Goal: Task Accomplishment & Management: Complete application form

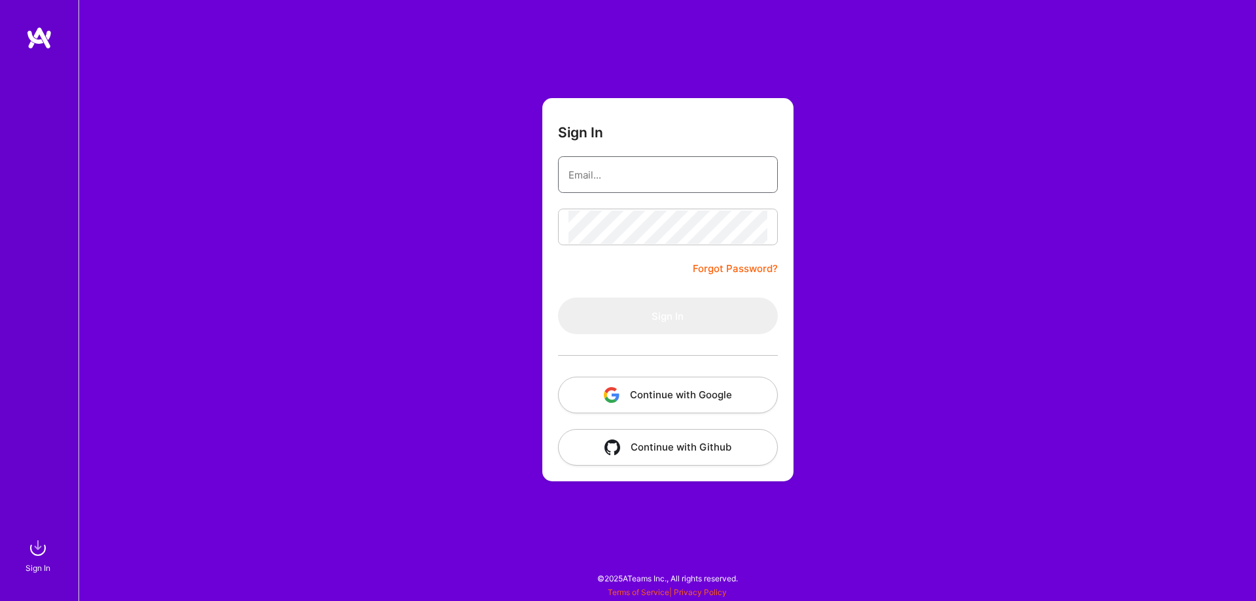
click at [637, 183] on input "email" at bounding box center [668, 174] width 199 height 33
type input "[DOMAIN_NAME][EMAIL_ADDRESS][DOMAIN_NAME]"
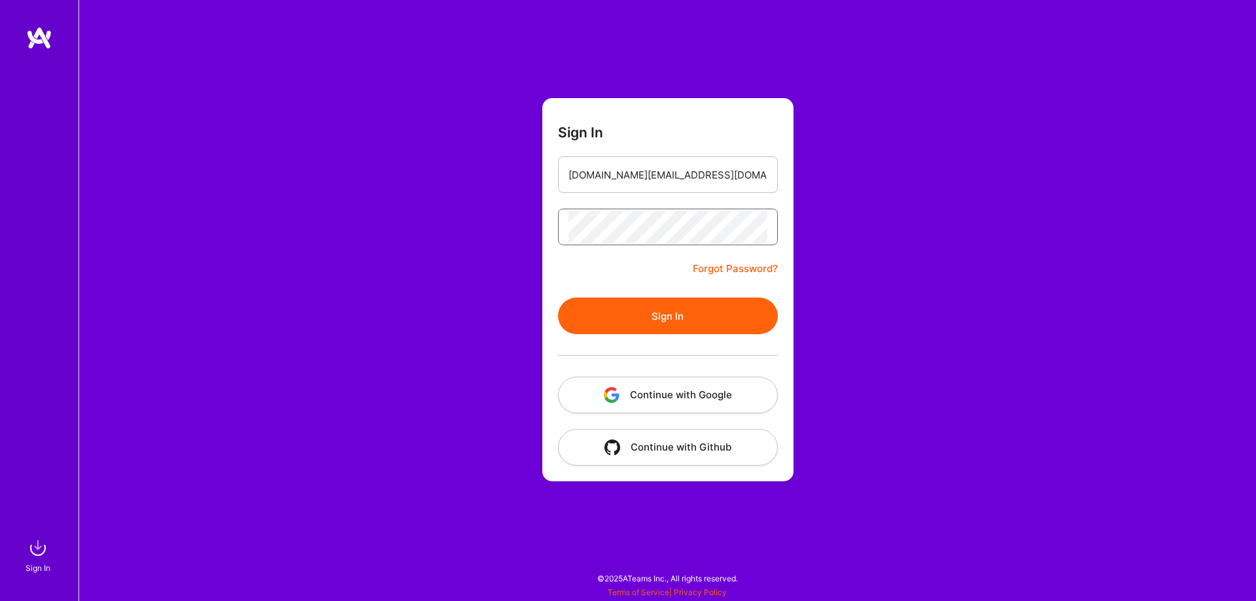
click at [558, 298] on button "Sign In" at bounding box center [668, 316] width 220 height 37
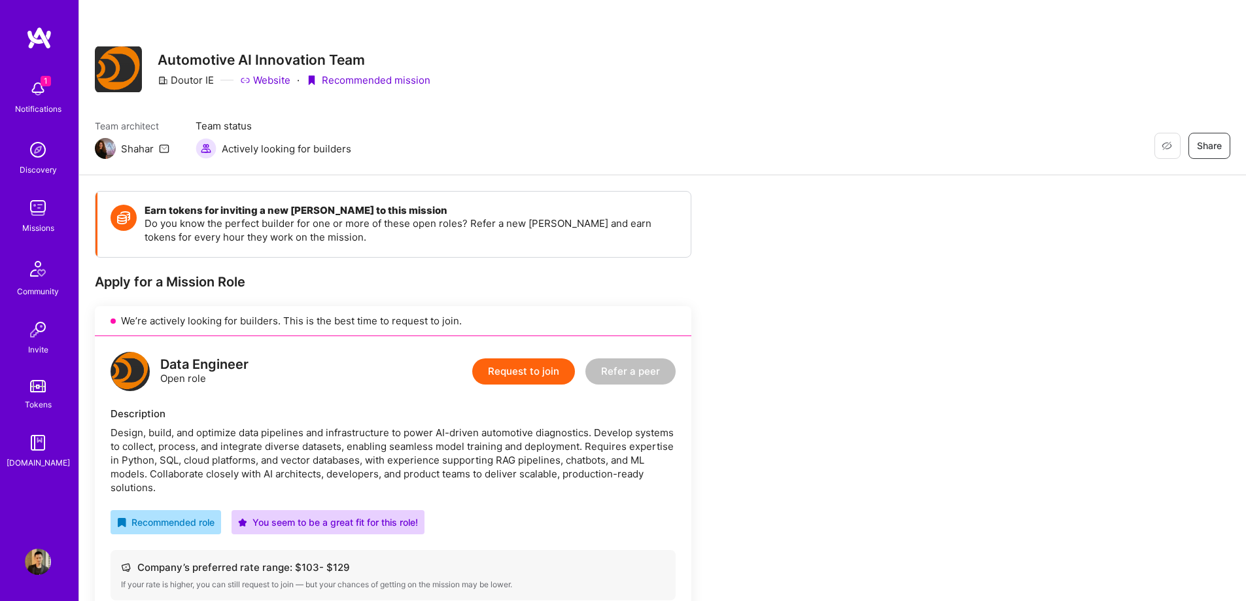
click at [48, 97] on img at bounding box center [38, 89] width 26 height 26
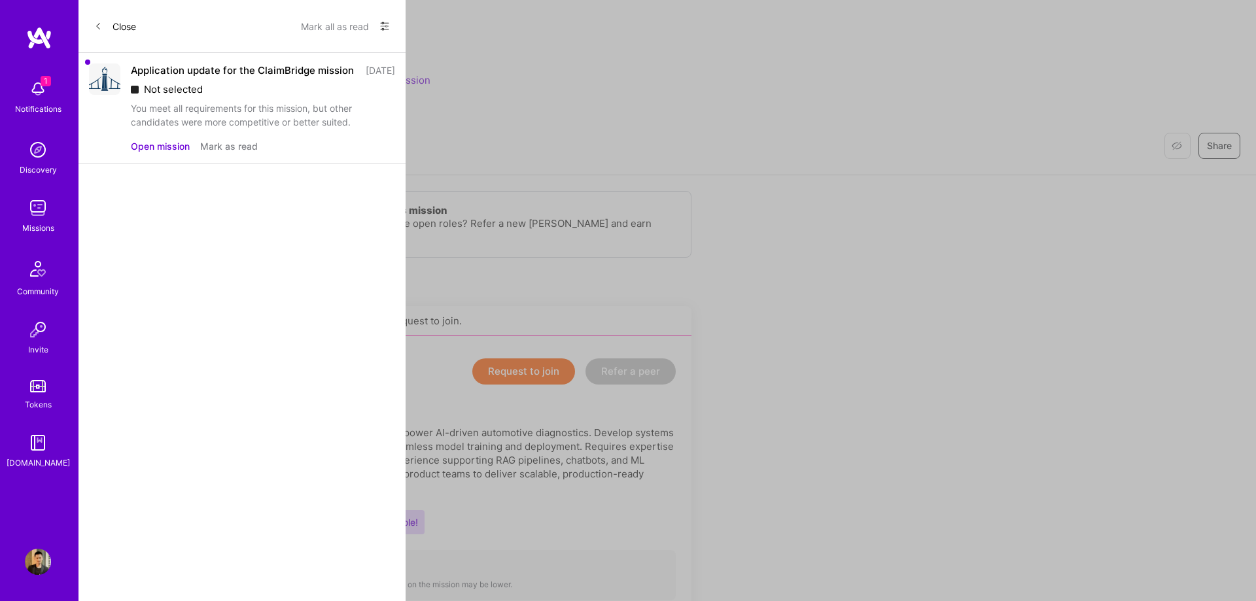
click at [230, 153] on button "Mark as read" at bounding box center [229, 146] width 58 height 14
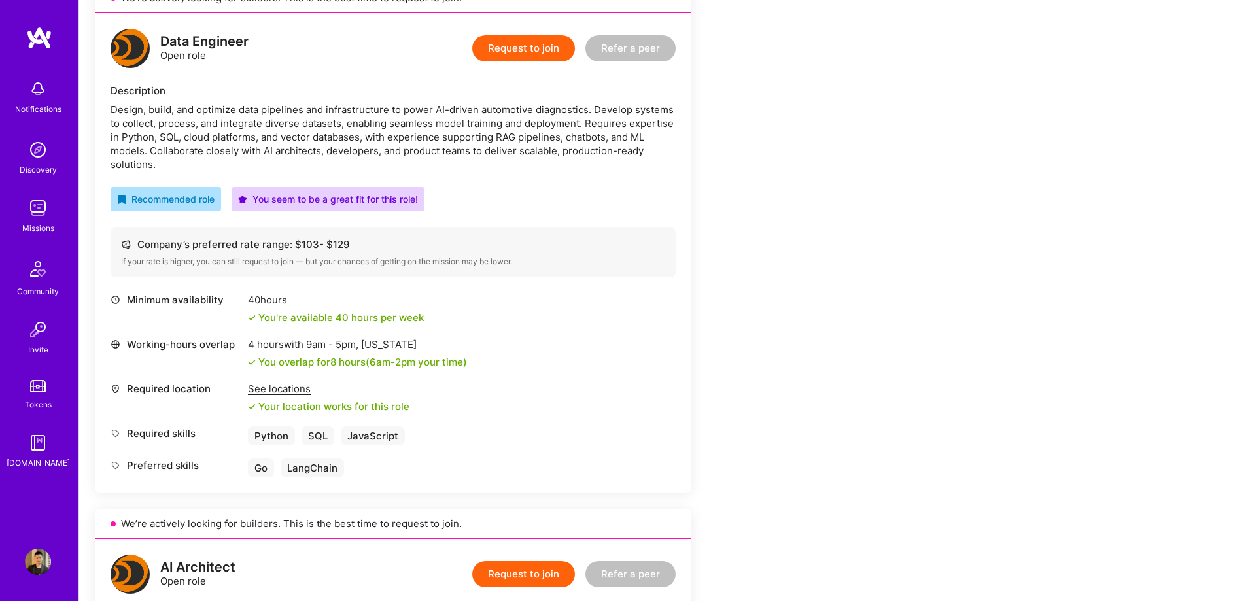
scroll to position [262, 0]
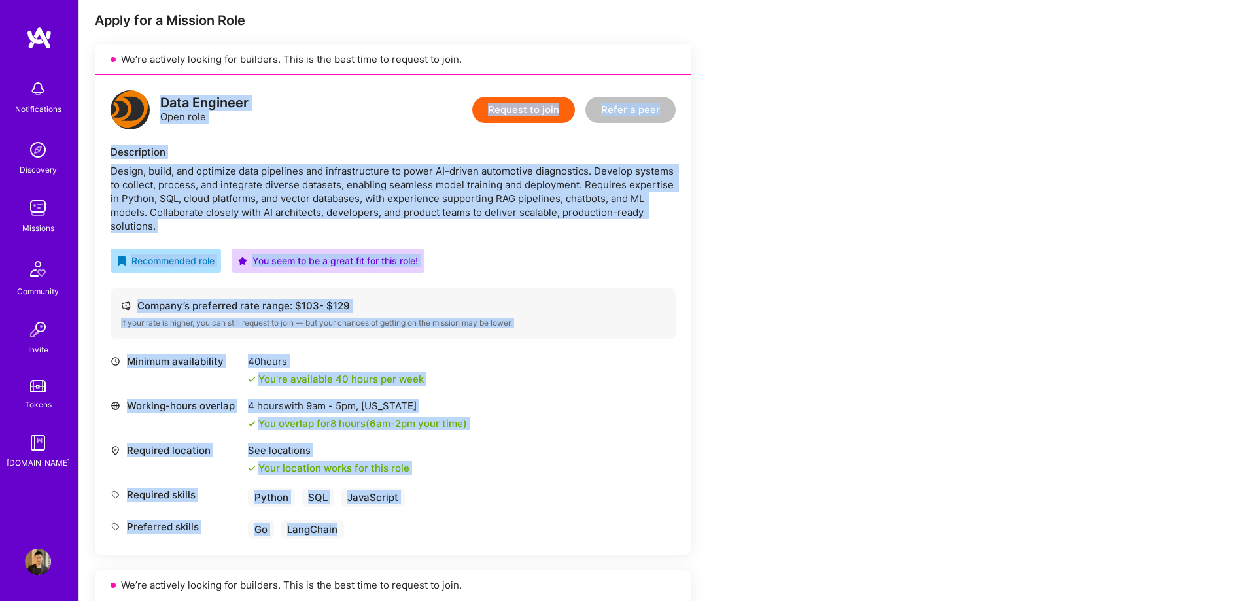
drag, startPoint x: 160, startPoint y: 103, endPoint x: 537, endPoint y: 529, distance: 568.7
click at [537, 529] on div "Data Engineer Open role Request to join Refer a peer Description Design, build,…" at bounding box center [393, 315] width 597 height 480
copy div "Lore Ipsumdol Sita cons Adipisc el sedd Eiusm t inci Utlaboreetd Magnaa, enima,…"
click at [289, 135] on div "Data Engineer Open role Request to join Refer a peer Description Design, build,…" at bounding box center [393, 315] width 597 height 480
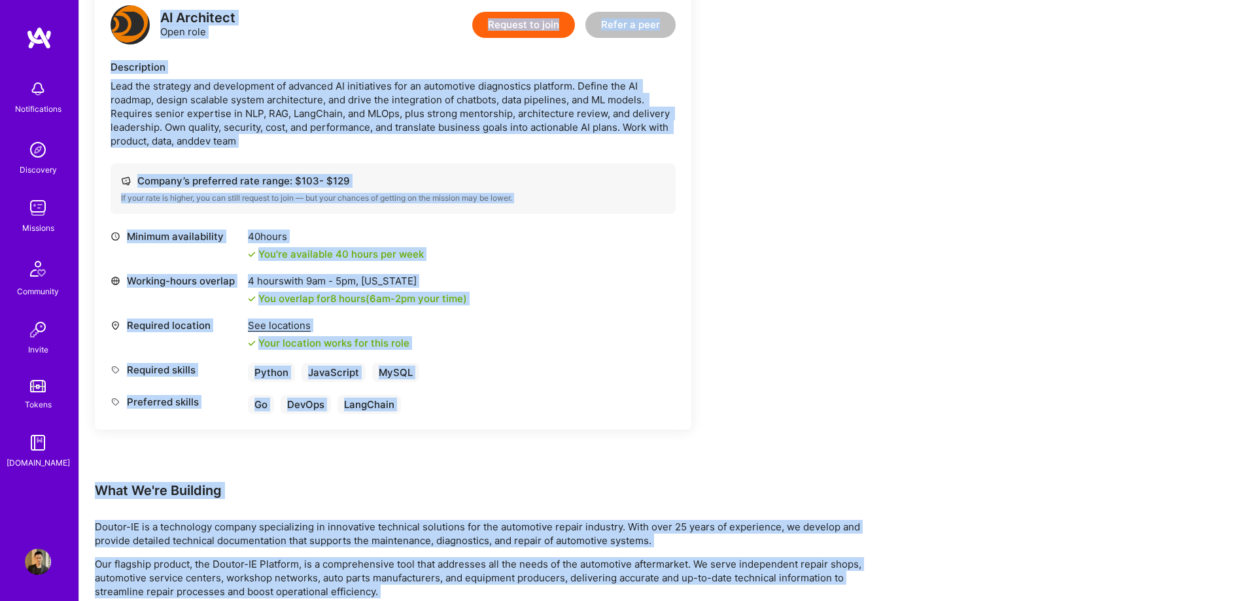
scroll to position [922, 0]
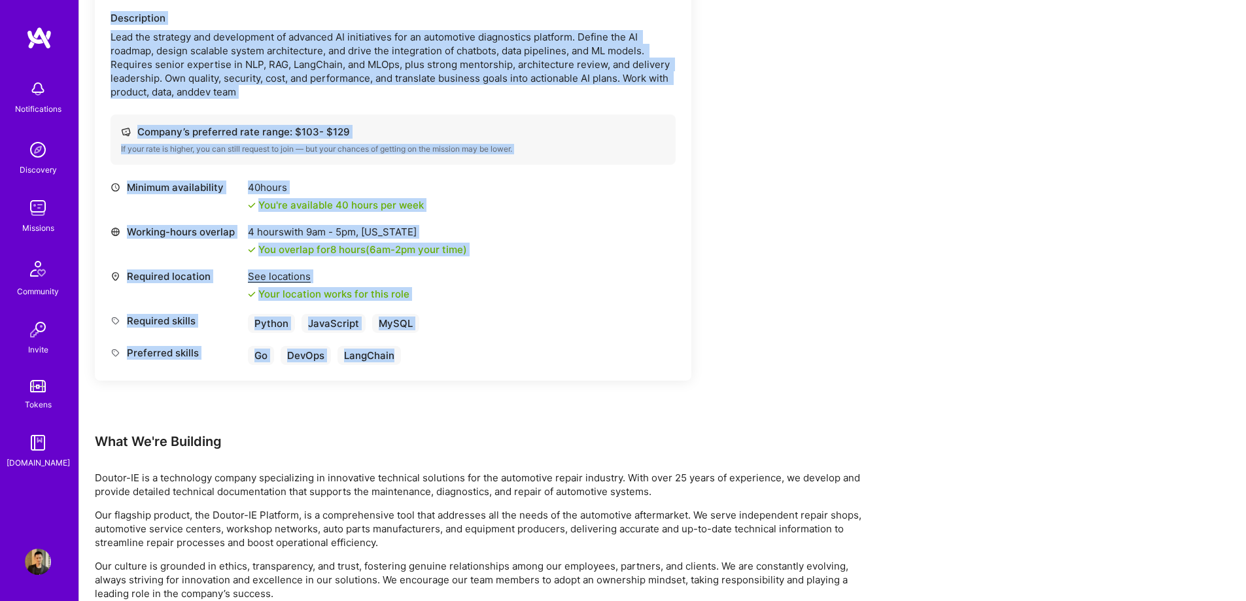
drag, startPoint x: 162, startPoint y: 170, endPoint x: 468, endPoint y: 363, distance: 362.5
click at [468, 363] on div "AI Architect Open role Request to join Refer a peer Description Lead the strate…" at bounding box center [393, 160] width 597 height 440
copy div "AI Architect Open role Request to join Refer a peer Description Lead the strate…"
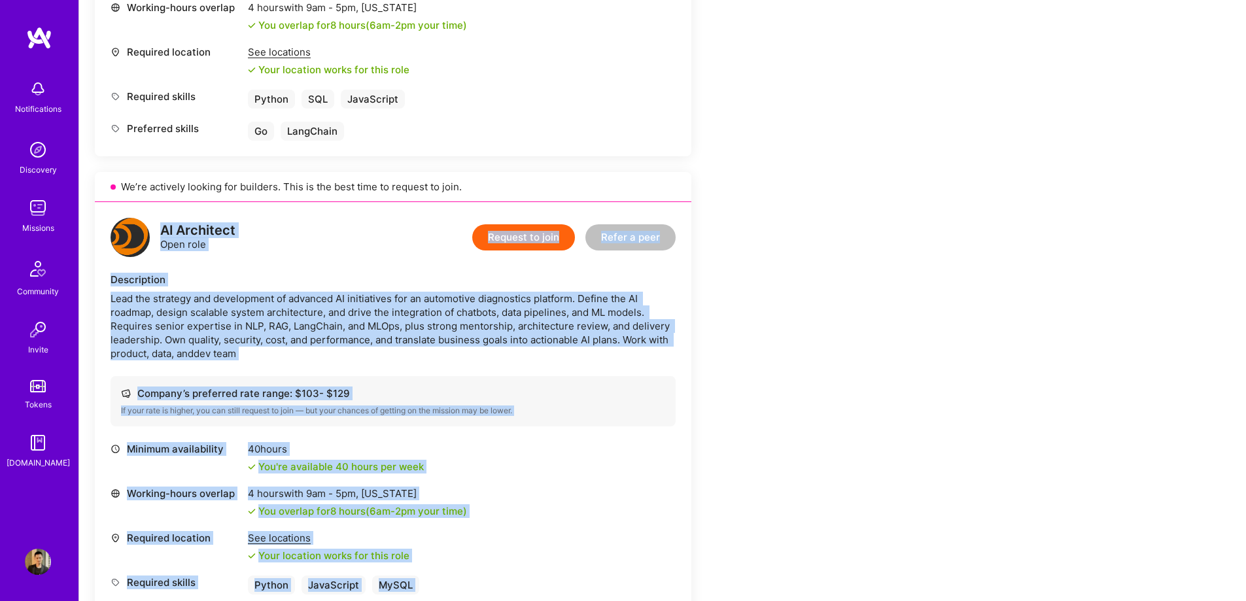
copy div "AI Architect Open role Request to join Refer a peer Description Lead the strate…"
click at [534, 230] on button "Request to join" at bounding box center [523, 237] width 103 height 26
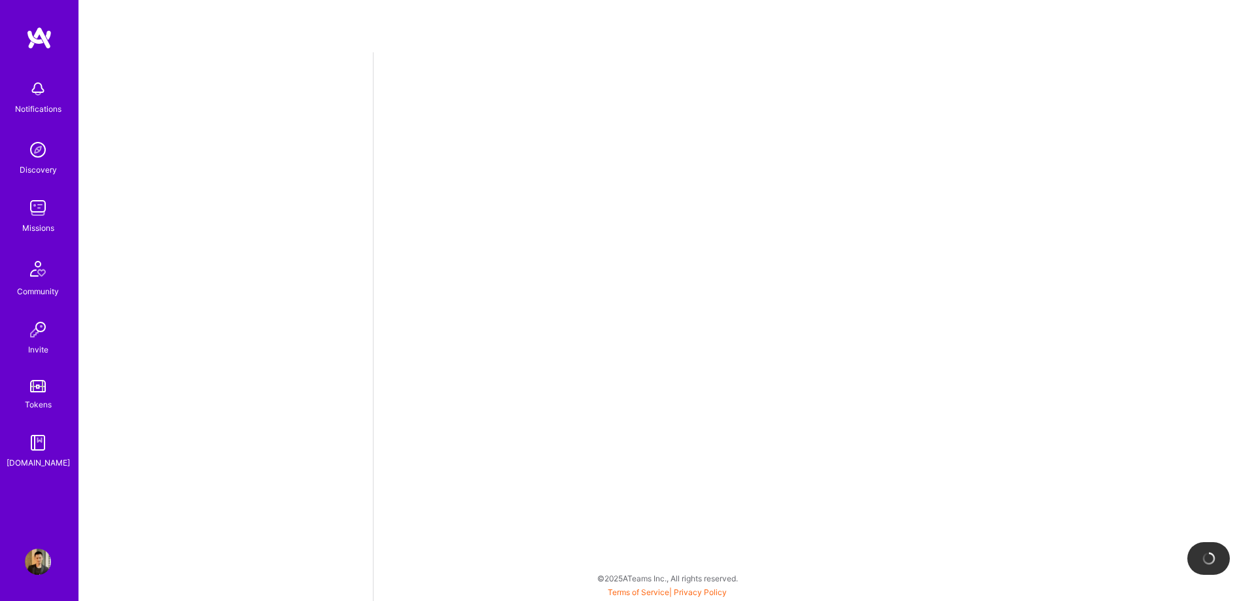
select select "CA"
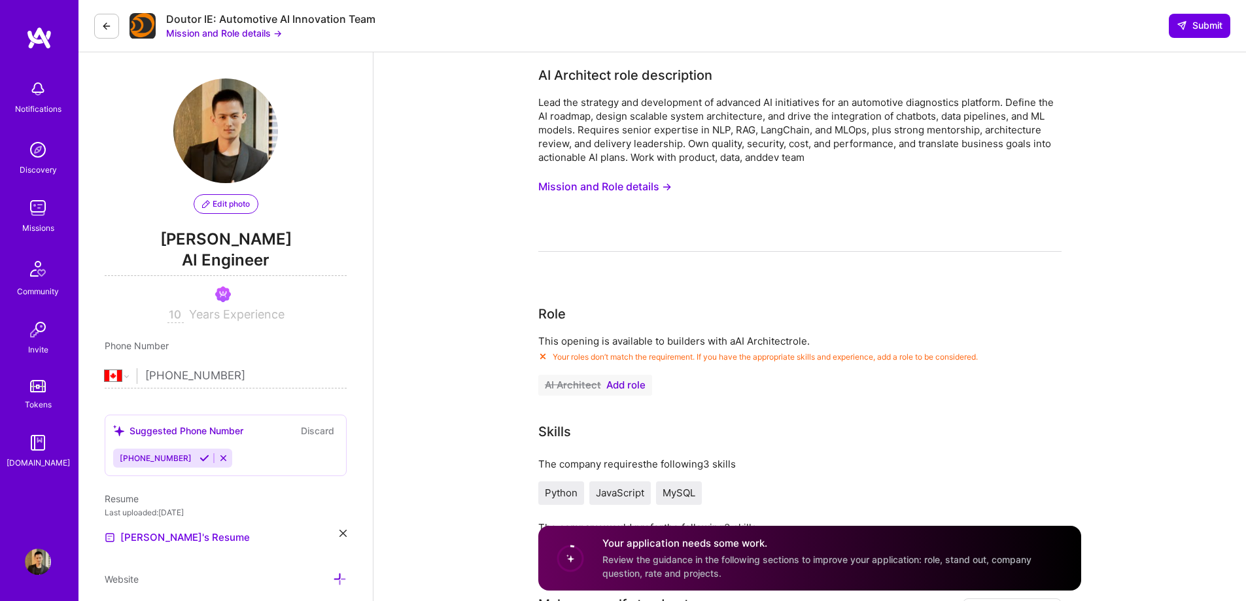
scroll to position [65, 0]
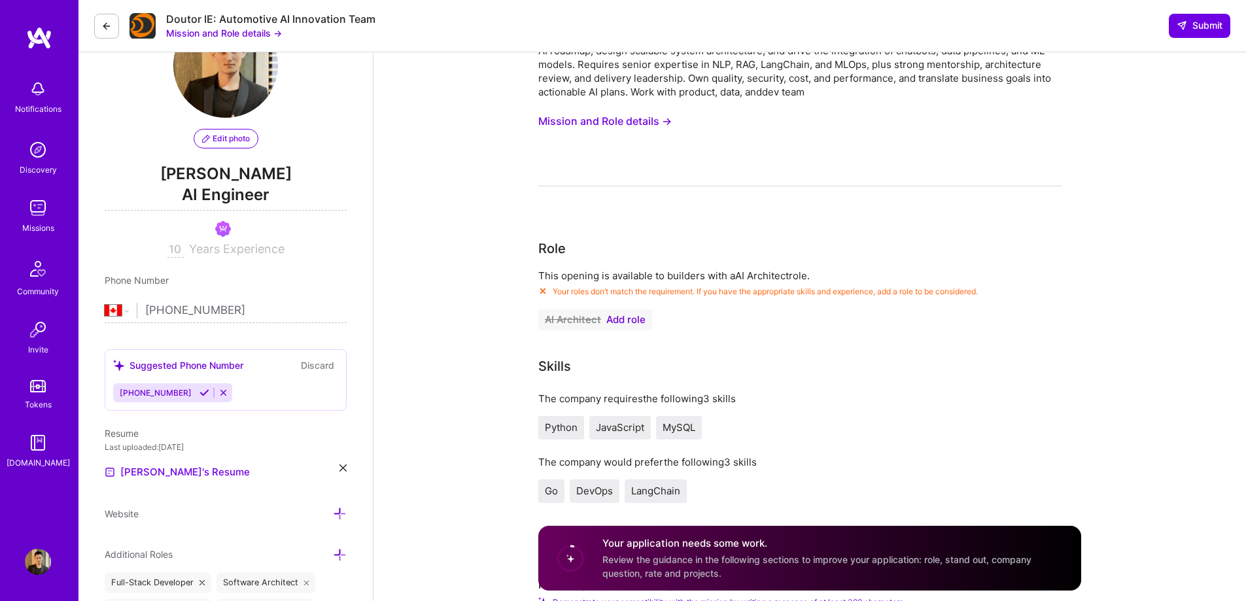
click at [638, 321] on span "Add role" at bounding box center [625, 320] width 39 height 10
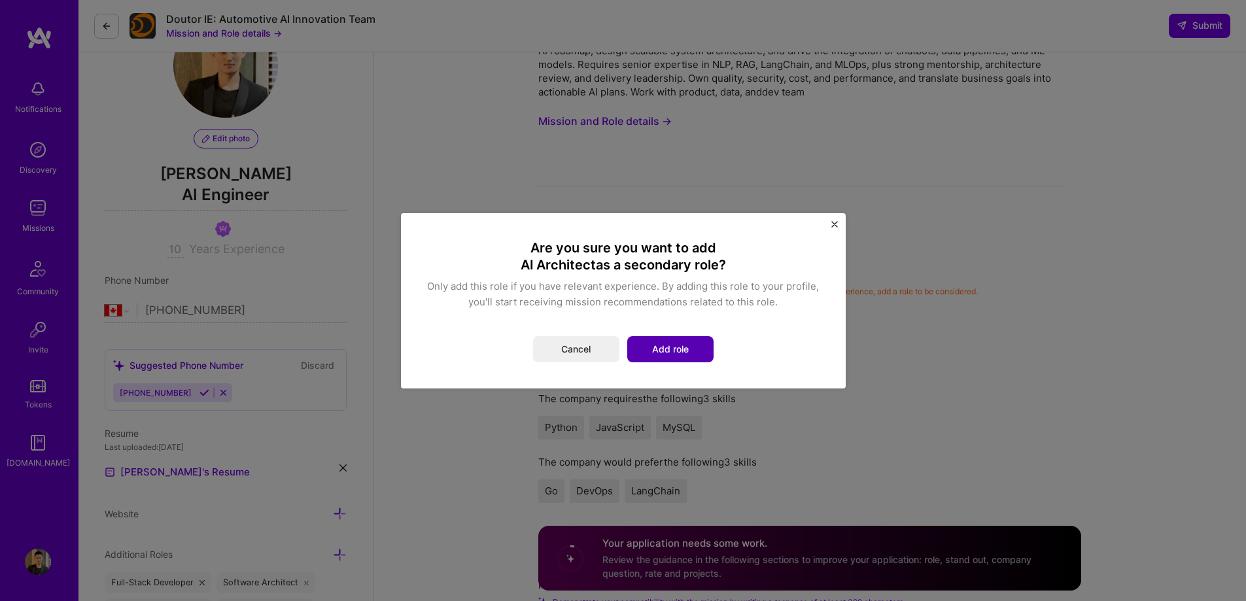
click at [654, 348] on button "Add role" at bounding box center [670, 349] width 86 height 26
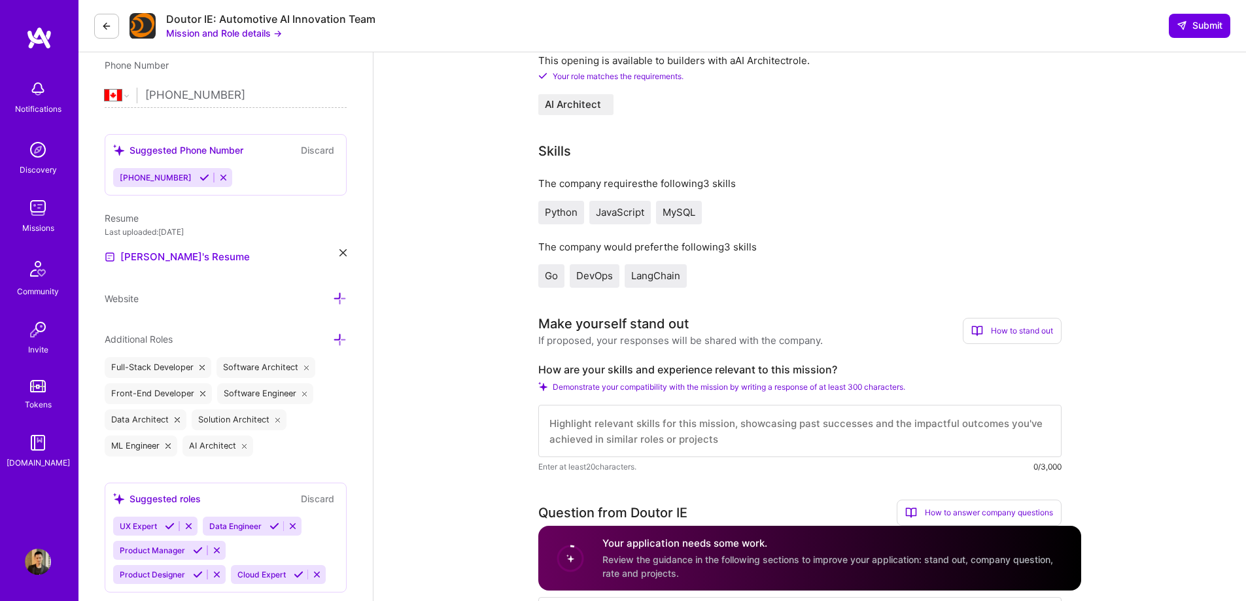
scroll to position [523, 0]
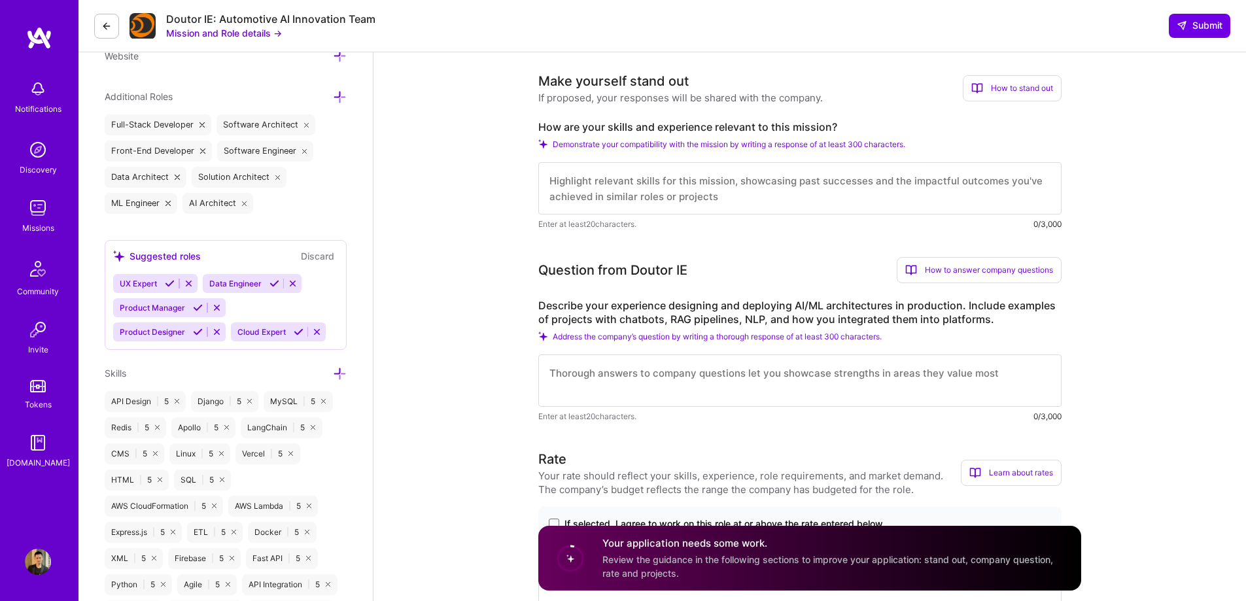
click at [673, 201] on textarea at bounding box center [799, 188] width 523 height 52
paste textarea "I bring extensive experience designing and delivering AI-powered architectures …"
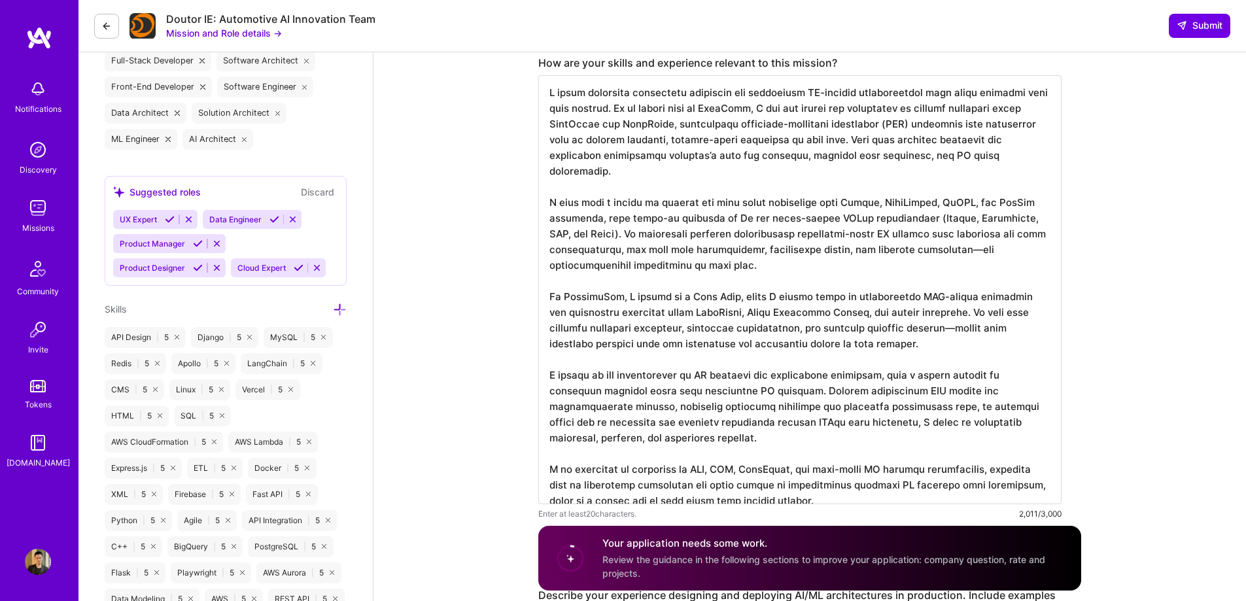
scroll to position [589, 0]
click at [994, 236] on textarea at bounding box center [799, 288] width 523 height 429
click at [941, 311] on textarea at bounding box center [799, 288] width 523 height 429
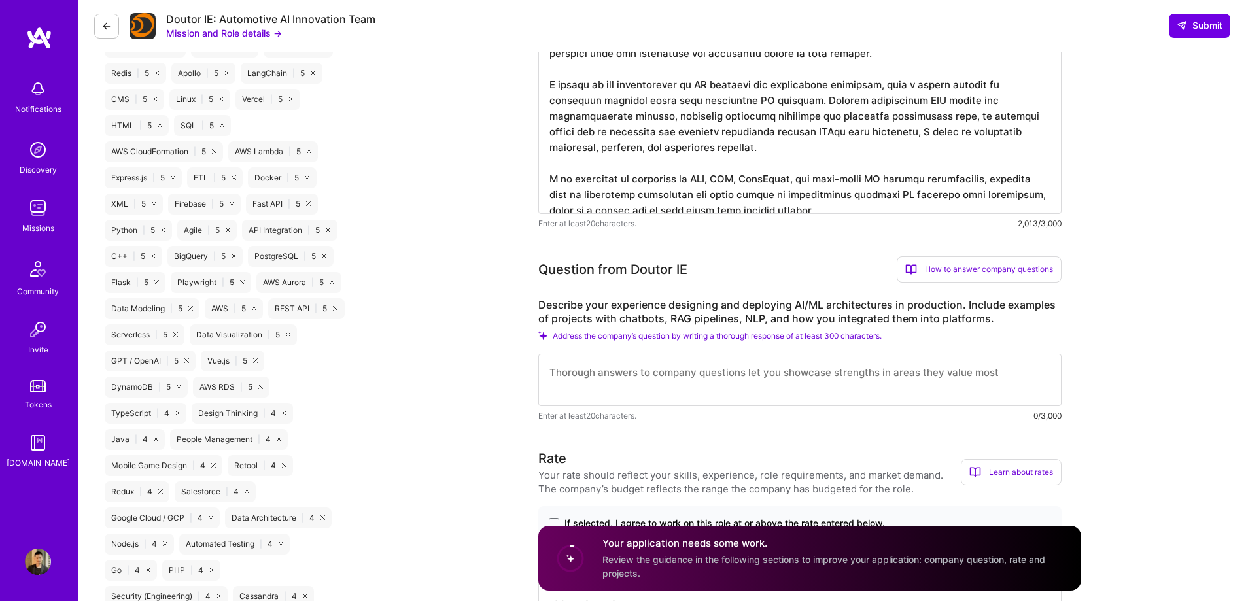
scroll to position [916, 0]
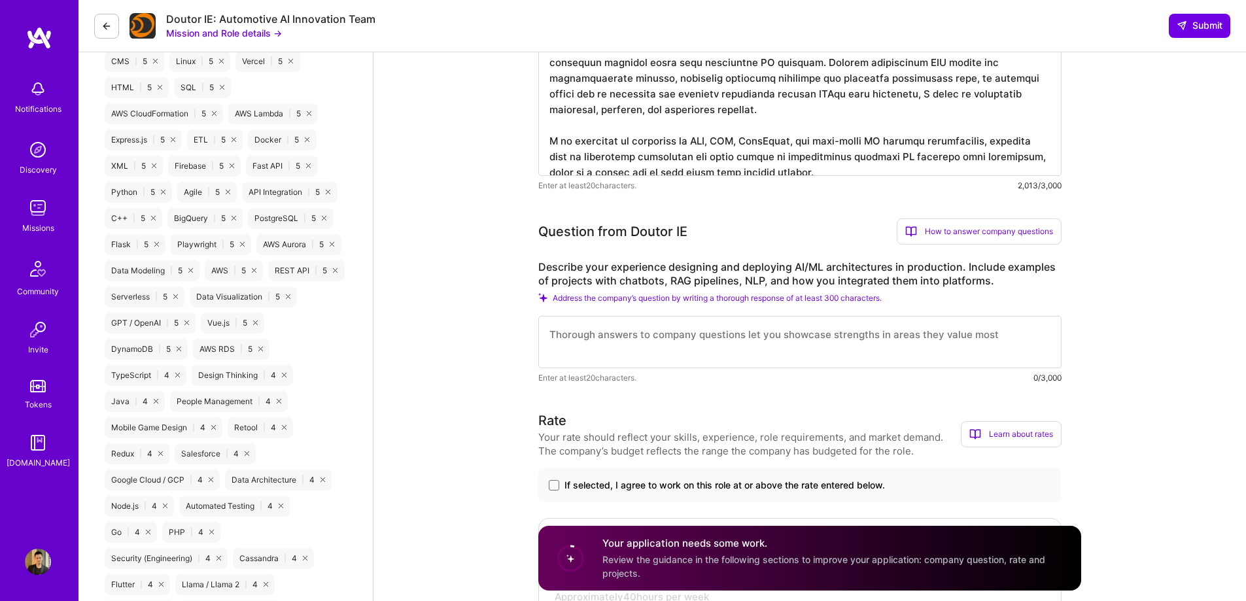
type textarea "I bring extensive experience designing and delivering AI-powered architectures …"
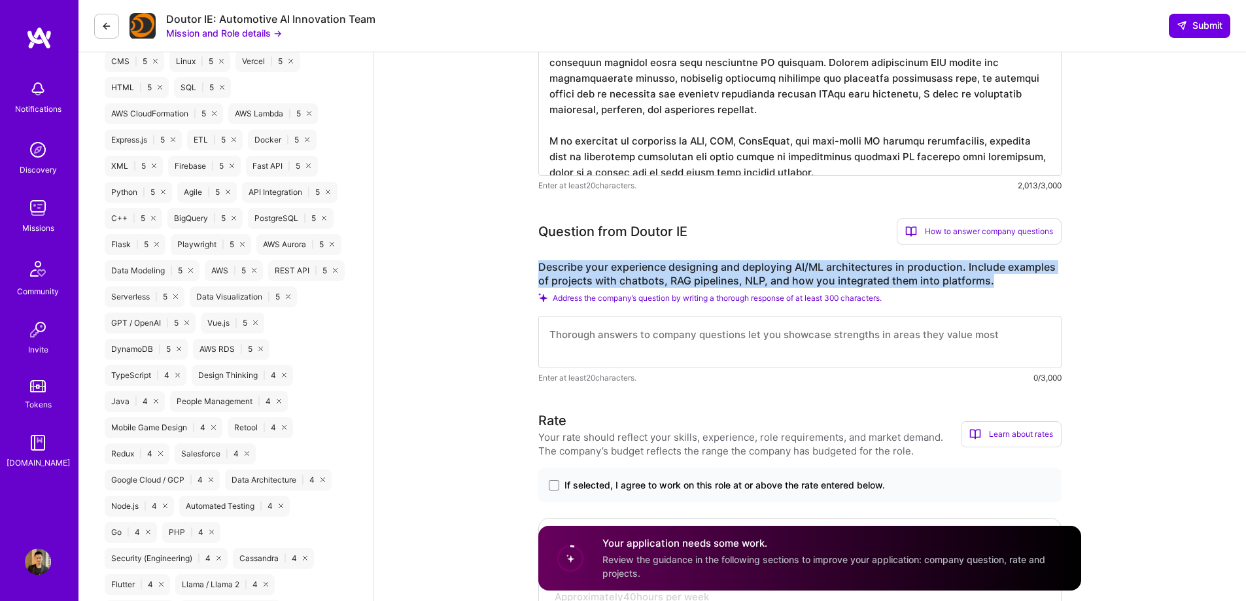
drag, startPoint x: 1007, startPoint y: 284, endPoint x: 540, endPoint y: 262, distance: 467.6
click at [540, 262] on label "Describe your experience designing and deploying AI/ML architectures in product…" at bounding box center [799, 273] width 523 height 27
copy label "Describe your experience designing and deploying AI/ML architectures in product…"
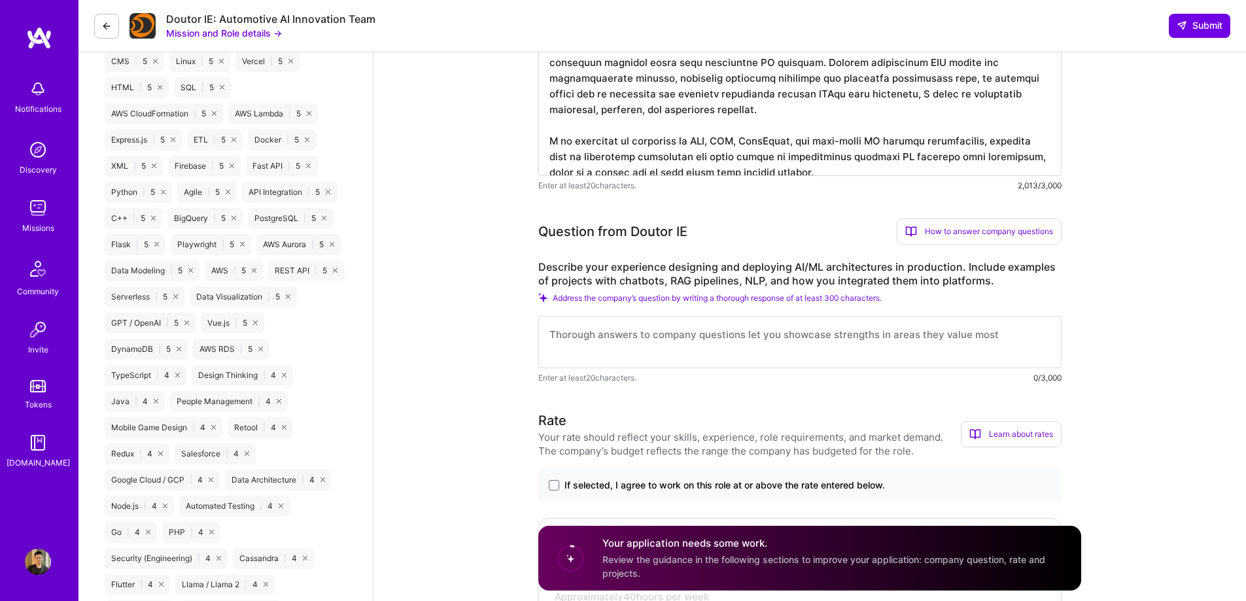
click at [720, 353] on textarea at bounding box center [799, 342] width 523 height 52
paste textarea "I have extensive experience designing and deploying AI/ML architectures in prod…"
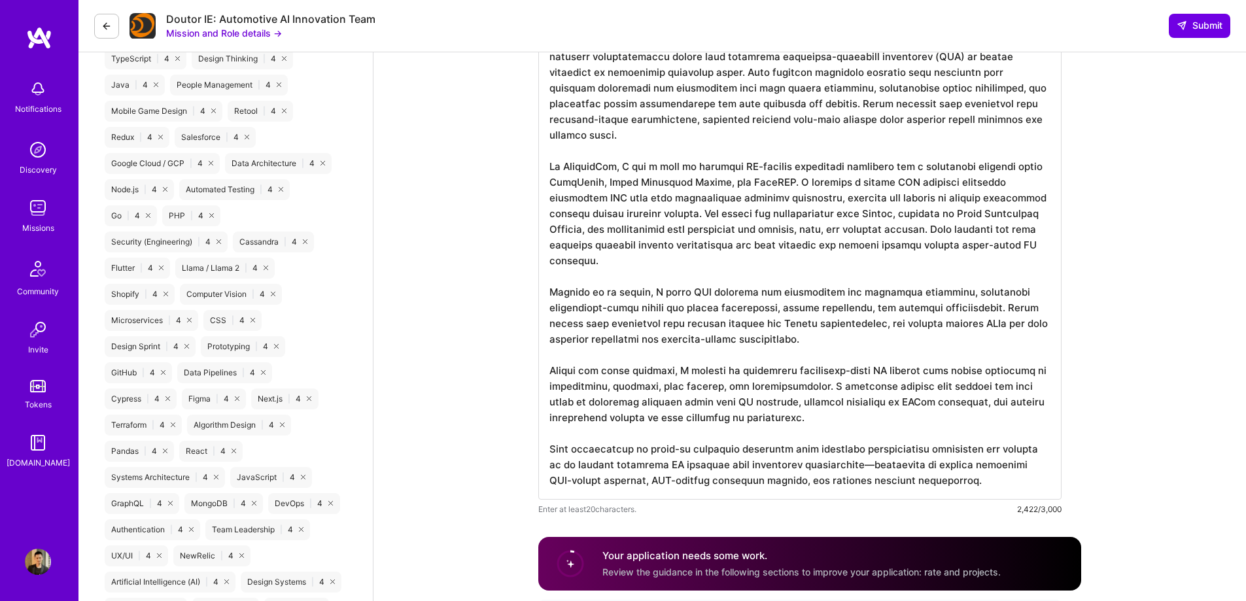
scroll to position [1250, 0]
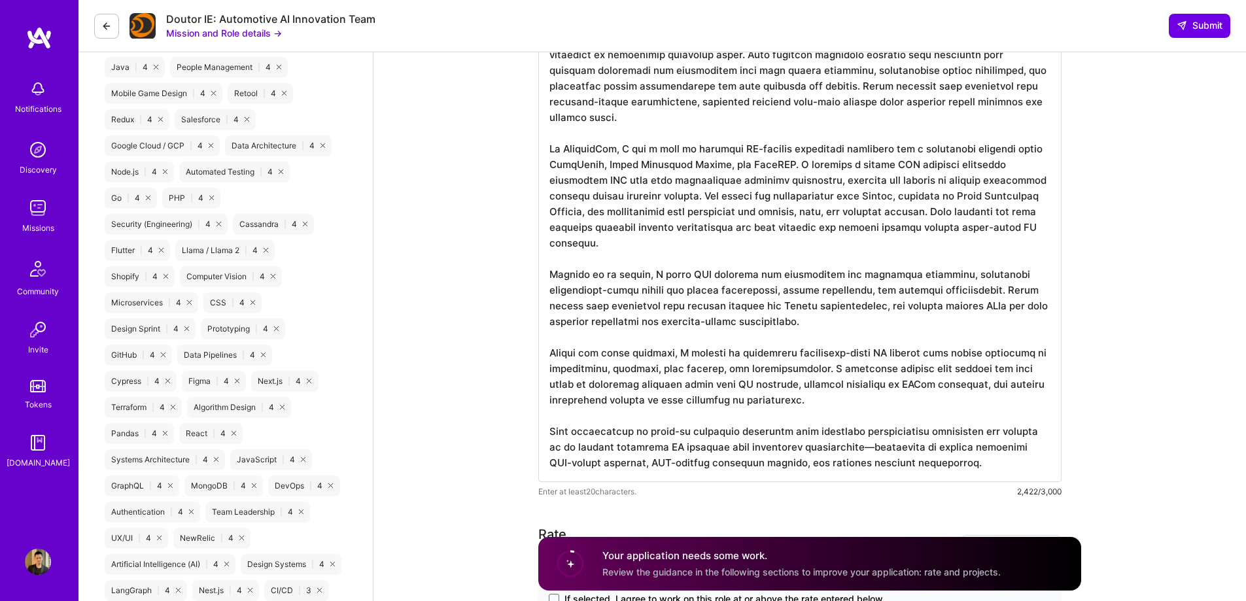
drag, startPoint x: 844, startPoint y: 449, endPoint x: 837, endPoint y: 449, distance: 6.6
click at [837, 449] on textarea at bounding box center [799, 220] width 523 height 523
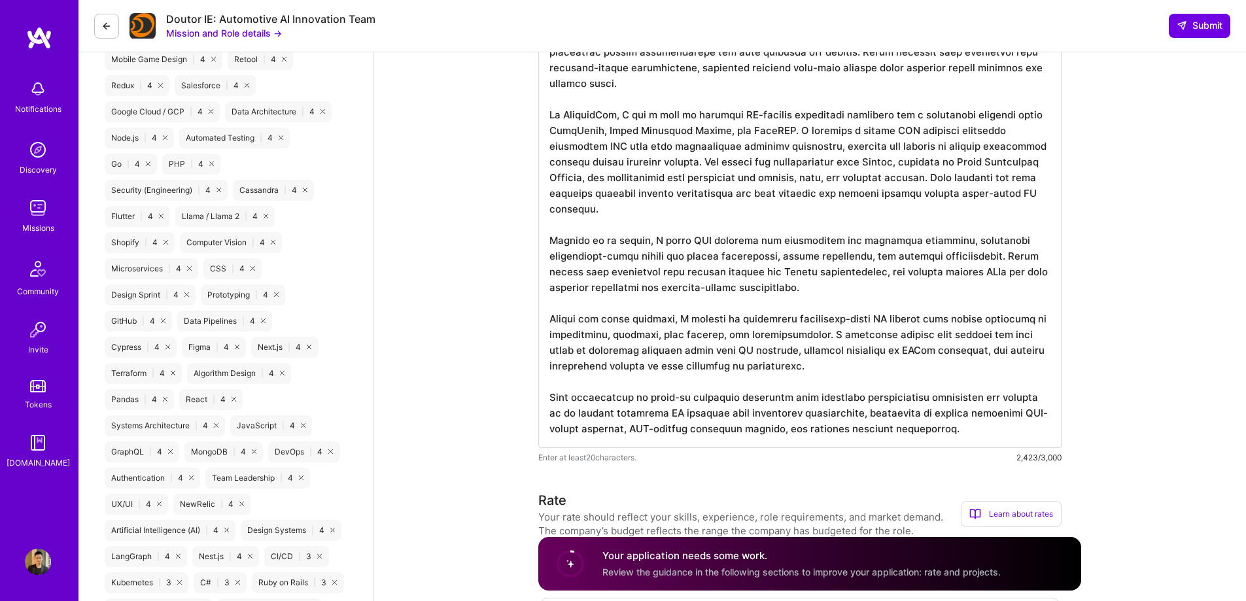
scroll to position [1316, 0]
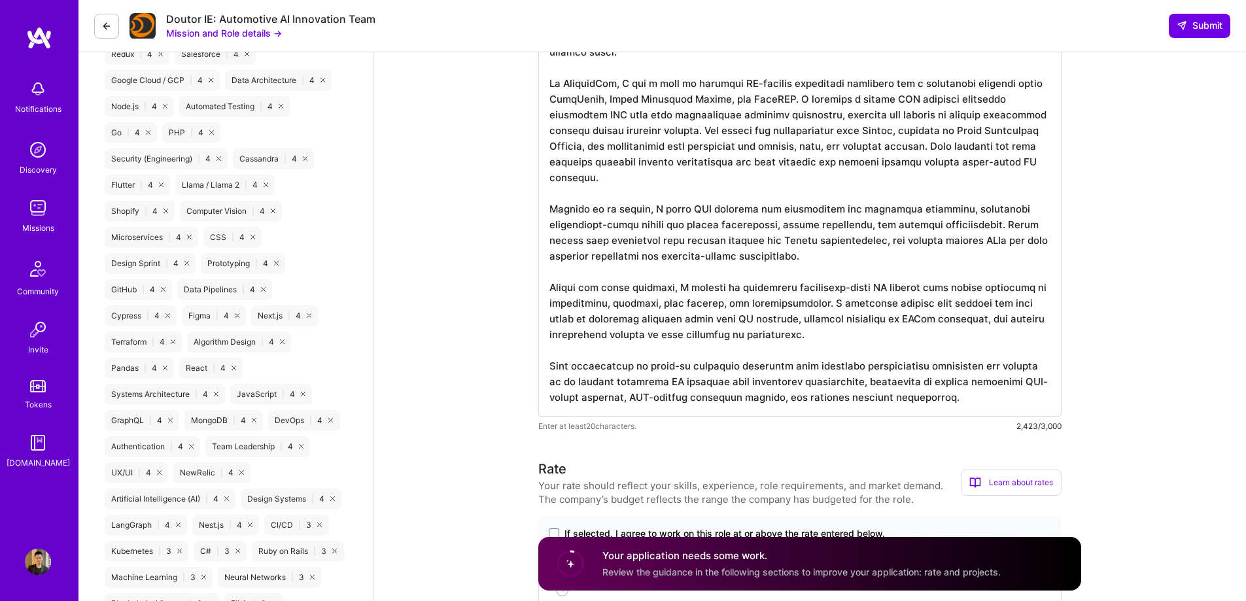
click at [732, 211] on textarea at bounding box center [799, 154] width 523 height 523
click at [639, 211] on textarea at bounding box center [799, 154] width 523 height 523
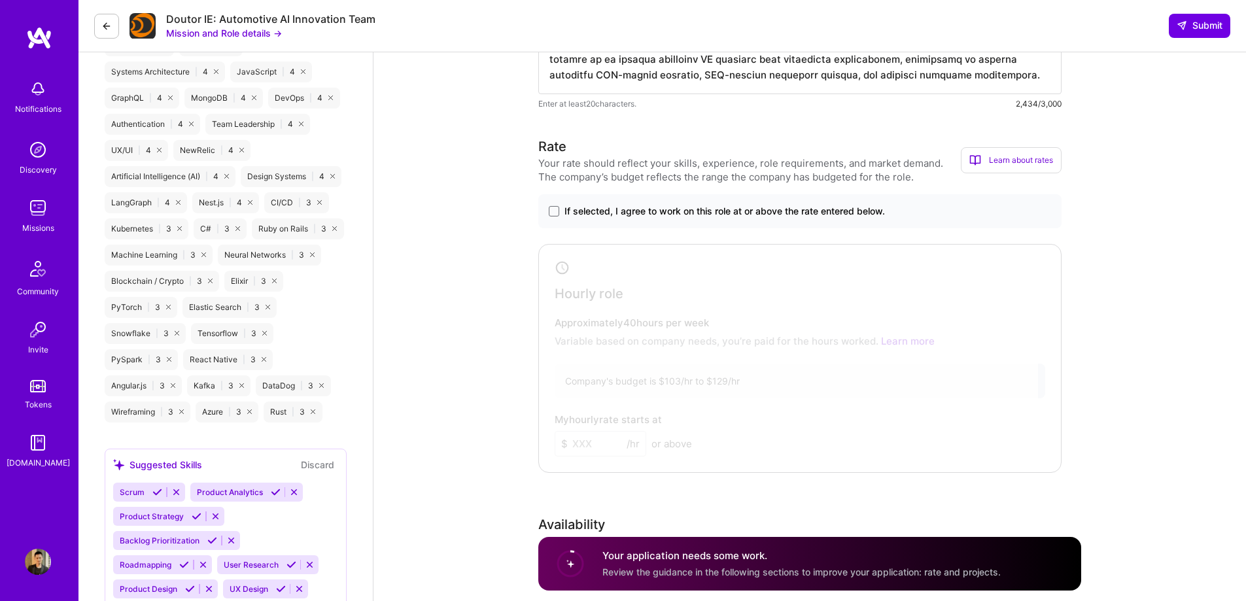
scroll to position [1643, 0]
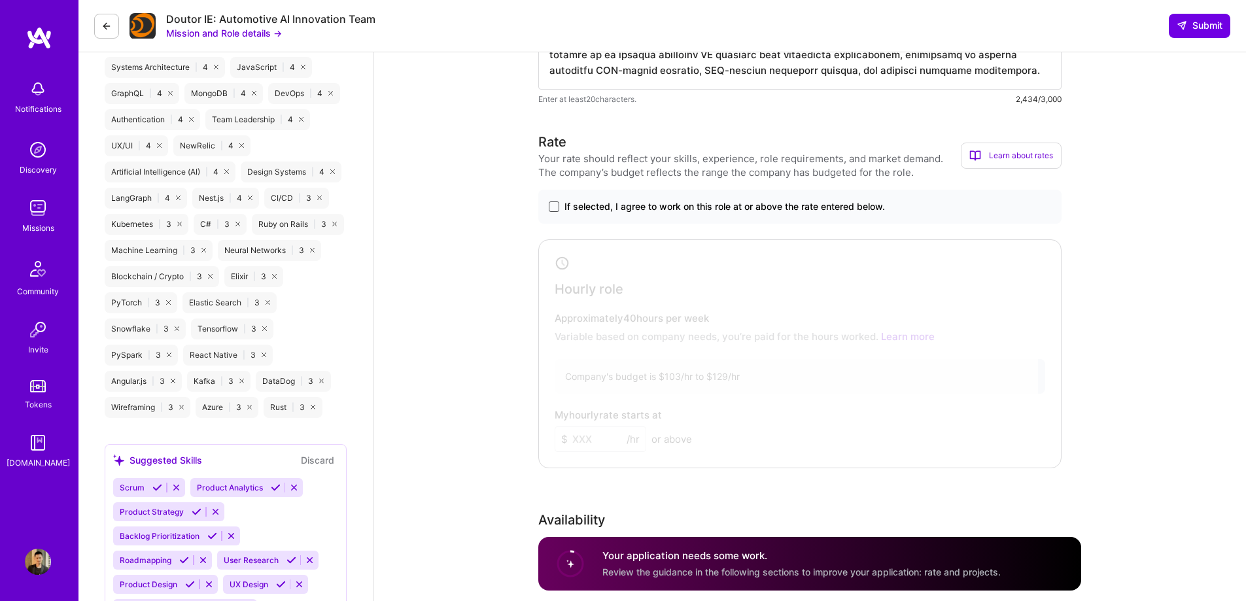
type textarea "I have extensive experience designing and deploying AI/ML architectures in prod…"
click at [553, 206] on span at bounding box center [554, 206] width 10 height 10
click at [0, 0] on input "If selected, I agree to work on this role at or above the rate entered below." at bounding box center [0, 0] width 0 height 0
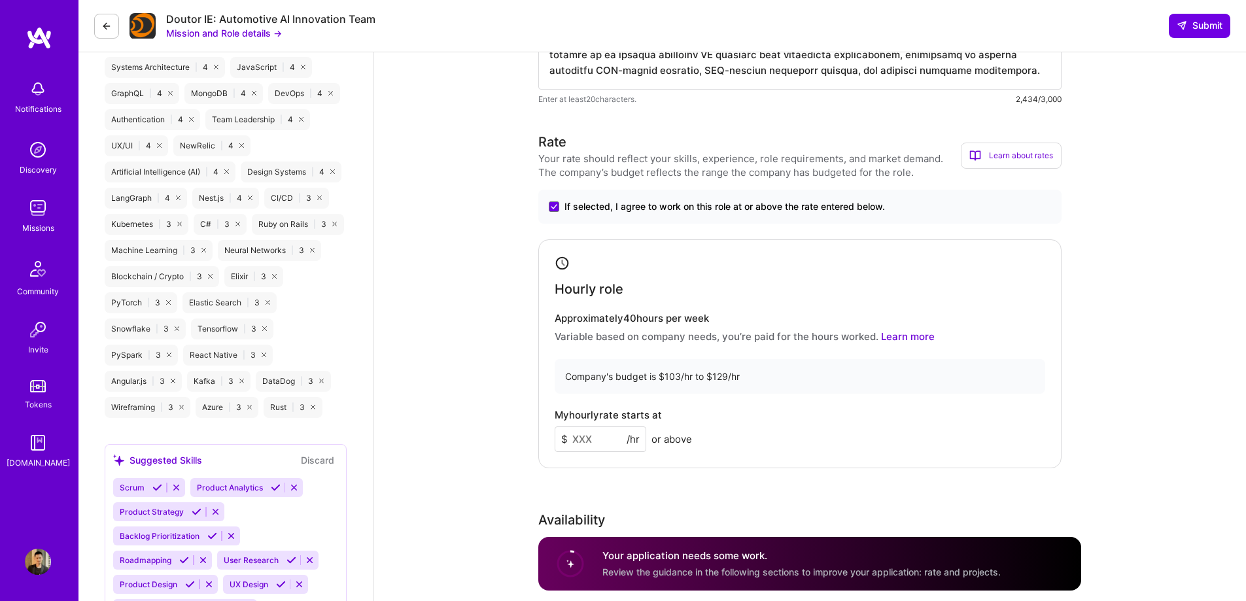
click at [610, 443] on input at bounding box center [601, 440] width 92 height 26
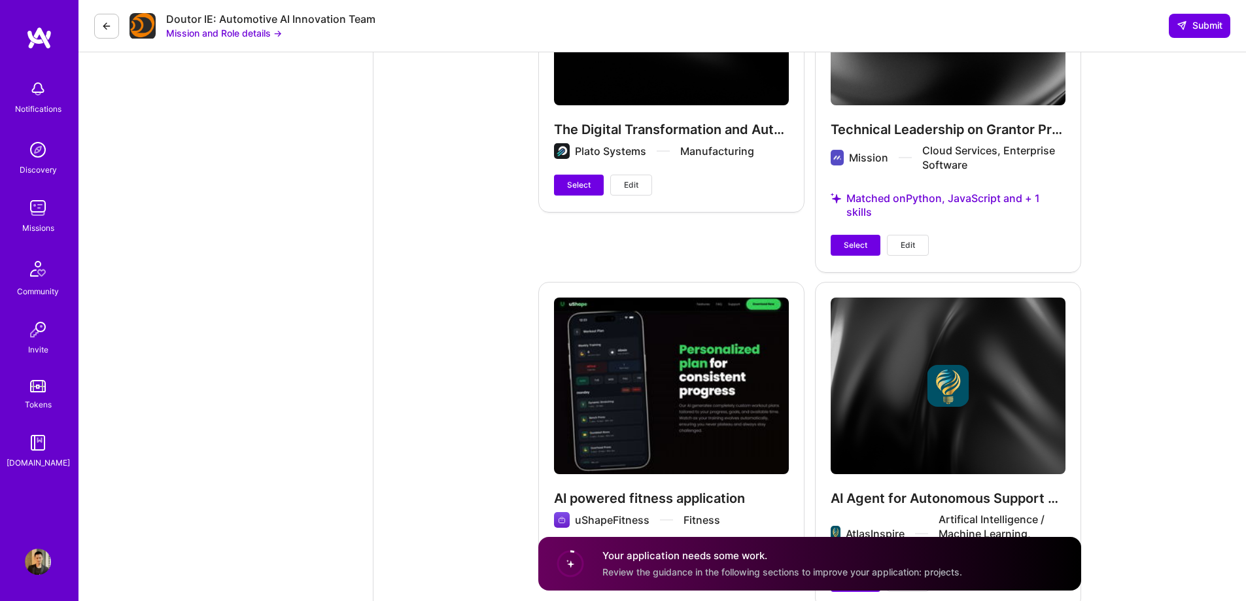
scroll to position [3344, 0]
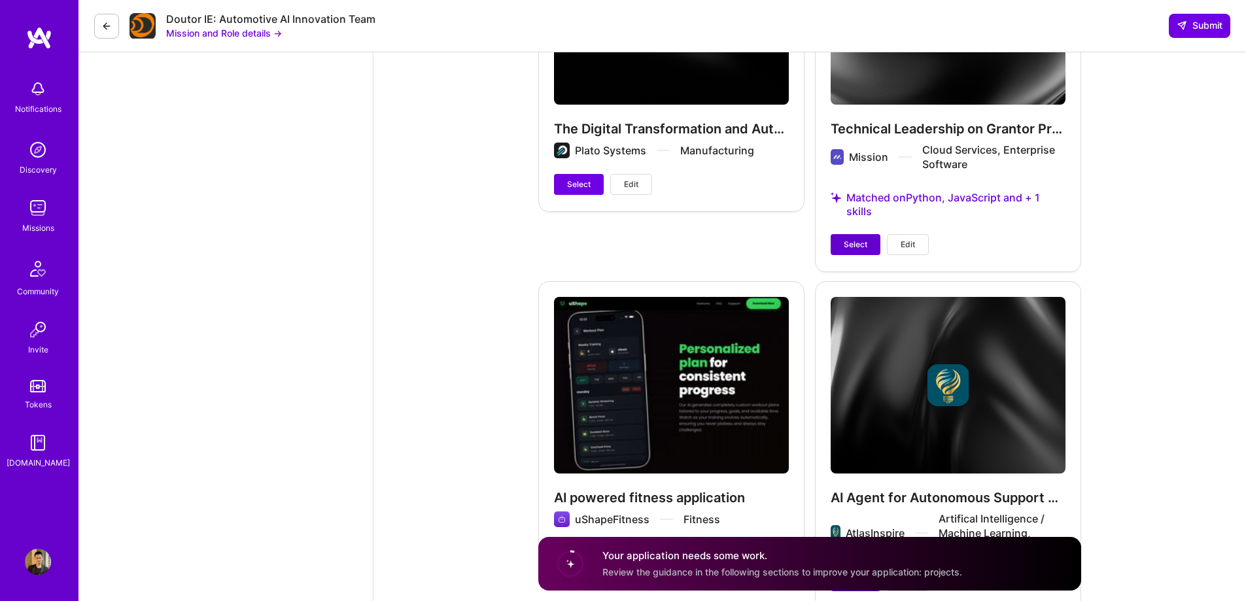
type input "103"
click at [858, 251] on button "Select" at bounding box center [856, 244] width 50 height 21
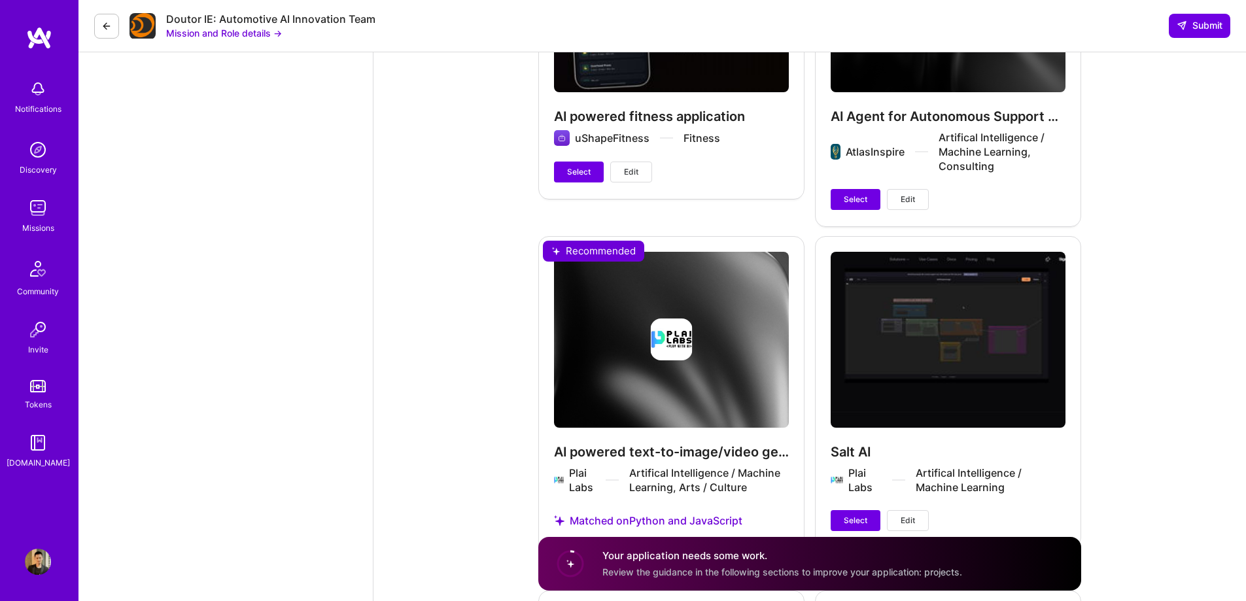
scroll to position [3802, 0]
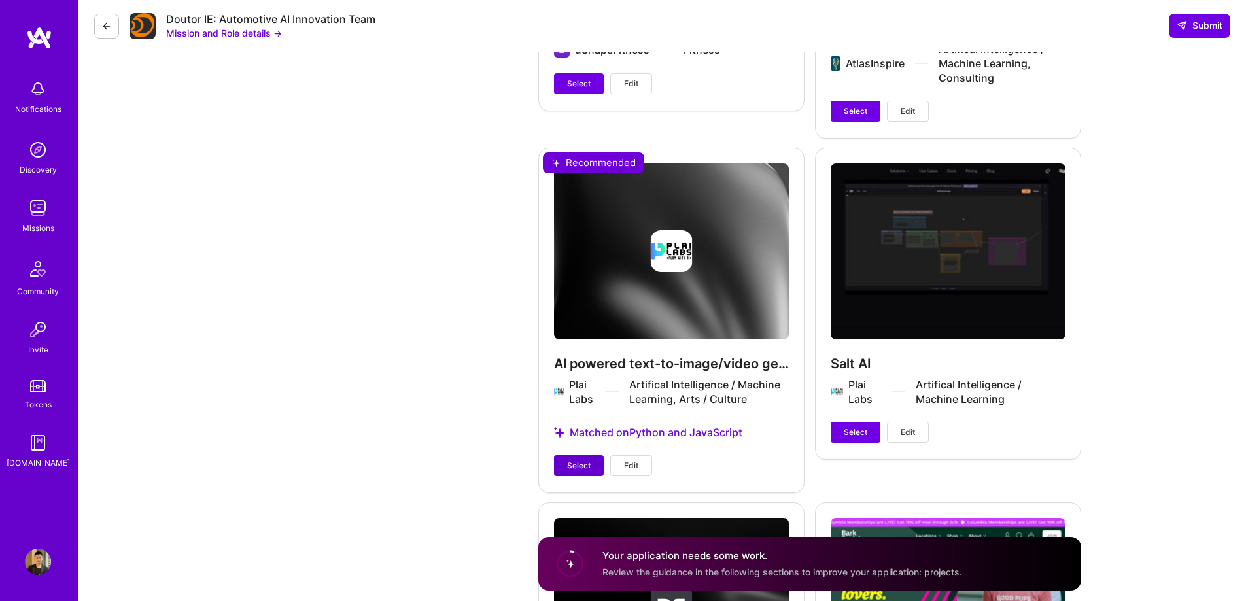
click at [576, 472] on span "Select" at bounding box center [579, 466] width 24 height 12
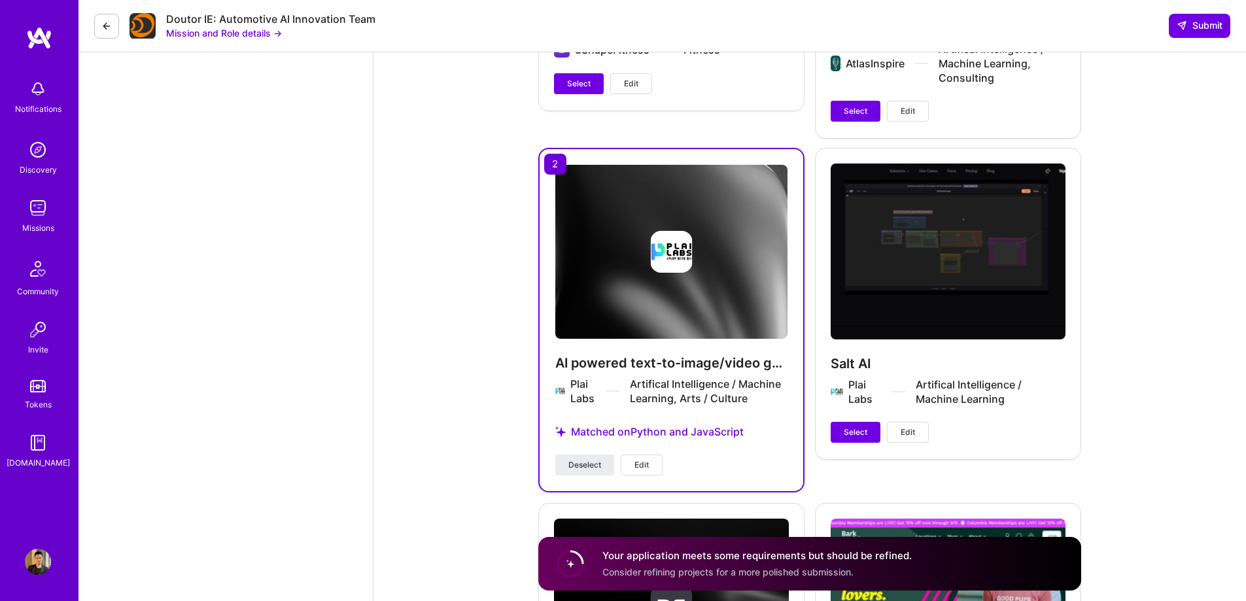
scroll to position [3671, 0]
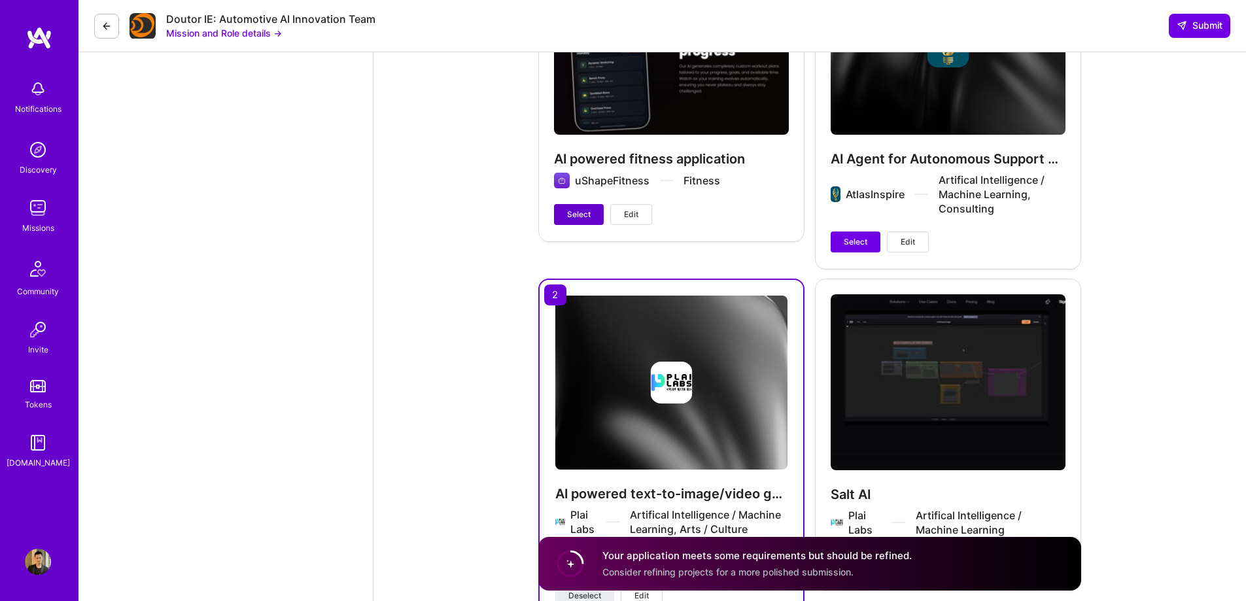
click at [582, 220] on span "Select" at bounding box center [579, 215] width 24 height 12
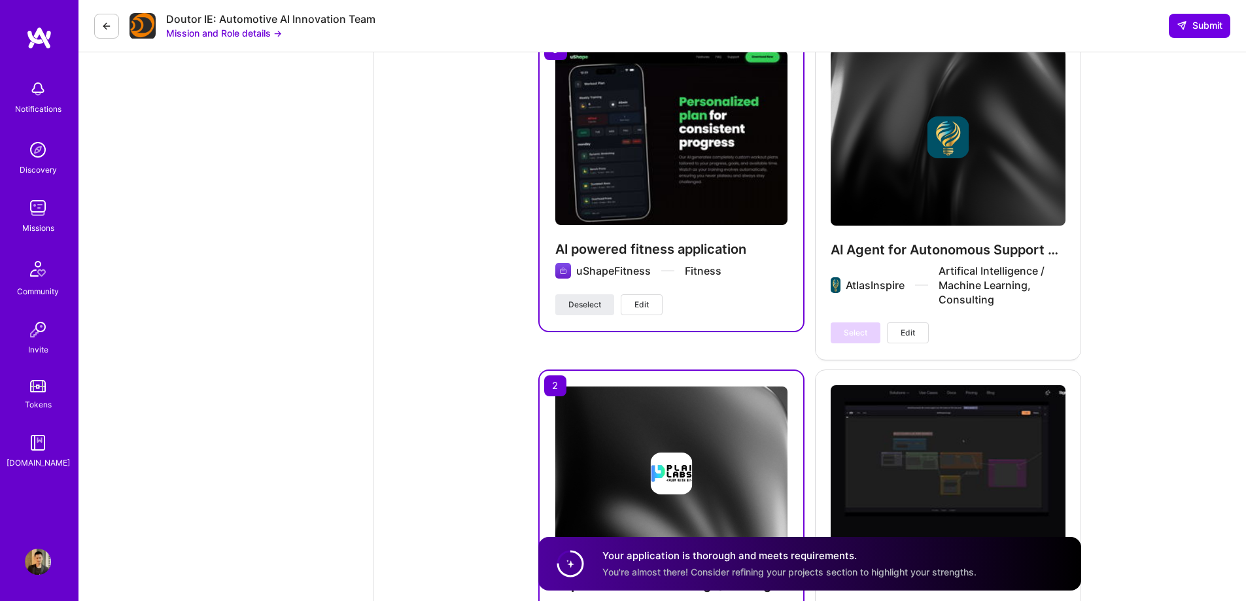
scroll to position [3344, 0]
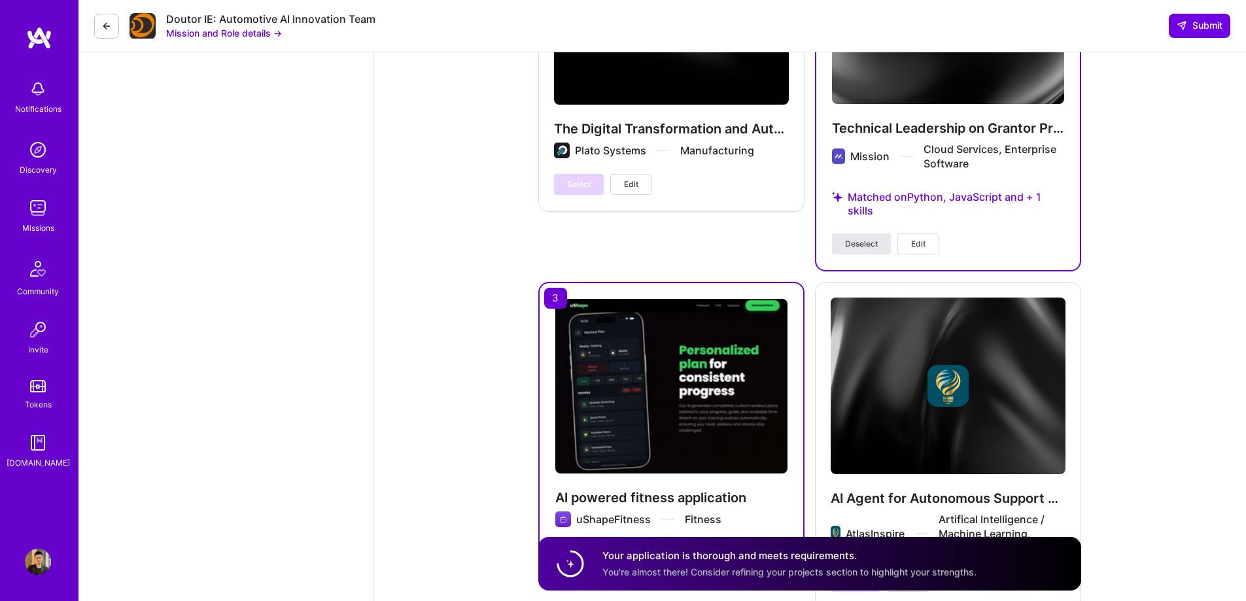
click at [856, 243] on span "Deselect" at bounding box center [861, 244] width 33 height 12
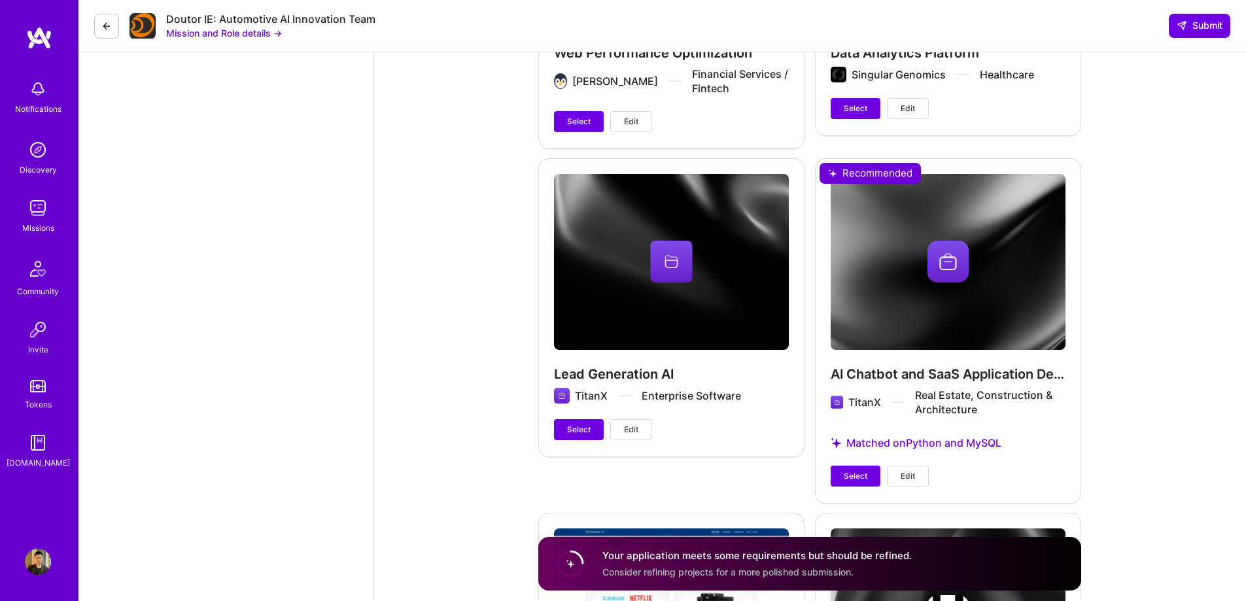
scroll to position [5110, 0]
click at [864, 470] on span "Select" at bounding box center [856, 476] width 24 height 12
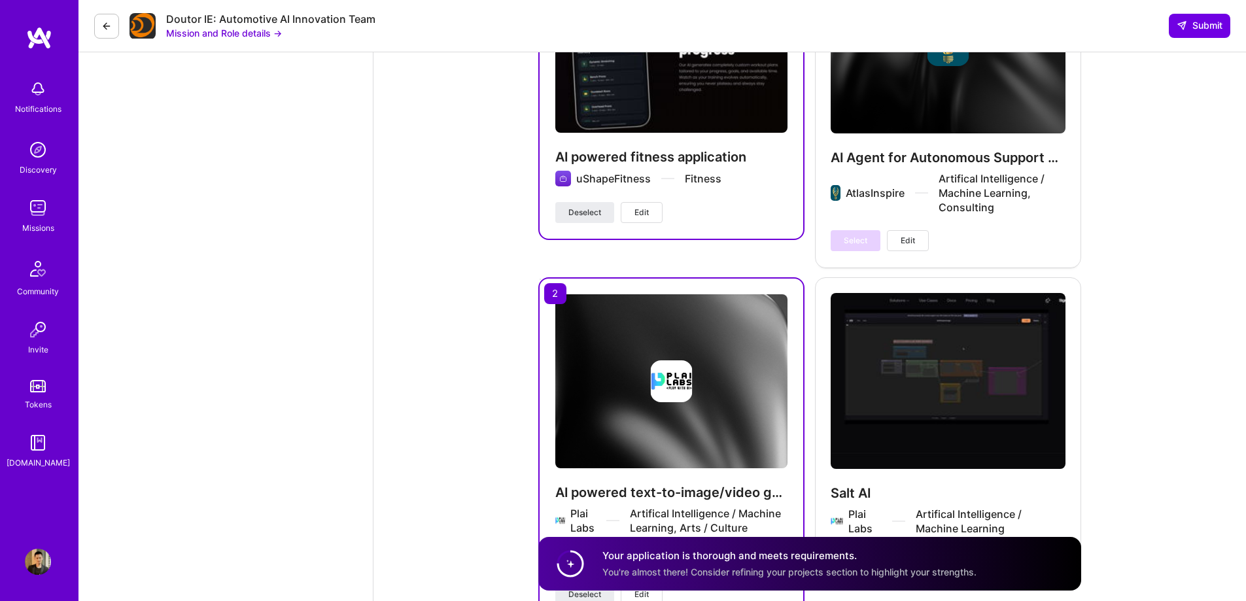
scroll to position [3671, 0]
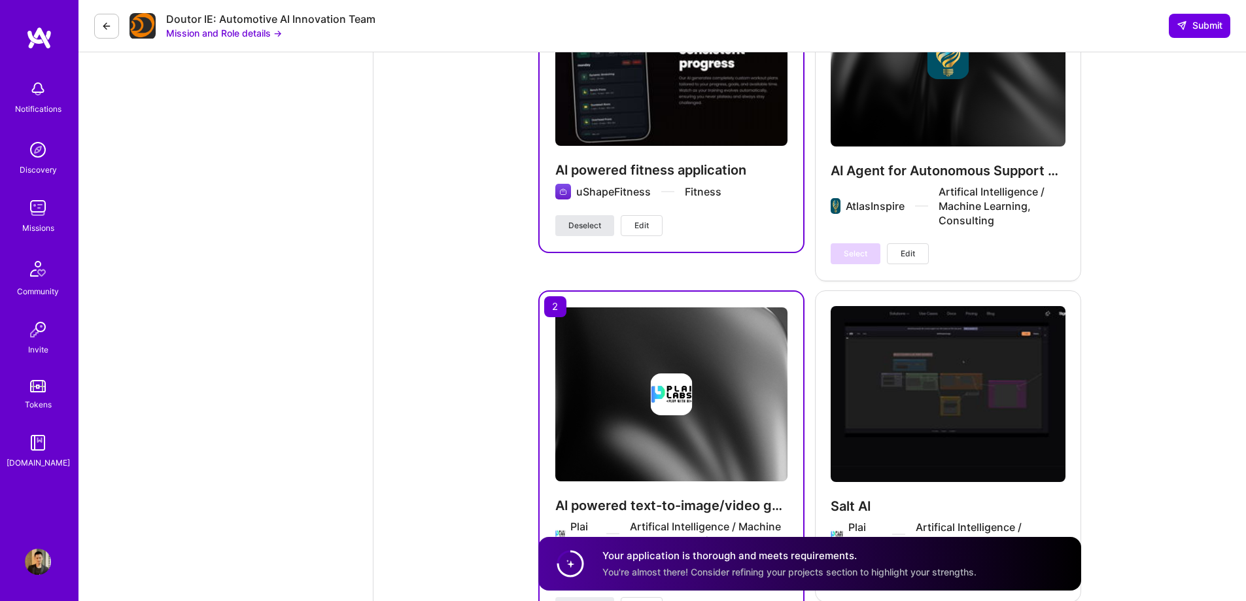
click at [597, 224] on span "Deselect" at bounding box center [585, 226] width 33 height 12
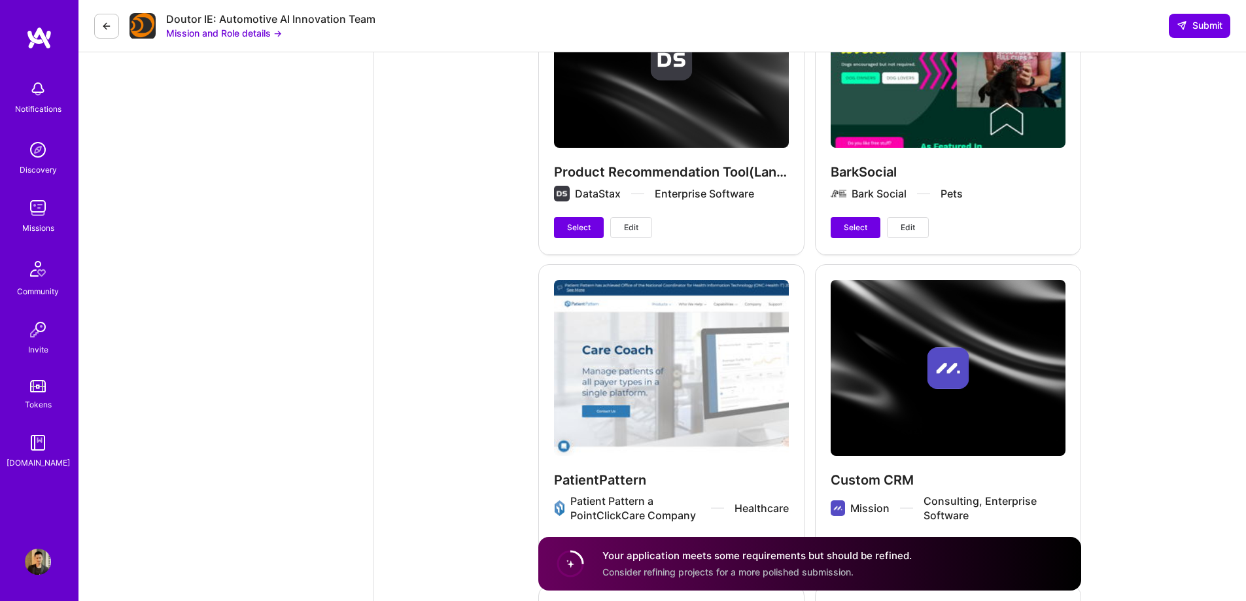
scroll to position [4390, 0]
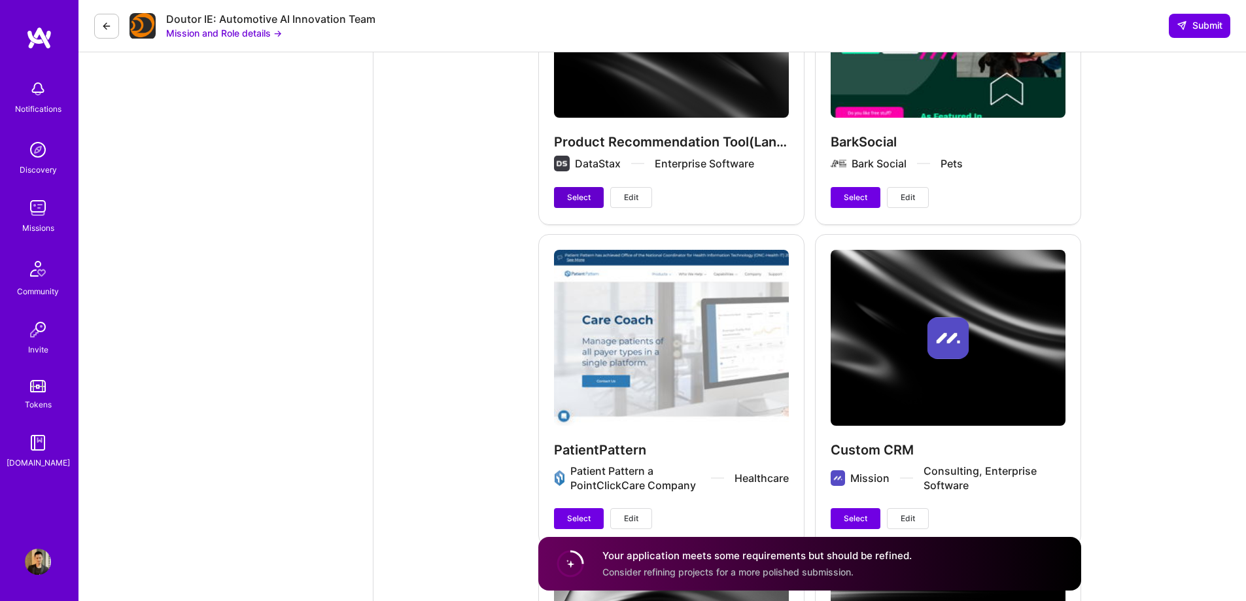
click at [574, 197] on span "Select" at bounding box center [579, 198] width 24 height 12
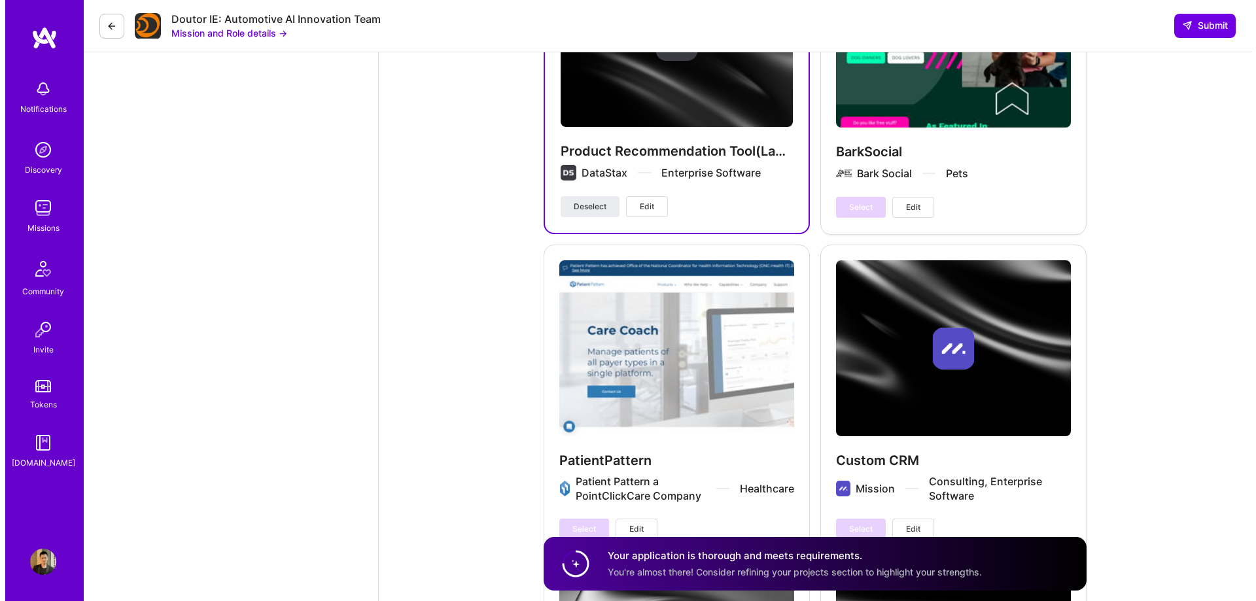
scroll to position [4521, 0]
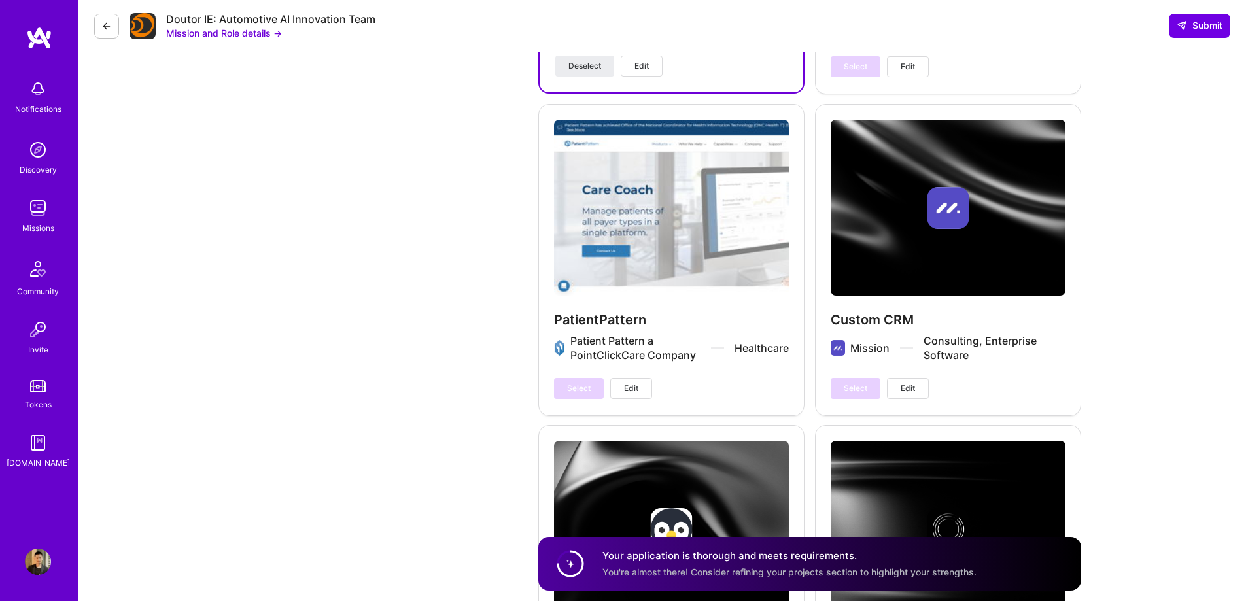
click at [639, 63] on span "Edit" at bounding box center [642, 66] width 14 height 12
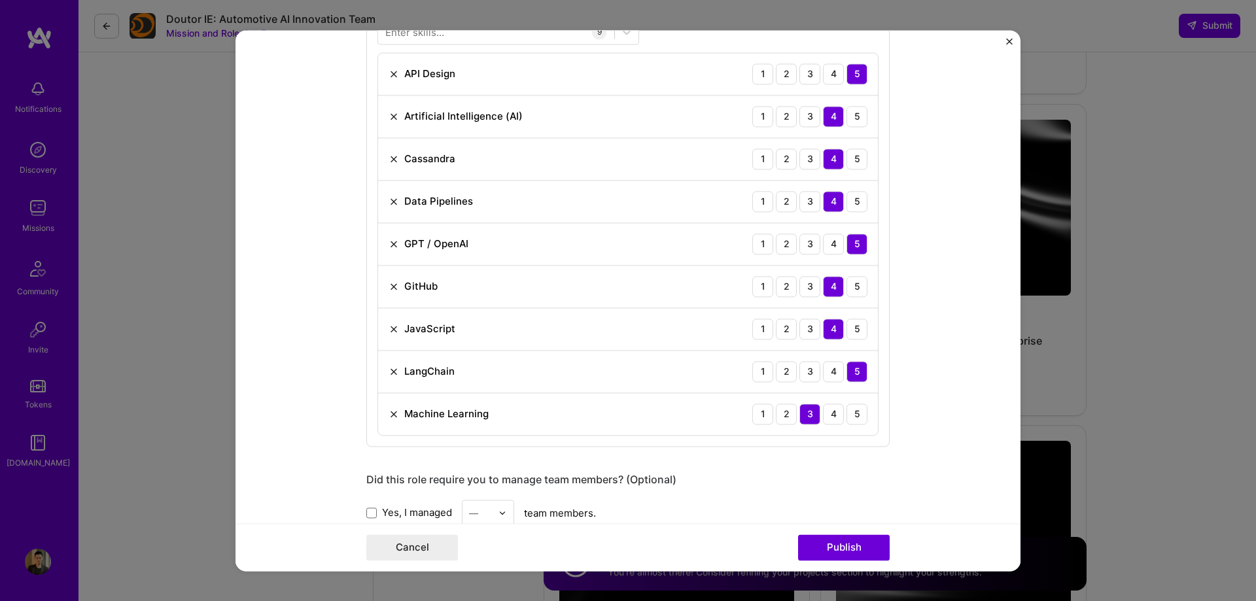
scroll to position [458, 0]
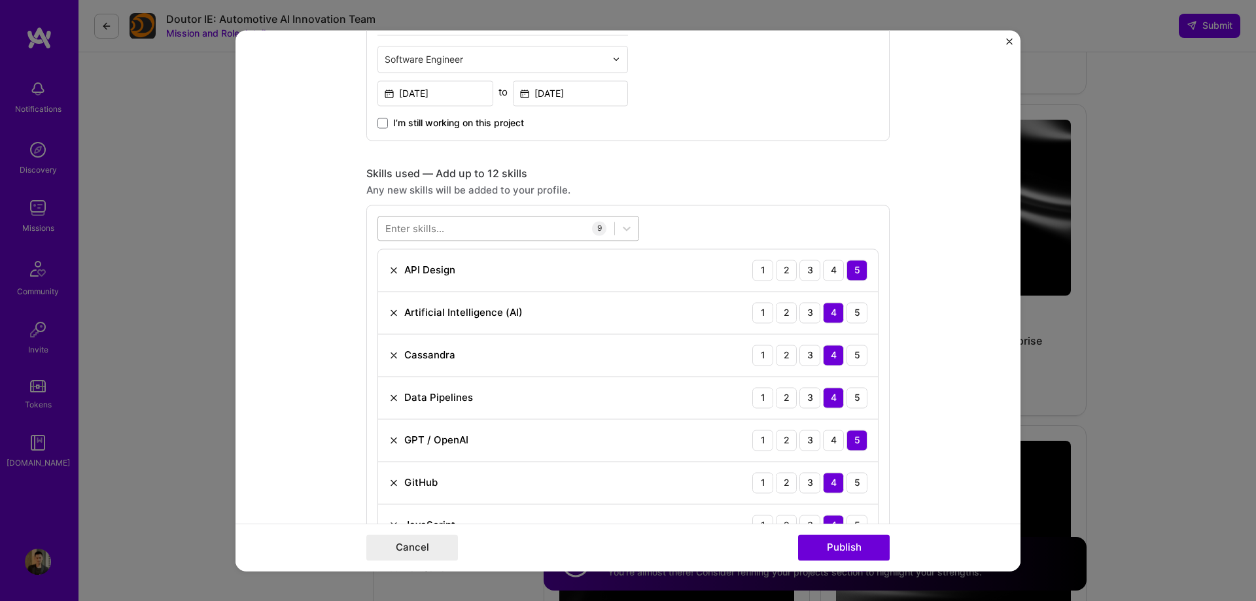
click at [495, 227] on div at bounding box center [496, 228] width 236 height 22
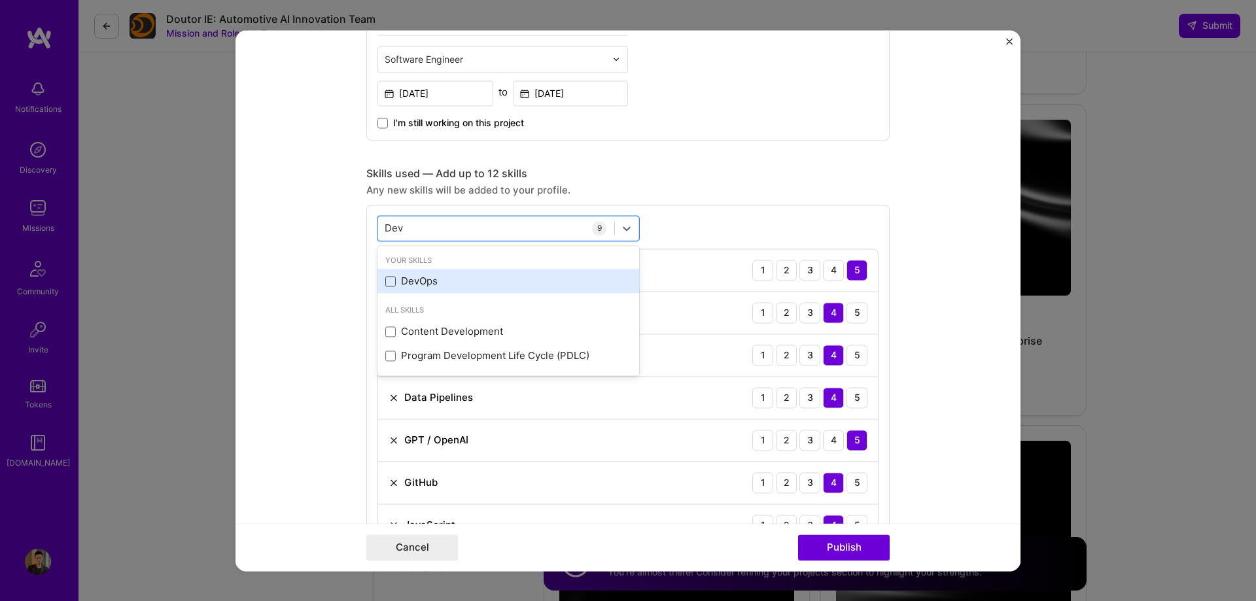
click at [388, 279] on span at bounding box center [390, 281] width 10 height 10
click at [0, 0] on input "checkbox" at bounding box center [0, 0] width 0 height 0
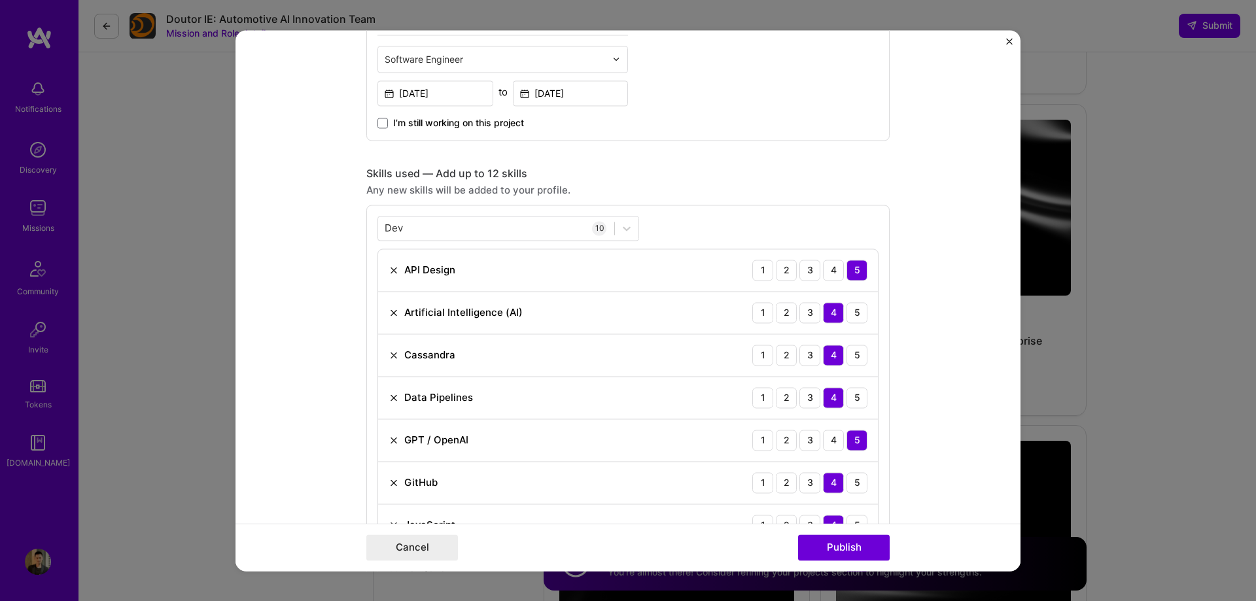
click at [820, 198] on div "Skills used — Add up to 12 skills Any new skills will be added to your profile.…" at bounding box center [627, 426] width 523 height 519
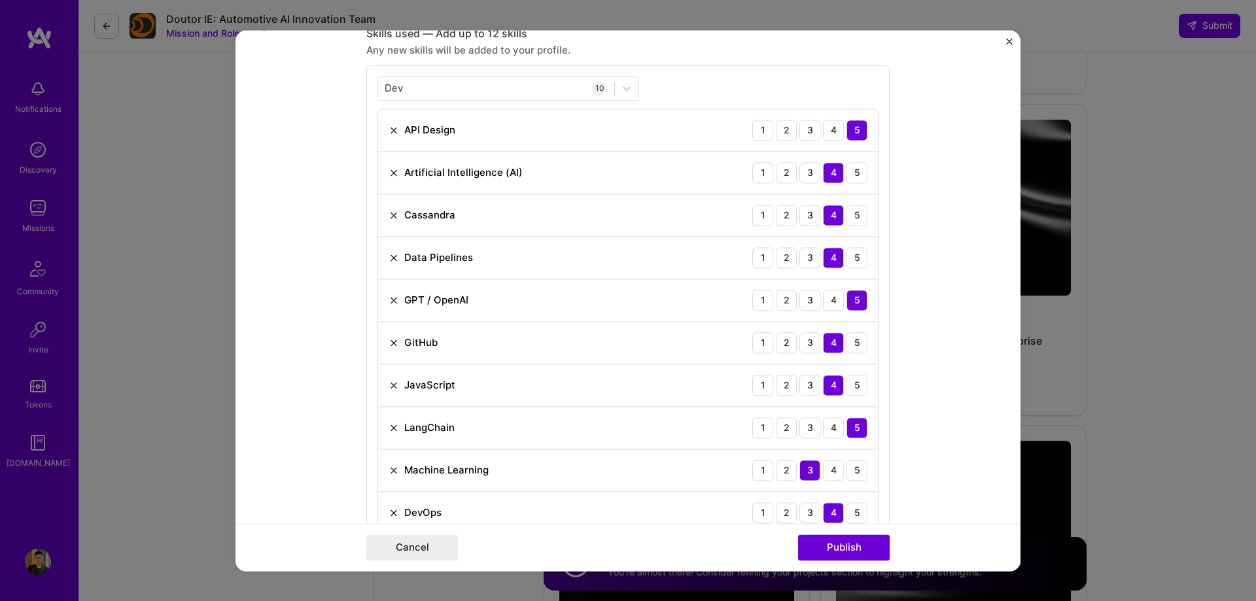
scroll to position [523, 0]
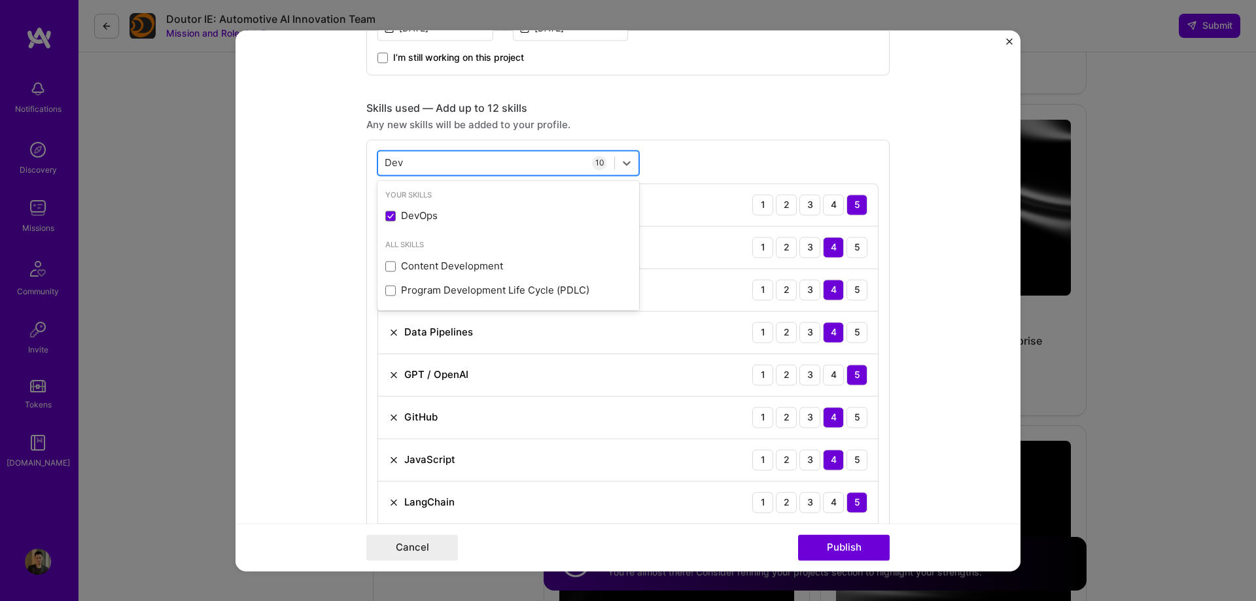
drag, startPoint x: 434, startPoint y: 158, endPoint x: 376, endPoint y: 158, distance: 57.6
click at [378, 158] on div "Dev Dev" at bounding box center [496, 163] width 236 height 22
type input "D"
type input "G"
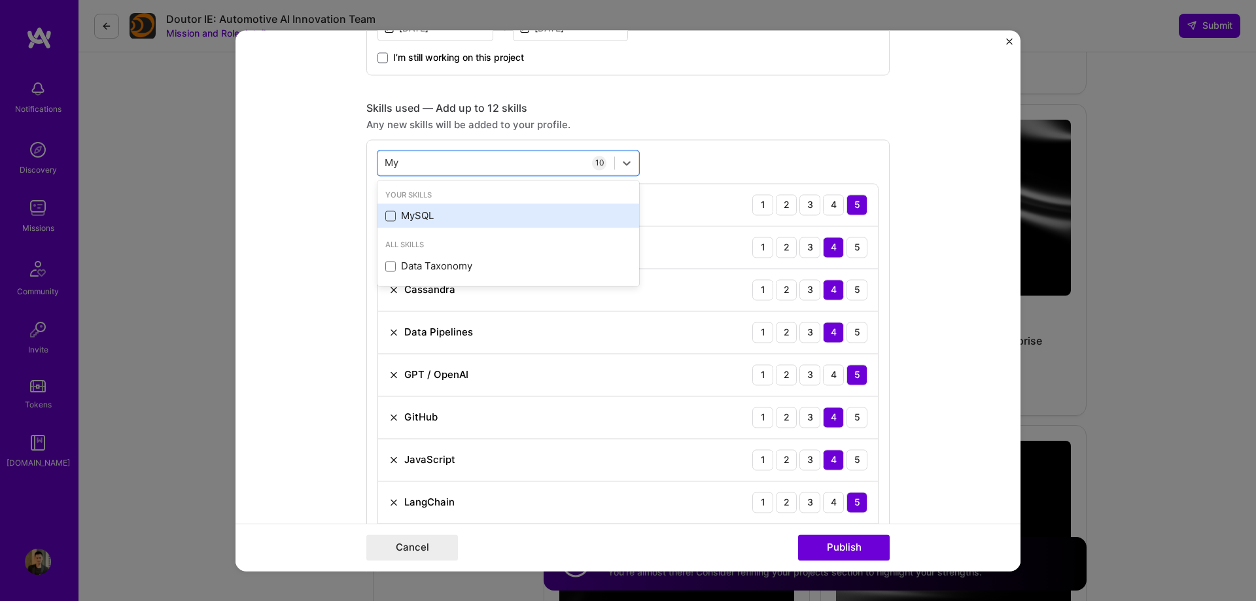
click at [386, 215] on span at bounding box center [390, 216] width 10 height 10
click at [0, 0] on input "checkbox" at bounding box center [0, 0] width 0 height 0
click at [654, 162] on div "option MySQL, selected. option MySQL selected, 0 of 2. 2 results available for …" at bounding box center [627, 400] width 523 height 523
click at [460, 166] on div "My My" at bounding box center [496, 163] width 236 height 22
type input "M"
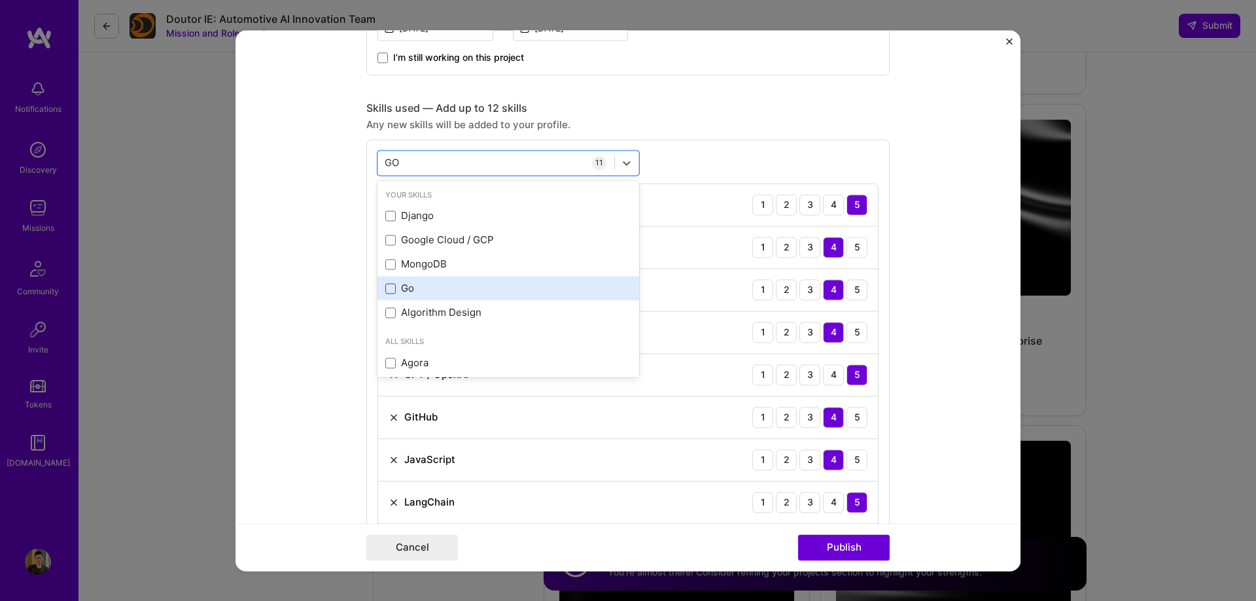
click at [385, 290] on span at bounding box center [390, 288] width 10 height 10
click at [0, 0] on input "checkbox" at bounding box center [0, 0] width 0 height 0
type input "GO"
click at [727, 118] on div "Any new skills will be added to your profile." at bounding box center [627, 125] width 523 height 14
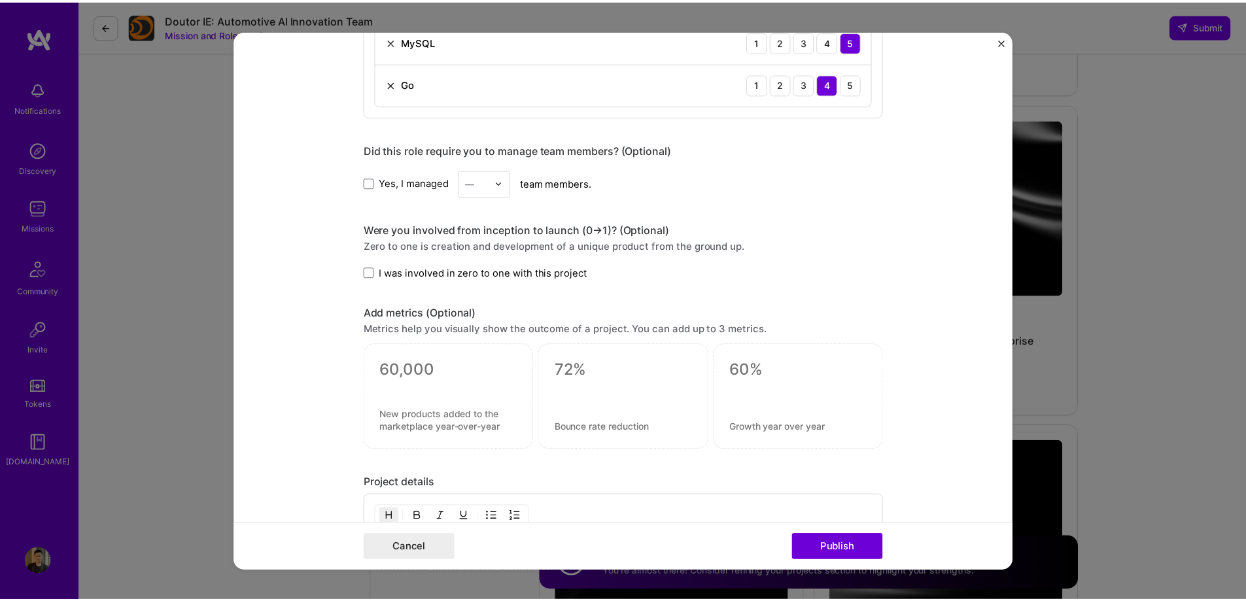
scroll to position [785, 0]
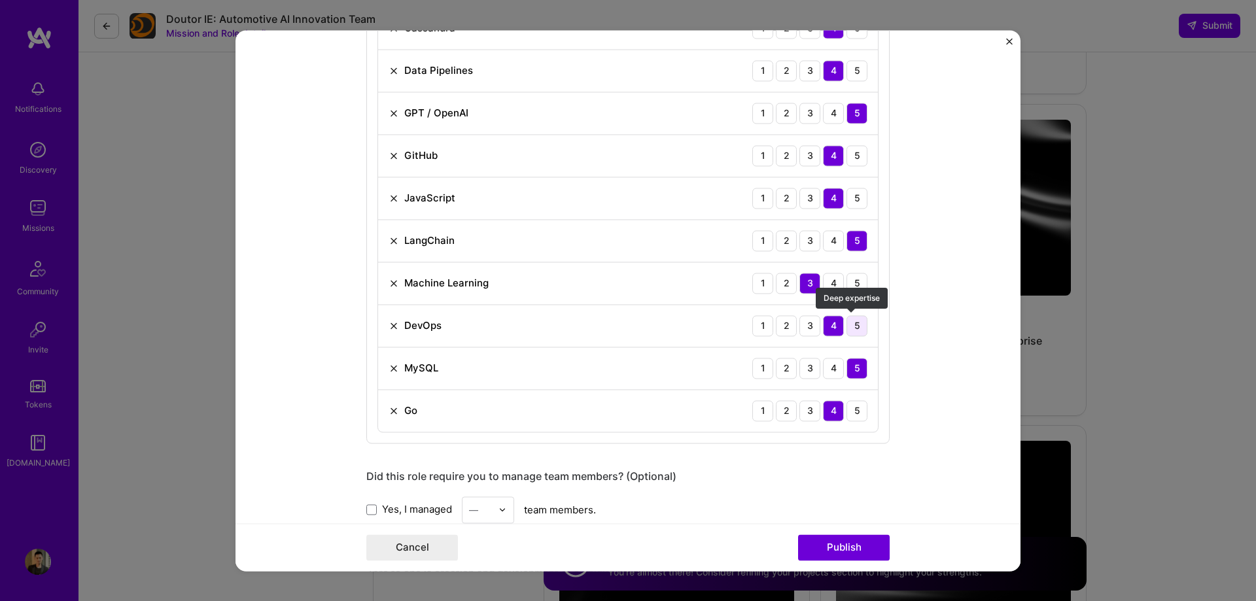
click at [848, 324] on div "5" at bounding box center [857, 325] width 21 height 21
click at [833, 282] on div "4" at bounding box center [833, 283] width 21 height 21
click at [864, 541] on button "Publish" at bounding box center [844, 547] width 92 height 26
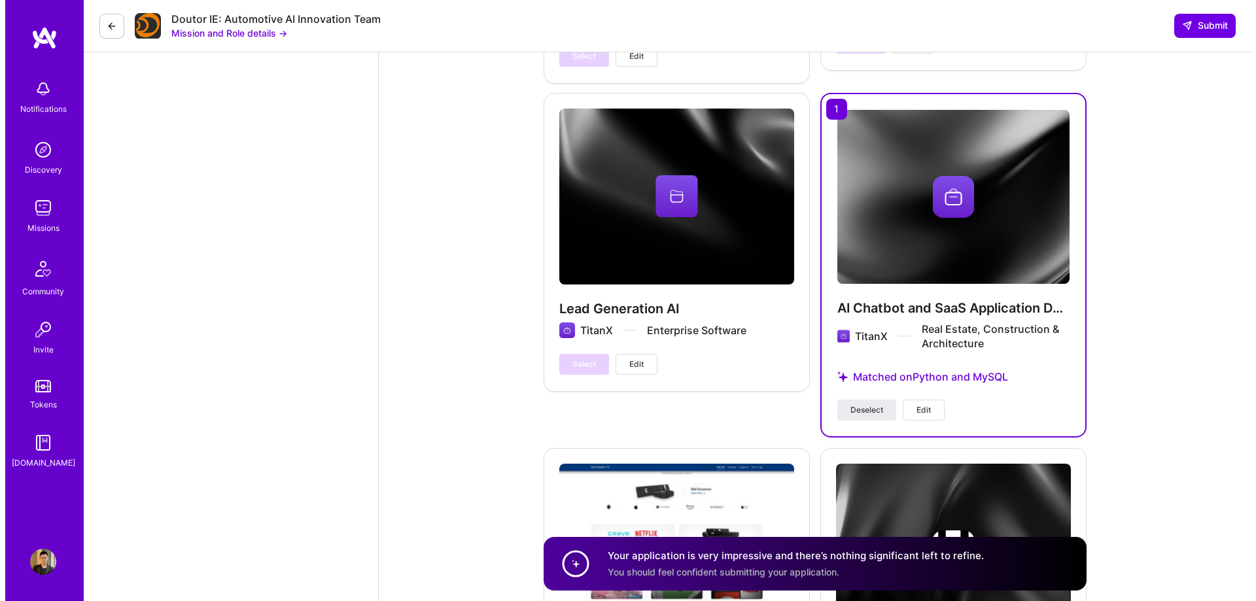
scroll to position [5175, 0]
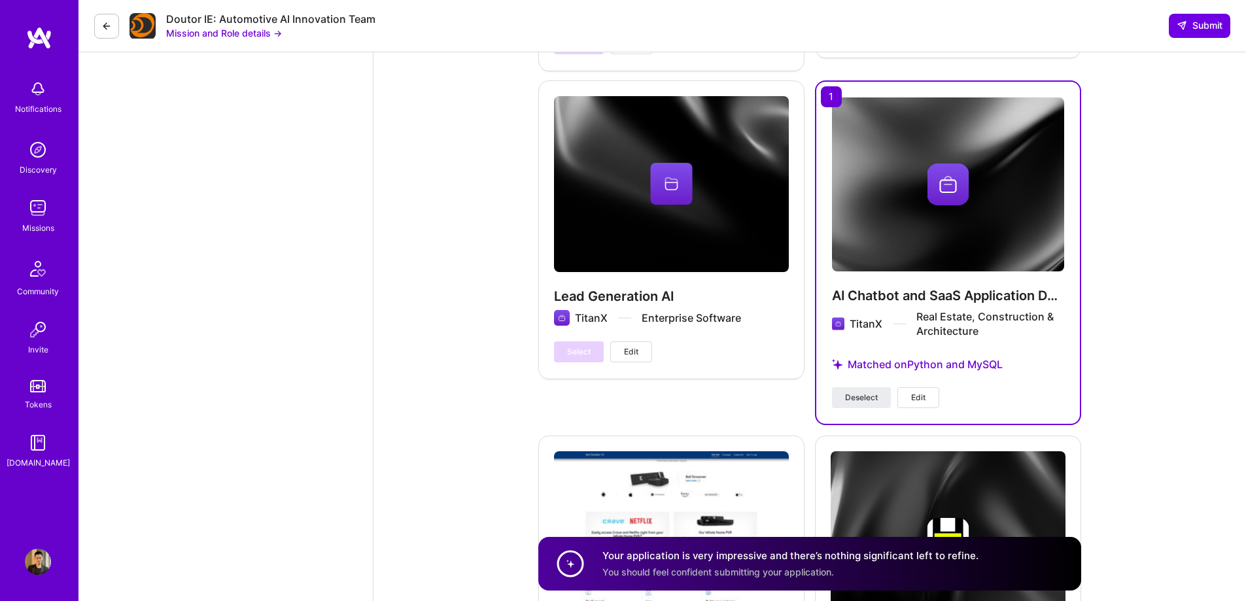
click at [910, 387] on button "Edit" at bounding box center [919, 397] width 42 height 21
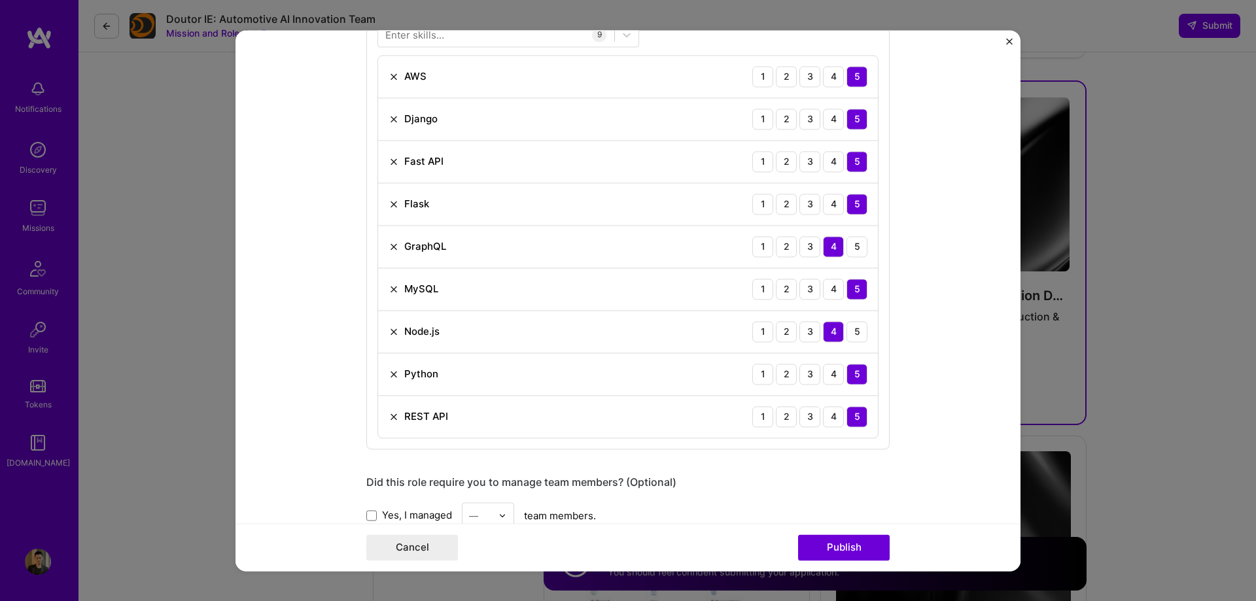
scroll to position [586, 0]
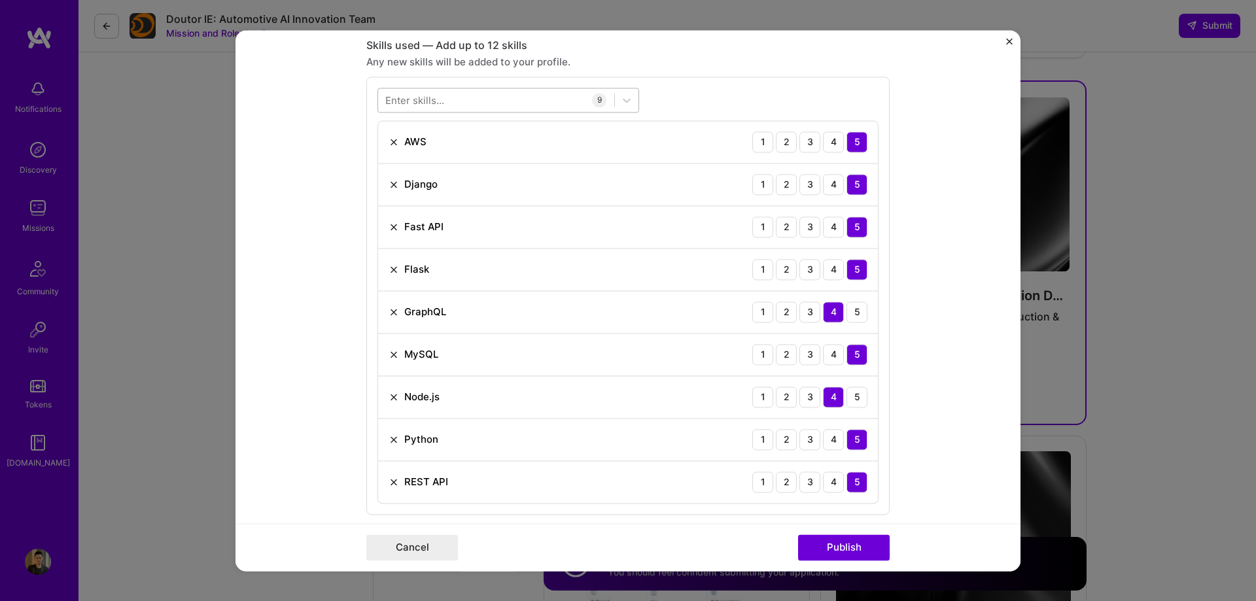
click at [446, 99] on div at bounding box center [496, 100] width 236 height 22
click at [388, 151] on span at bounding box center [390, 153] width 10 height 10
click at [0, 0] on input "checkbox" at bounding box center [0, 0] width 0 height 0
click at [722, 98] on div "option JavaScript, selected. option JavaScript selected, 0 of 2. 3 results avai…" at bounding box center [627, 317] width 523 height 481
click at [464, 92] on div "java java" at bounding box center [496, 100] width 236 height 22
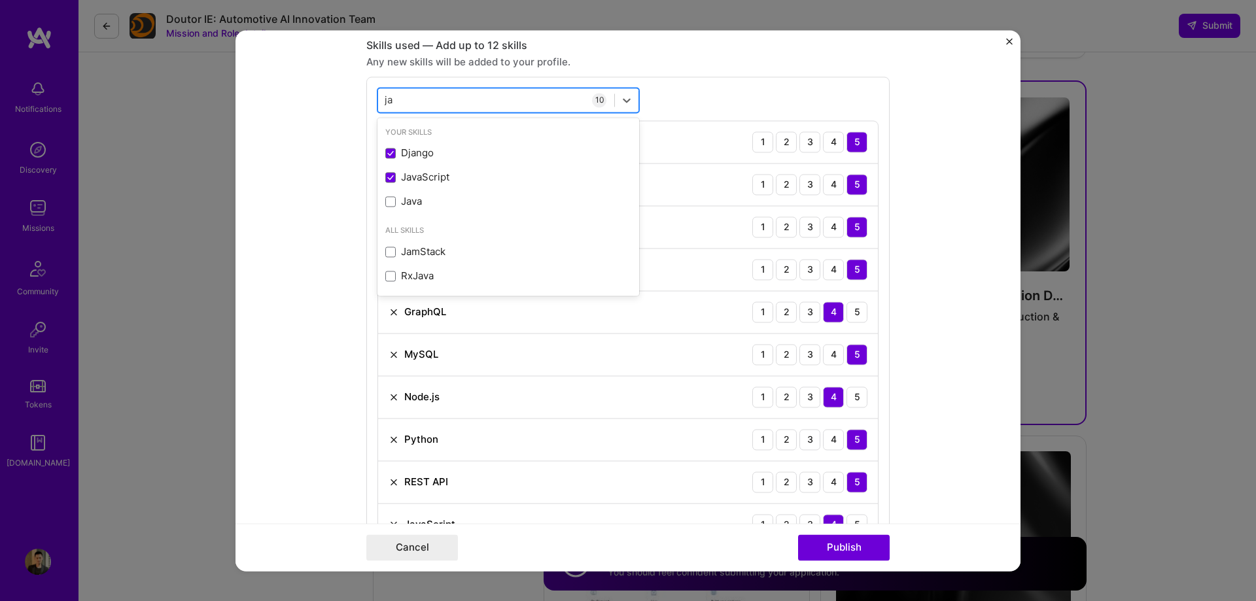
type input "j"
click at [391, 150] on span at bounding box center [390, 153] width 10 height 10
click at [0, 0] on input "checkbox" at bounding box center [0, 0] width 0 height 0
type input "NL"
click at [674, 90] on div "option NLP, selected. option NLP selected, 0 of 2. 1 result available for searc…" at bounding box center [627, 338] width 523 height 523
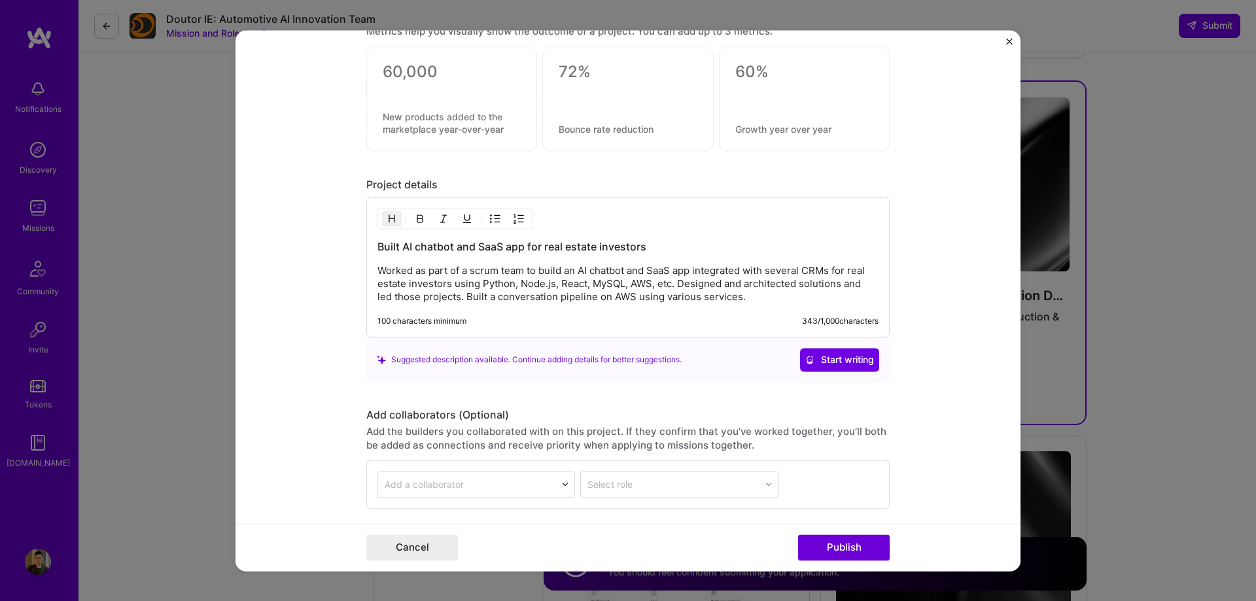
scroll to position [1371, 0]
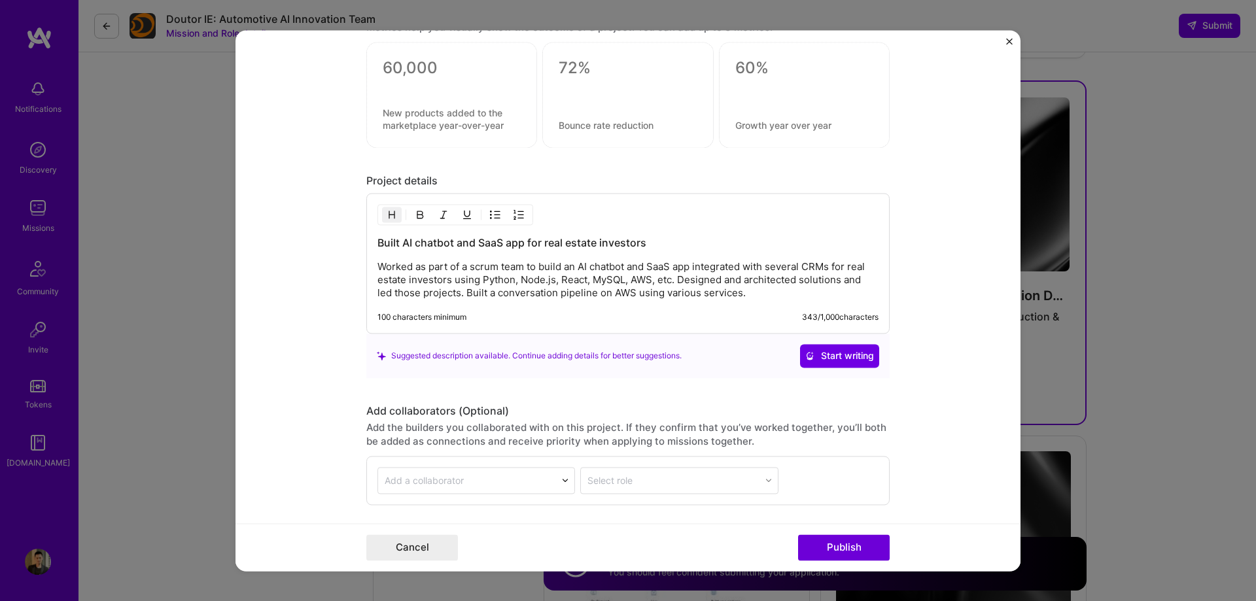
click at [576, 268] on p "Worked as part of a scrum team to build an AI chatbot and SaaS app integrated w…" at bounding box center [627, 279] width 501 height 39
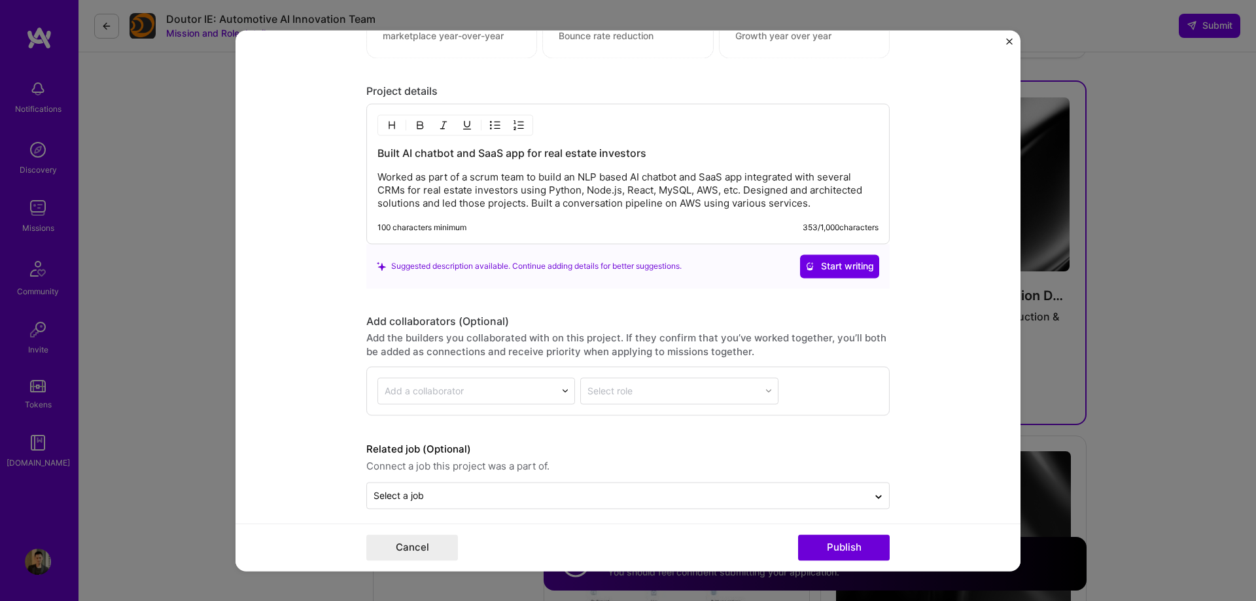
scroll to position [1471, 0]
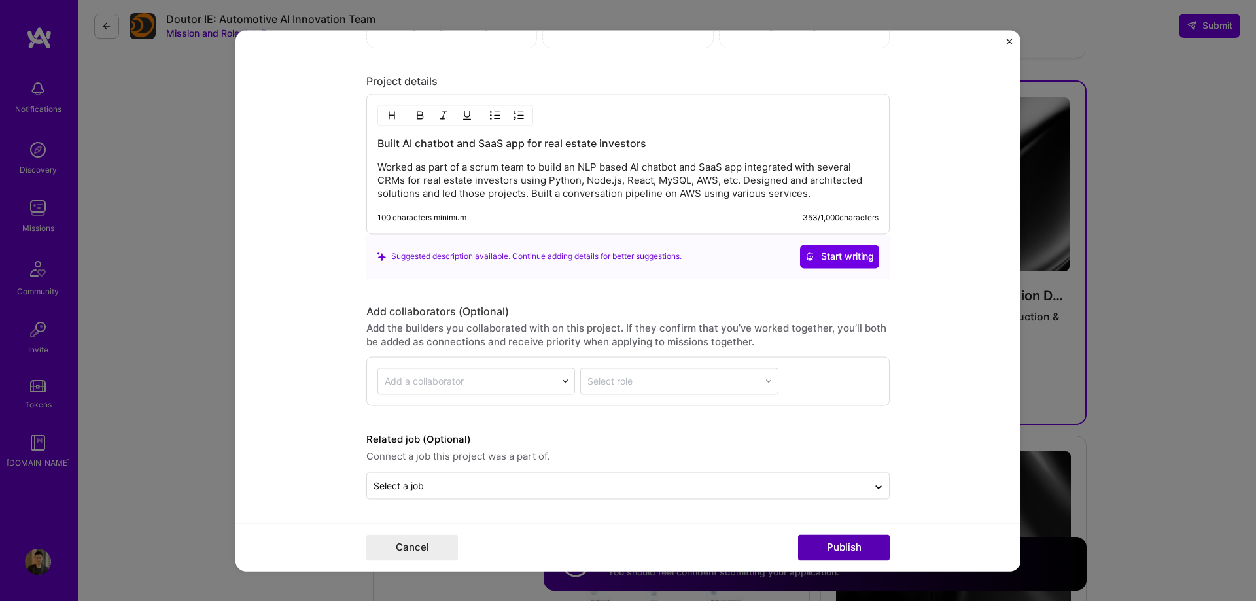
click at [841, 550] on button "Publish" at bounding box center [844, 547] width 92 height 26
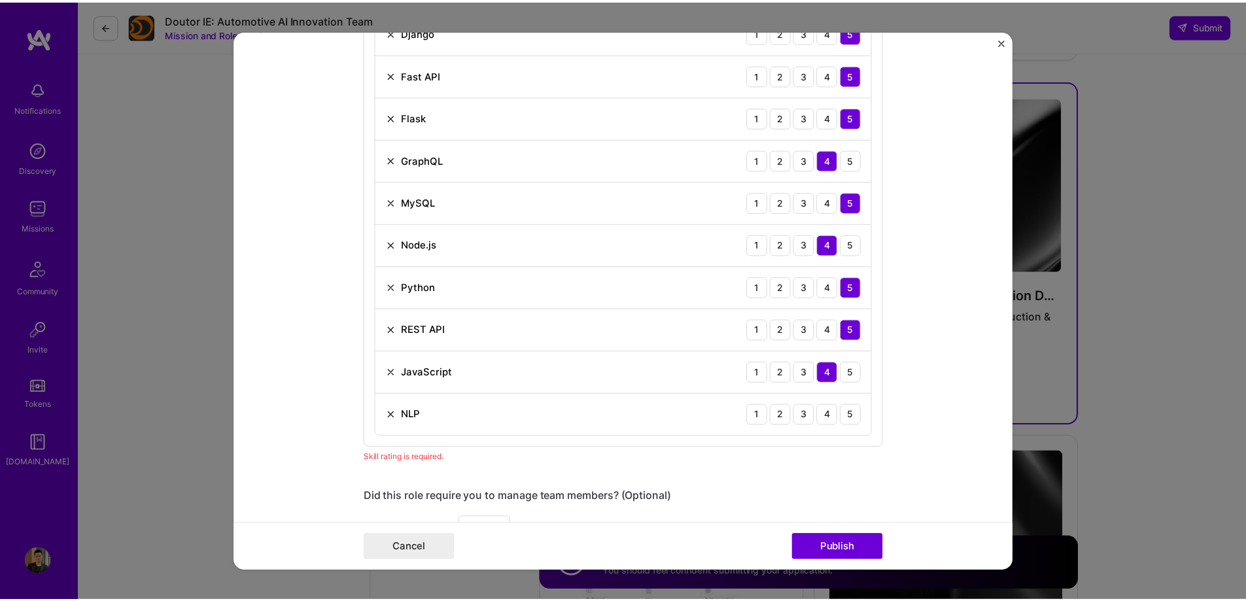
scroll to position [791, 0]
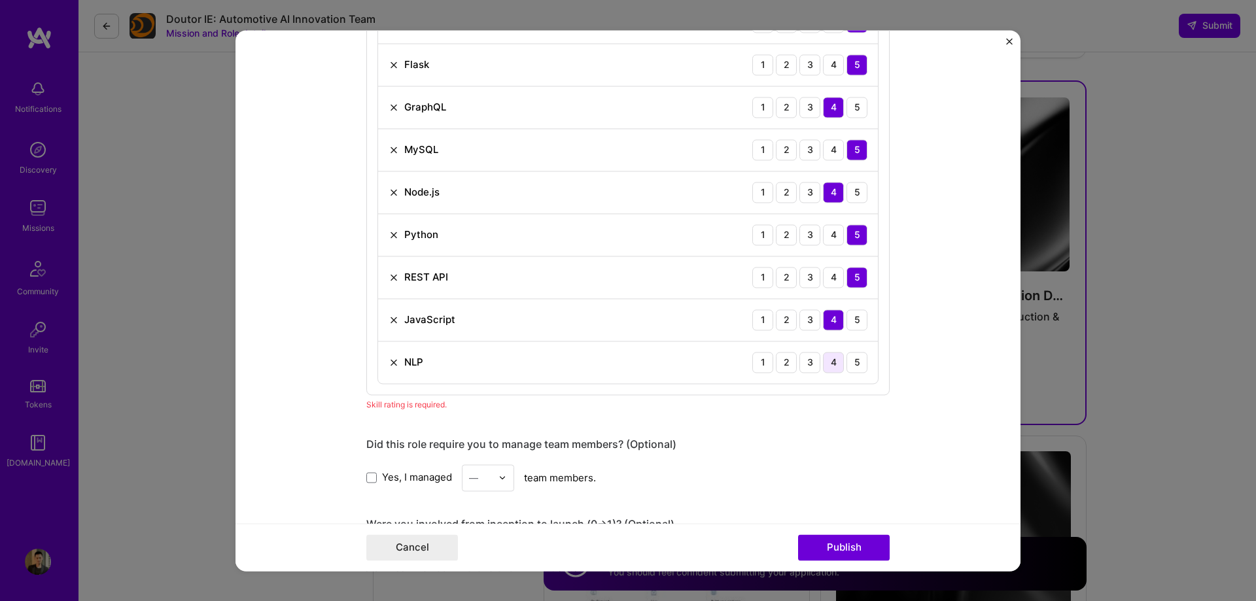
click at [831, 364] on div "4" at bounding box center [833, 362] width 21 height 21
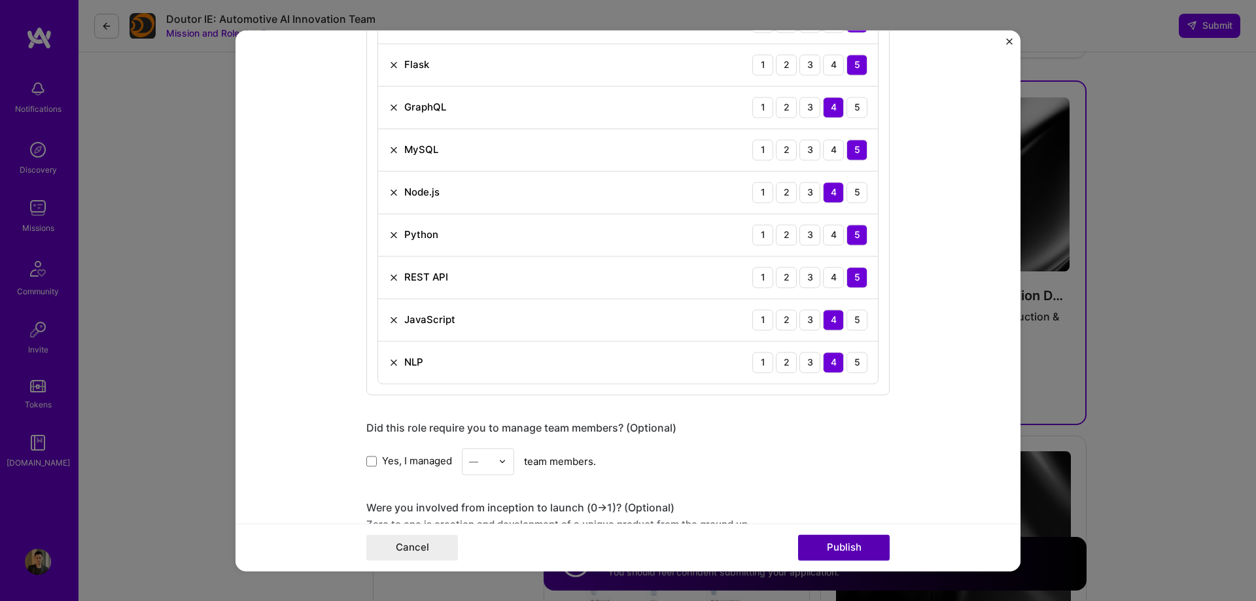
click at [875, 540] on button "Publish" at bounding box center [844, 547] width 92 height 26
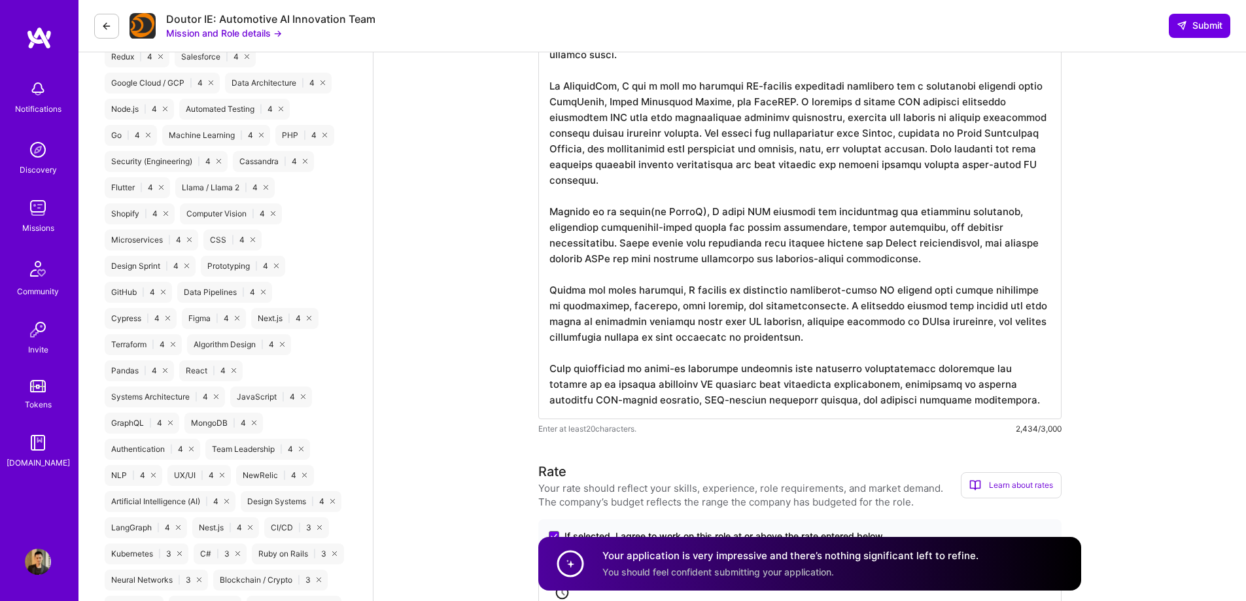
scroll to position [1119, 0]
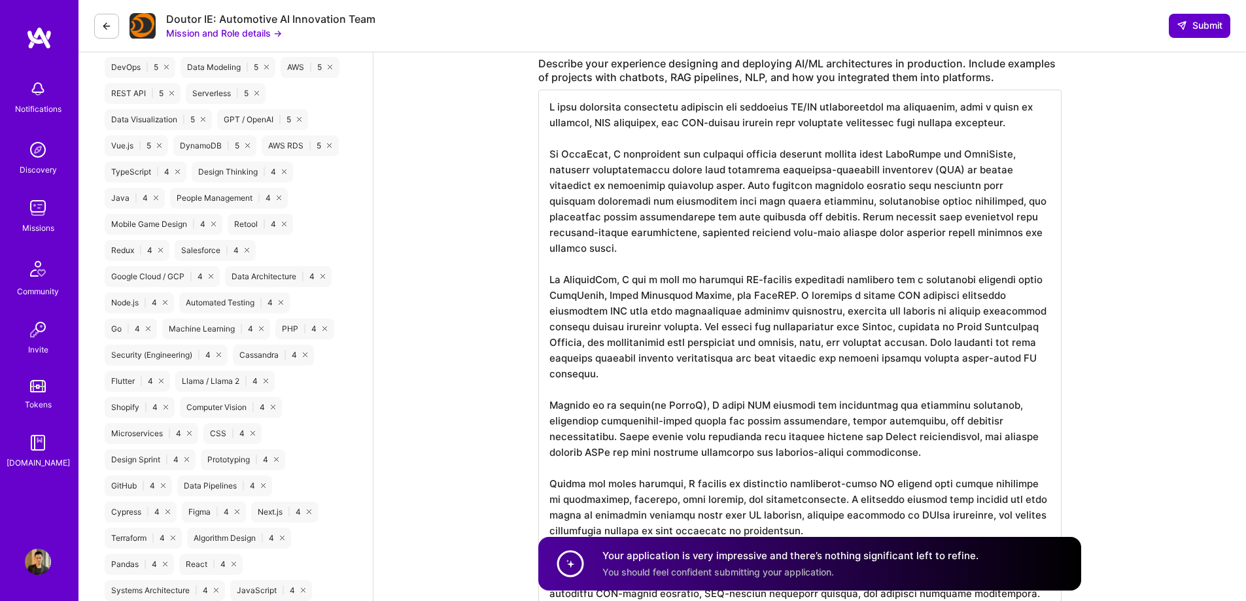
click at [1198, 31] on span "Submit" at bounding box center [1200, 25] width 46 height 13
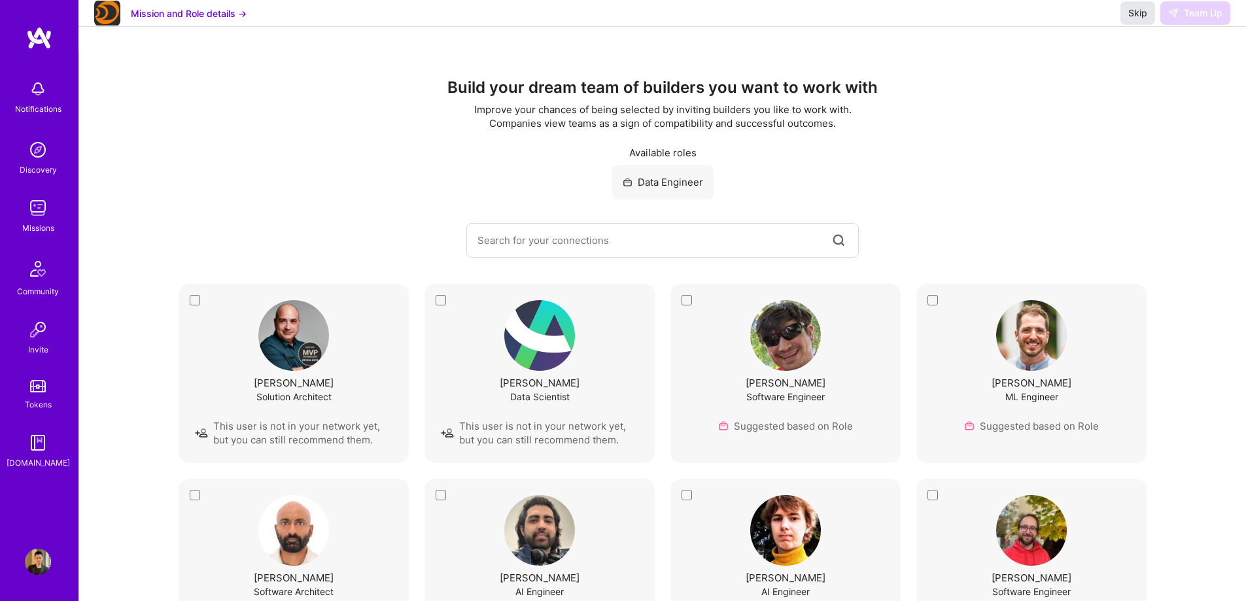
click at [1136, 20] on span "Skip" at bounding box center [1137, 13] width 19 height 13
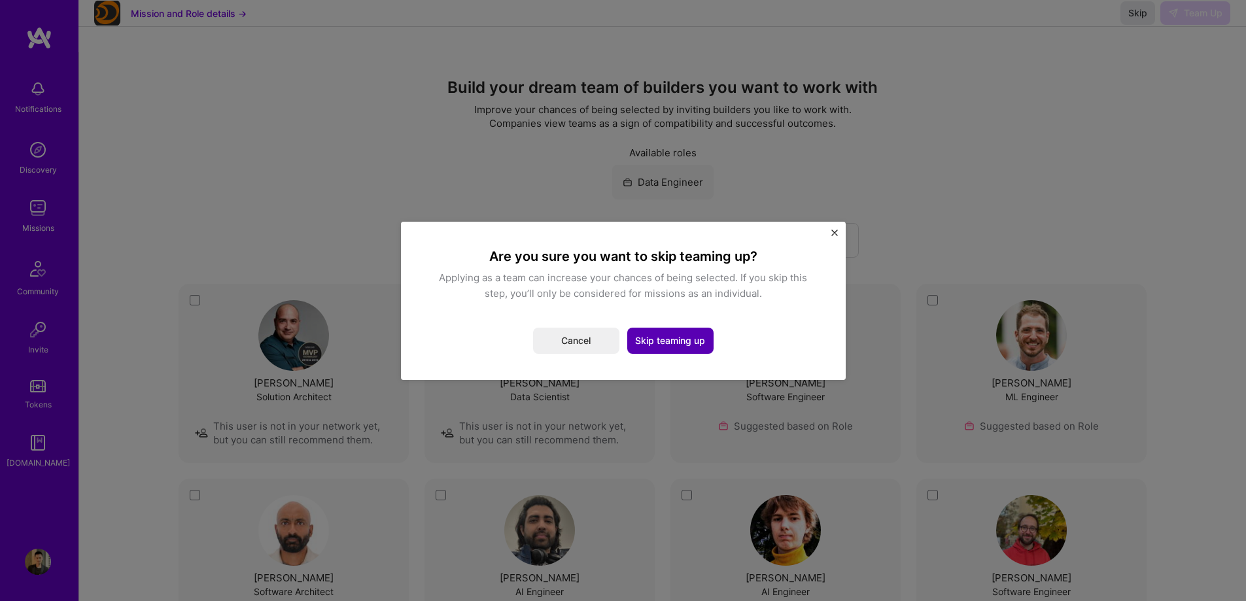
click at [691, 345] on button "Skip teaming up" at bounding box center [670, 341] width 86 height 26
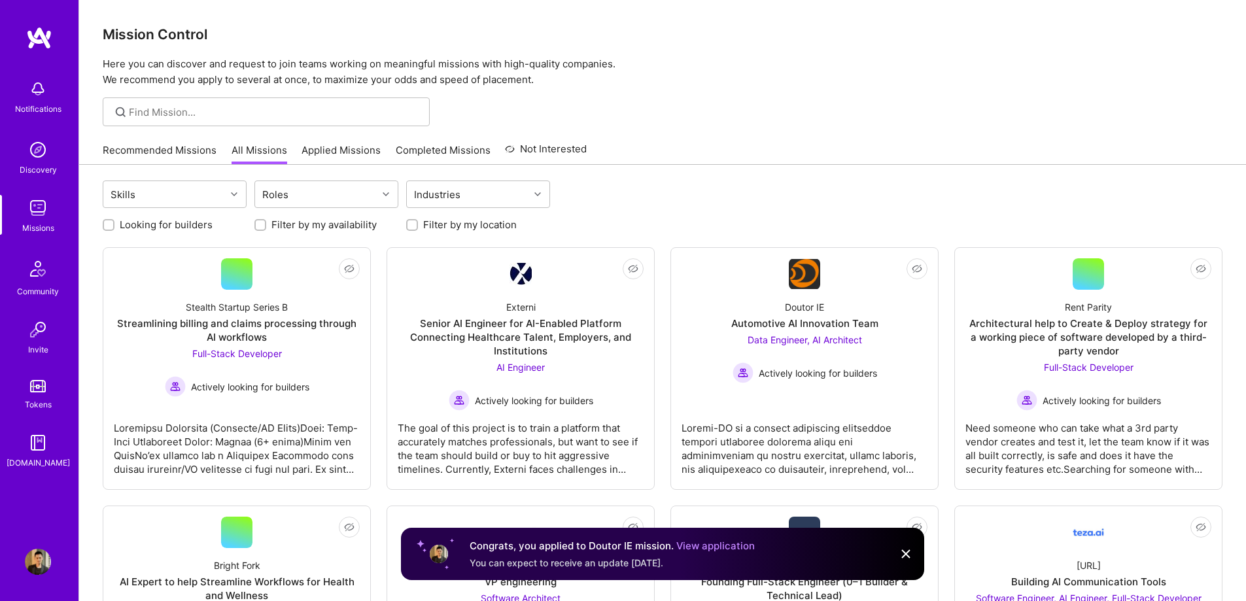
click at [49, 219] on img at bounding box center [38, 208] width 26 height 26
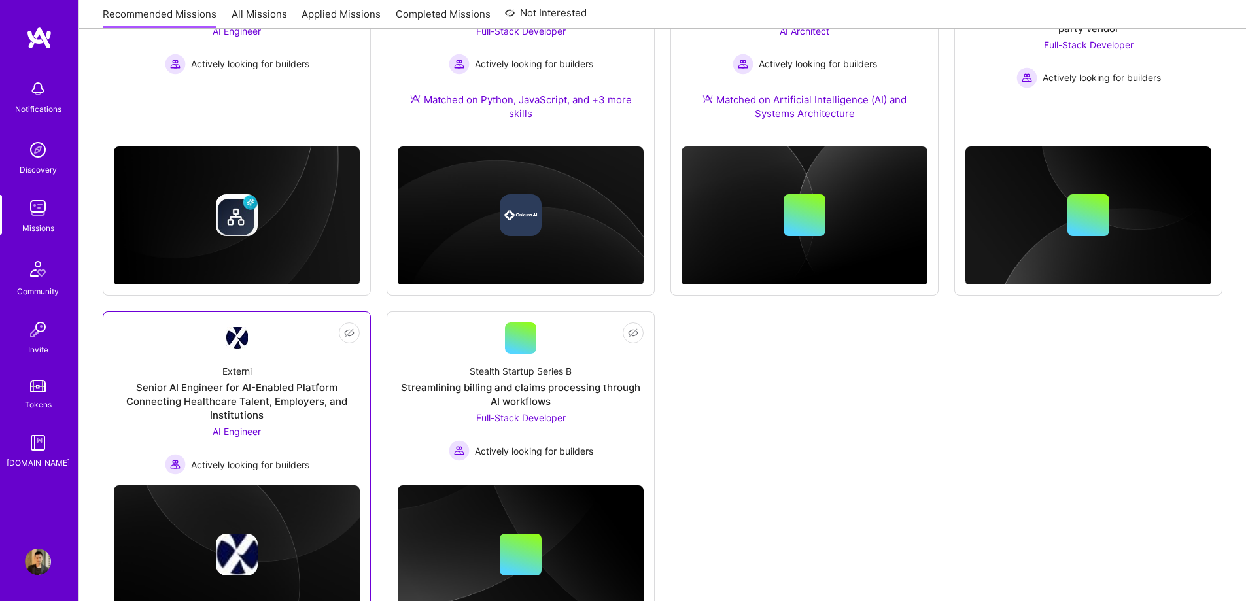
scroll to position [408, 0]
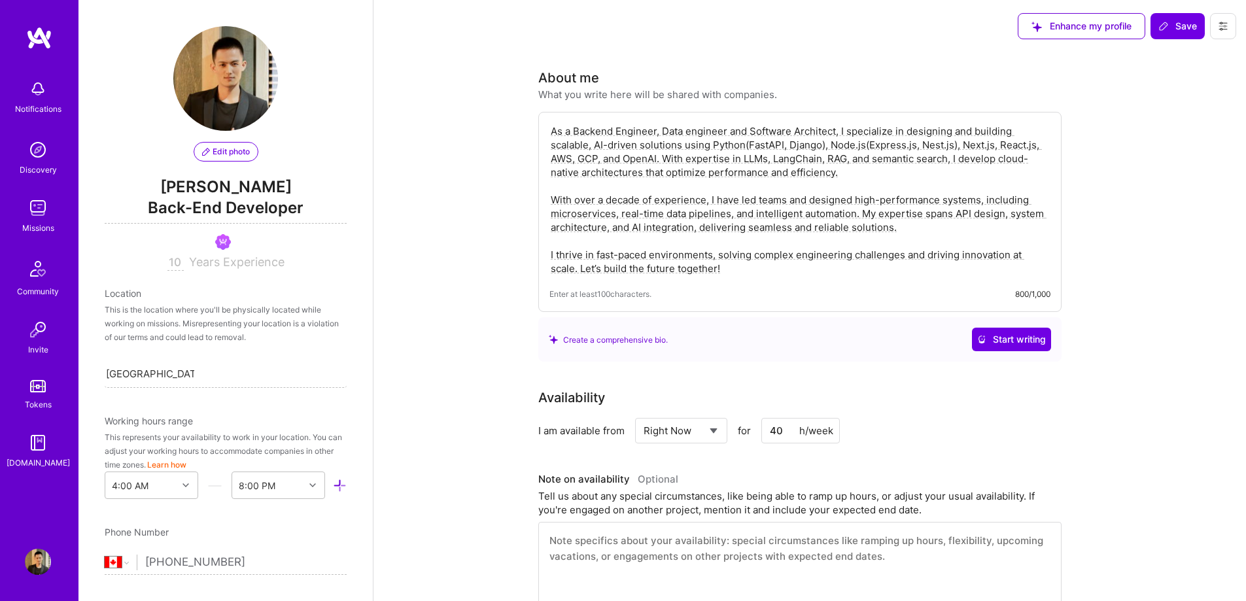
select select "CA"
select select "Right Now"
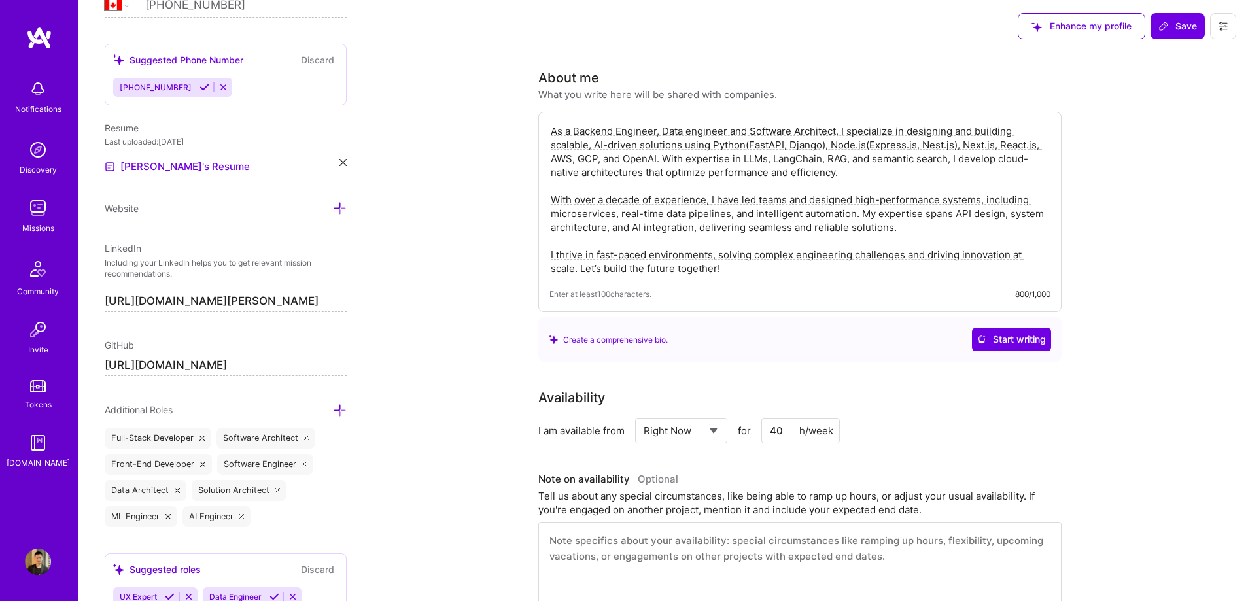
click at [612, 229] on textarea "As a Backend Engineer, Data engineer and Software Architect, I specialize in de…" at bounding box center [800, 200] width 501 height 154
type textarea "As a Backend Engineer, Data engineer and Software Architect, I specialize in de…"
click at [1168, 27] on icon at bounding box center [1164, 26] width 10 height 10
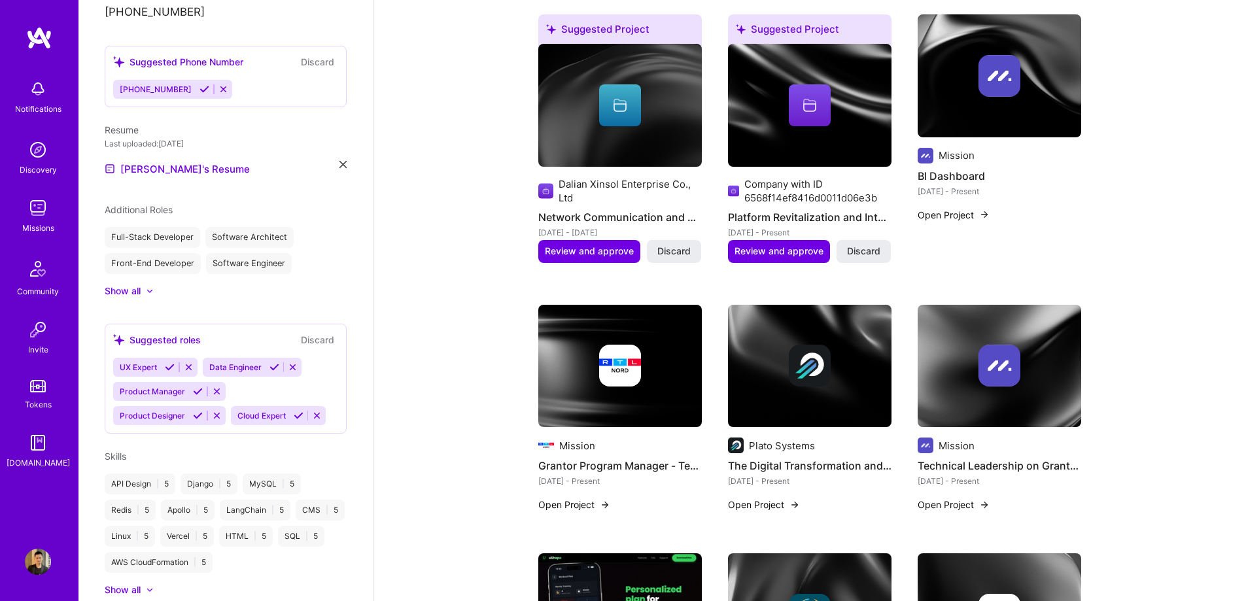
scroll to position [393, 0]
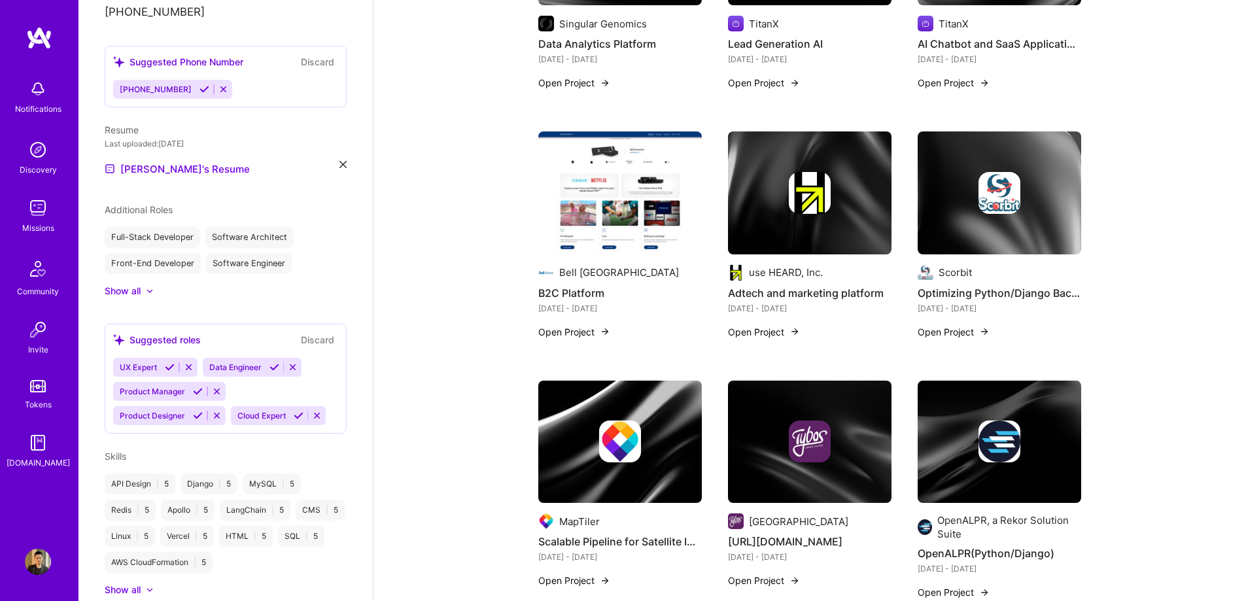
scroll to position [1766, 0]
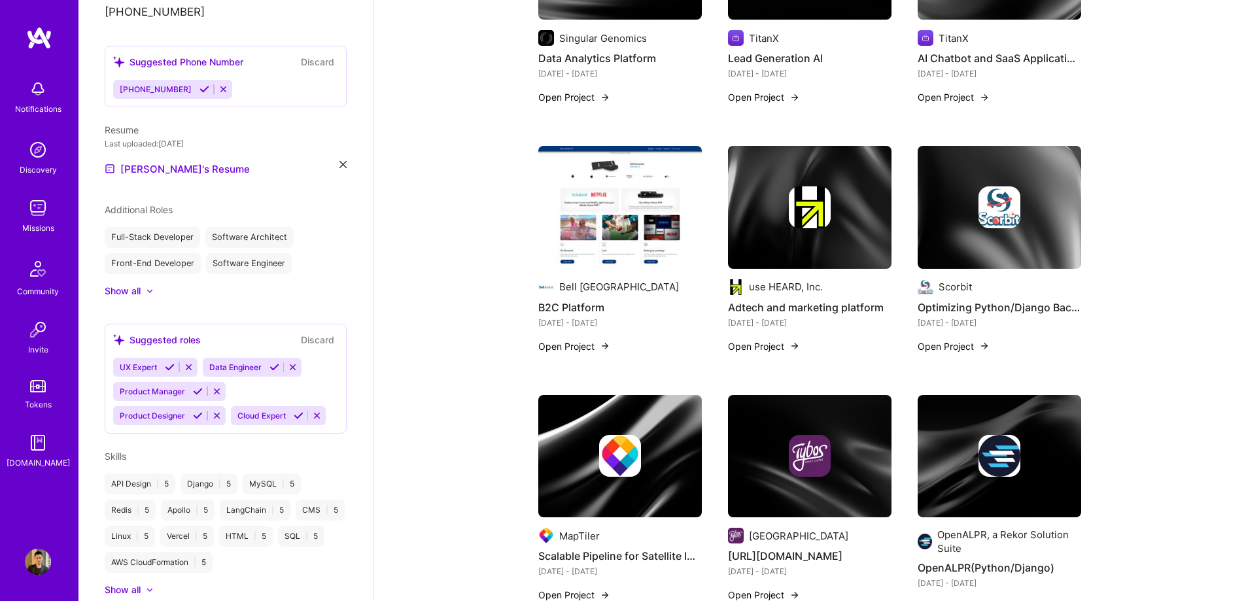
click at [1144, 210] on div "Available now to work on missions for 40 h per week . Updated 15 days ago About…" at bounding box center [810, 68] width 873 height 3565
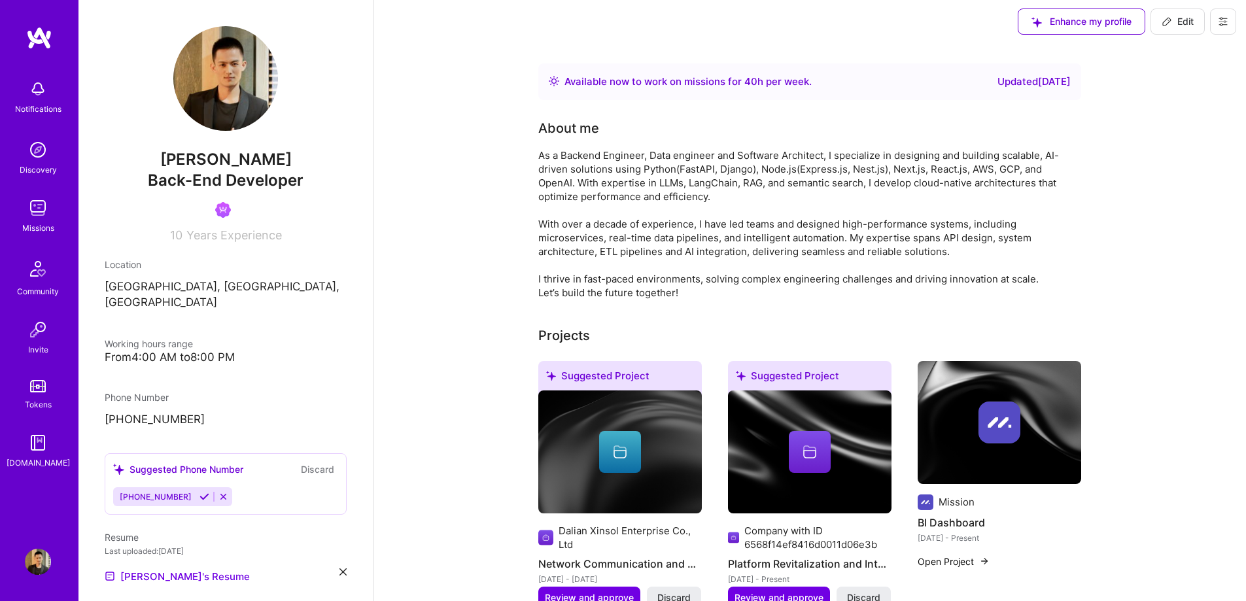
scroll to position [0, 0]
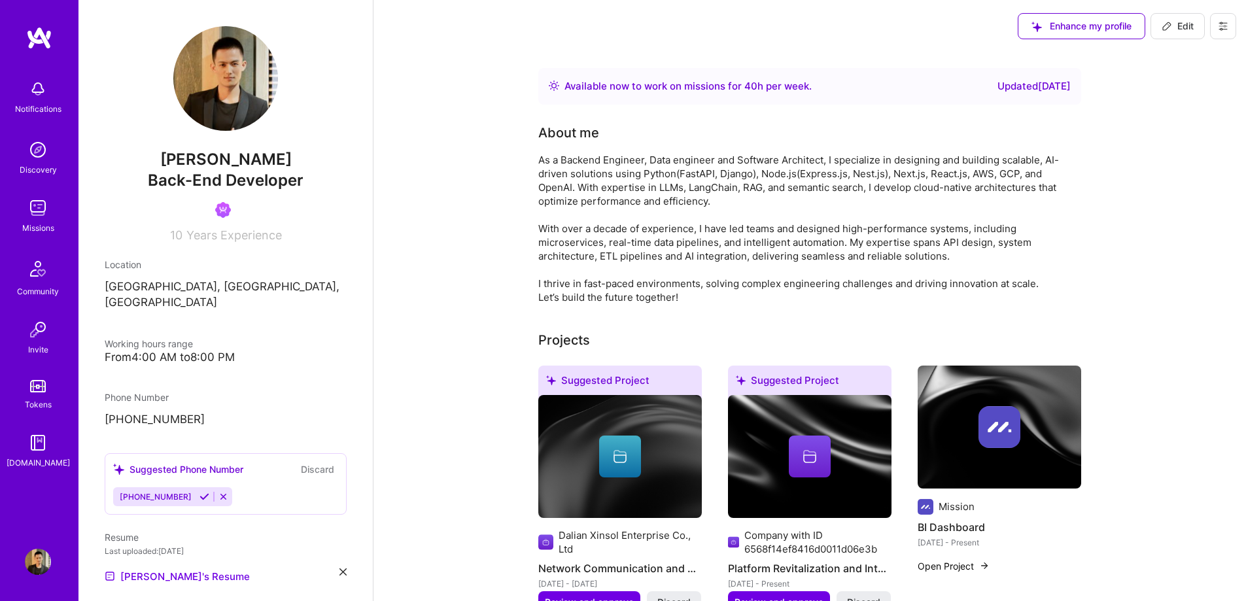
click at [1170, 25] on icon at bounding box center [1167, 26] width 8 height 8
select select "CA"
select select "Right Now"
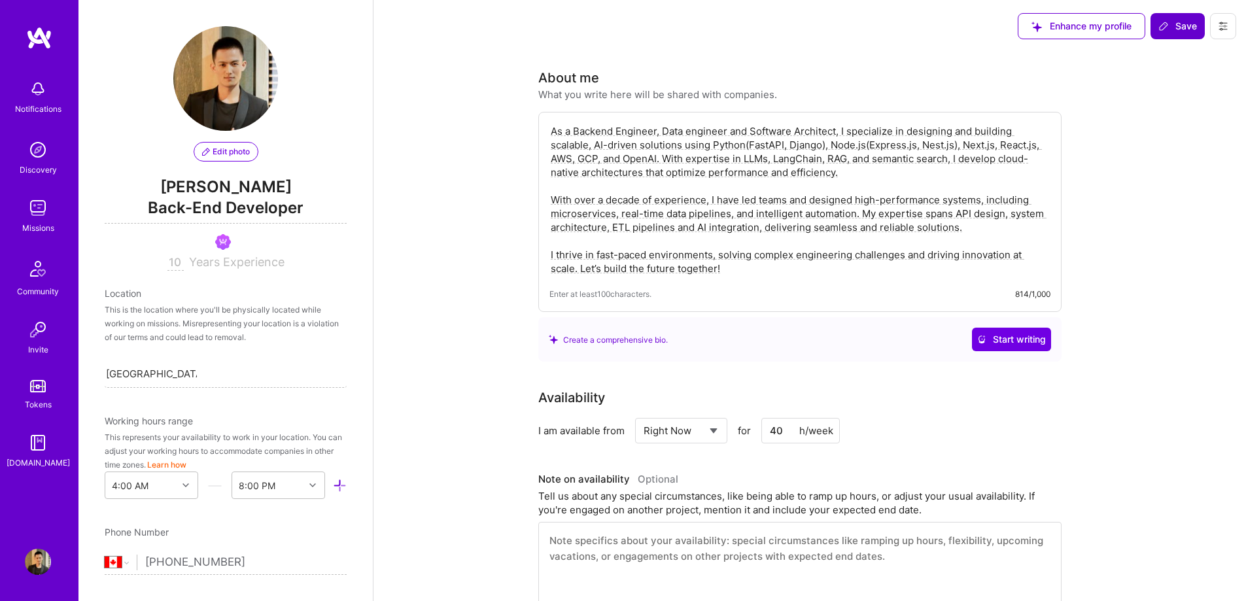
click at [269, 209] on span "Back-End Developer" at bounding box center [226, 210] width 242 height 27
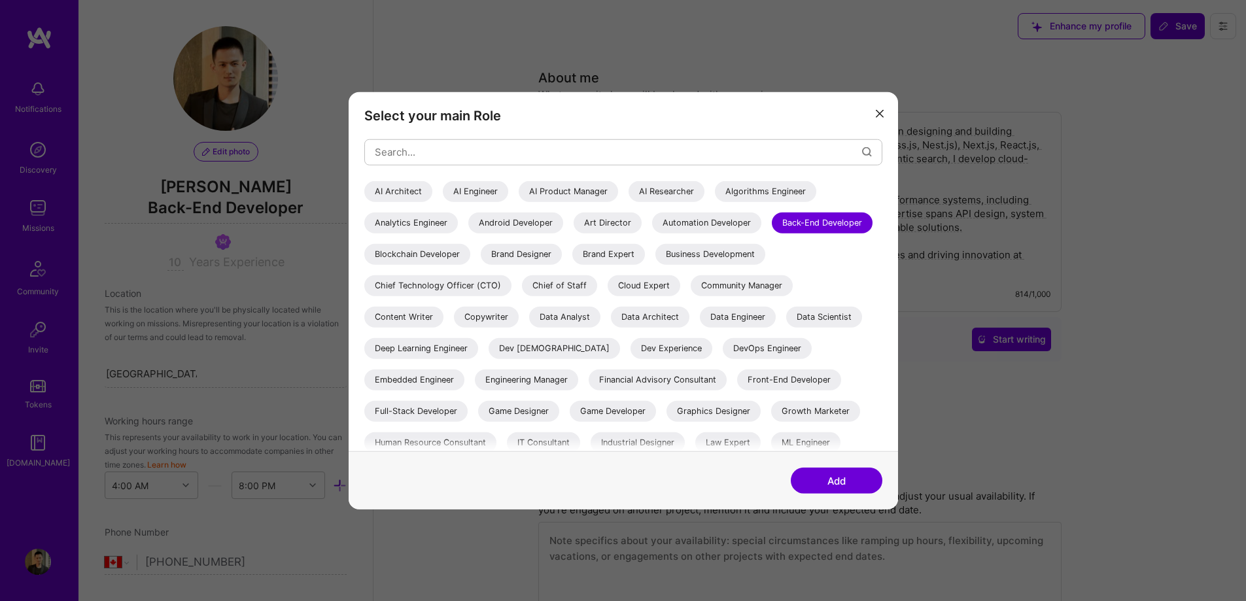
click at [474, 190] on div "AI Engineer" at bounding box center [475, 191] width 65 height 21
click at [822, 475] on button "Add" at bounding box center [837, 481] width 92 height 26
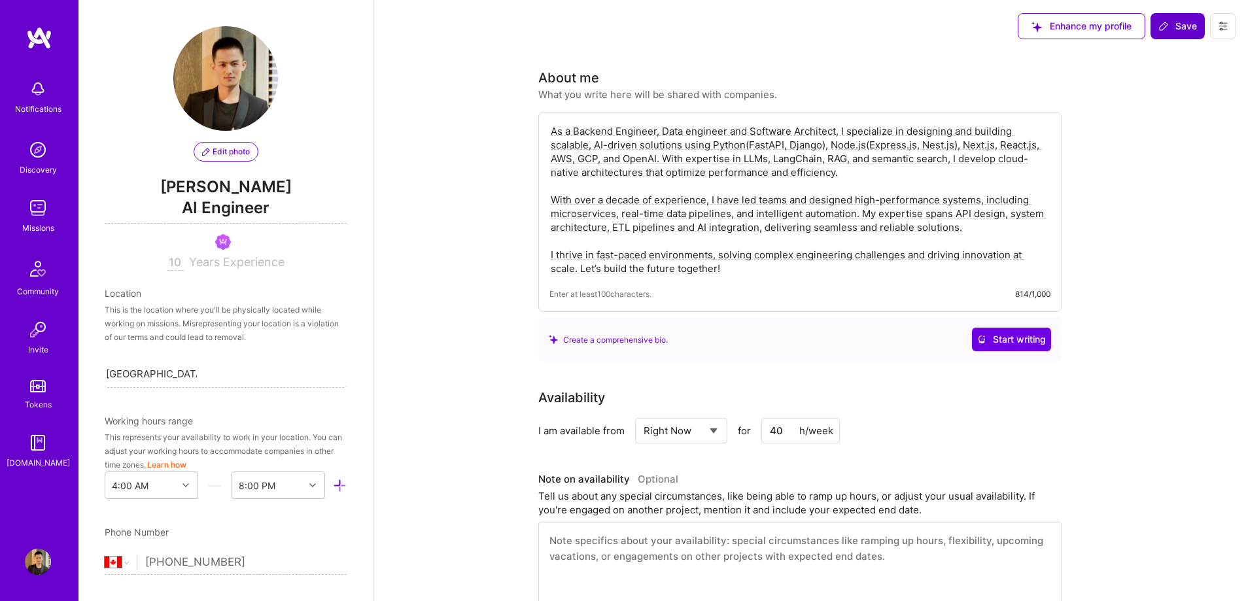
click at [673, 131] on textarea "As a Backend Engineer, Data engineer and Software Architect, I specialize in de…" at bounding box center [800, 200] width 501 height 154
click at [675, 135] on textarea "As a Backend Engineer, AI engineer and Software Architect, I specialize in desi…" at bounding box center [800, 200] width 501 height 154
click at [870, 223] on textarea "As a Backend Engineer, AI Engineer and Software Architect, I specialize in desi…" at bounding box center [800, 200] width 501 height 154
type textarea "As a Backend Engineer, AI Engineer and Software Architect, I specialize in desi…"
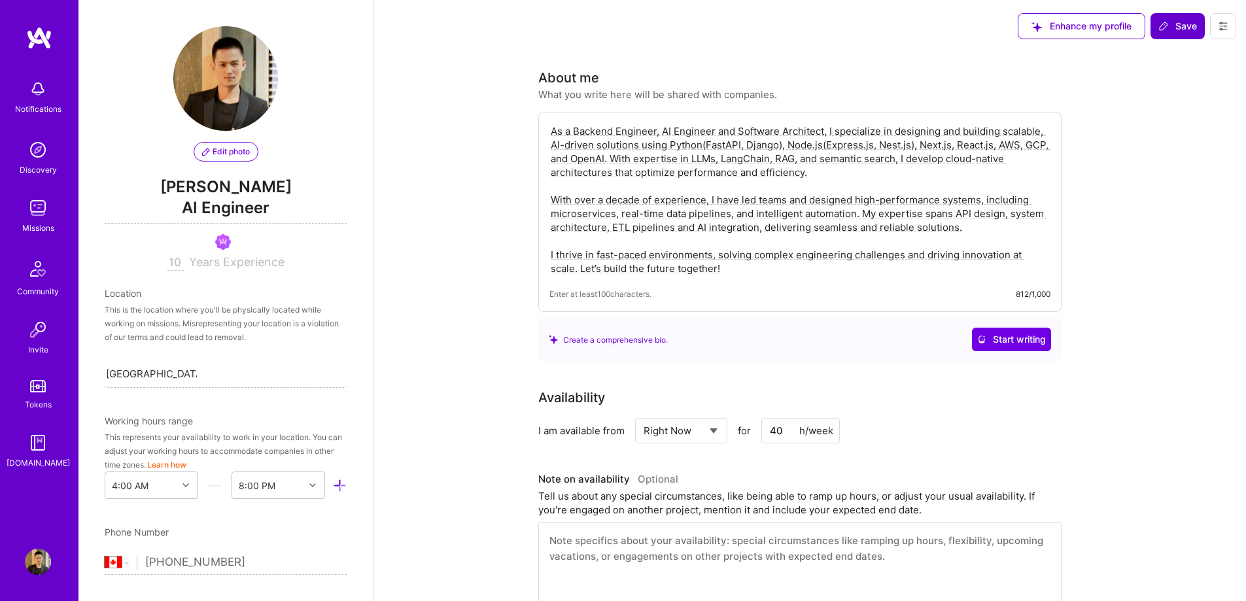
click at [1181, 24] on span "Save" at bounding box center [1178, 26] width 39 height 13
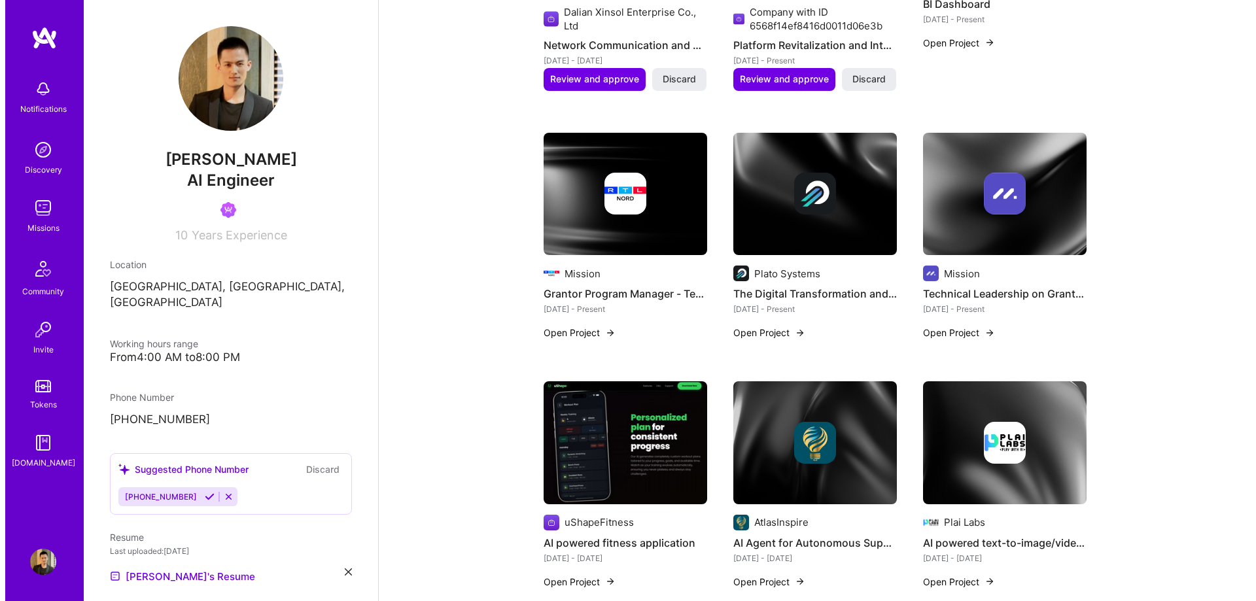
scroll to position [916, 0]
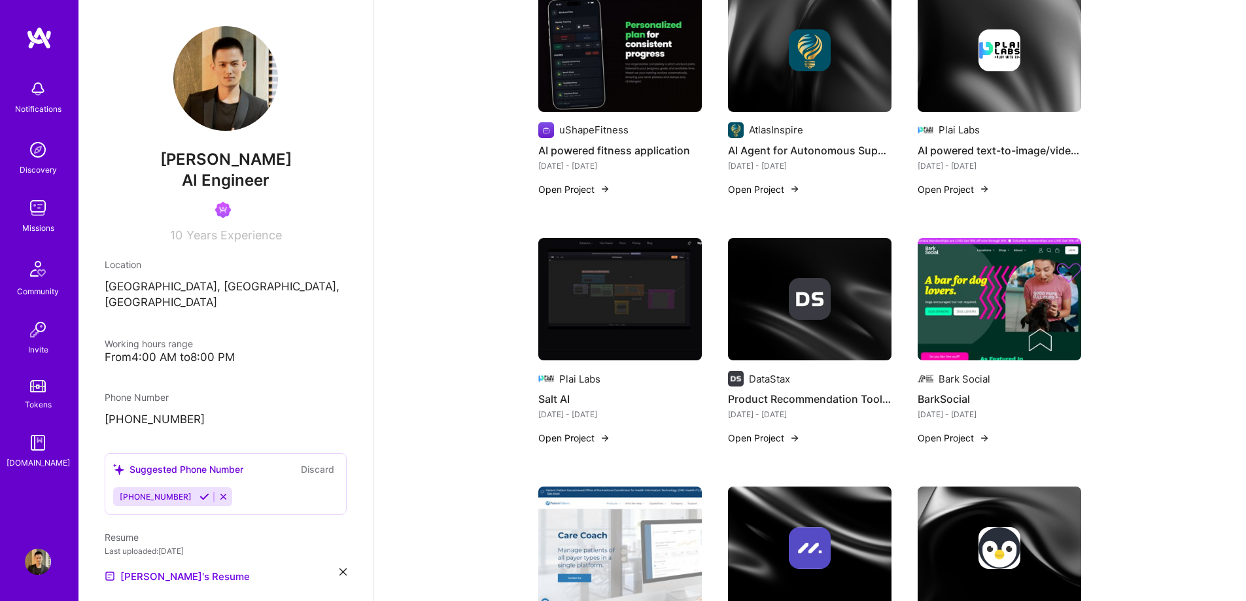
click at [778, 436] on button "Open Project" at bounding box center [764, 438] width 72 height 14
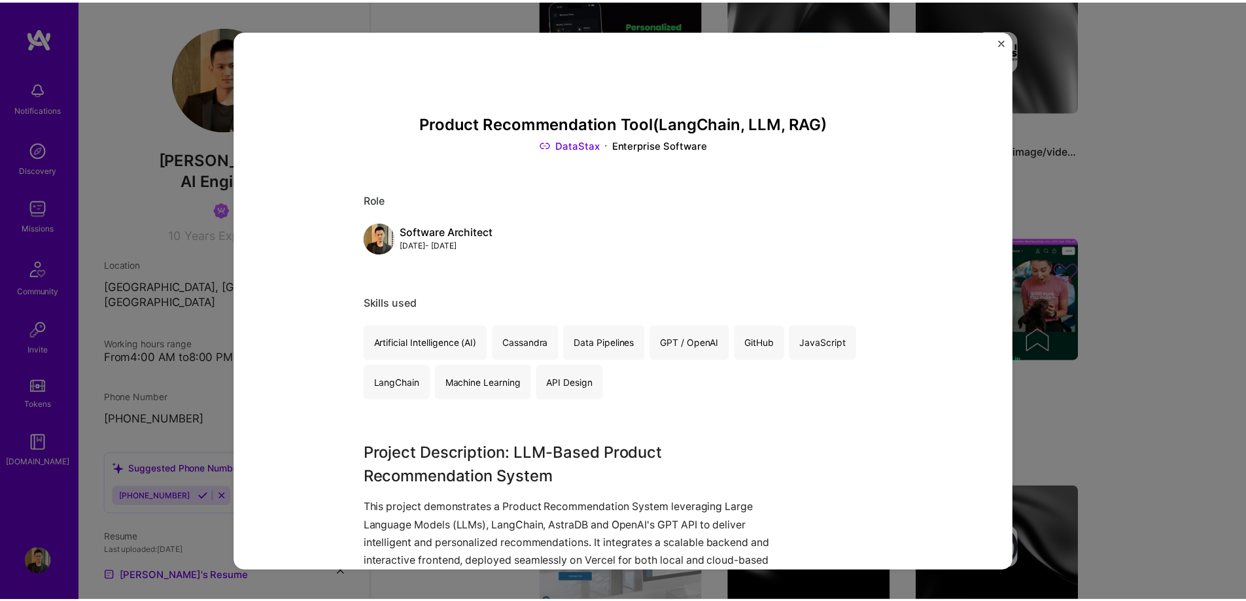
scroll to position [327, 0]
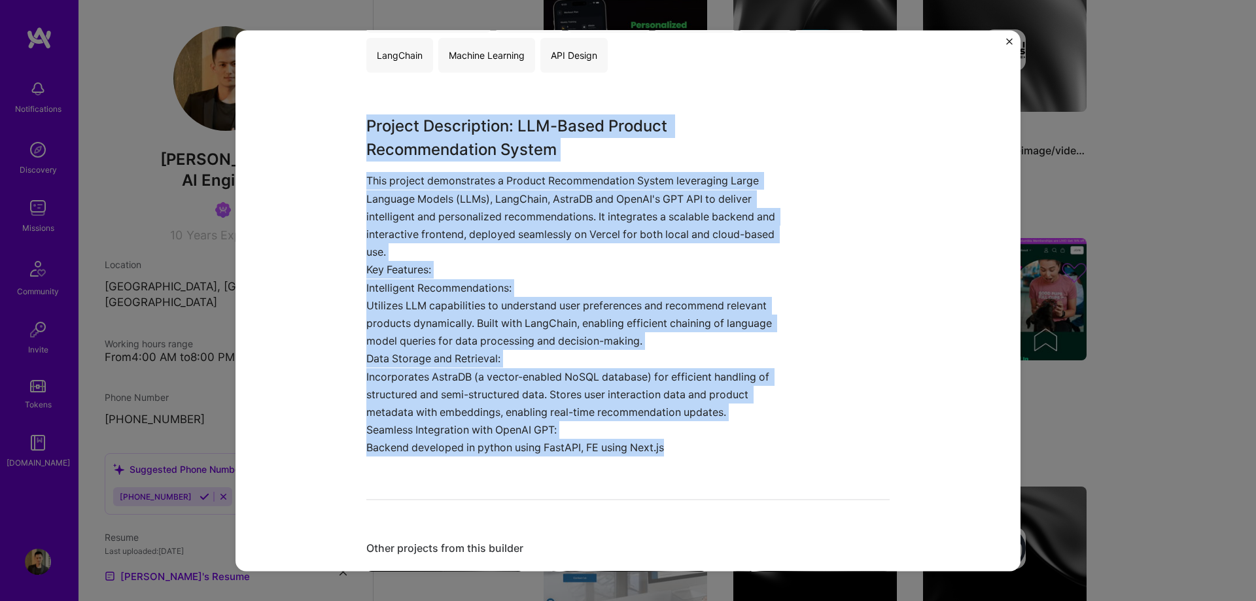
drag, startPoint x: 362, startPoint y: 129, endPoint x: 758, endPoint y: 449, distance: 508.4
click at [758, 449] on div "Project Description: LLM-Based Product Recommendation System This project demon…" at bounding box center [578, 286] width 425 height 342
copy div "Project Description: LLM-Based Product Recommendation System This project demon…"
click at [1008, 44] on button "Close" at bounding box center [1009, 45] width 7 height 14
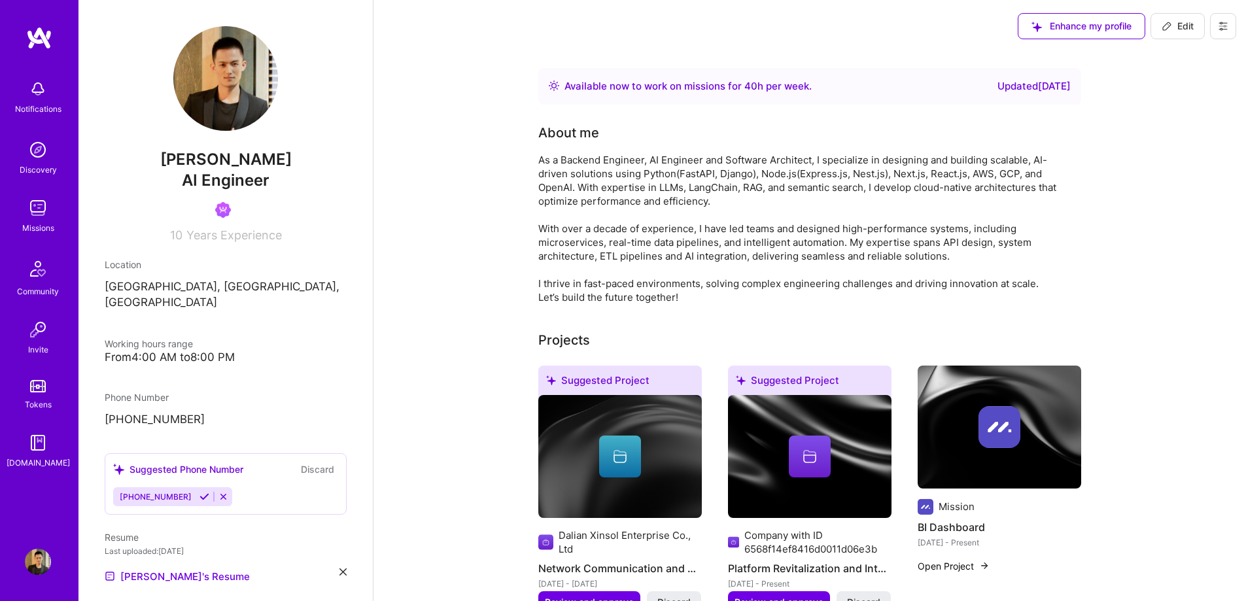
click at [1181, 29] on span "Edit" at bounding box center [1178, 26] width 32 height 13
select select "CA"
select select "Right Now"
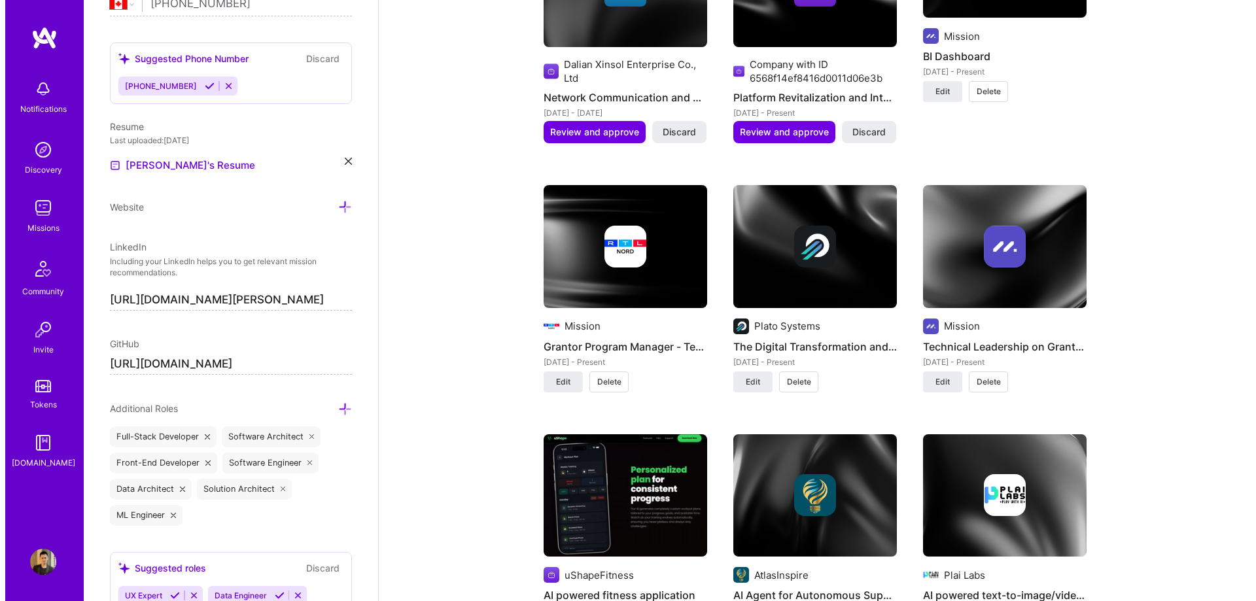
scroll to position [1374, 0]
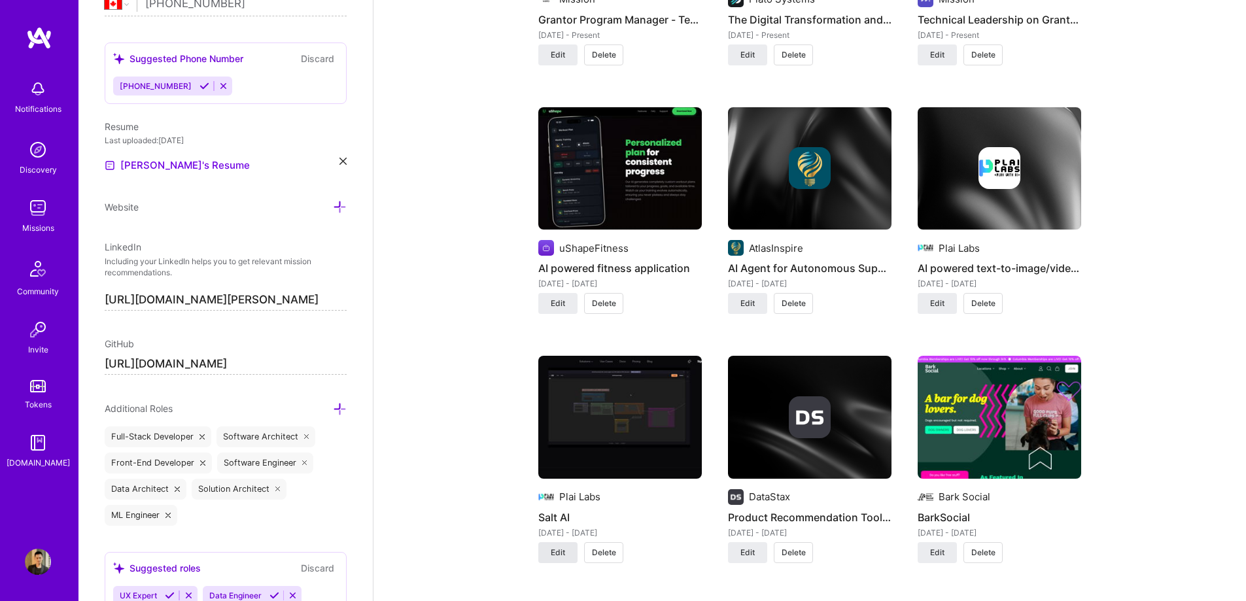
click at [562, 554] on span "Edit" at bounding box center [558, 553] width 14 height 12
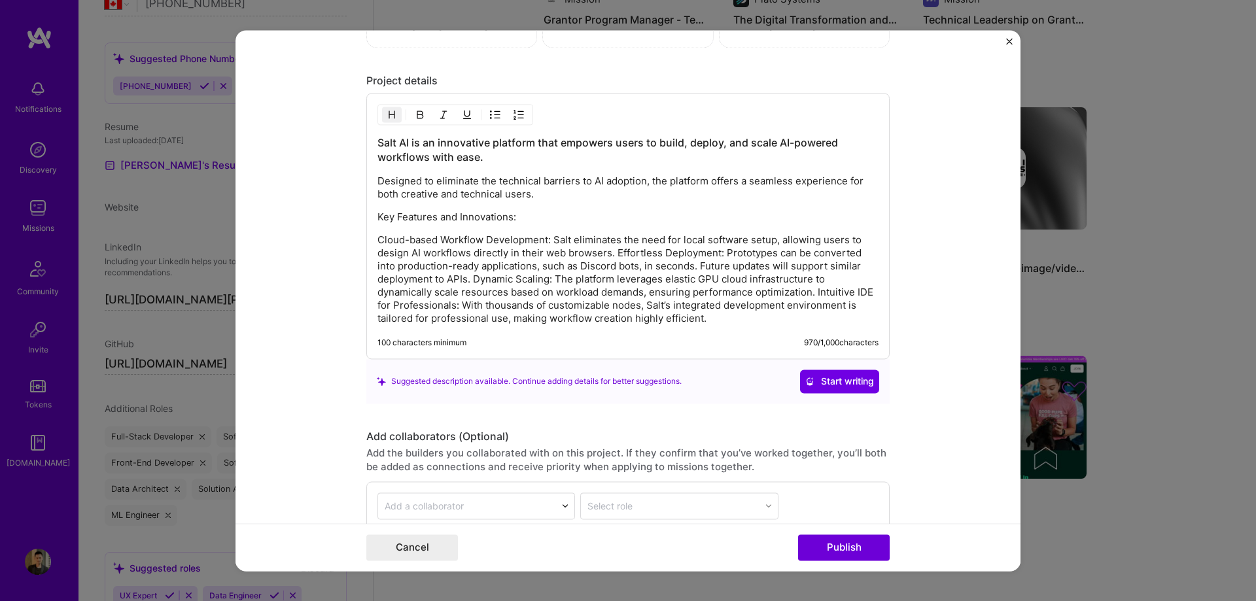
scroll to position [1822, 0]
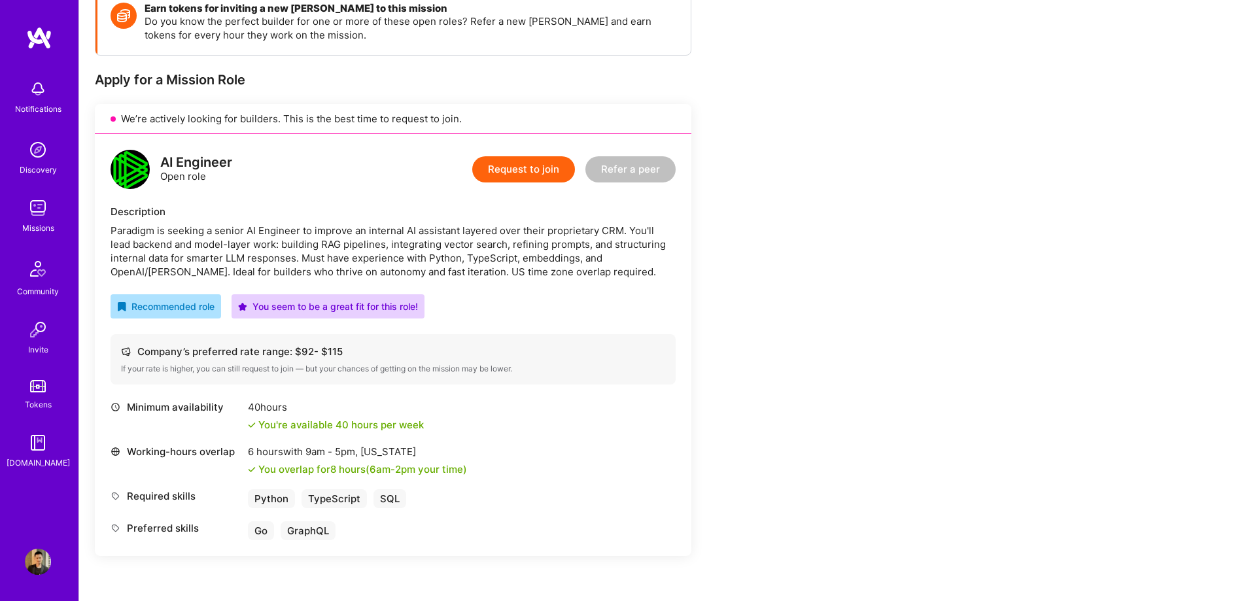
scroll to position [196, 0]
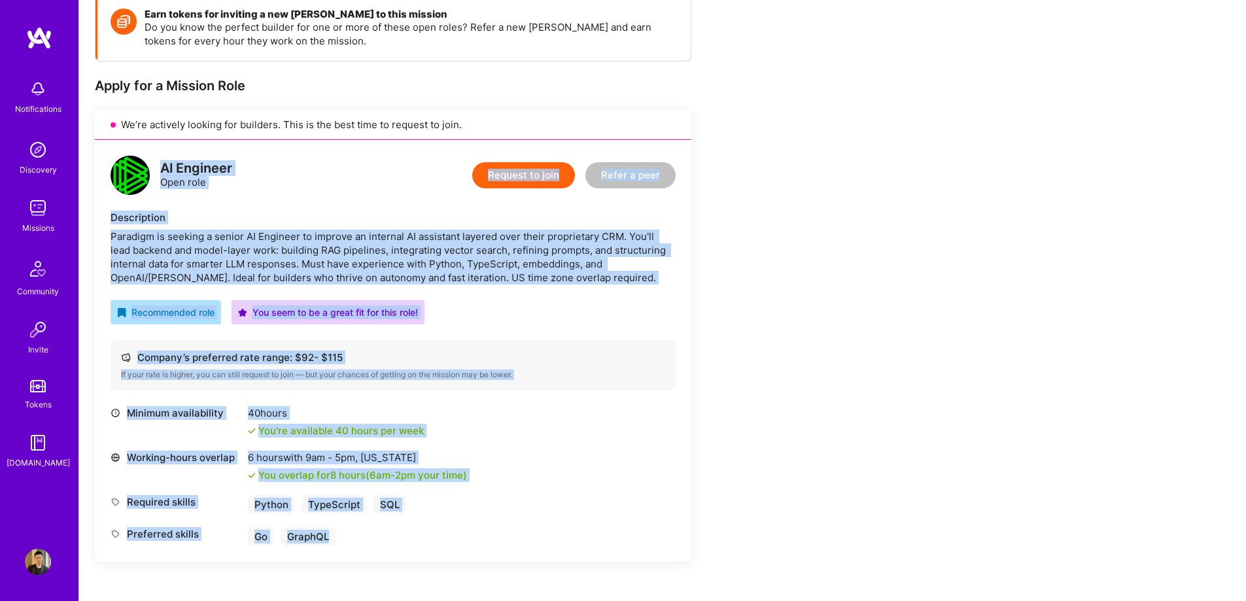
drag, startPoint x: 161, startPoint y: 169, endPoint x: 421, endPoint y: 537, distance: 450.7
click at [421, 537] on div "AI Engineer Open role Request to join Refer a peer Description Paradigm is seek…" at bounding box center [393, 351] width 597 height 422
copy div "AI Engineer Open role Request to join Refer a peer Description Paradigm is seek…"
click at [540, 178] on button "Request to join" at bounding box center [523, 175] width 103 height 26
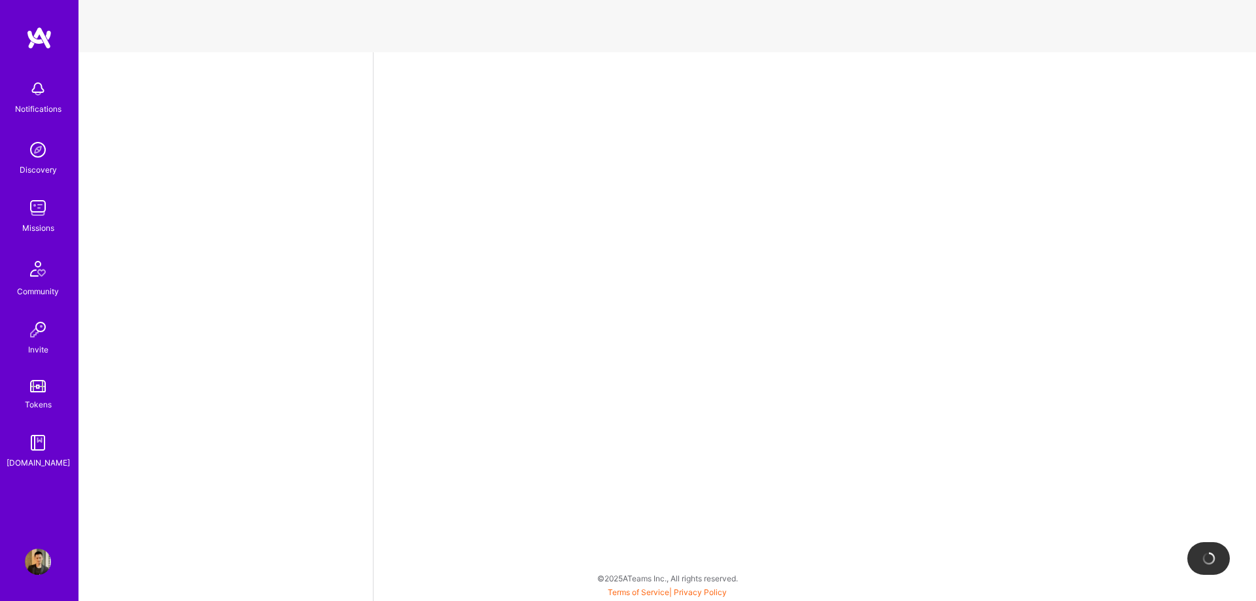
select select "CA"
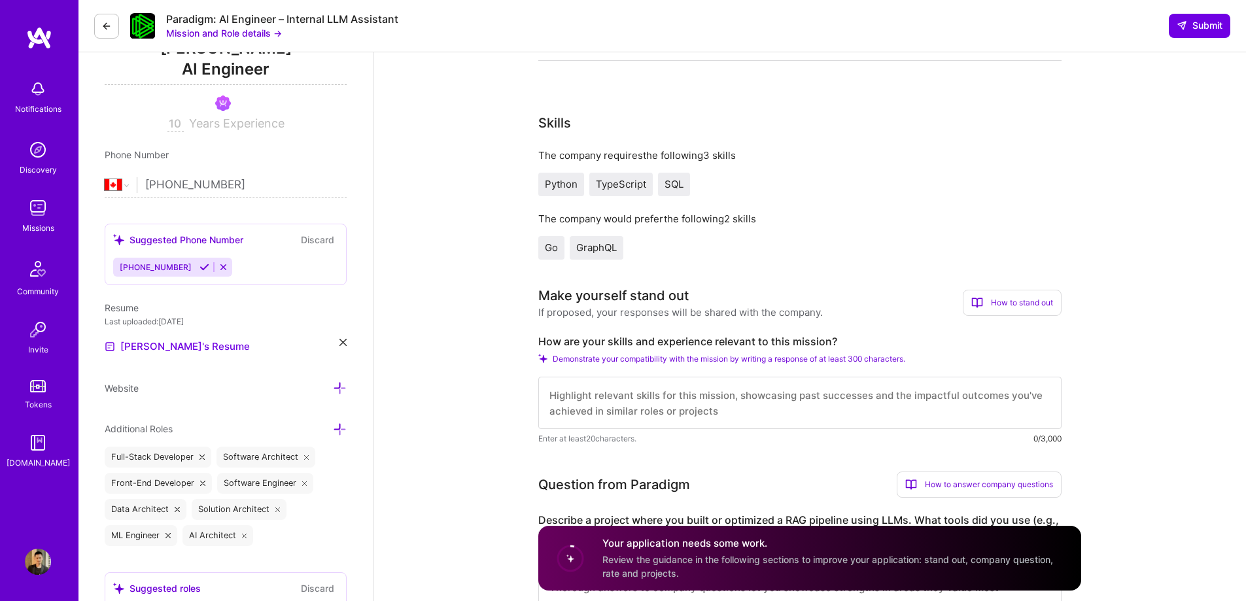
scroll to position [196, 0]
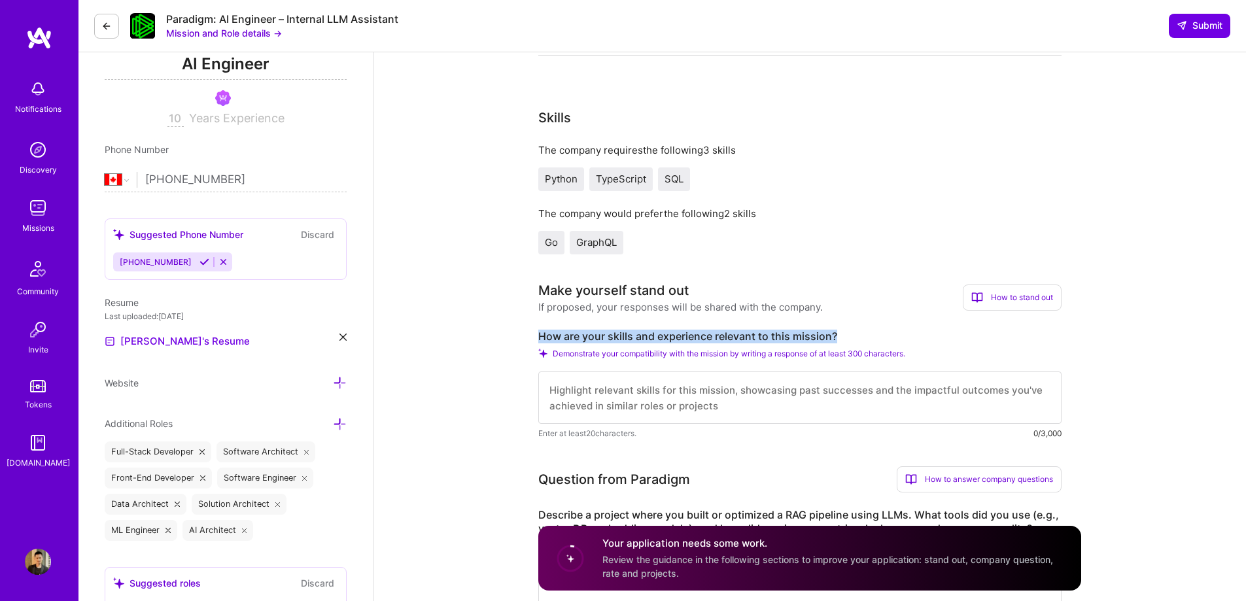
drag, startPoint x: 841, startPoint y: 338, endPoint x: 534, endPoint y: 332, distance: 307.5
copy label "How are your skills and experience relevant to this mission?"
click at [726, 394] on textarea at bounding box center [799, 398] width 523 height 52
paste textarea "I have extensive experience building and deploying RAG pipelines, embeddings, a…"
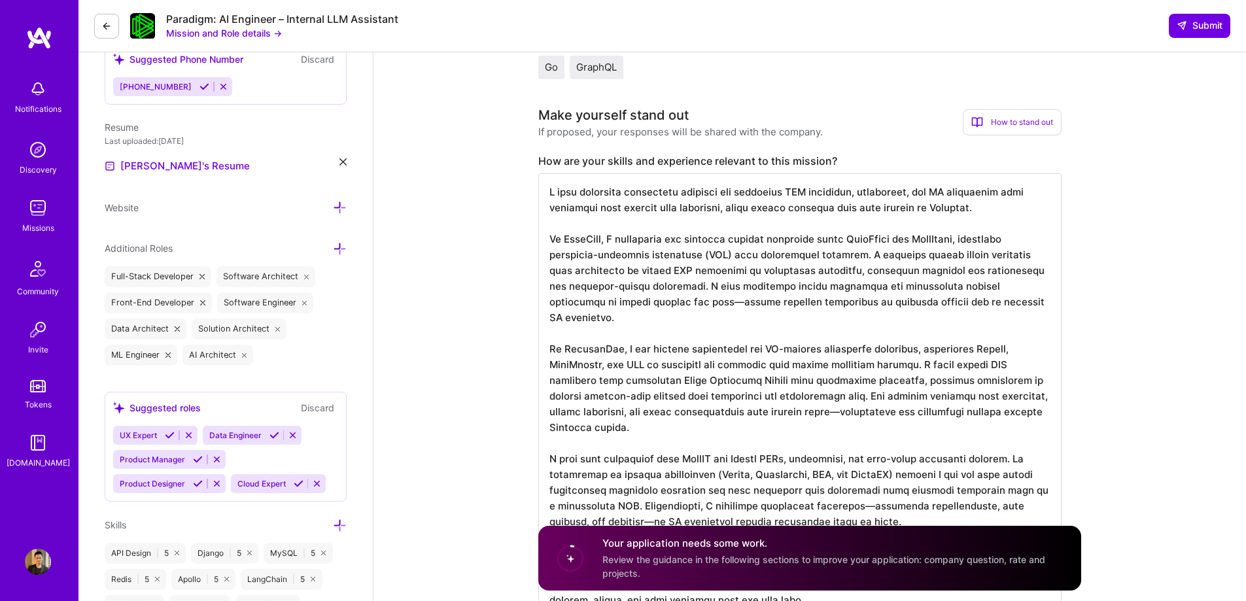
scroll to position [361, 0]
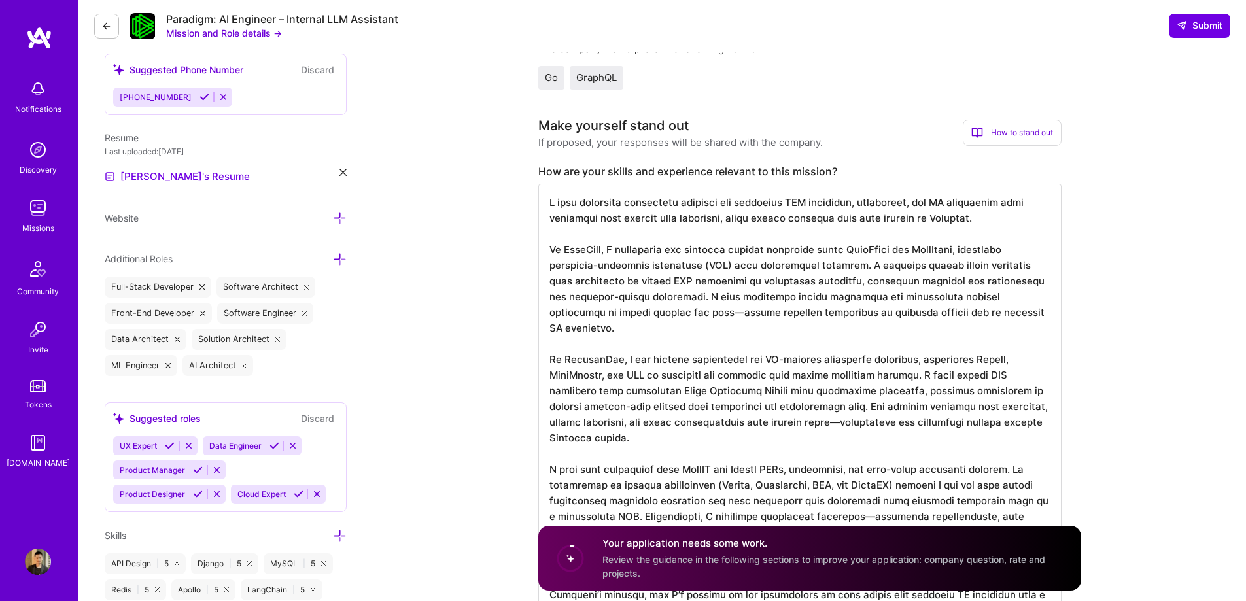
drag, startPoint x: 673, startPoint y: 317, endPoint x: 664, endPoint y: 317, distance: 9.2
click at [664, 317] on textarea at bounding box center [799, 398] width 523 height 429
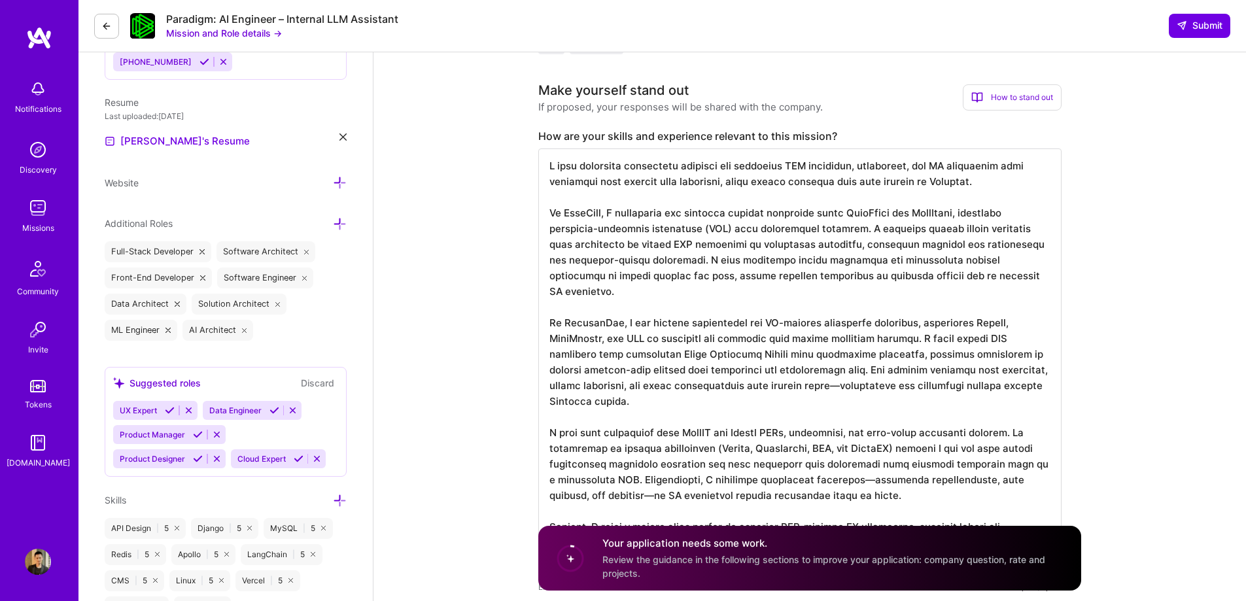
scroll to position [427, 0]
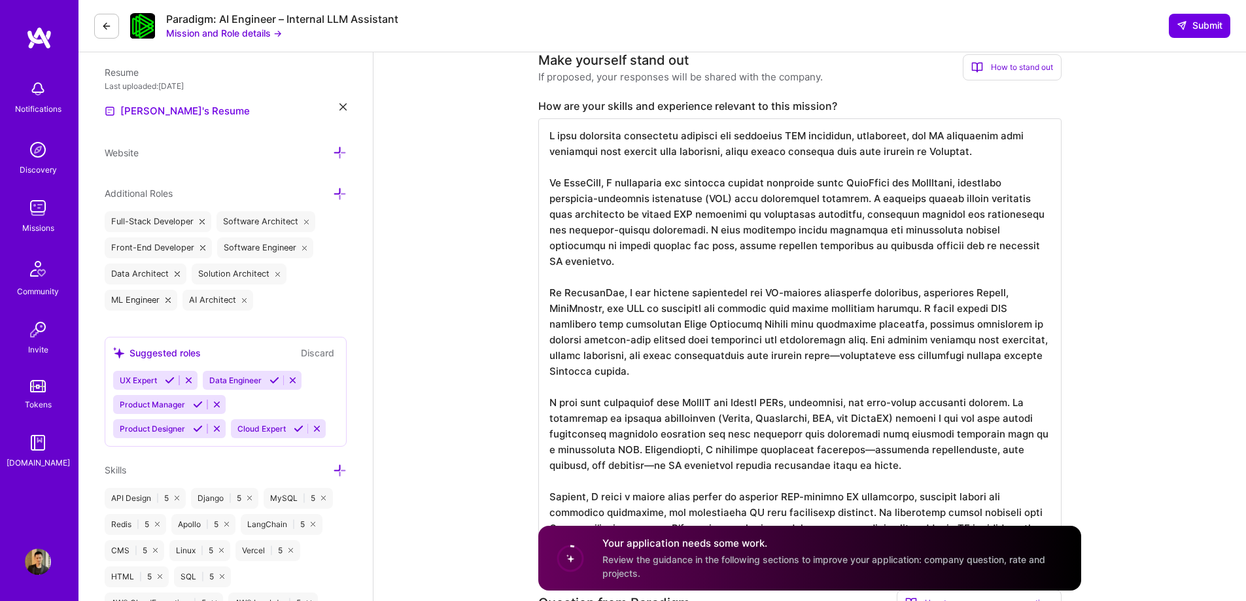
click at [809, 345] on textarea at bounding box center [799, 332] width 523 height 429
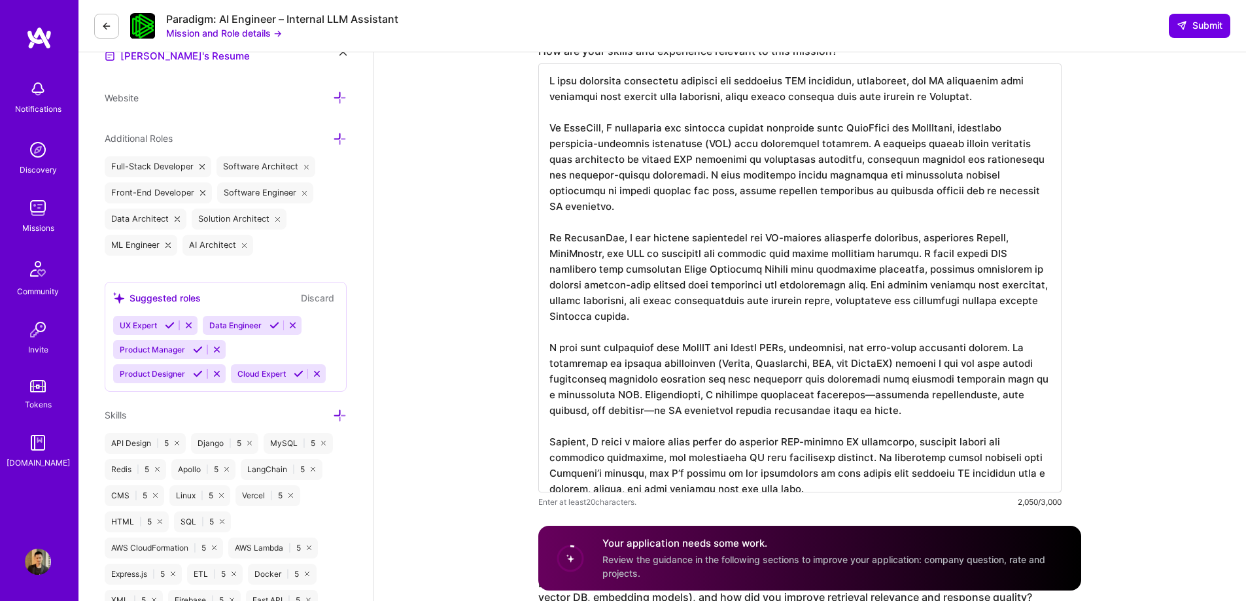
scroll to position [557, 0]
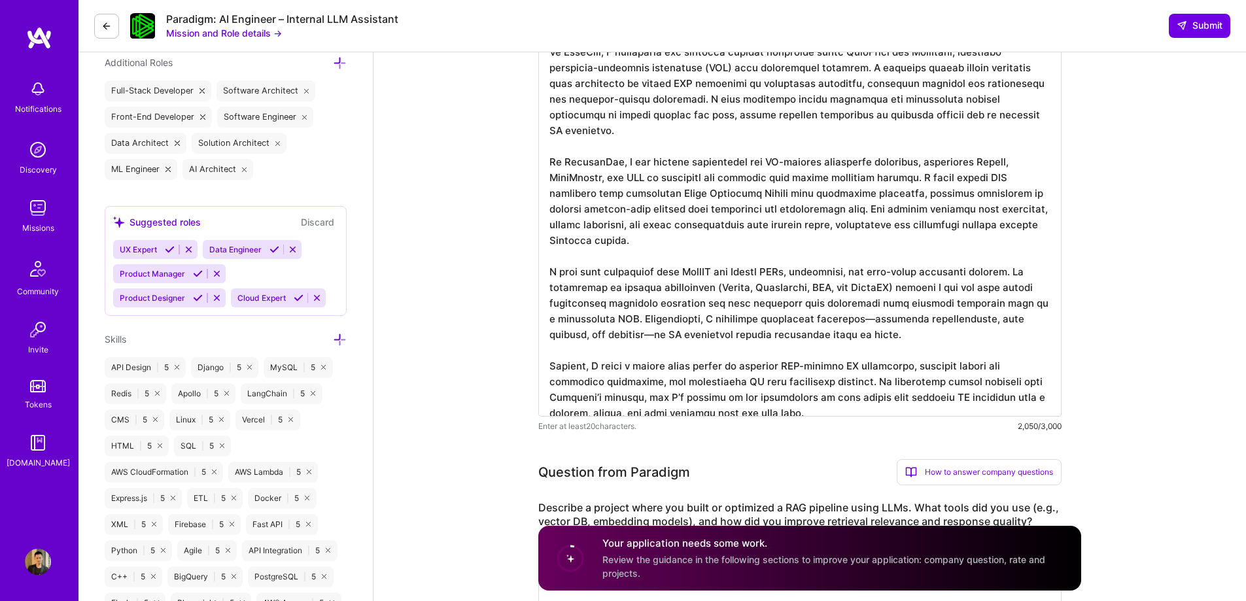
click at [743, 383] on textarea at bounding box center [799, 202] width 523 height 429
paste textarea "’ve spent the last several years building AI systems that are very similar to w…"
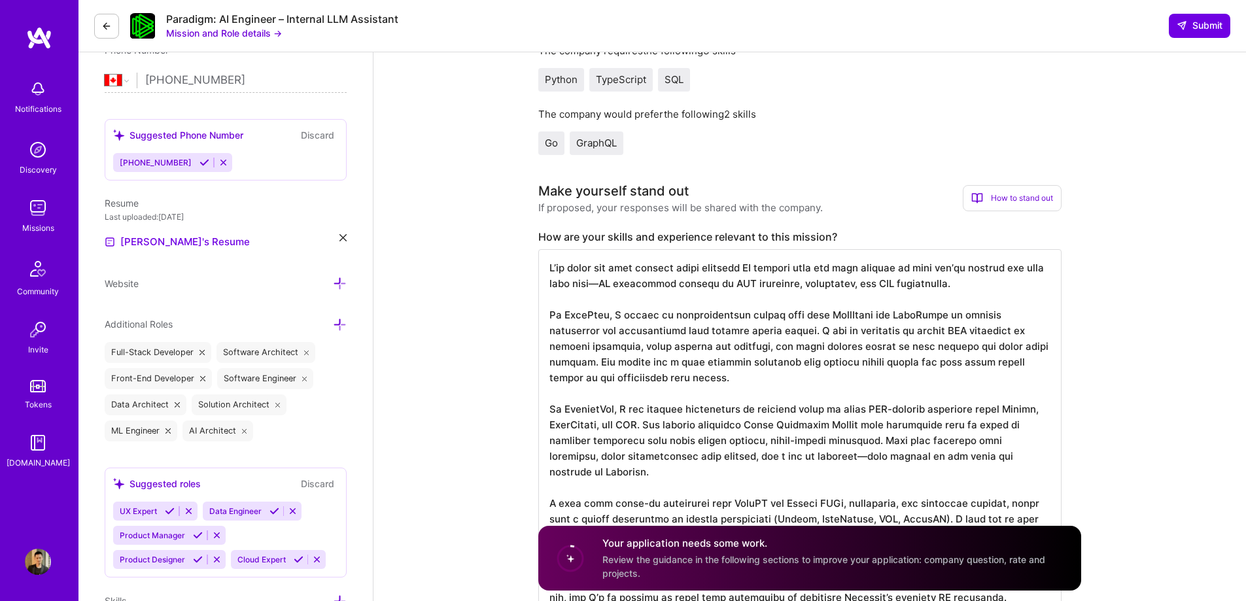
scroll to position [1, 0]
drag, startPoint x: 597, startPoint y: 282, endPoint x: 589, endPoint y: 283, distance: 7.2
click at [589, 283] on textarea at bounding box center [799, 432] width 523 height 366
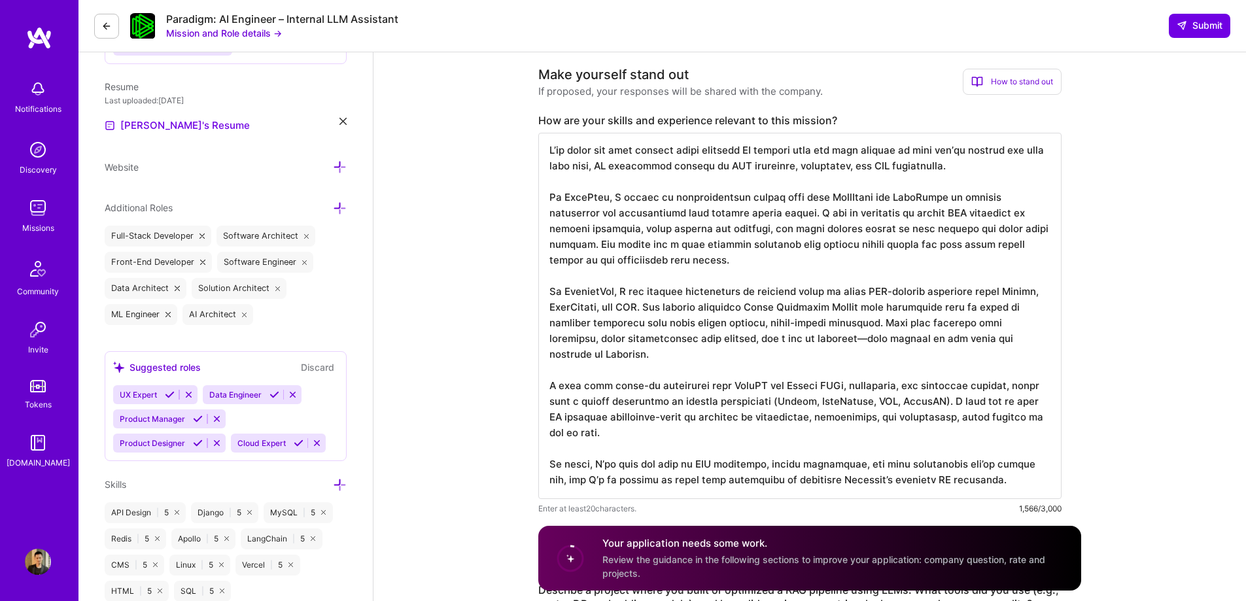
scroll to position [427, 0]
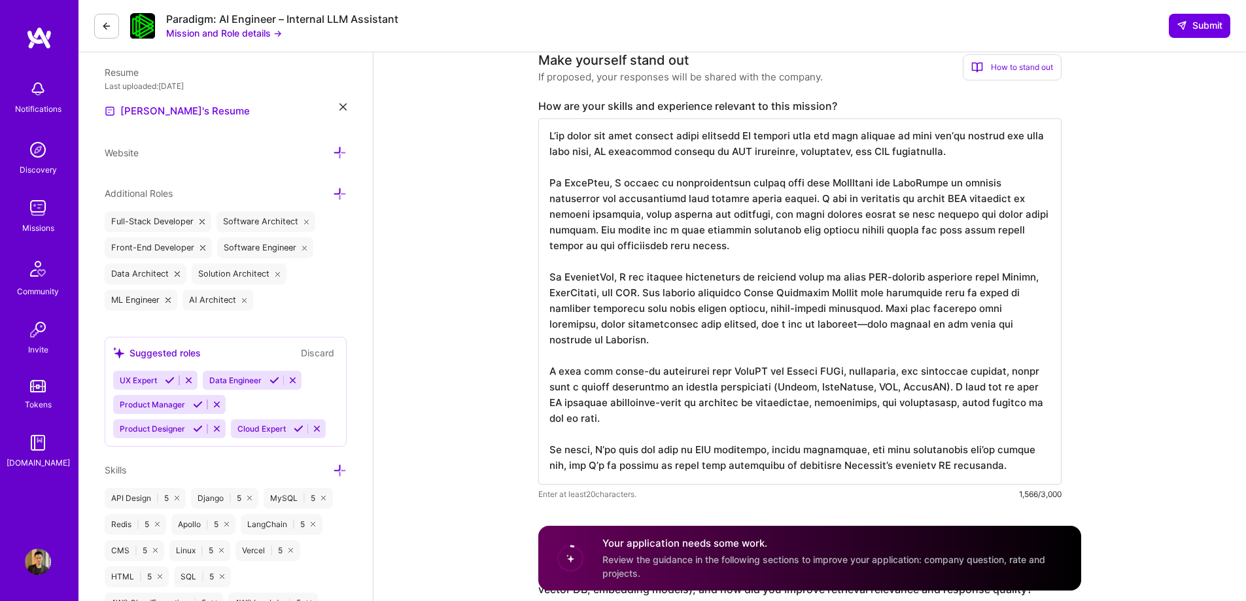
click at [856, 326] on textarea at bounding box center [799, 301] width 523 height 366
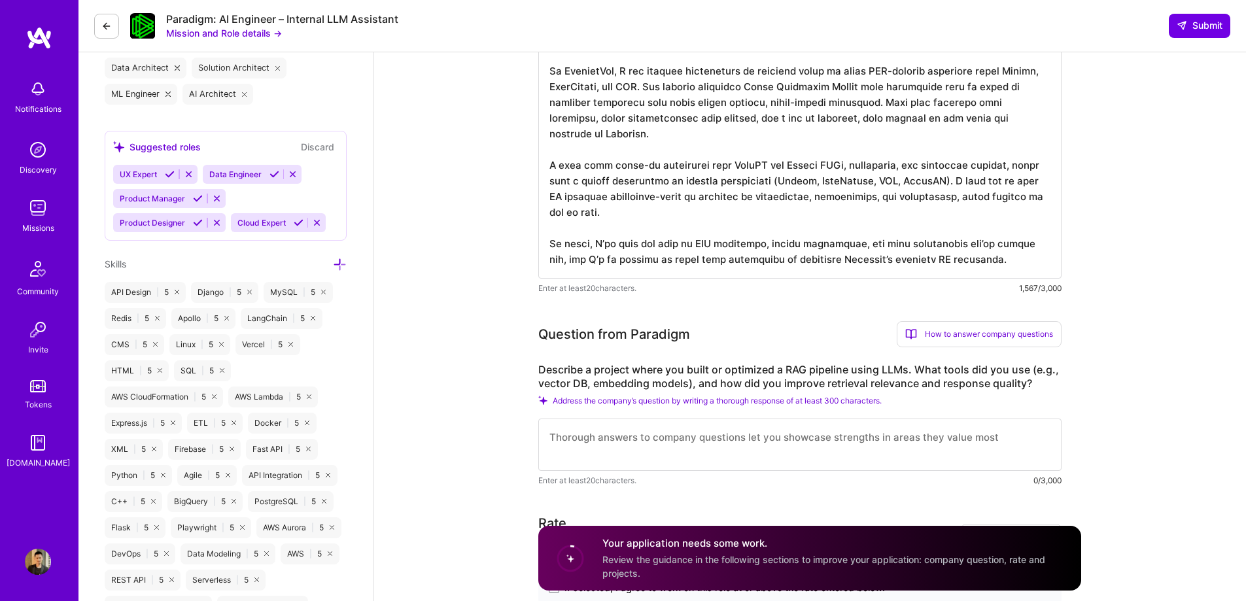
scroll to position [754, 0]
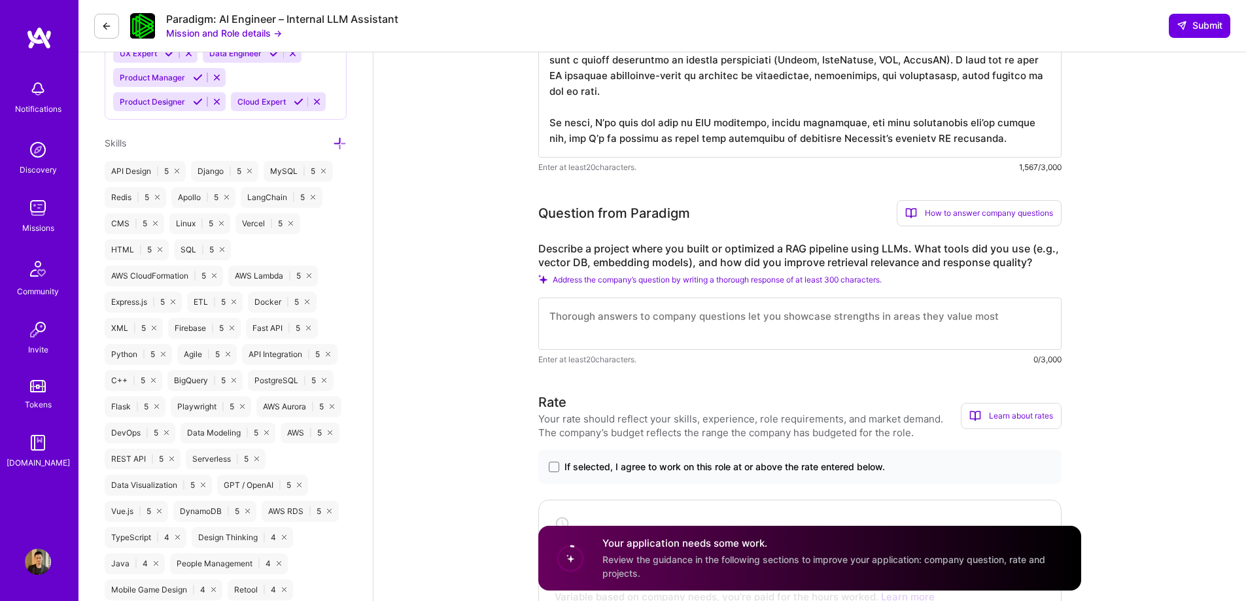
type textarea "I’ve spent the last several years building AI systems that are very similar to …"
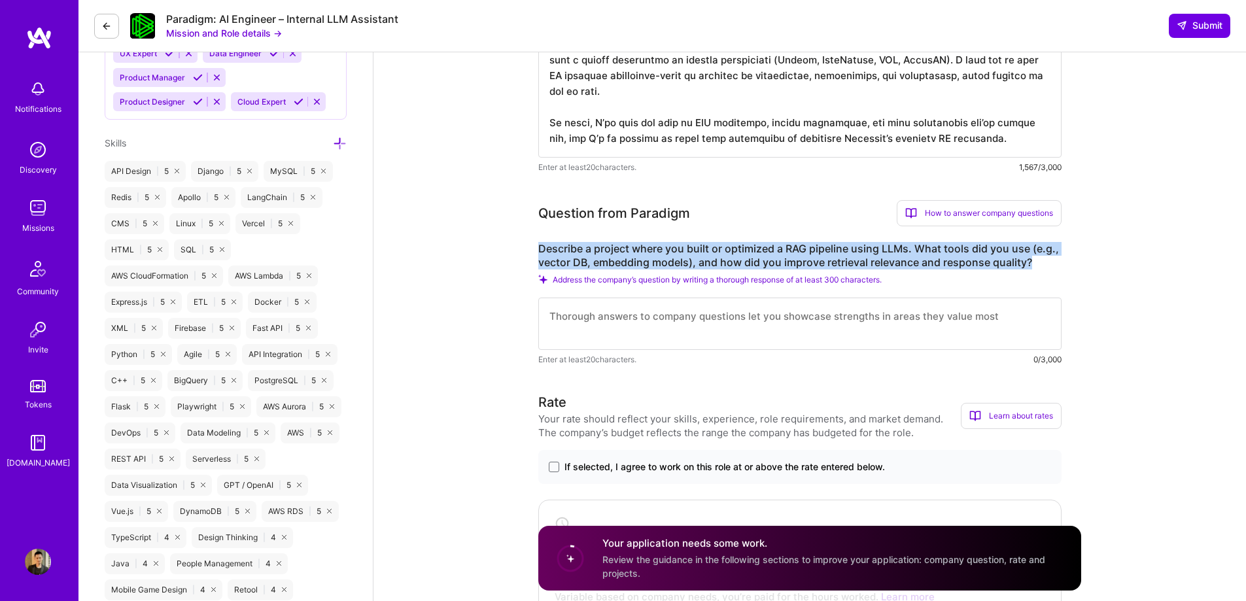
drag, startPoint x: 1034, startPoint y: 266, endPoint x: 540, endPoint y: 255, distance: 493.4
click at [540, 255] on label "Describe a project where you built or optimized a RAG pipeline using LLMs. What…" at bounding box center [799, 255] width 523 height 27
copy label "Describe a project where you built or optimized a RAG pipeline using LLMs. What…"
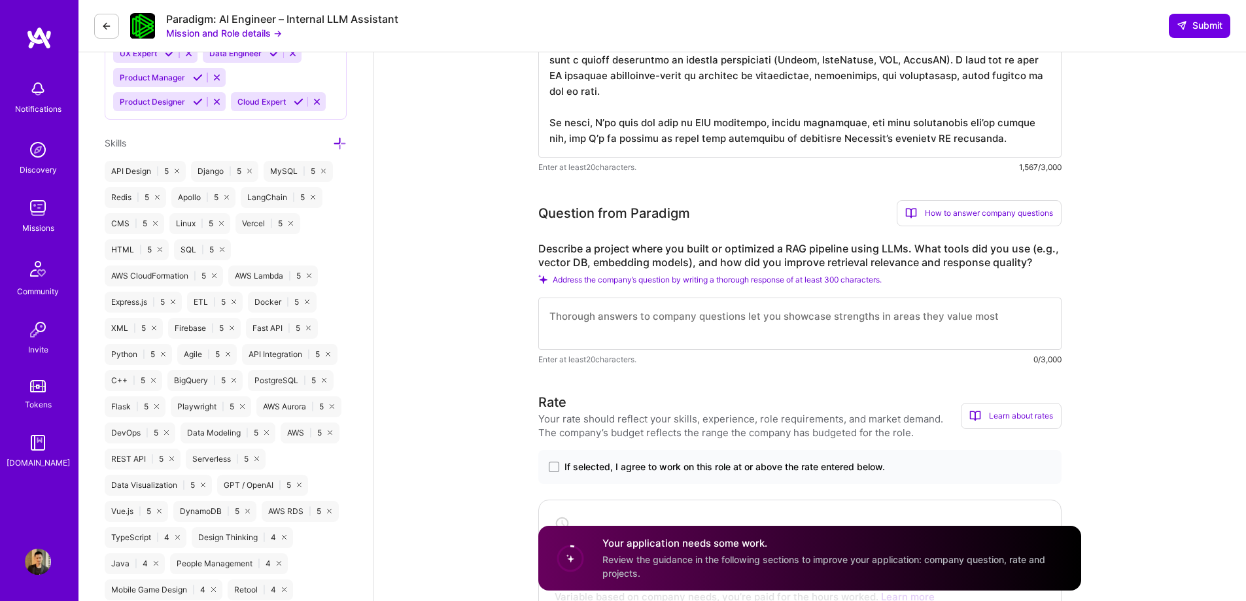
click at [722, 323] on textarea at bounding box center [799, 324] width 523 height 52
paste textarea "One of the most impactful projects I worked on was at PlaiLabs, where I built a…"
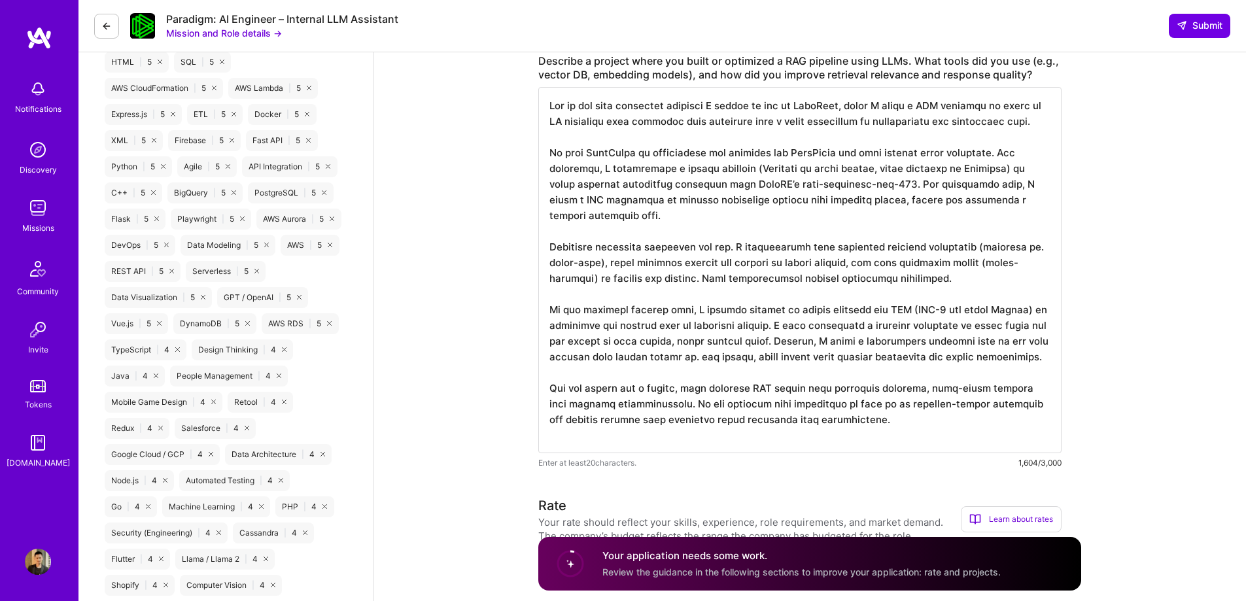
scroll to position [978, 0]
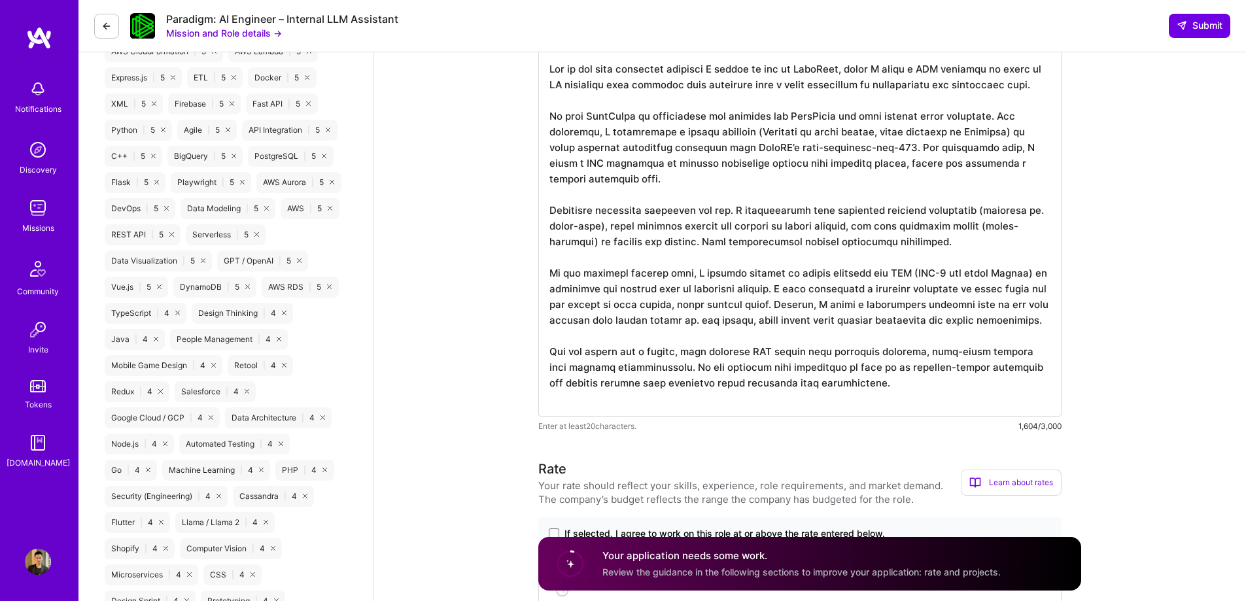
click at [904, 146] on textarea at bounding box center [799, 233] width 523 height 366
click at [796, 304] on textarea at bounding box center [799, 233] width 523 height 366
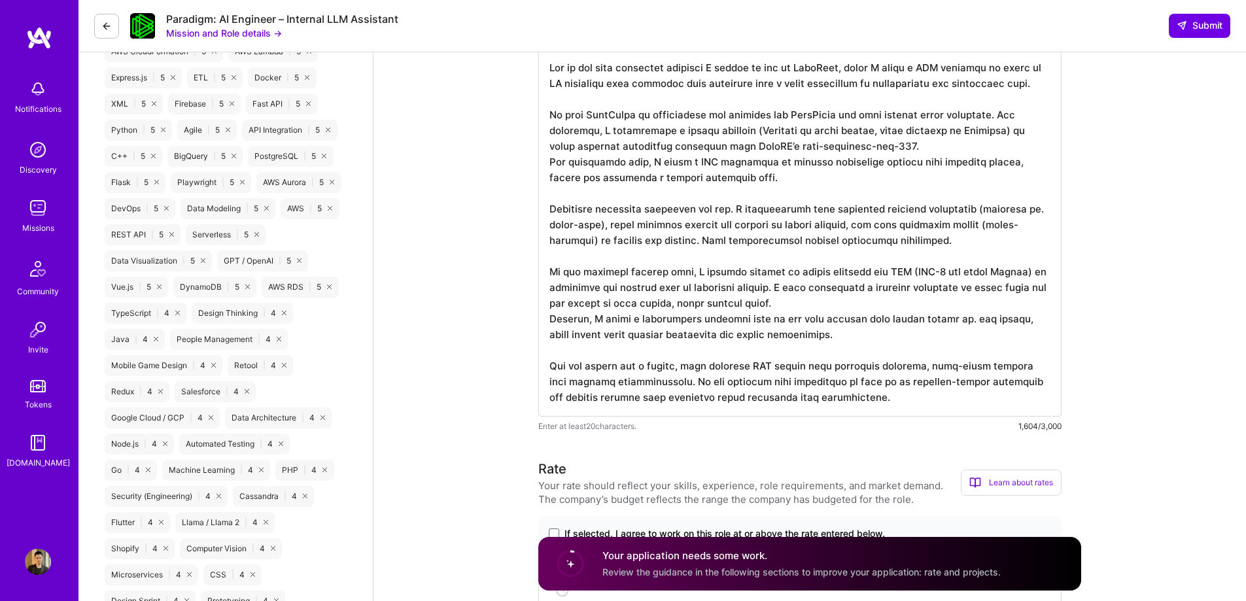
click at [1019, 116] on textarea at bounding box center [799, 233] width 523 height 366
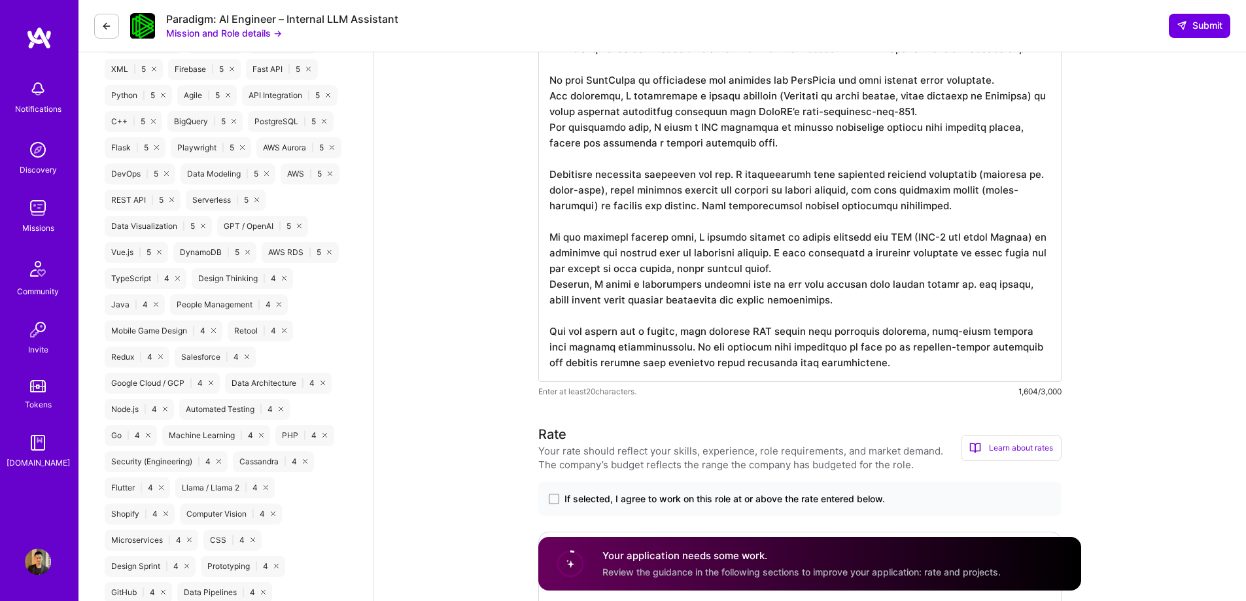
scroll to position [1043, 0]
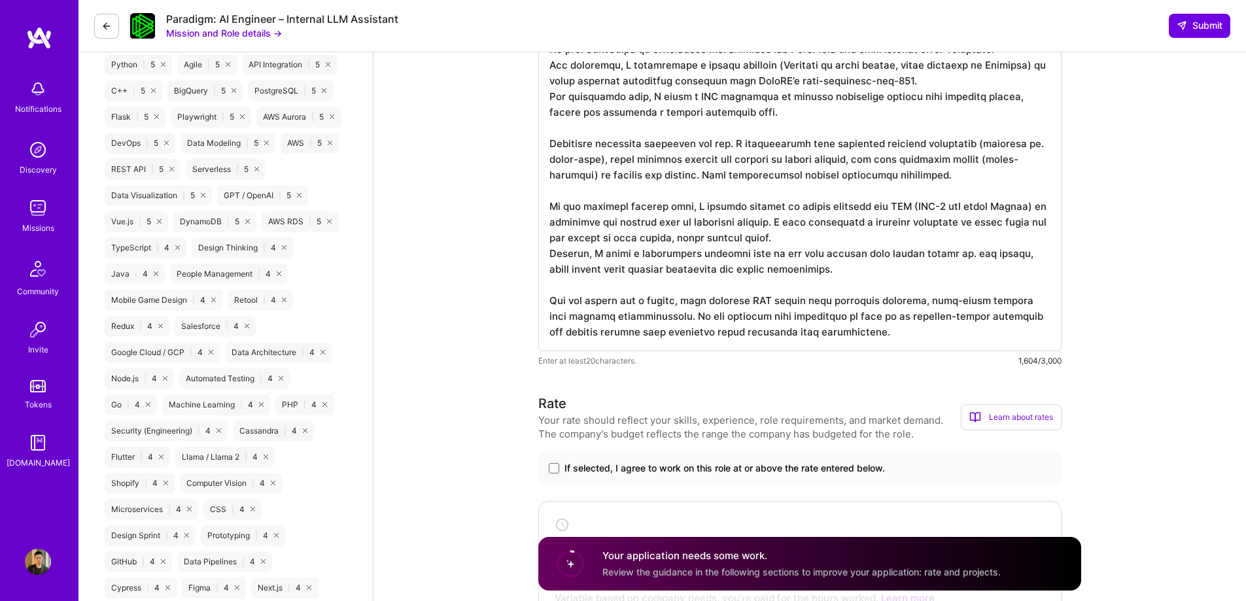
click at [658, 316] on textarea at bounding box center [799, 168] width 523 height 366
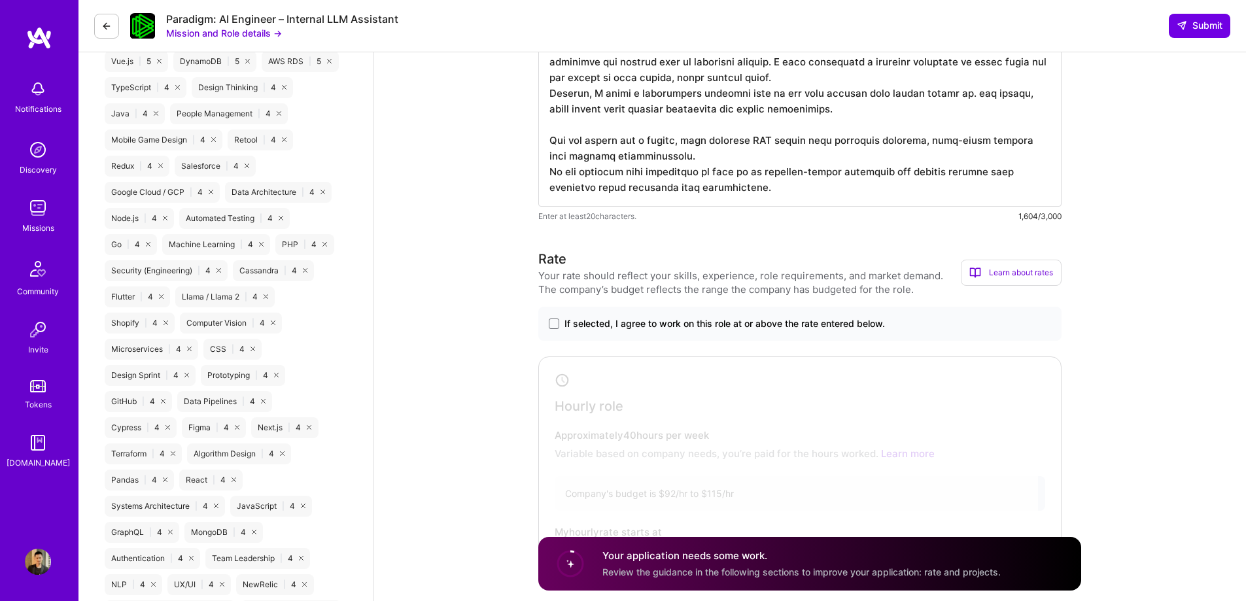
scroll to position [1240, 0]
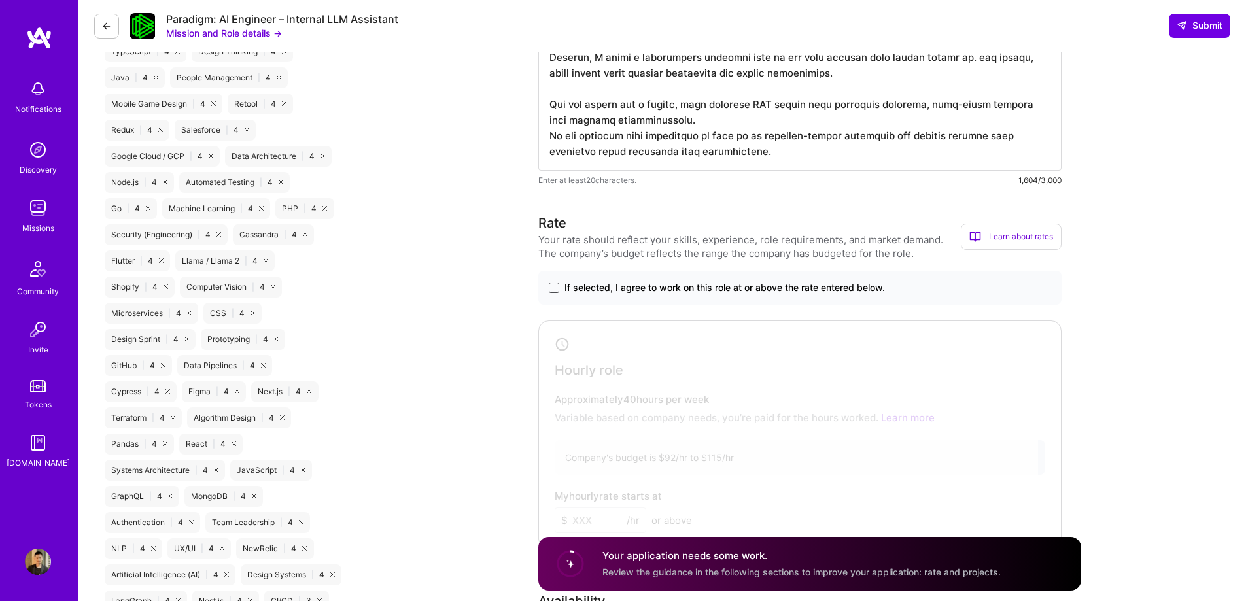
type textarea "One of the most impactful projects I worked on was at PlaiLabs, where I built a…"
click at [551, 290] on span at bounding box center [554, 288] width 10 height 10
click at [0, 0] on input "If selected, I agree to work on this role at or above the rate entered below." at bounding box center [0, 0] width 0 height 0
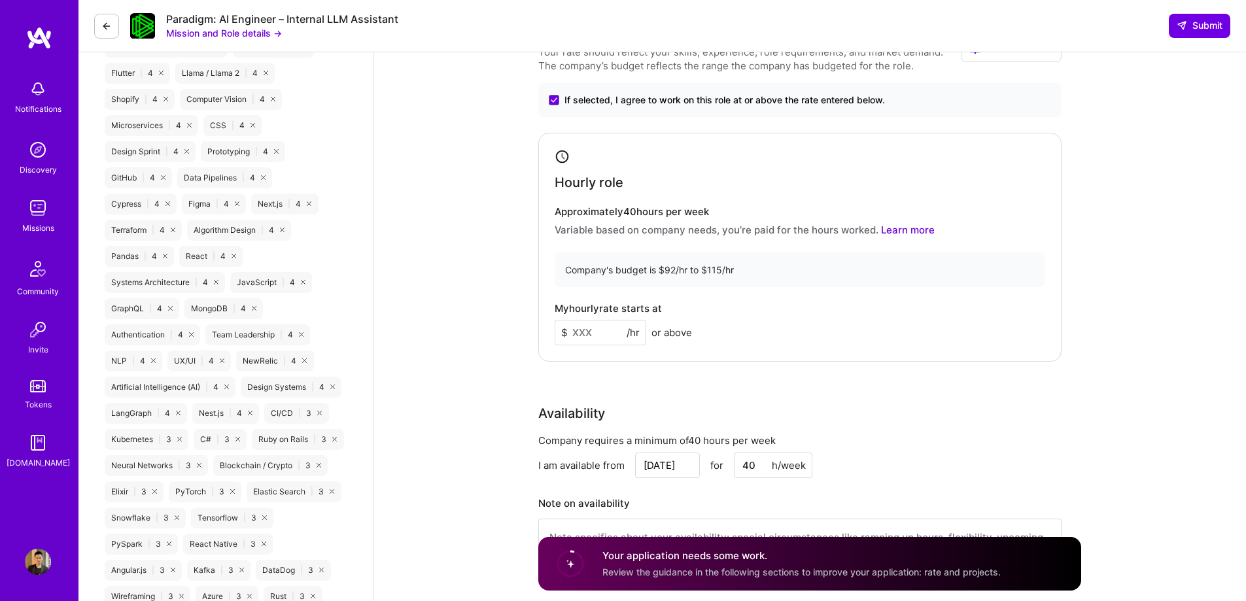
scroll to position [1436, 0]
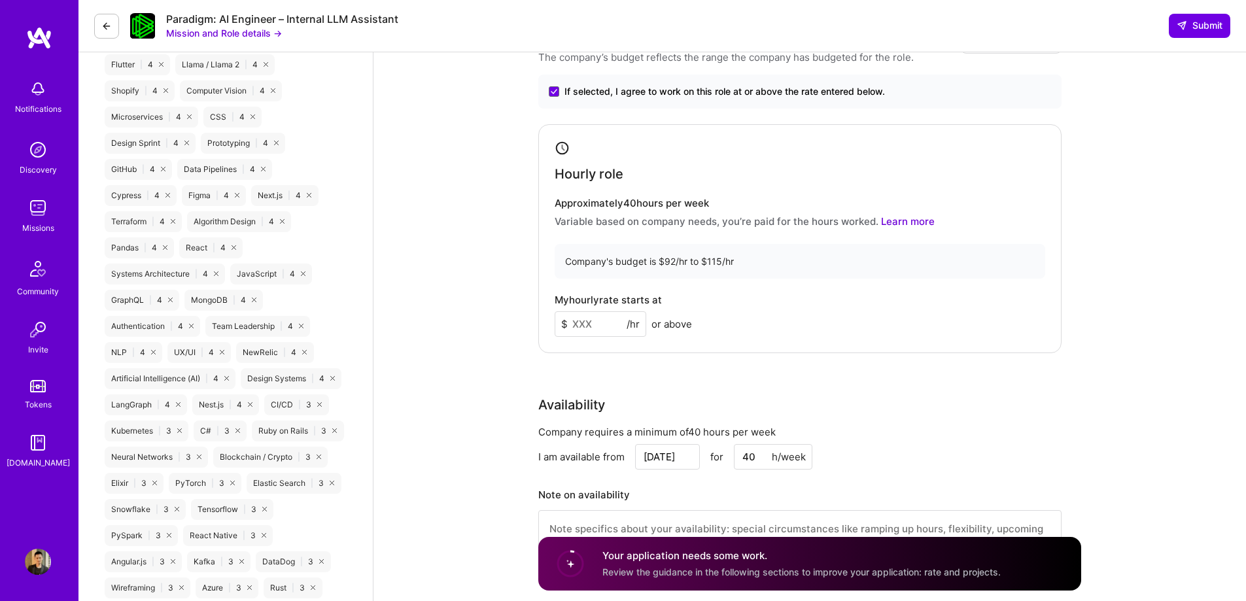
click at [608, 325] on input at bounding box center [601, 324] width 92 height 26
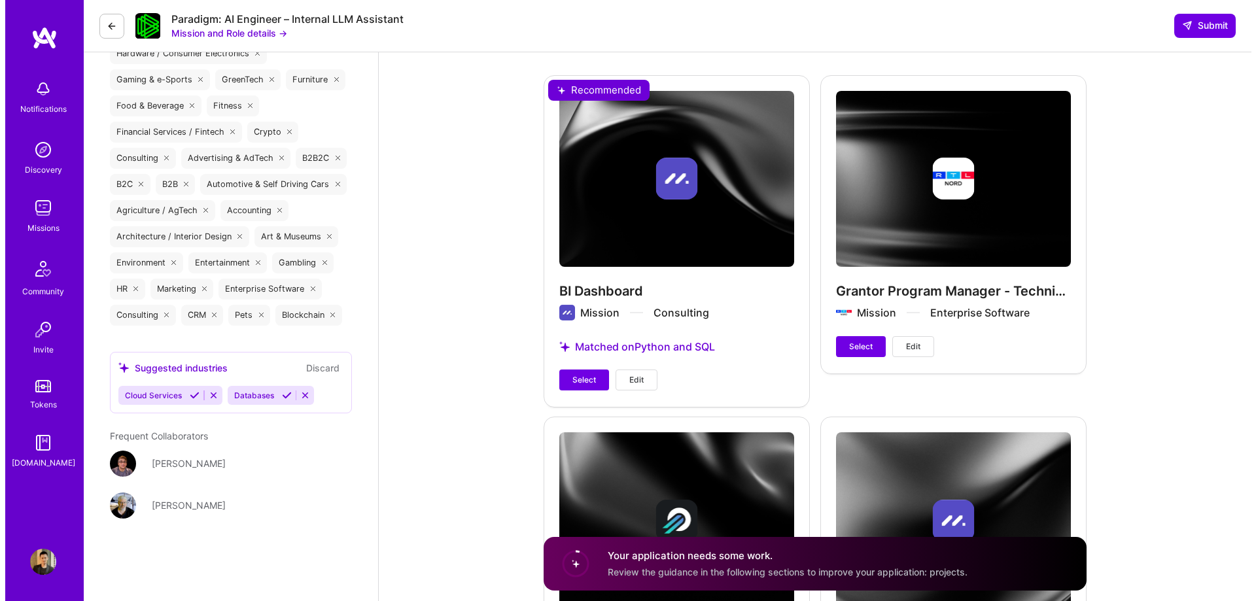
scroll to position [2878, 0]
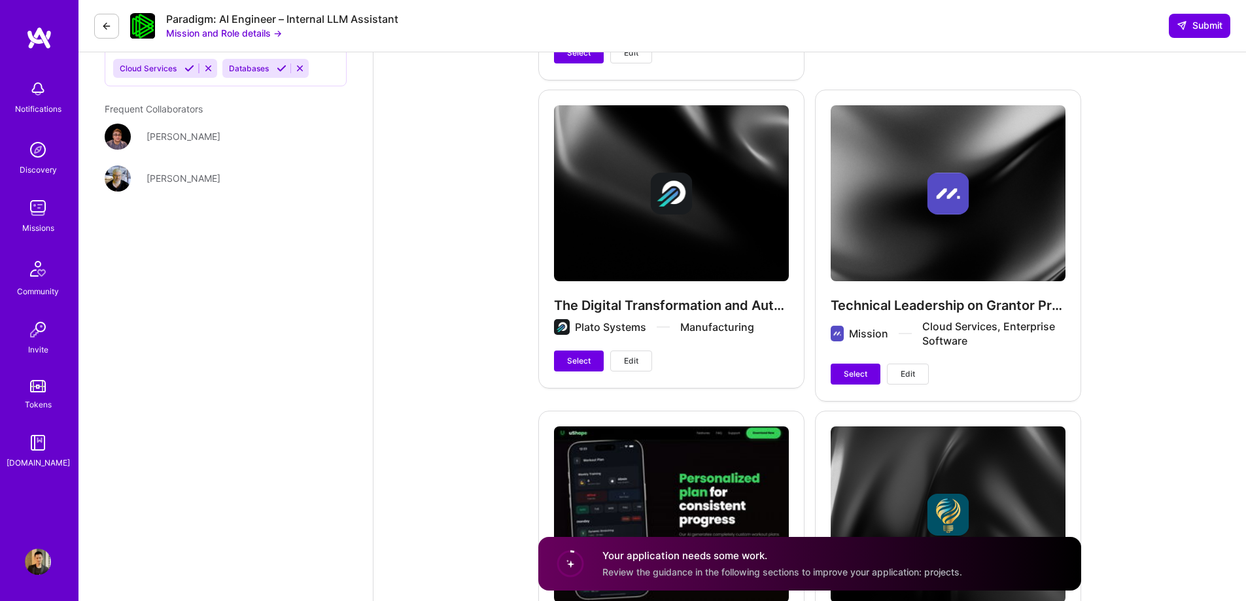
type input "92"
click at [642, 362] on button "Edit" at bounding box center [631, 361] width 42 height 21
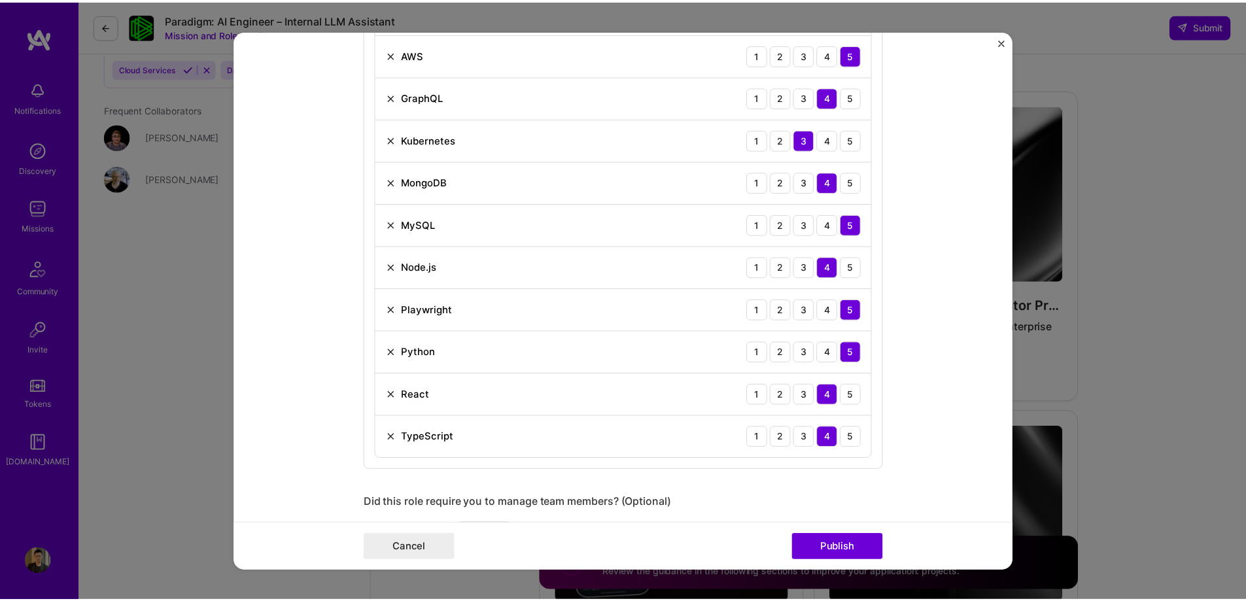
scroll to position [651, 0]
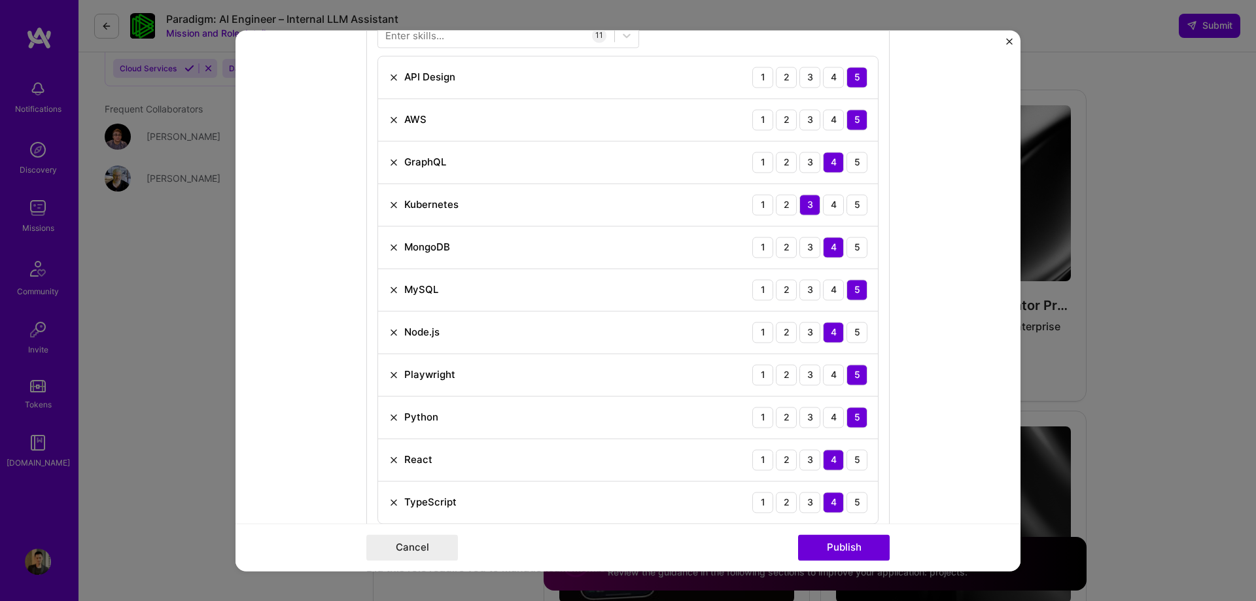
click at [1009, 41] on img "Close" at bounding box center [1009, 41] width 7 height 7
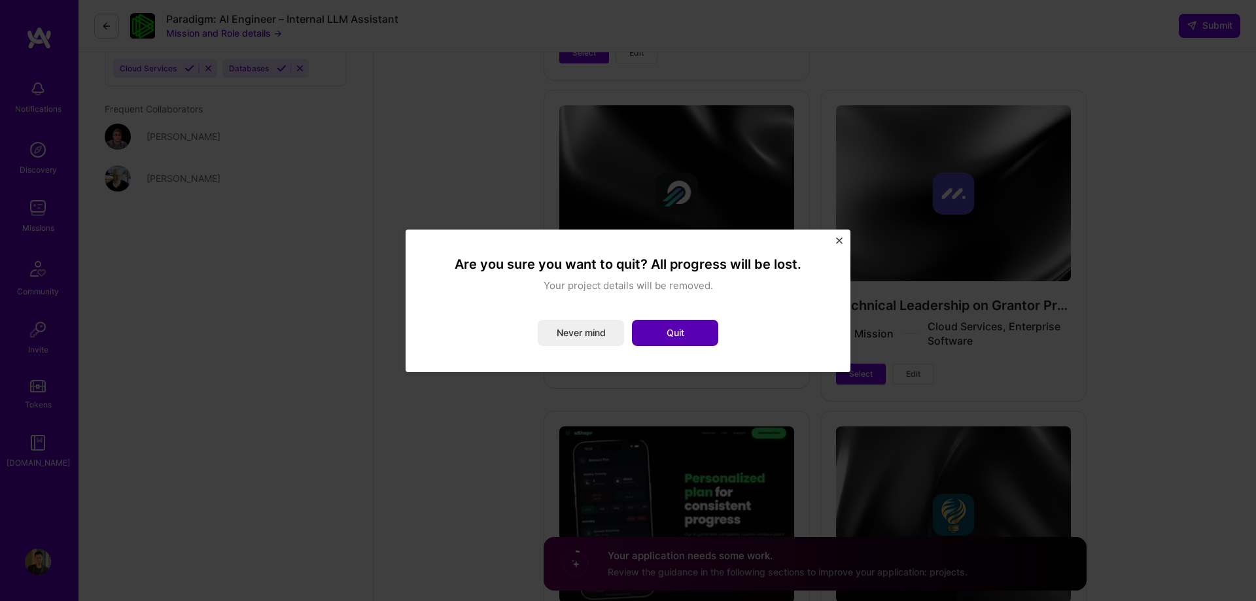
click at [667, 332] on button "Quit" at bounding box center [675, 333] width 86 height 26
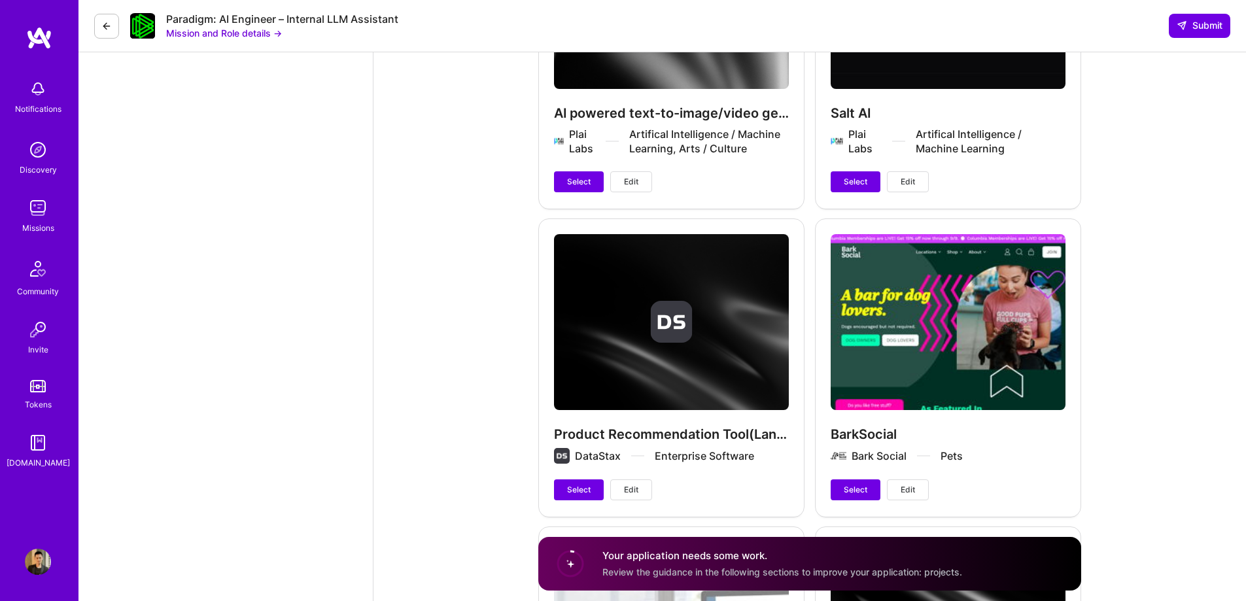
scroll to position [3729, 0]
click at [582, 181] on span "Select" at bounding box center [579, 181] width 24 height 12
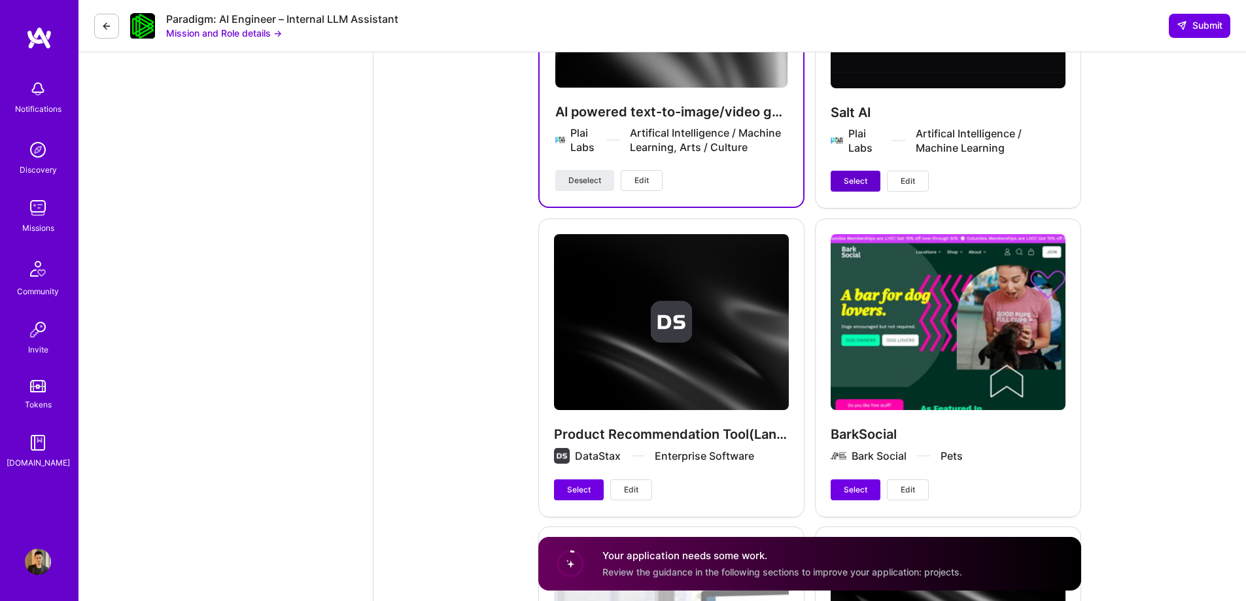
click at [845, 178] on span "Select" at bounding box center [856, 181] width 24 height 12
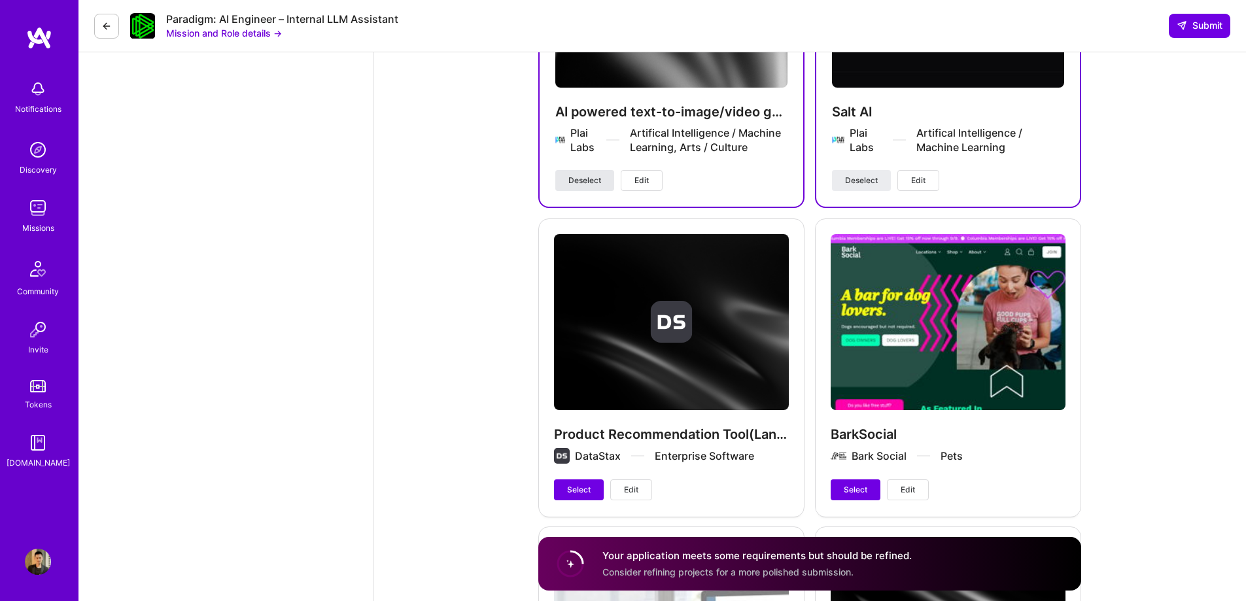
click at [587, 176] on span "Deselect" at bounding box center [585, 181] width 33 height 12
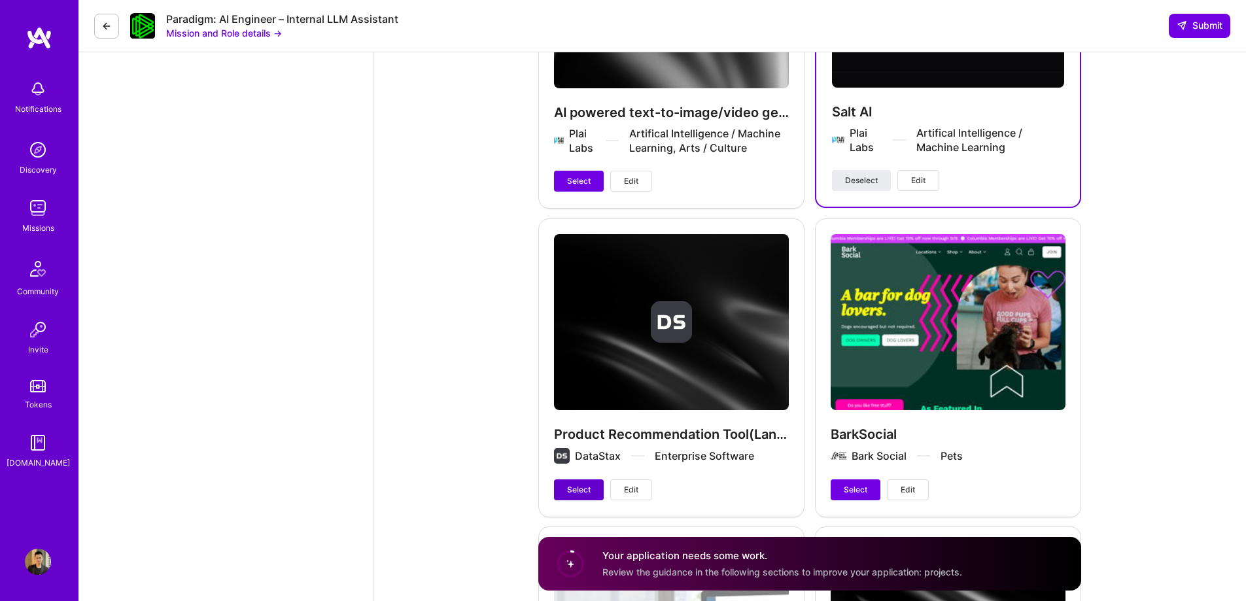
click at [589, 487] on span "Select" at bounding box center [579, 490] width 24 height 12
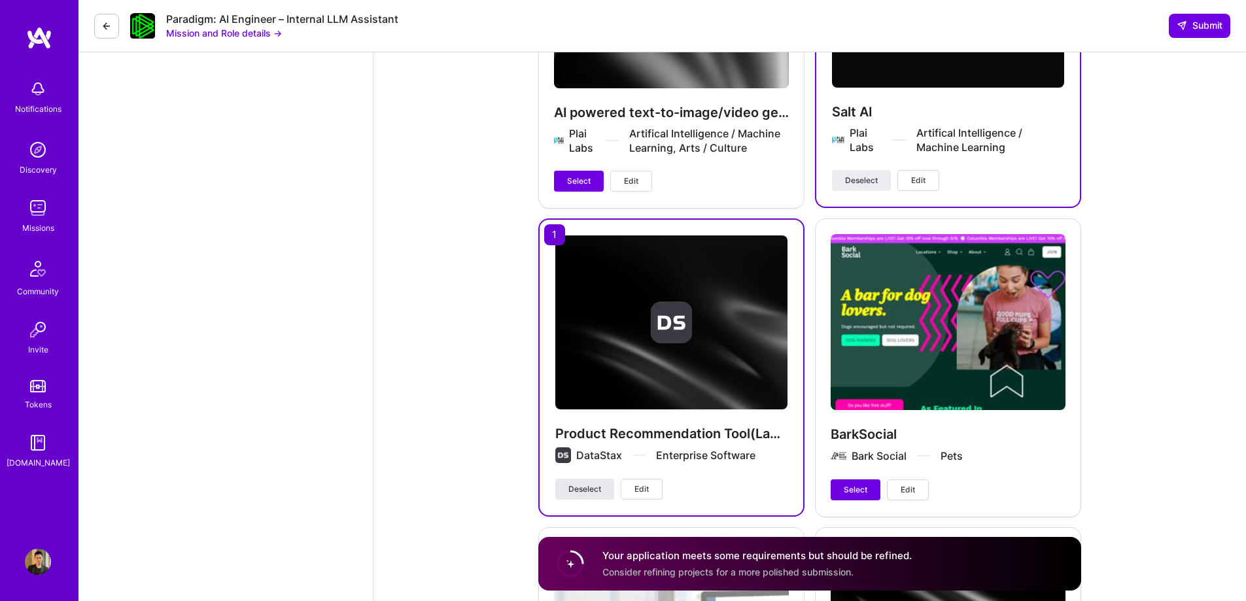
click at [584, 493] on span "Deselect" at bounding box center [585, 489] width 33 height 12
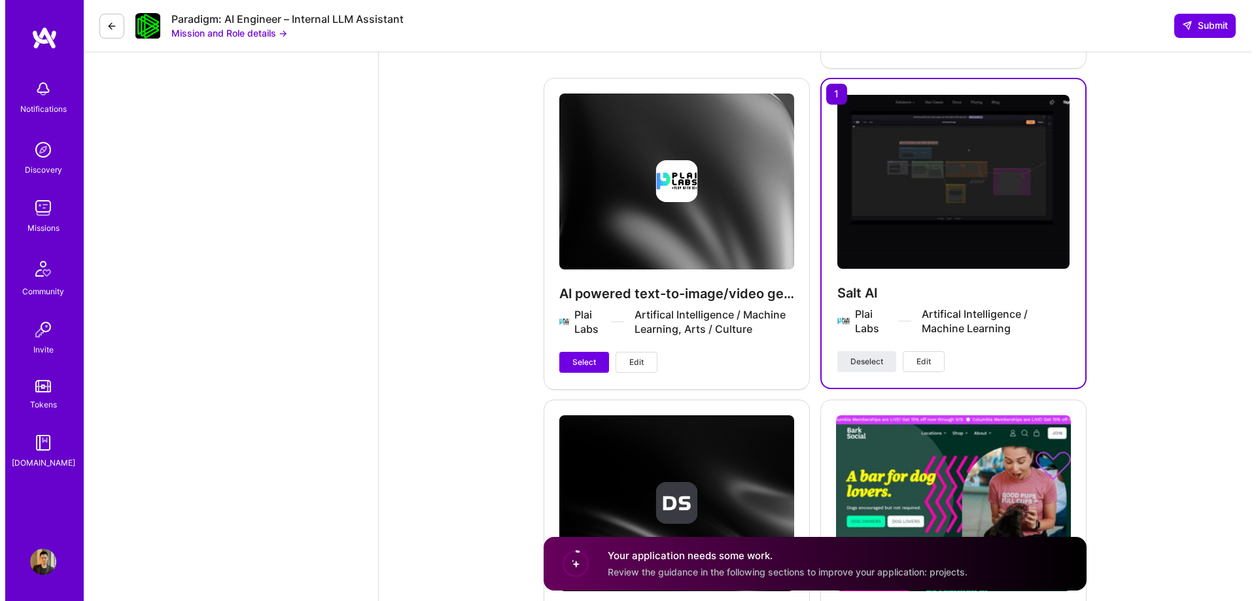
scroll to position [3467, 0]
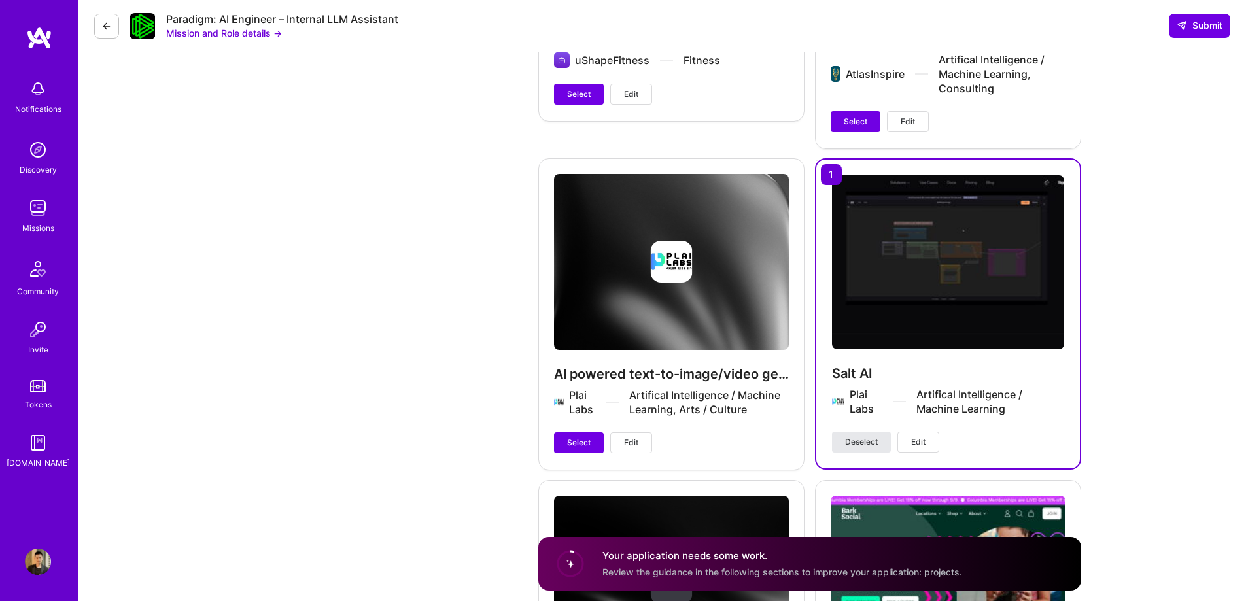
click at [873, 446] on span "Deselect" at bounding box center [861, 442] width 33 height 12
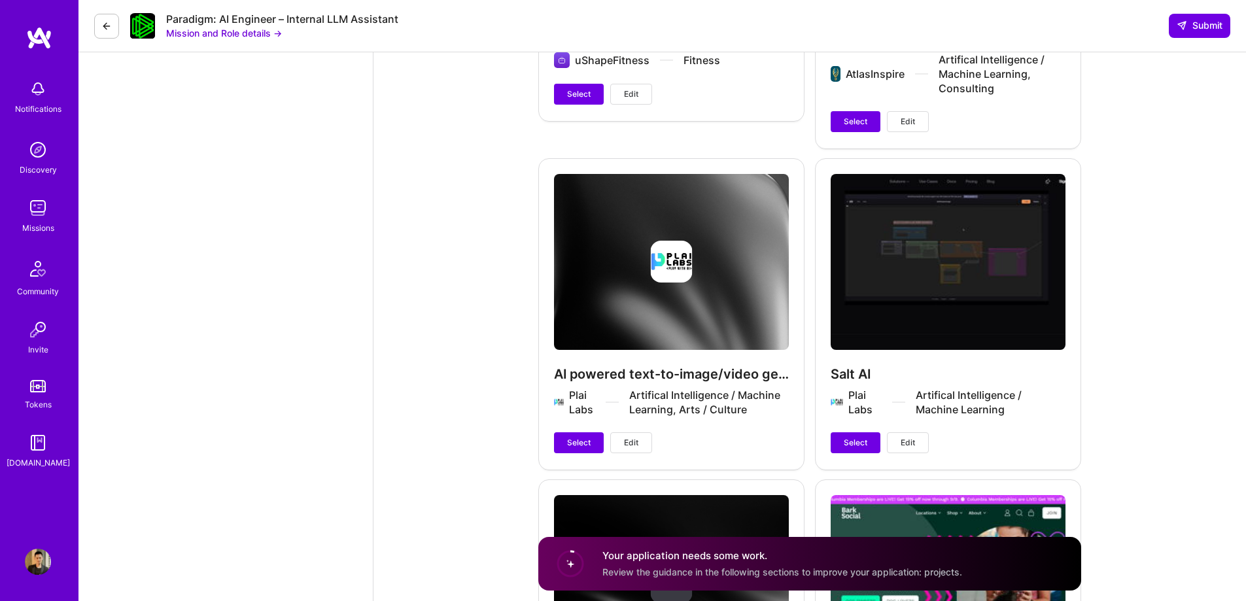
click at [917, 446] on button "Edit" at bounding box center [908, 442] width 42 height 21
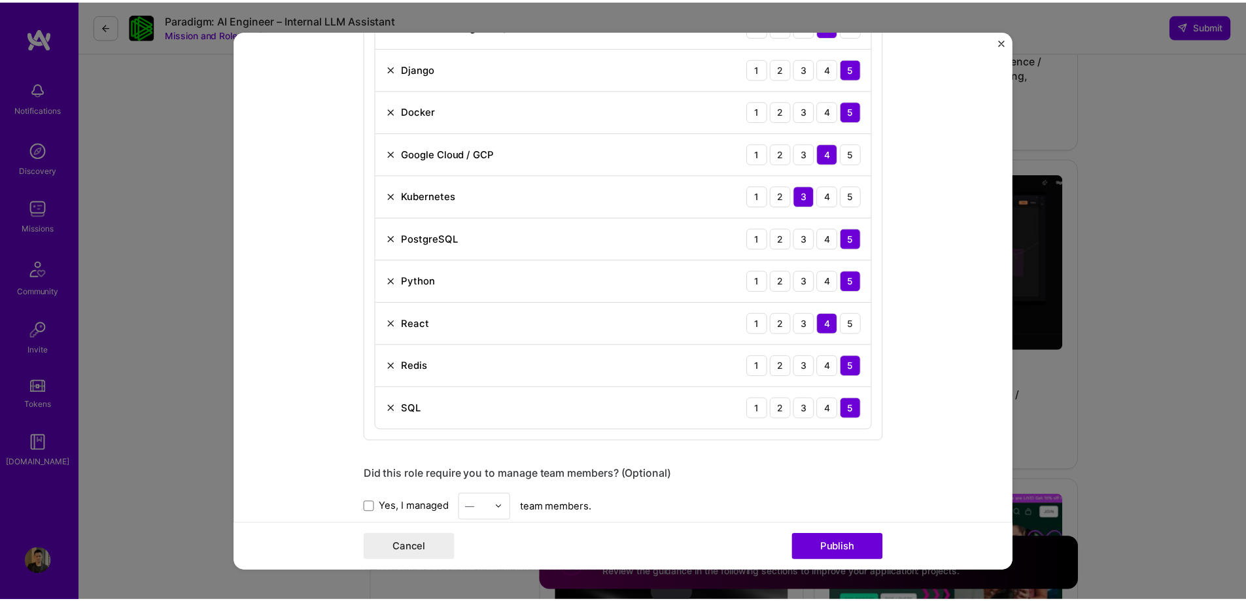
scroll to position [1110, 0]
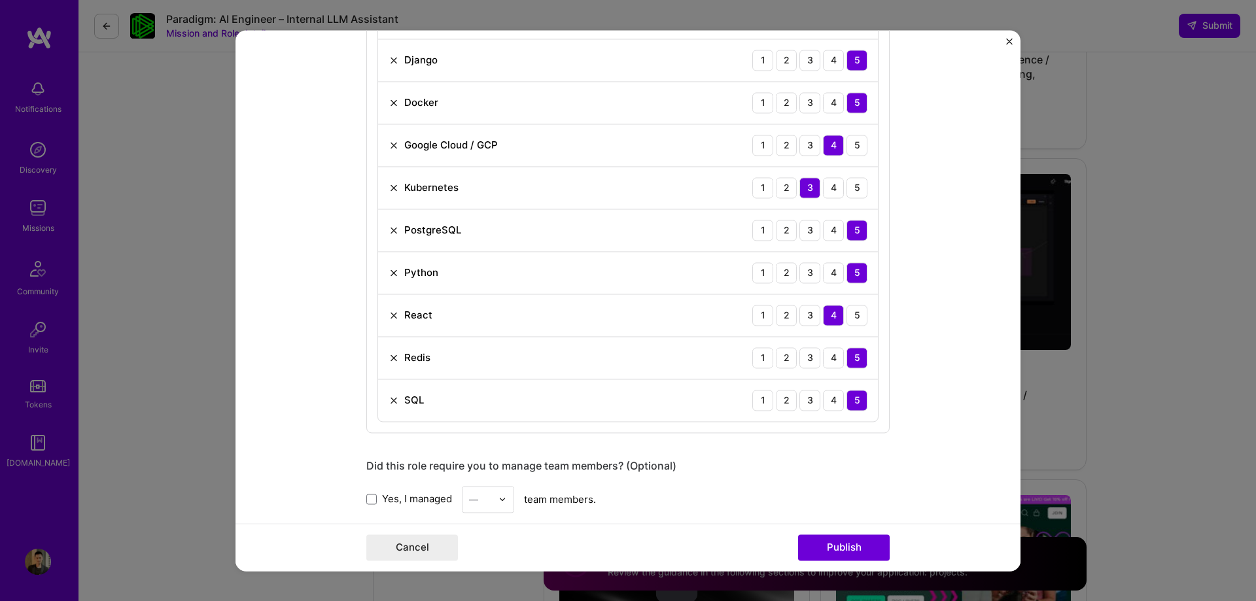
click at [1010, 44] on img "Close" at bounding box center [1009, 41] width 7 height 7
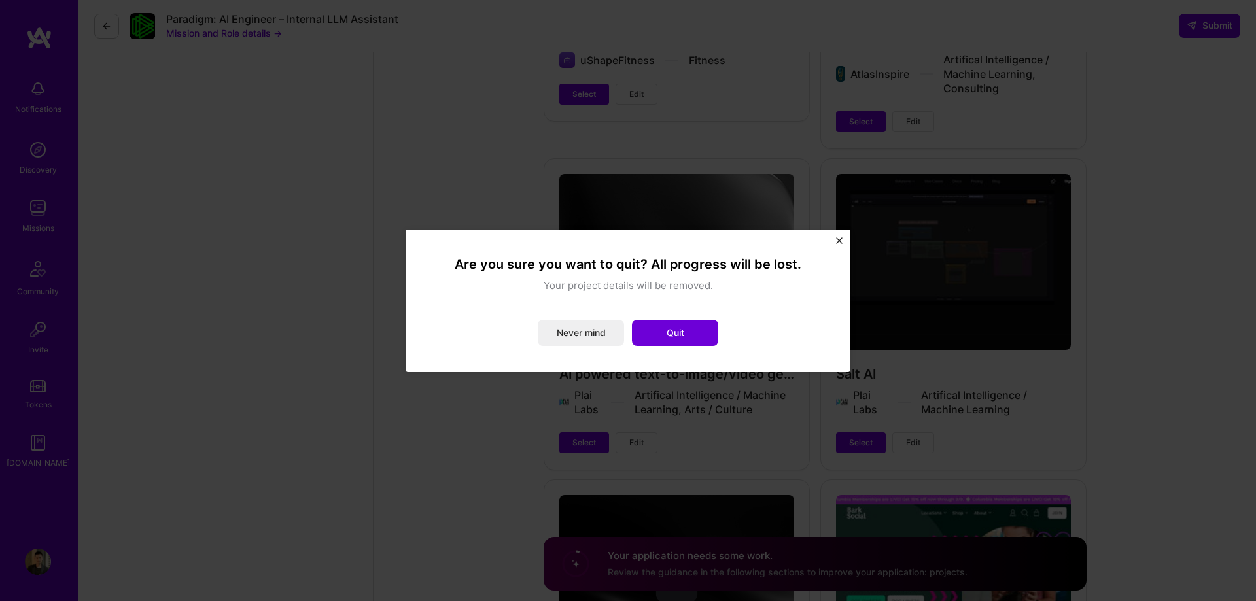
click at [707, 338] on button "Quit" at bounding box center [675, 333] width 86 height 26
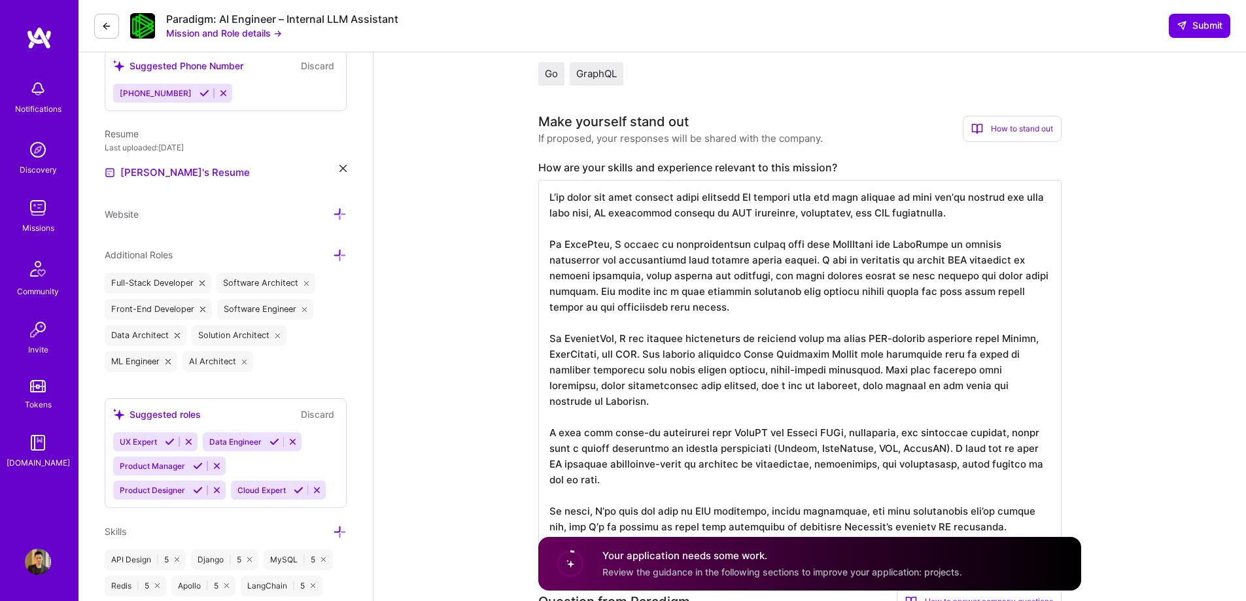
scroll to position [393, 0]
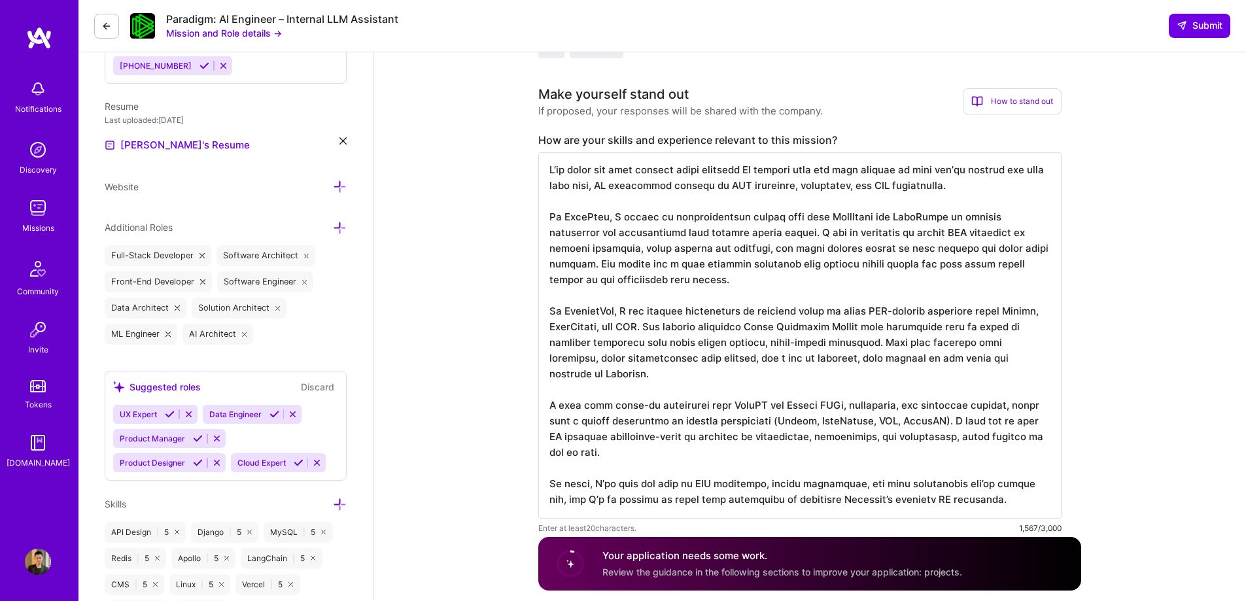
click at [911, 457] on textarea at bounding box center [799, 335] width 523 height 366
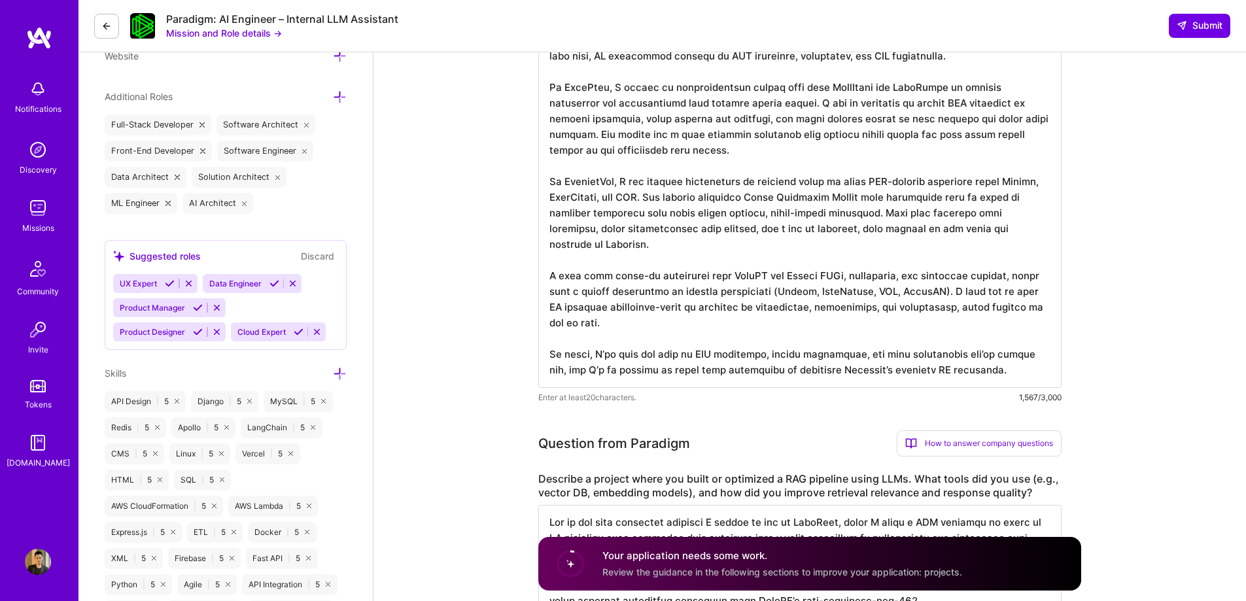
scroll to position [1, 0]
click at [985, 292] on textarea at bounding box center [799, 205] width 523 height 366
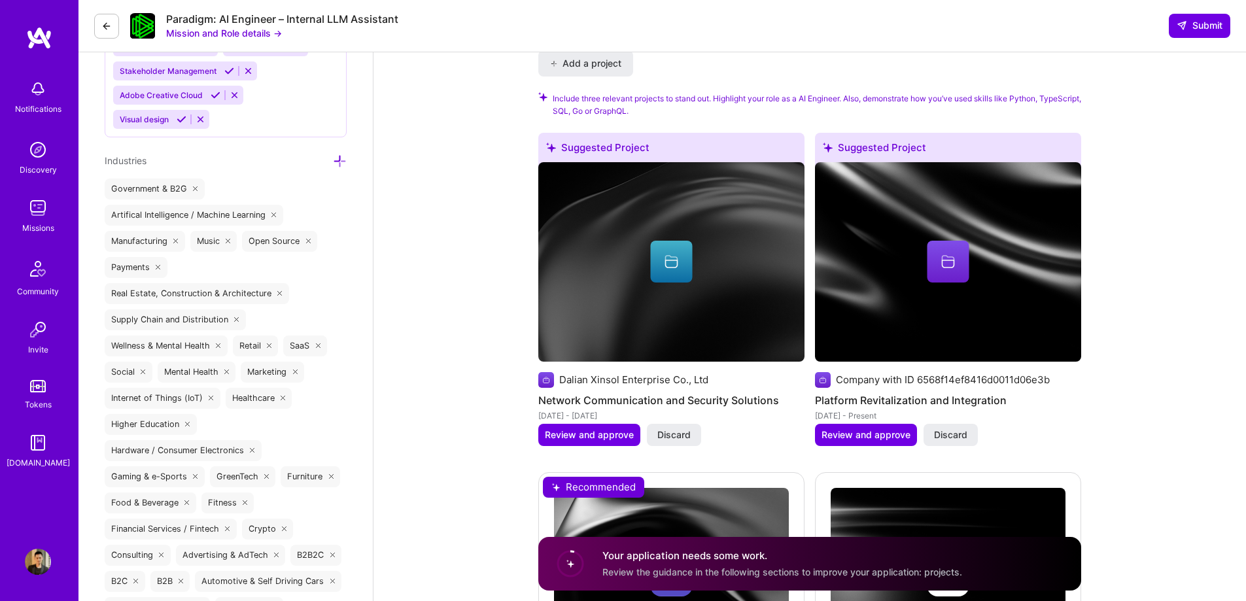
scroll to position [2159, 0]
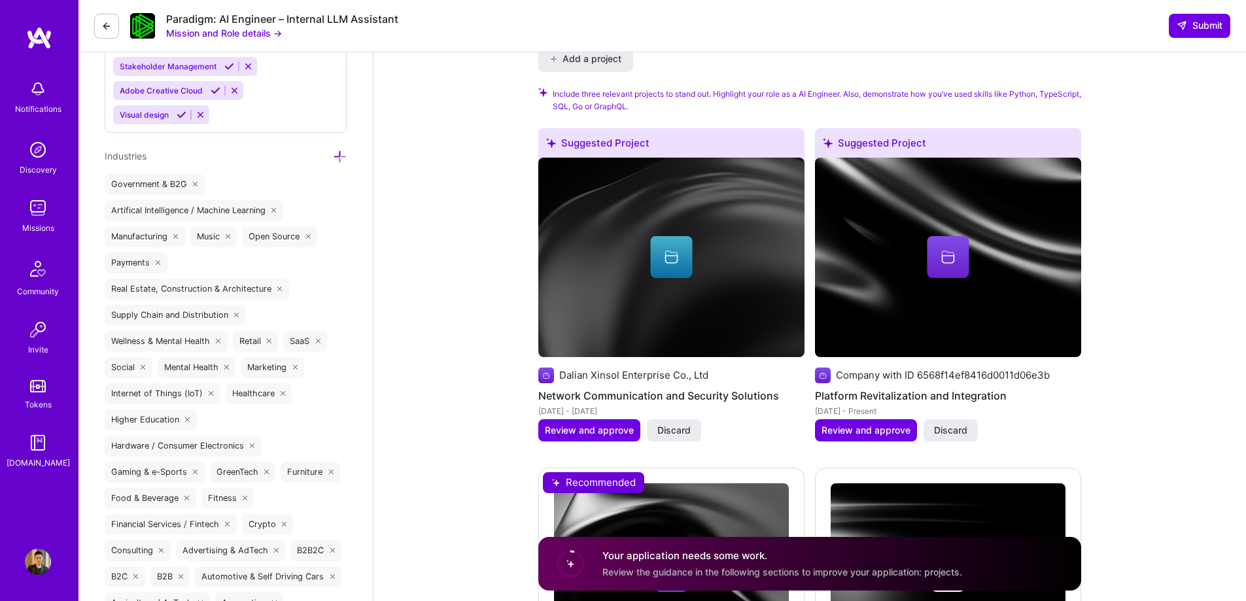
type textarea "I’ve spent the last several years building AI systems that are very similar to …"
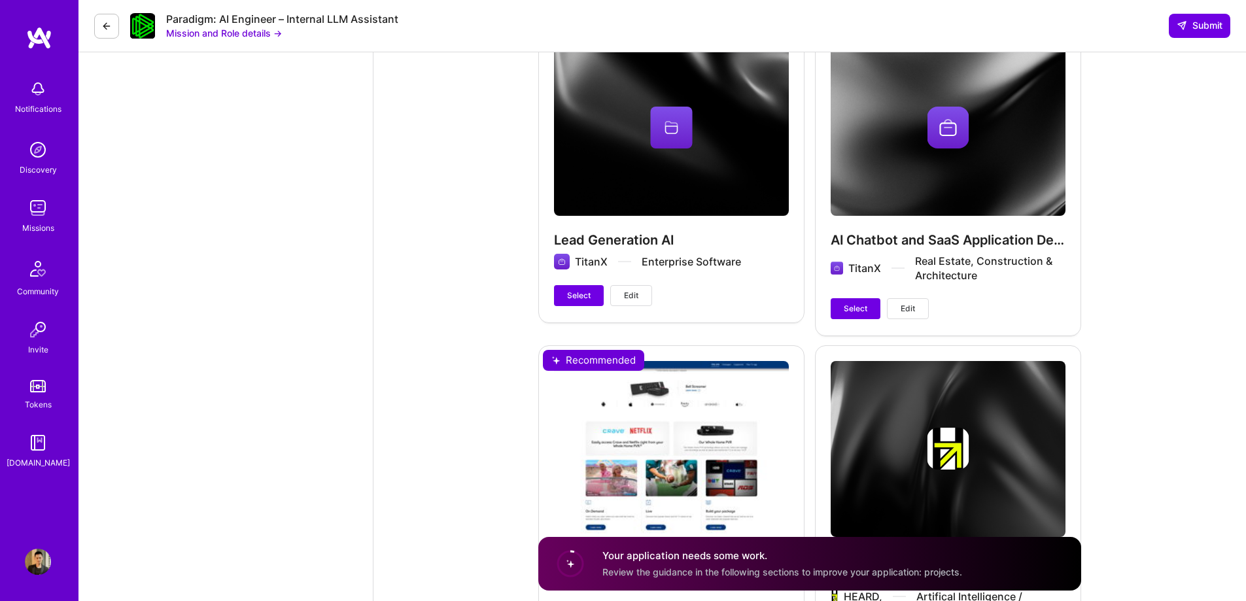
scroll to position [4907, 0]
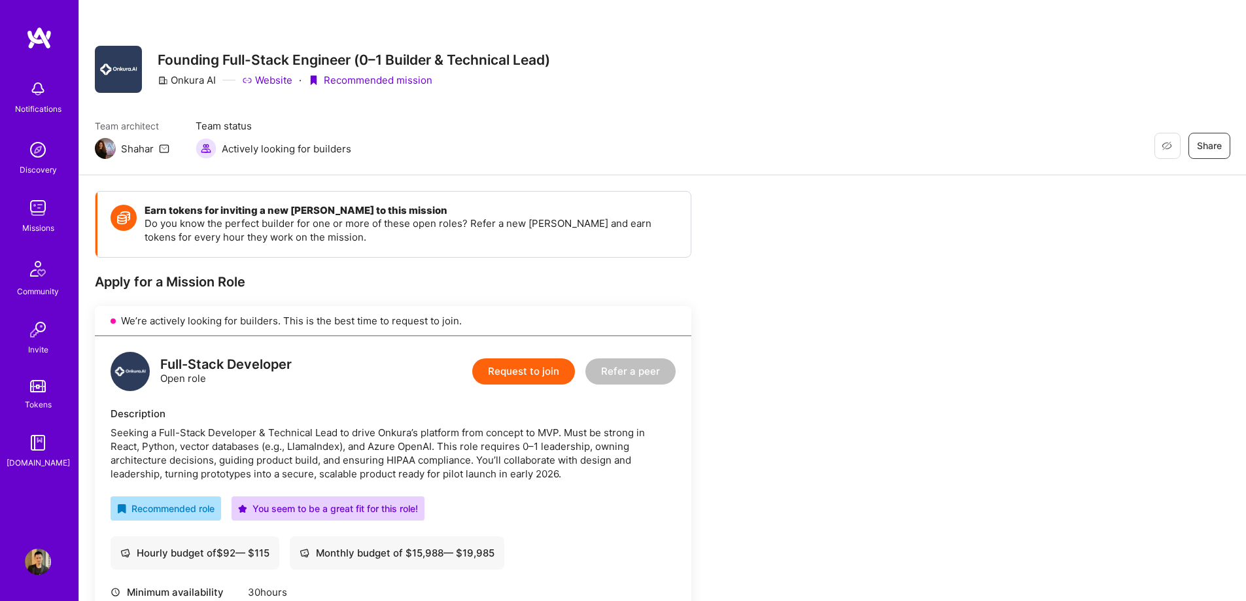
scroll to position [196, 0]
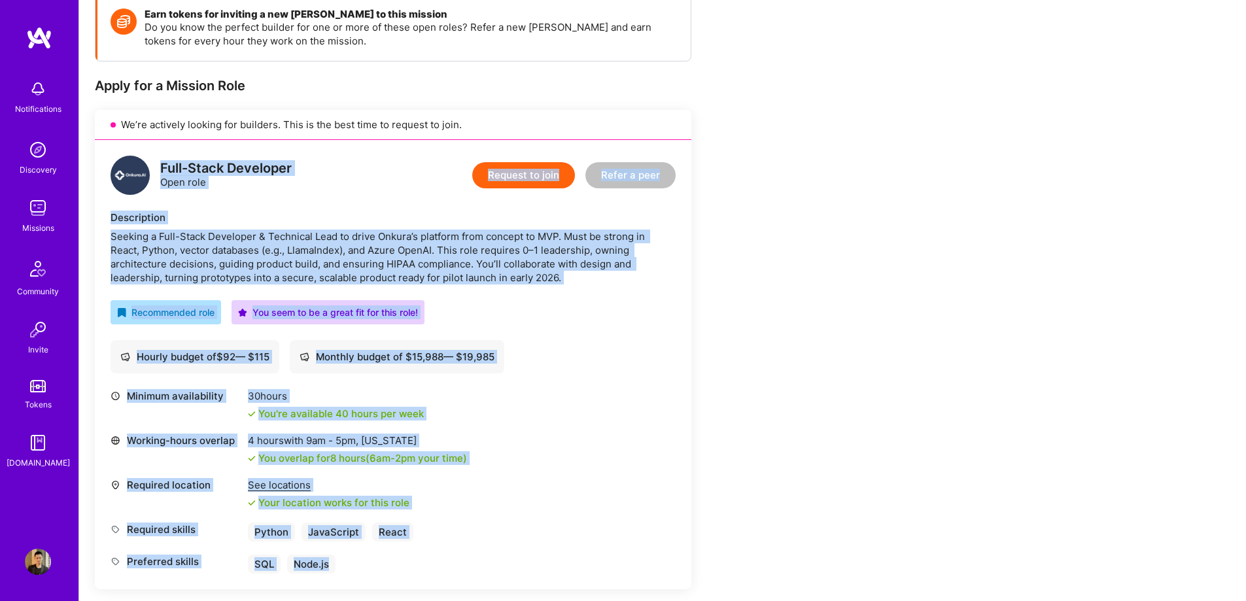
drag, startPoint x: 163, startPoint y: 168, endPoint x: 404, endPoint y: 554, distance: 454.9
click at [404, 554] on div "Full-Stack Developer Open role Request to join Refer a peer Description Seeking…" at bounding box center [393, 364] width 597 height 449
copy div "Full-Stack Developer Open role Request to join Refer a peer Description Seeking…"
click at [480, 265] on div "Seeking a Full-Stack Developer & Technical Lead to drive Onkura’s platform from…" at bounding box center [393, 257] width 565 height 55
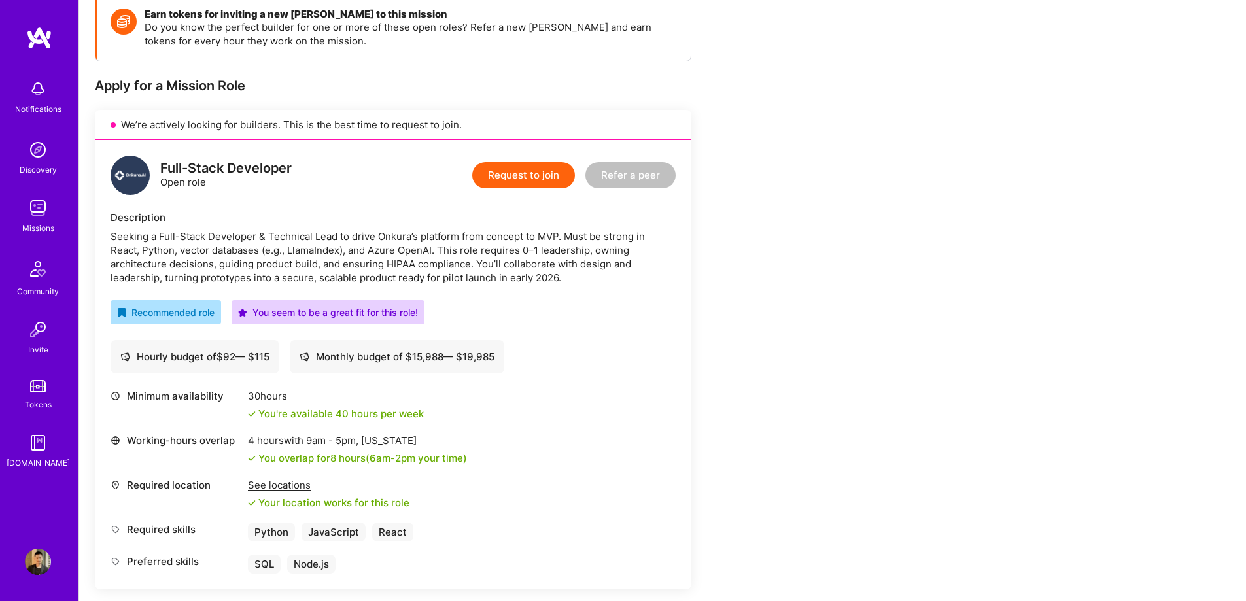
click at [547, 179] on button "Request to join" at bounding box center [523, 175] width 103 height 26
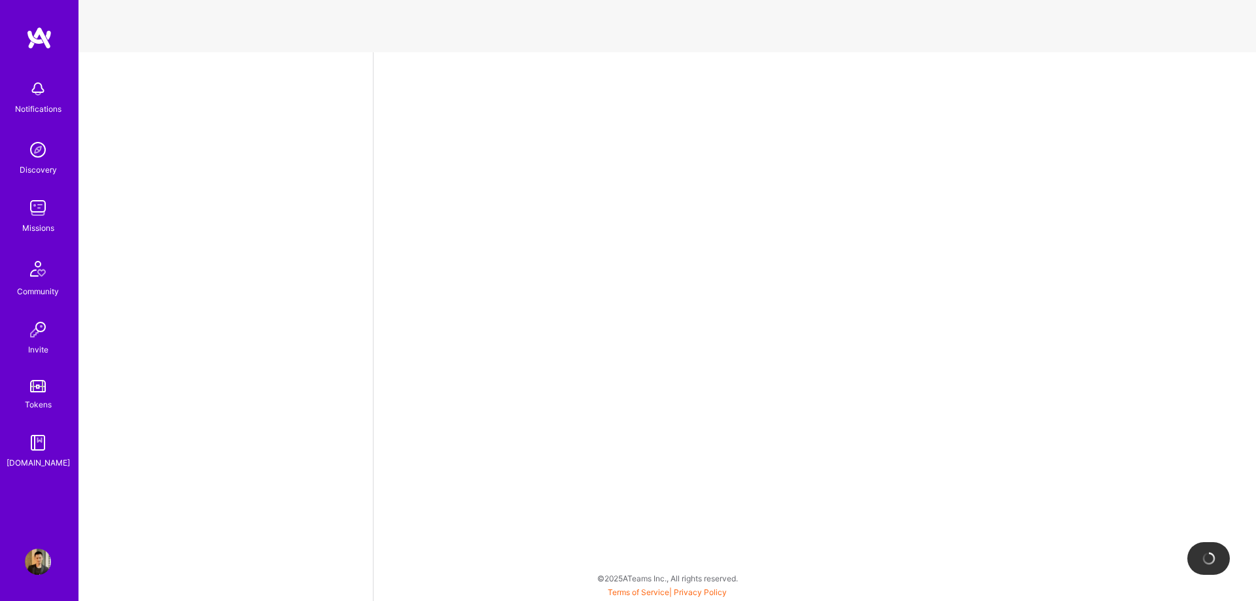
select select "CA"
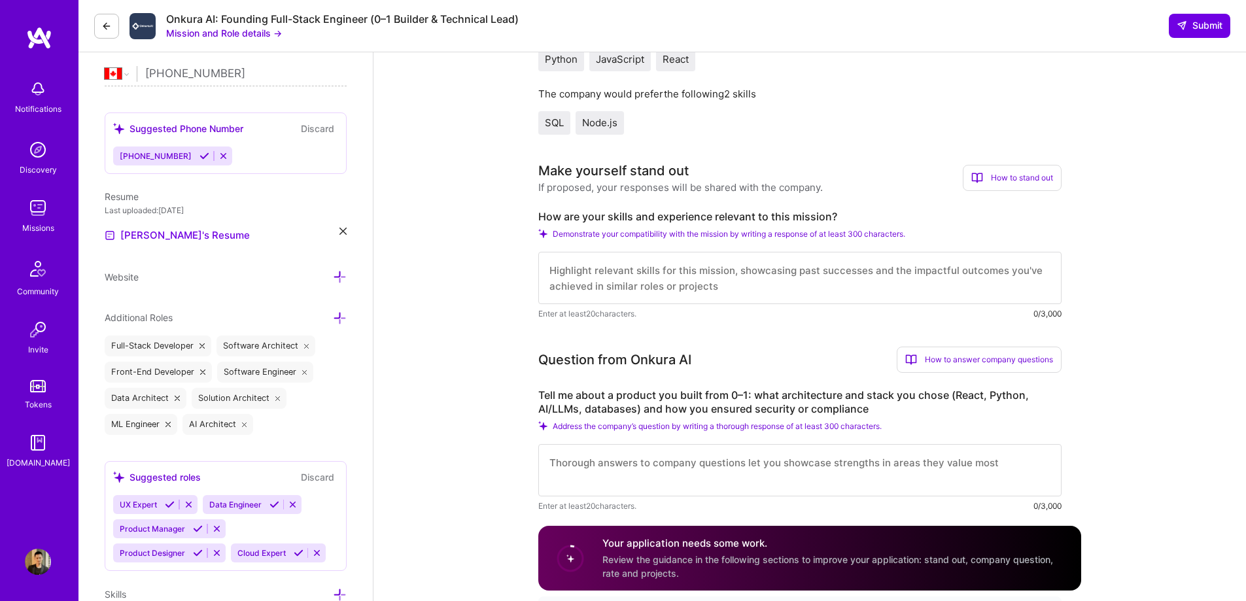
scroll to position [327, 0]
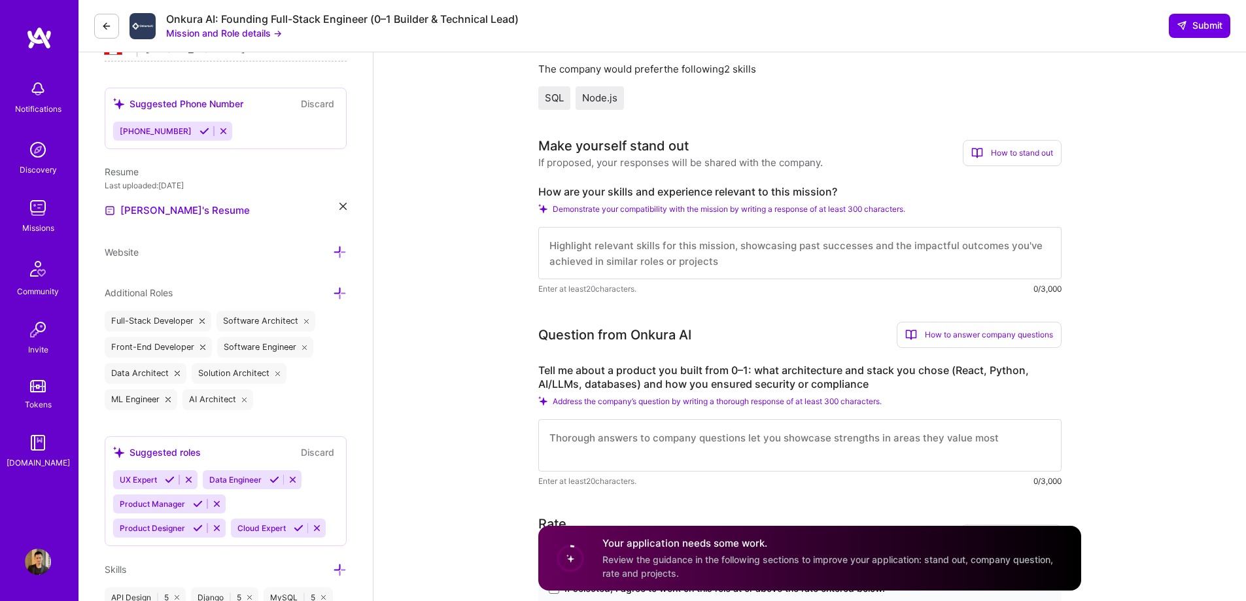
click at [797, 269] on textarea at bounding box center [799, 253] width 523 height 52
paste textarea "L ipsum do sitametcon ad e seddoe tem inc utla etdolor magnaal E’ad minim ven q…"
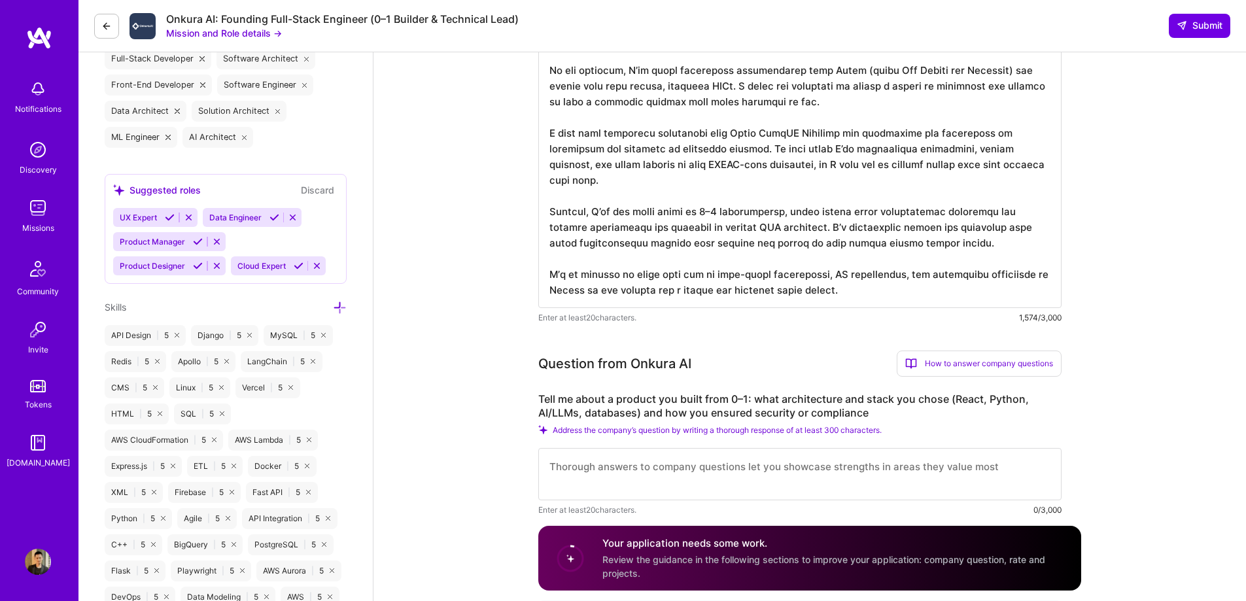
scroll to position [393, 0]
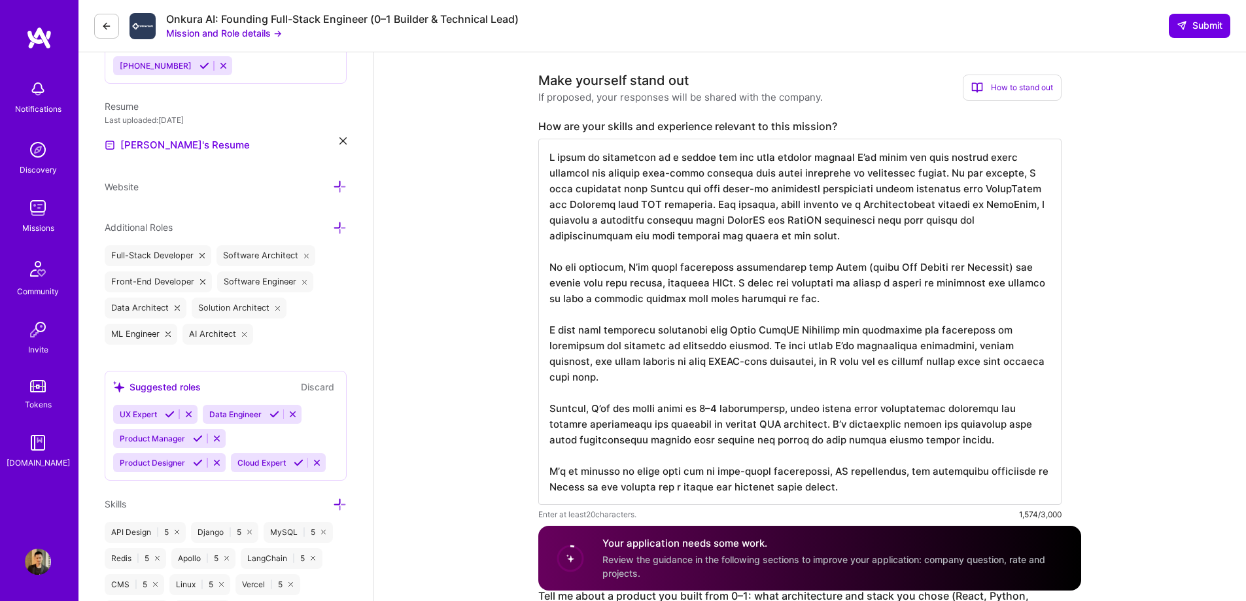
click at [893, 190] on textarea at bounding box center [799, 322] width 523 height 366
click at [833, 219] on textarea at bounding box center [799, 322] width 523 height 366
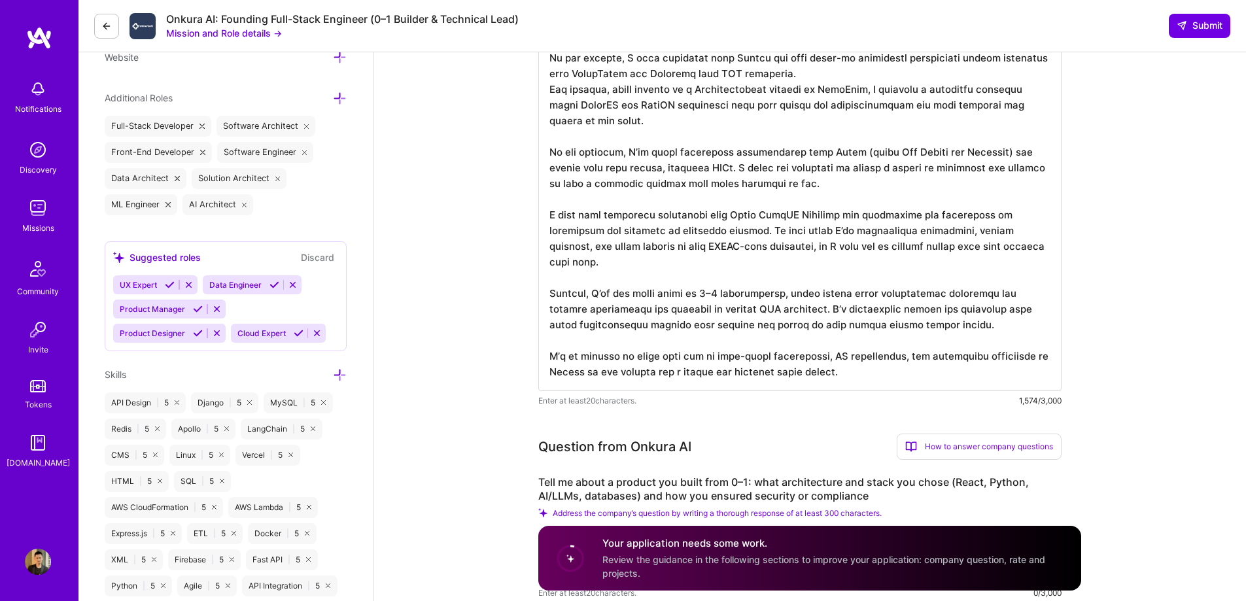
scroll to position [523, 0]
click at [705, 182] on textarea at bounding box center [799, 199] width 523 height 382
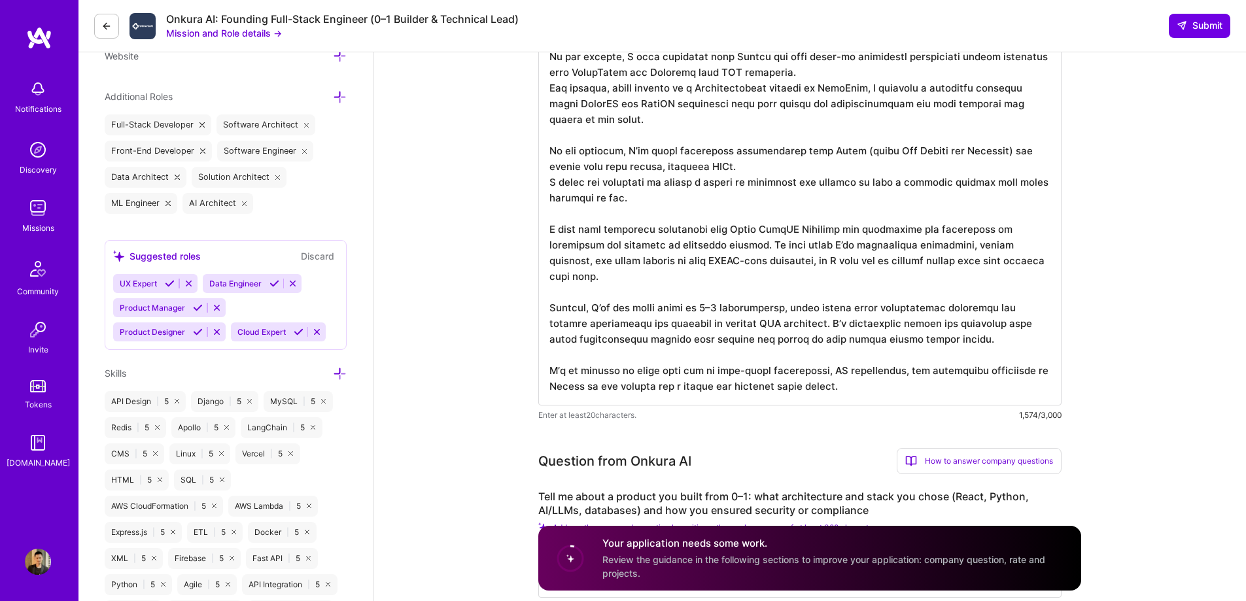
click at [767, 257] on textarea at bounding box center [799, 207] width 523 height 398
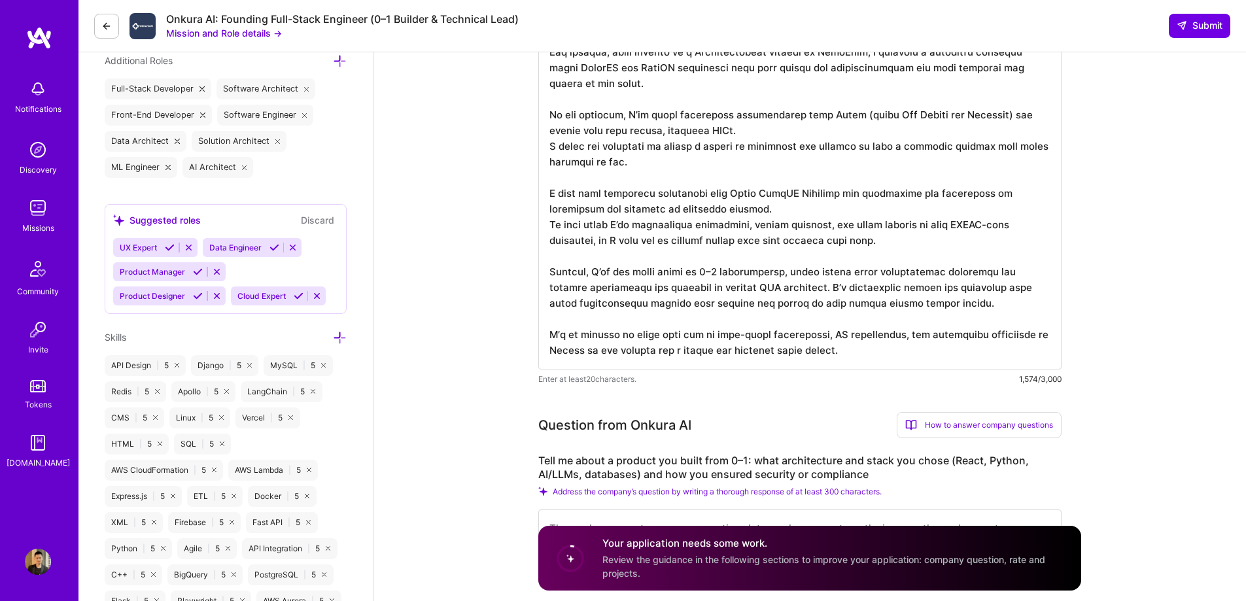
scroll to position [589, 0]
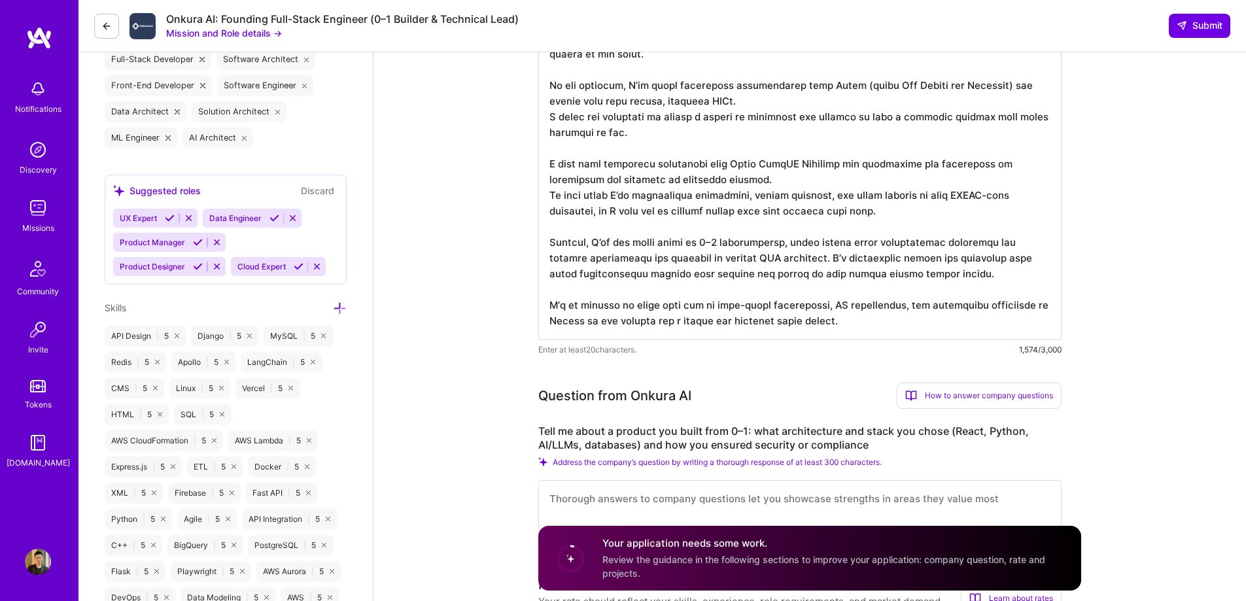
click at [786, 274] on textarea at bounding box center [799, 141] width 523 height 398
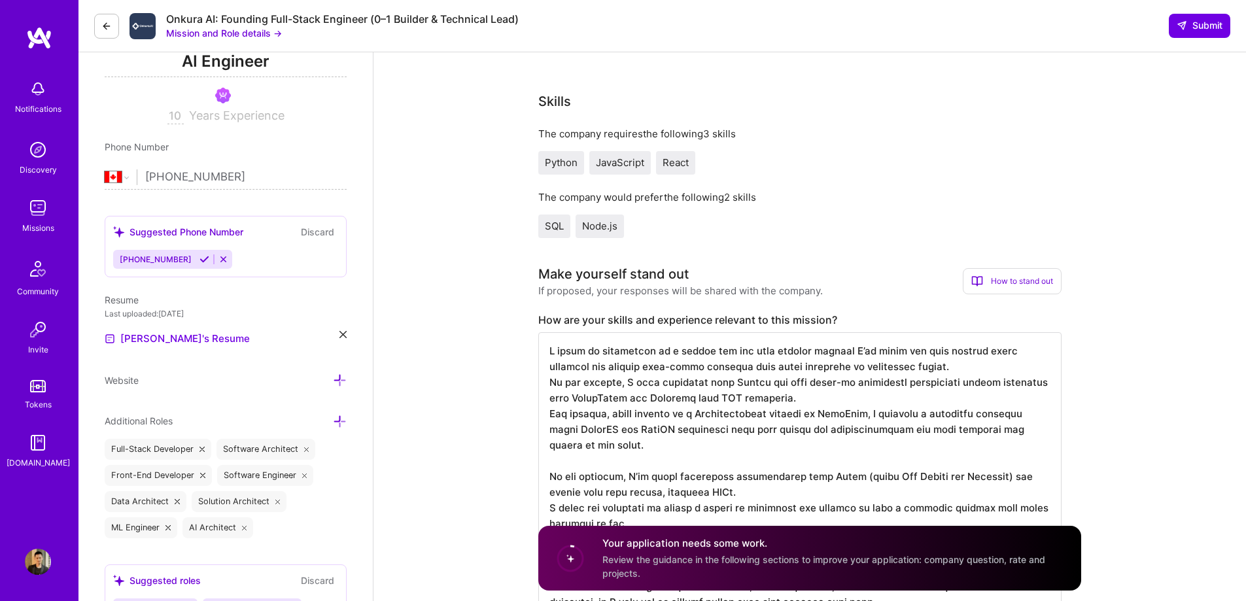
scroll to position [0, 0]
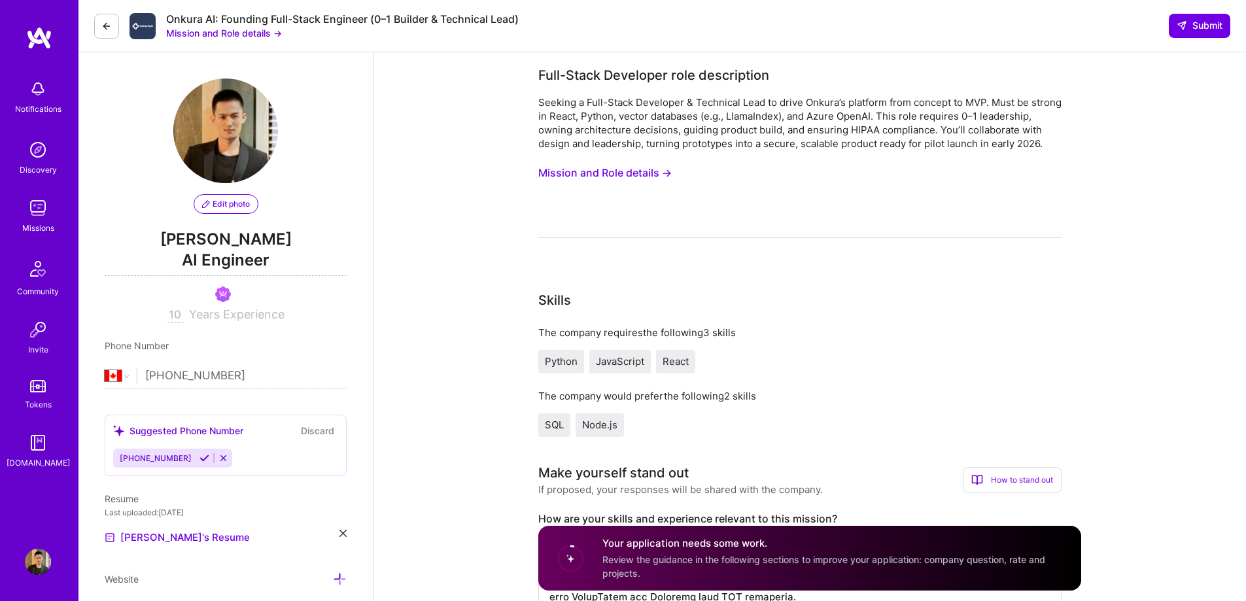
type textarea "I think my background is a strong fit for this mission because I’ve spent the l…"
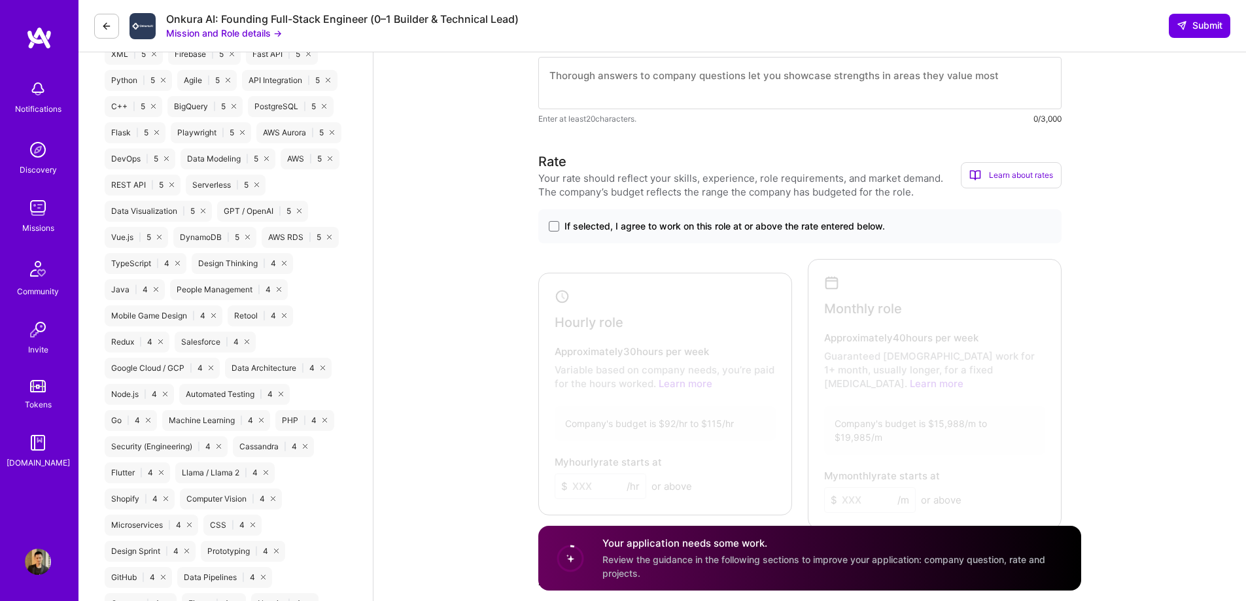
scroll to position [1047, 0]
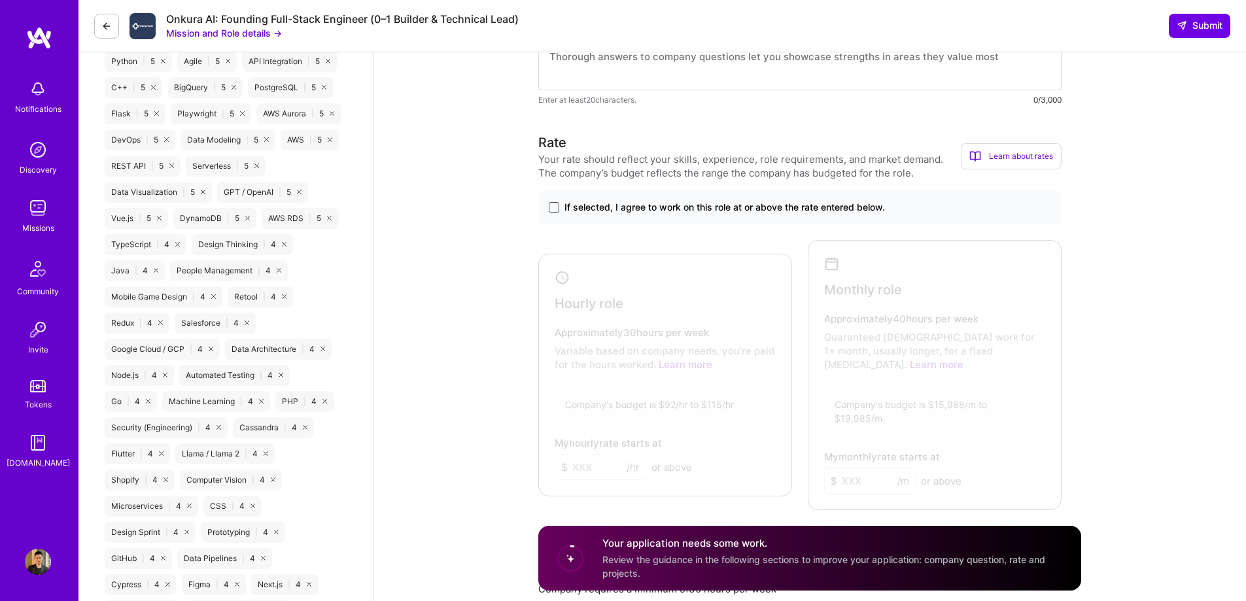
click at [557, 213] on span at bounding box center [554, 207] width 10 height 10
click at [0, 0] on input "If selected, I agree to work on this role at or above the rate entered below." at bounding box center [0, 0] width 0 height 0
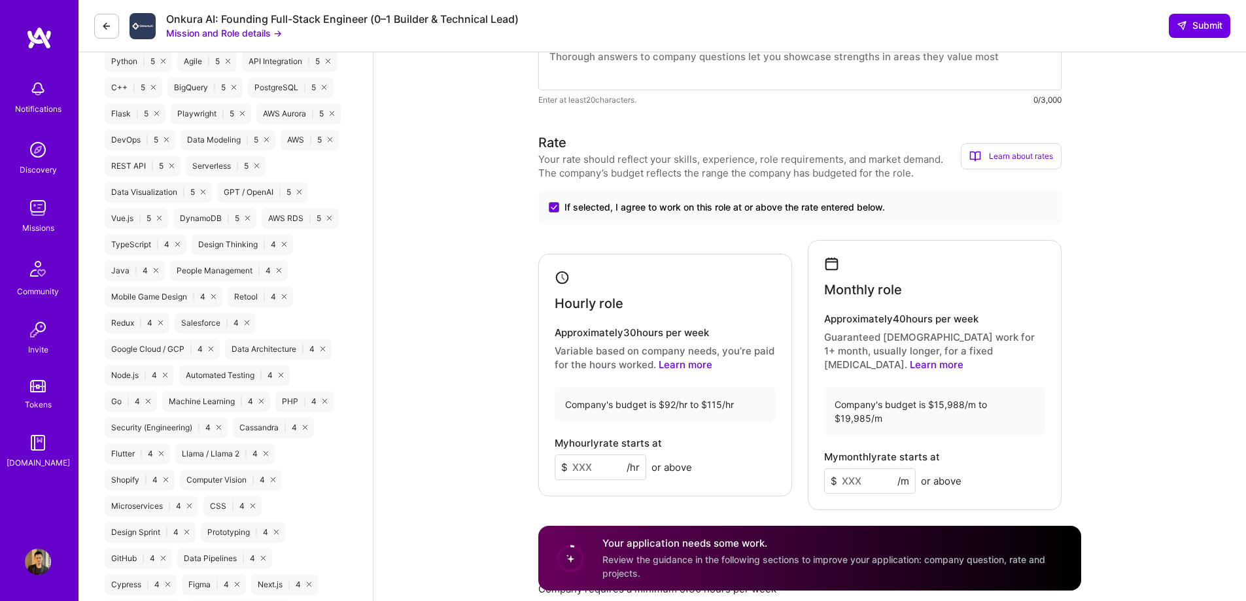
click at [608, 468] on input at bounding box center [601, 468] width 92 height 26
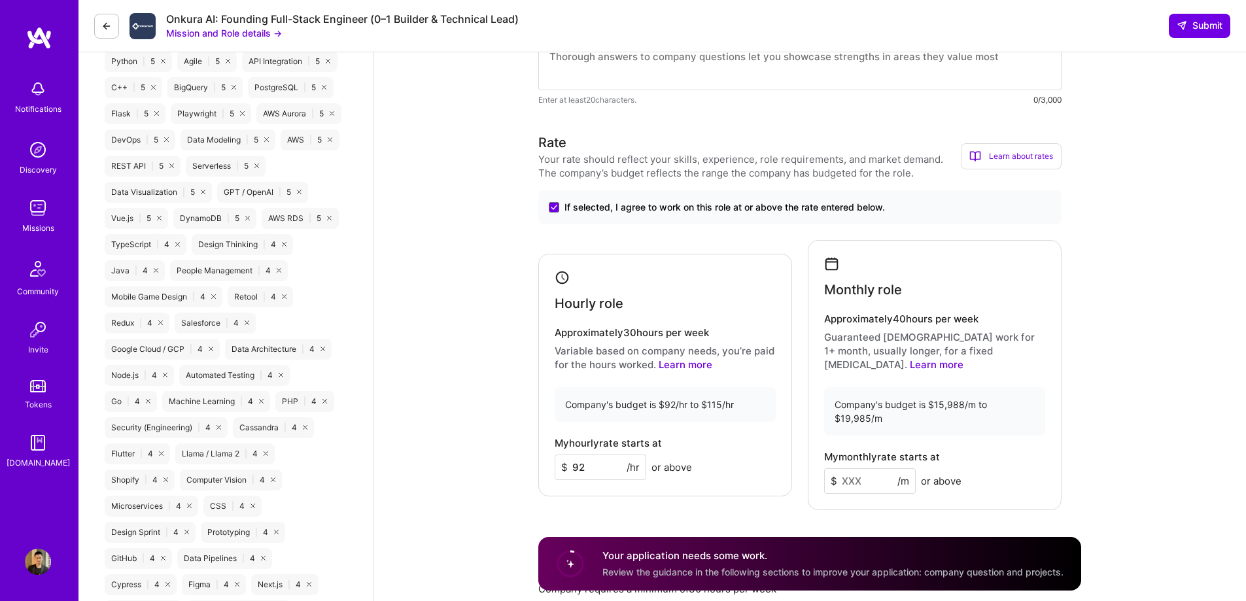
type input "92"
click at [864, 470] on input at bounding box center [870, 481] width 92 height 26
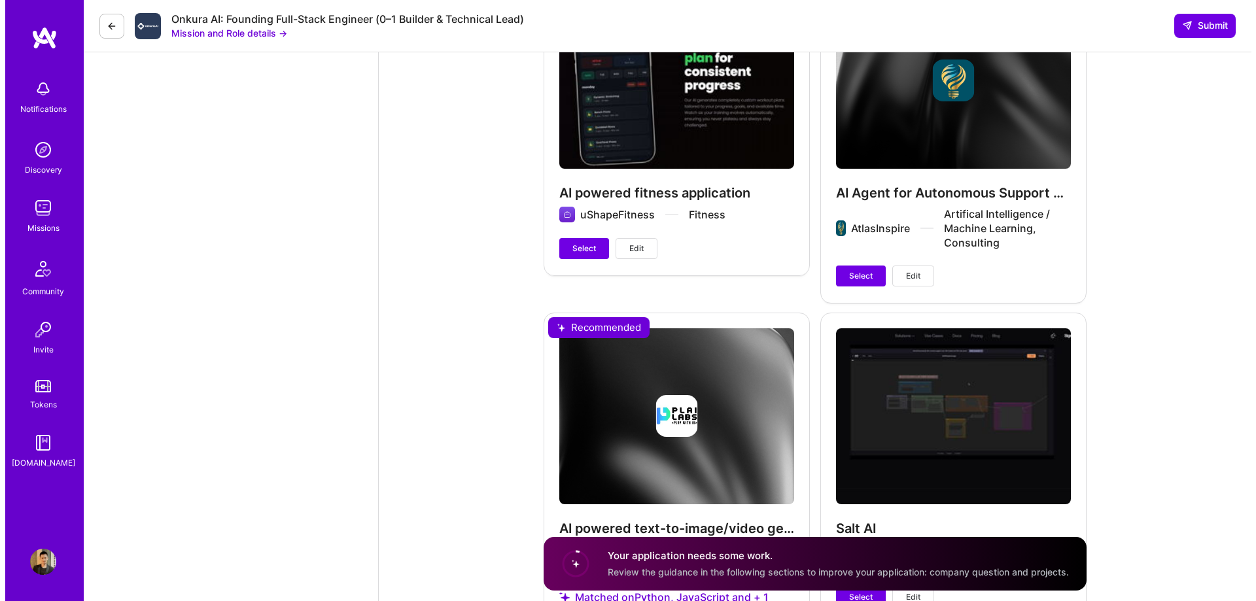
scroll to position [3271, 0]
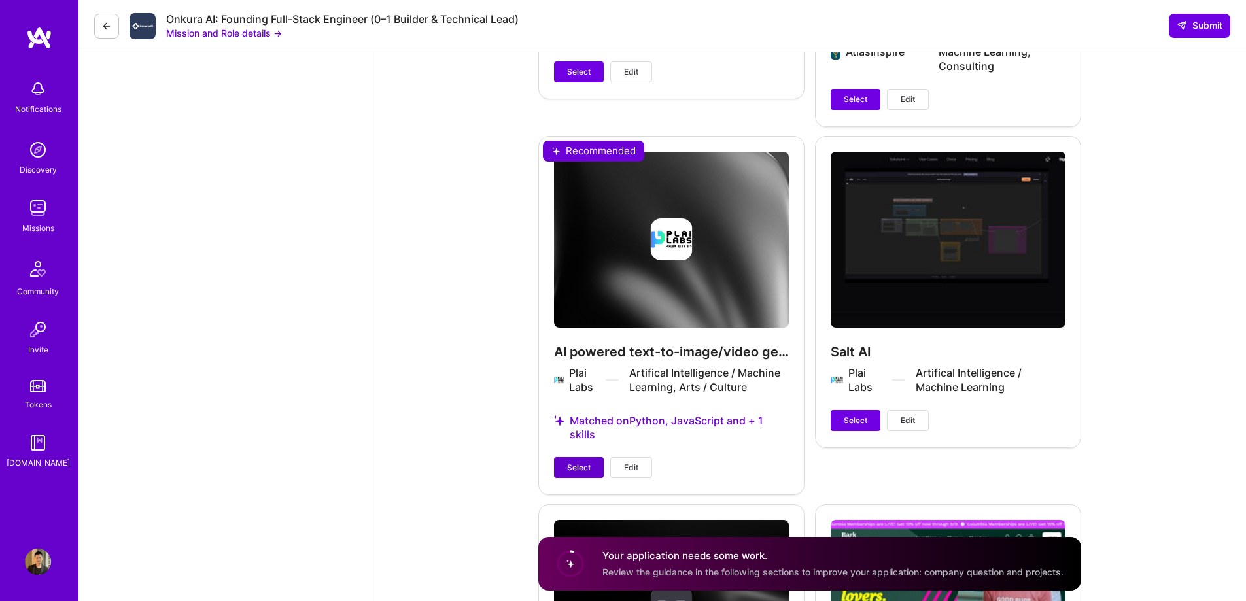
type input "15988"
click at [581, 462] on span "Select" at bounding box center [579, 468] width 24 height 12
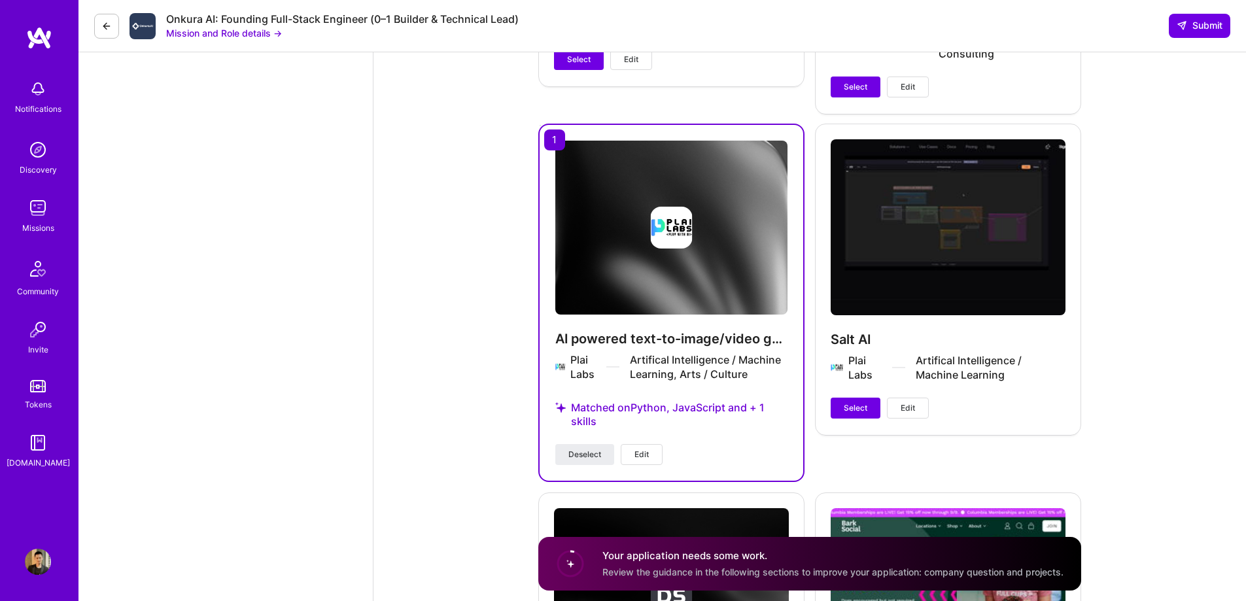
click at [644, 449] on span "Edit" at bounding box center [642, 455] width 14 height 12
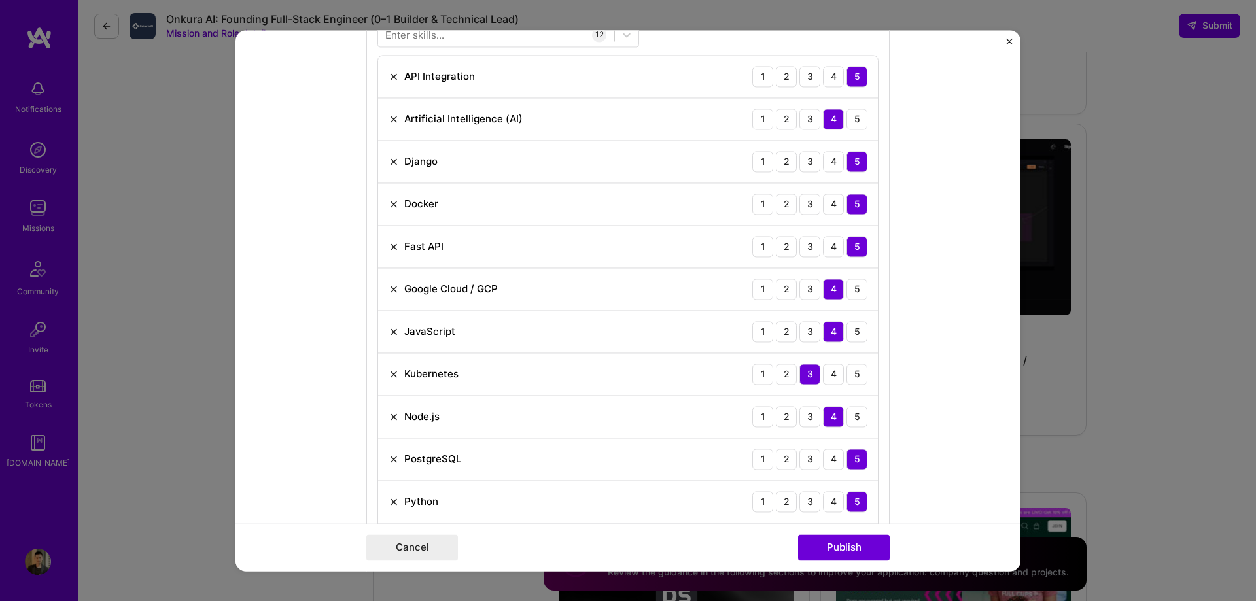
scroll to position [717, 0]
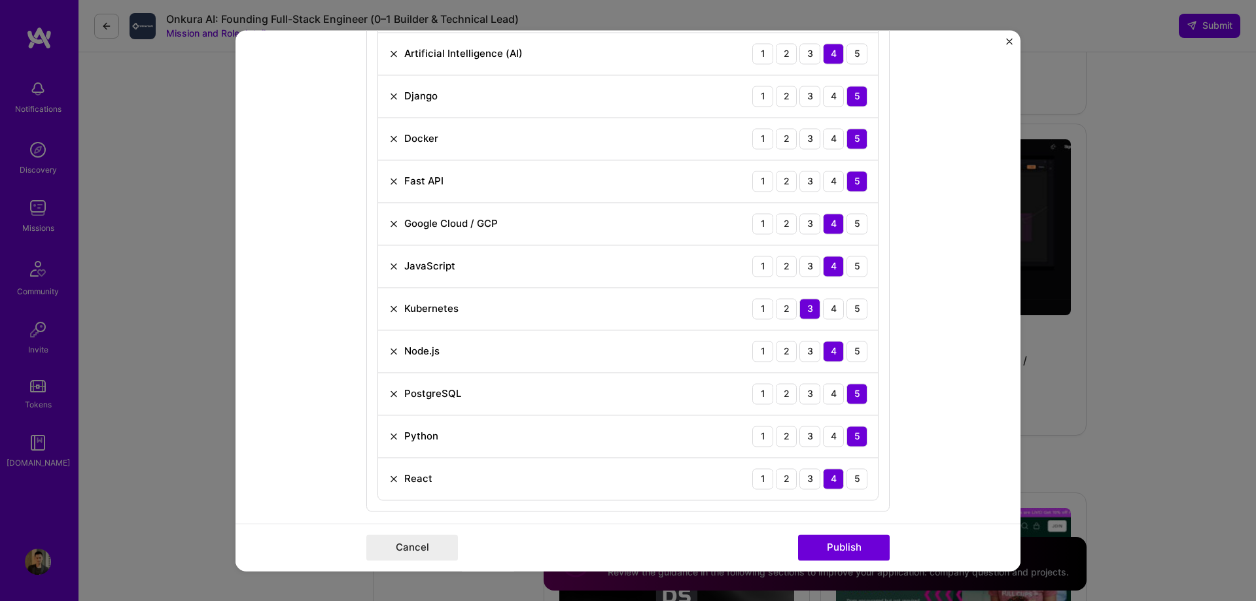
click at [389, 263] on img at bounding box center [394, 266] width 10 height 10
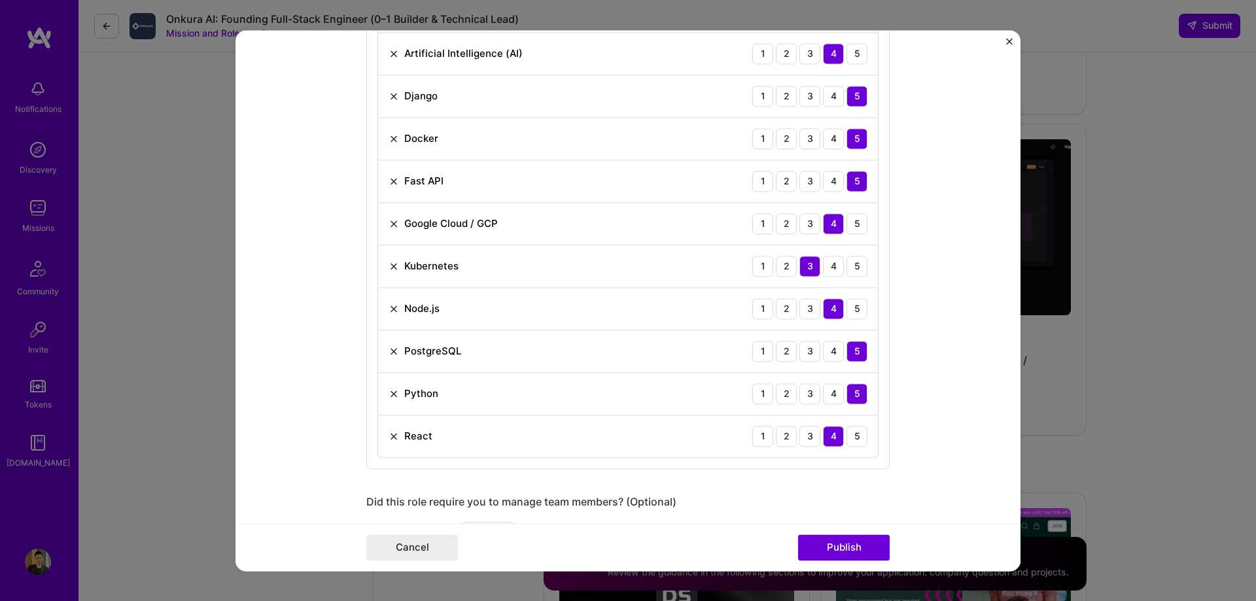
scroll to position [390, 0]
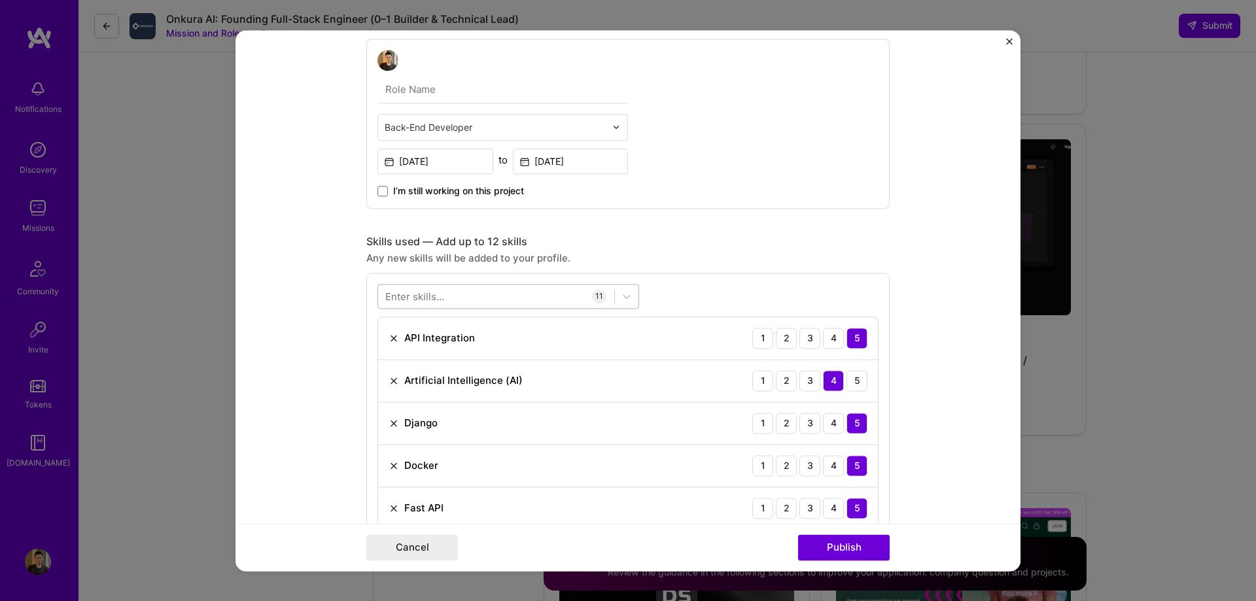
click at [439, 294] on div at bounding box center [496, 296] width 236 height 22
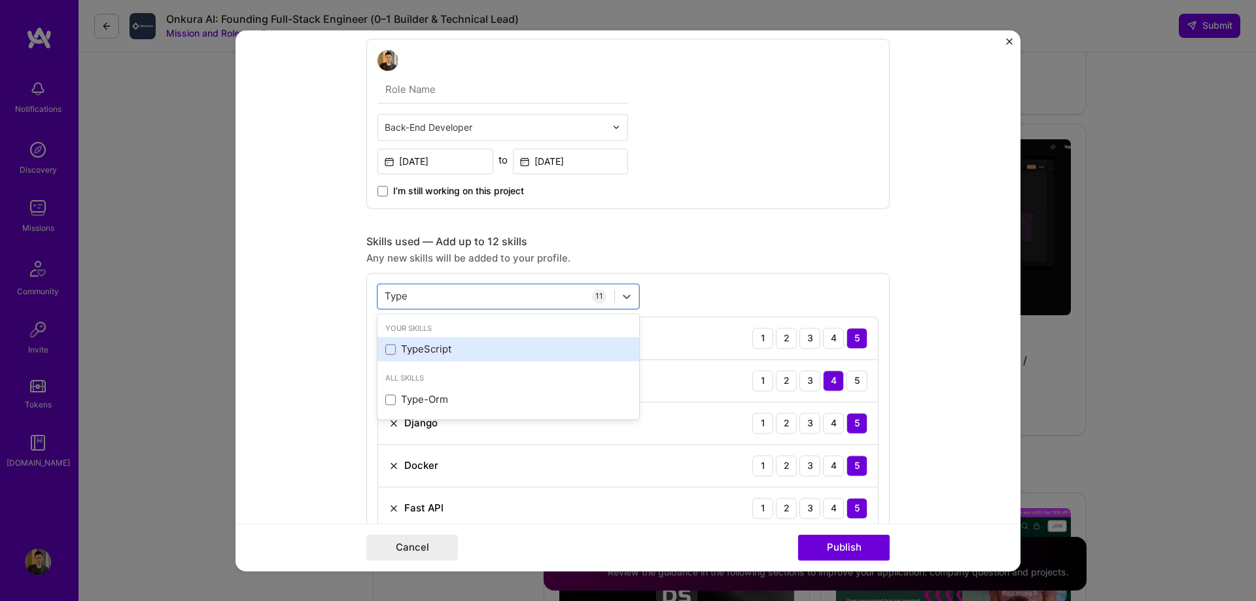
click at [392, 349] on div "TypeScript" at bounding box center [508, 350] width 246 height 14
click at [921, 283] on form "Project title AI powered text-to-image/video generator Company Plai Labs Projec…" at bounding box center [628, 300] width 785 height 541
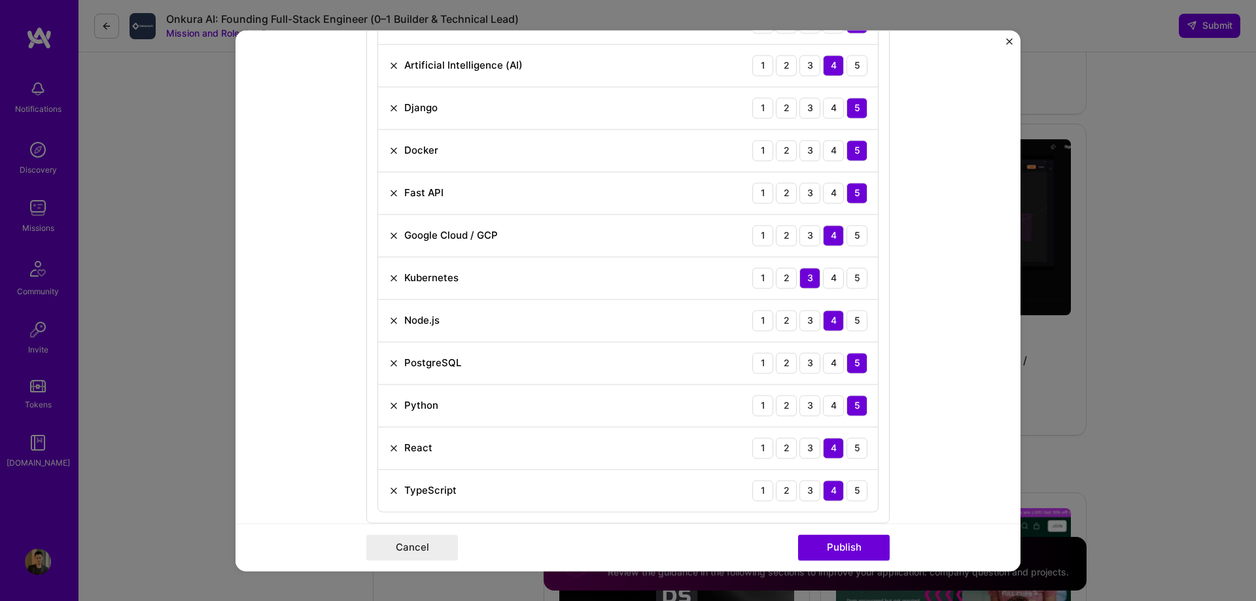
scroll to position [717, 0]
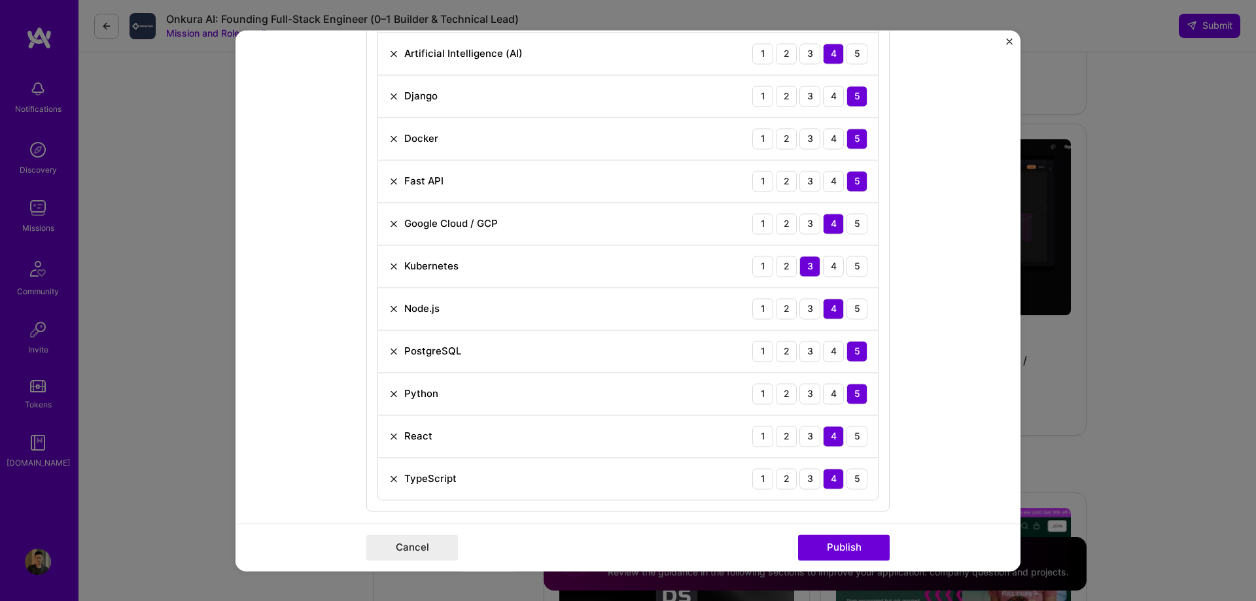
click at [390, 478] on img at bounding box center [394, 479] width 10 height 10
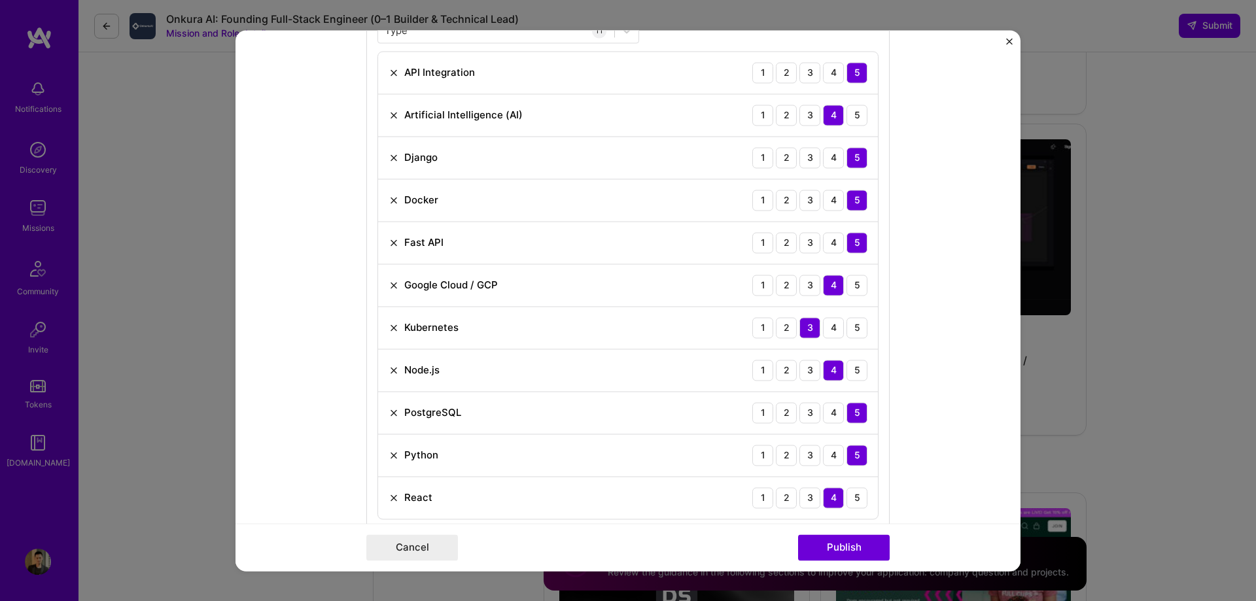
scroll to position [390, 0]
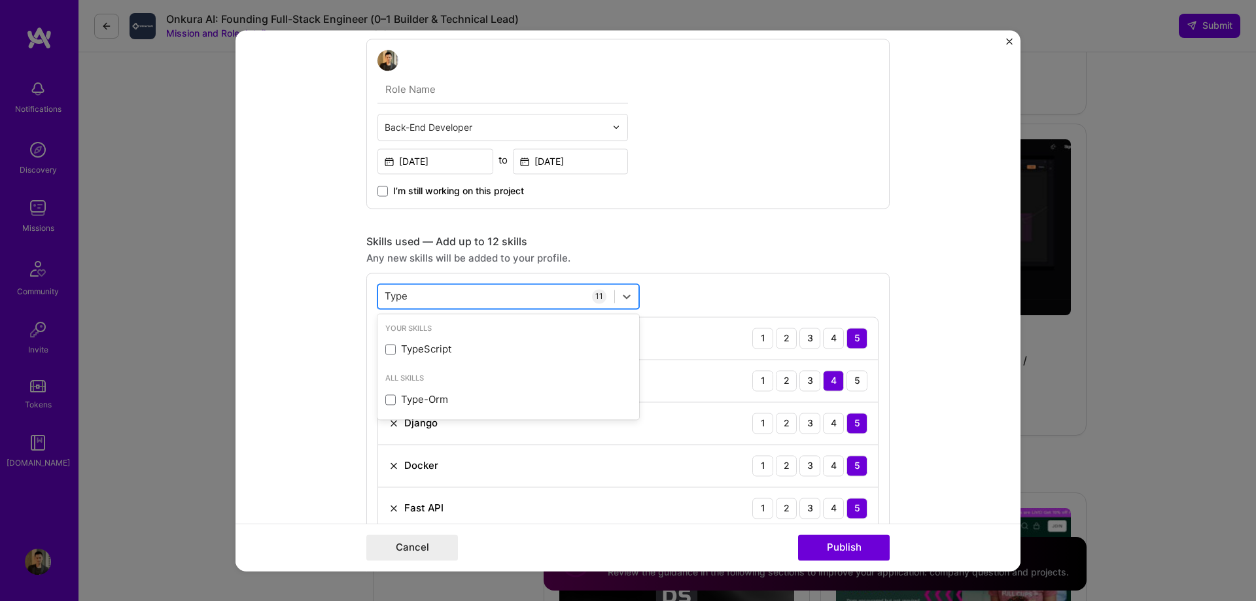
click at [435, 292] on div "Type Type" at bounding box center [496, 296] width 236 height 22
type input "T"
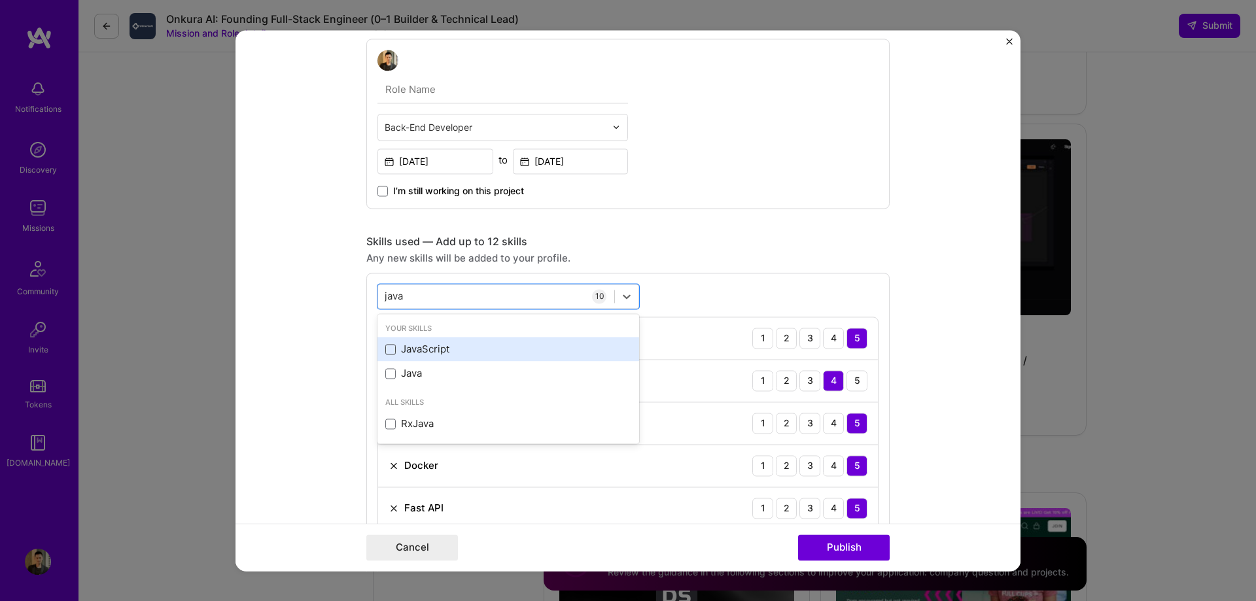
click at [387, 349] on span at bounding box center [390, 349] width 10 height 10
click at [0, 0] on input "checkbox" at bounding box center [0, 0] width 0 height 0
click at [916, 287] on form "Project title AI powered text-to-image/video generator Company Plai Labs Projec…" at bounding box center [628, 300] width 785 height 541
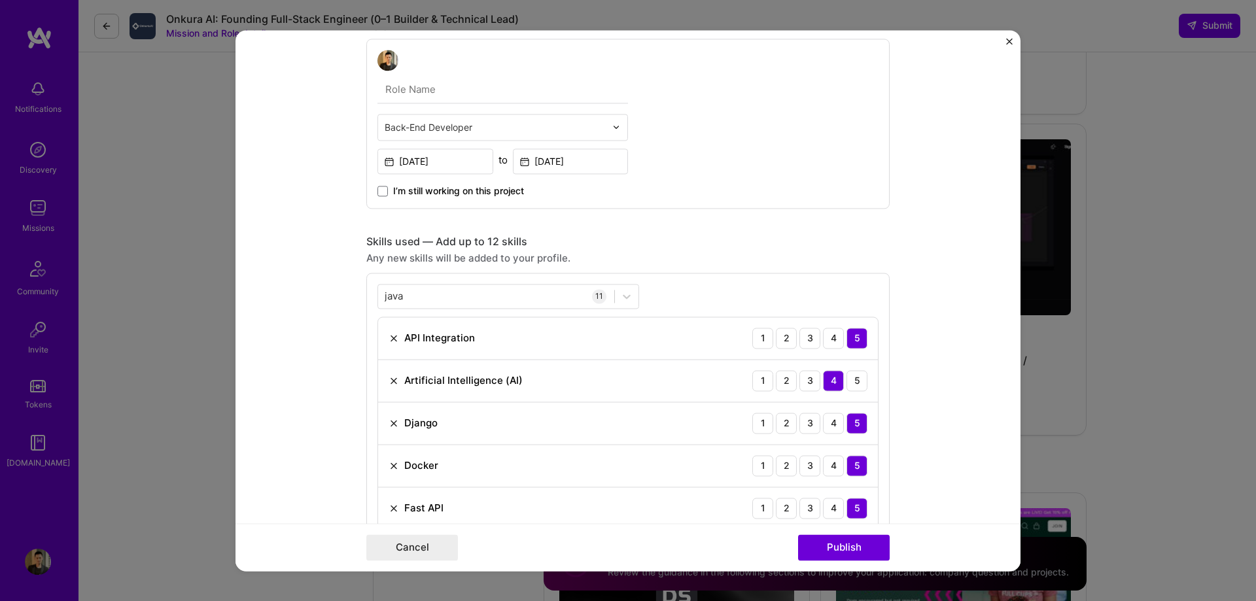
scroll to position [782, 0]
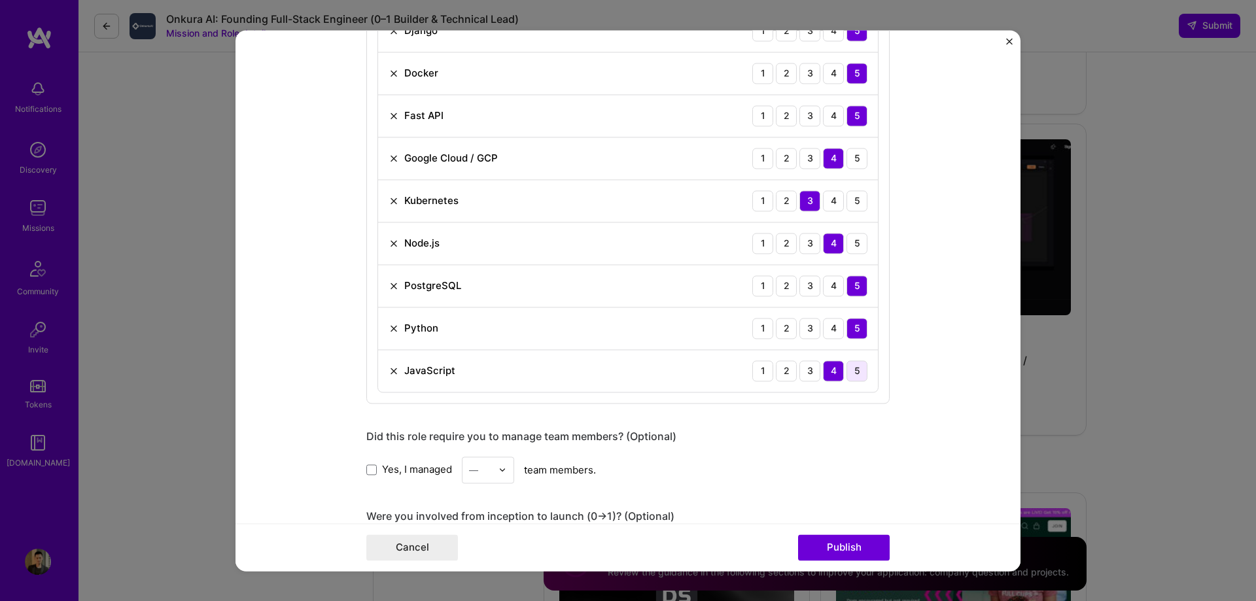
click at [856, 372] on div "5" at bounding box center [857, 370] width 21 height 21
click at [848, 247] on div "5" at bounding box center [857, 243] width 21 height 21
click at [825, 201] on div "4" at bounding box center [833, 200] width 21 height 21
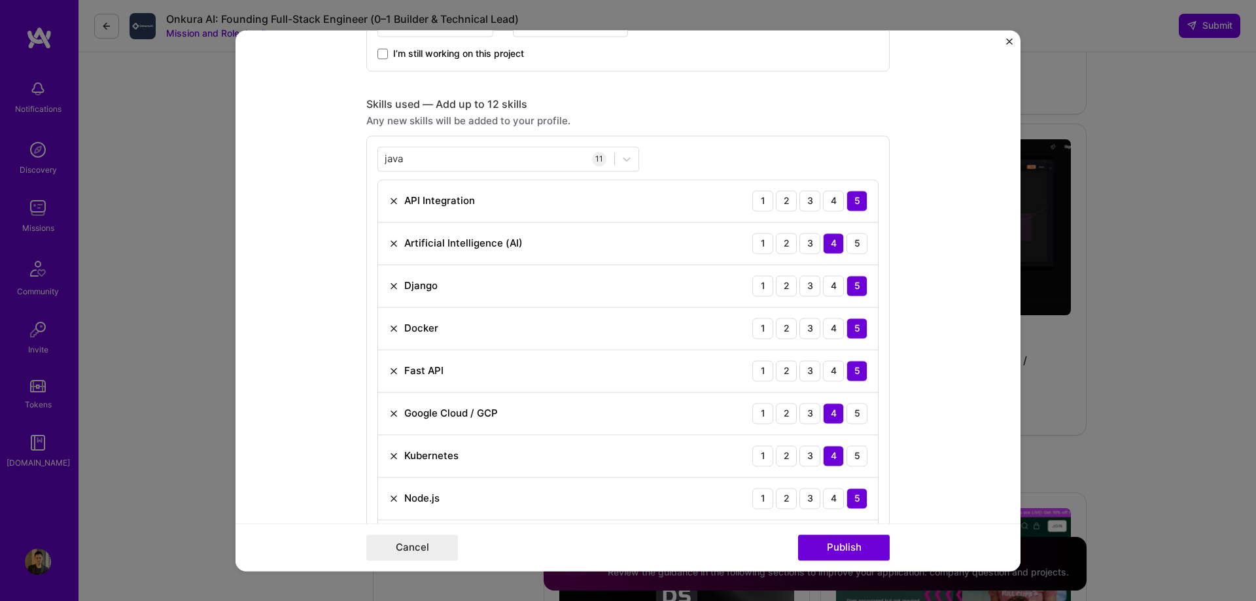
scroll to position [521, 0]
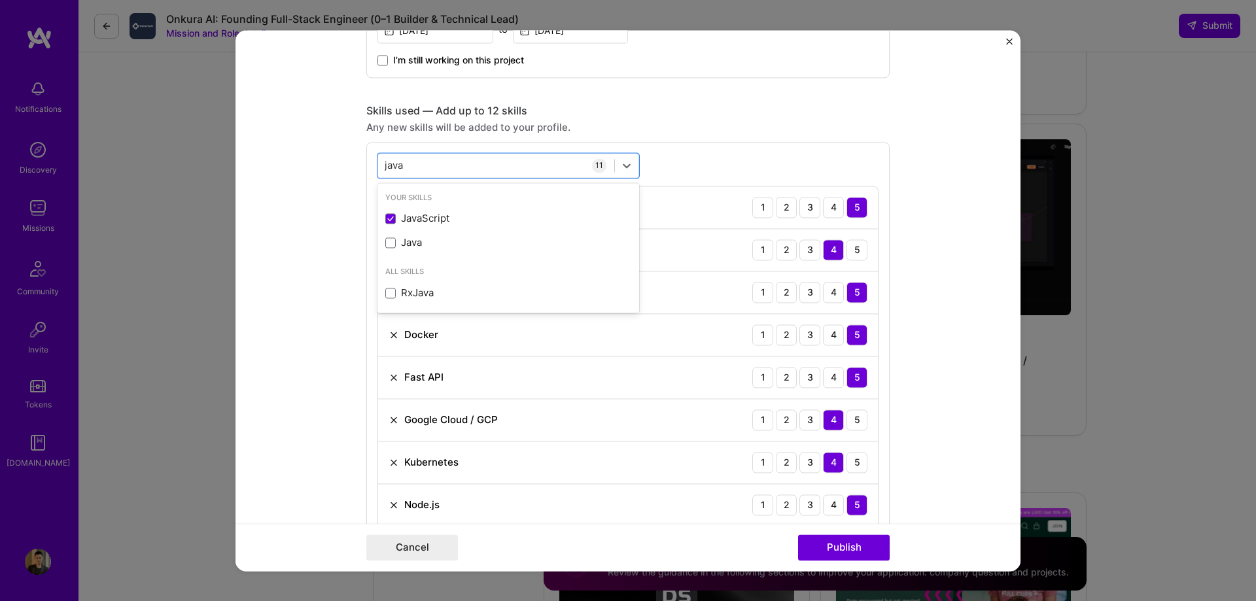
drag, startPoint x: 446, startPoint y: 163, endPoint x: 352, endPoint y: 163, distance: 94.2
click at [352, 163] on form "Project title AI powered text-to-image/video generator Company Plai Labs Projec…" at bounding box center [628, 300] width 785 height 541
type input "j"
click at [386, 224] on div "SQL" at bounding box center [508, 219] width 246 height 14
type input "SQL"
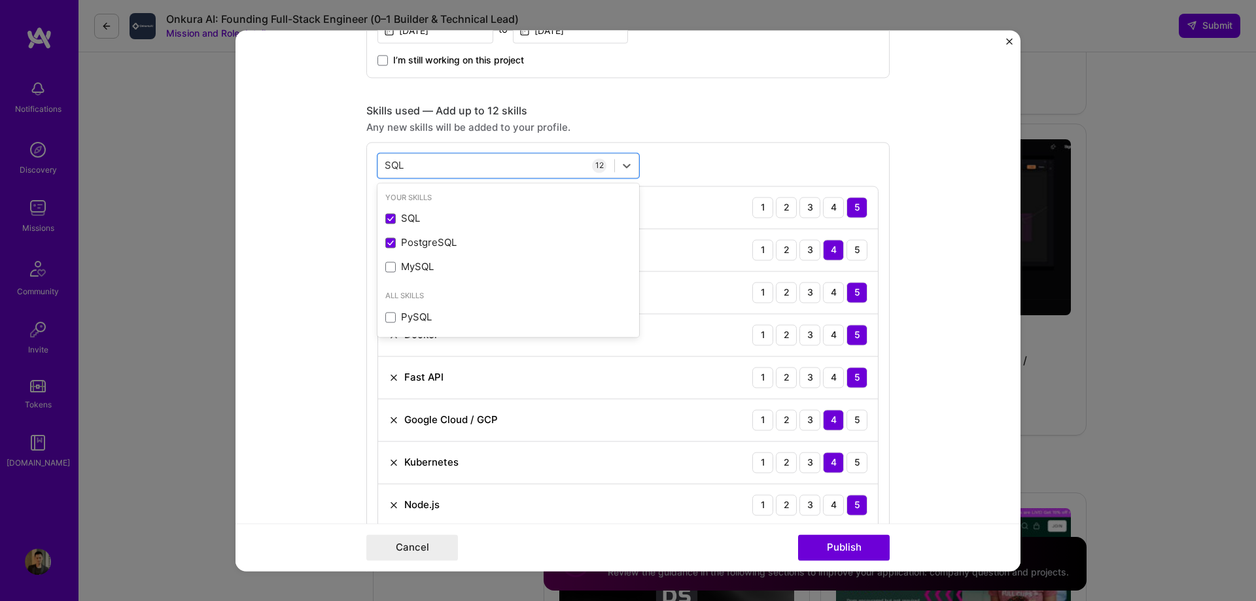
click at [922, 281] on form "Project title AI powered text-to-image/video generator Company Plai Labs Projec…" at bounding box center [628, 300] width 785 height 541
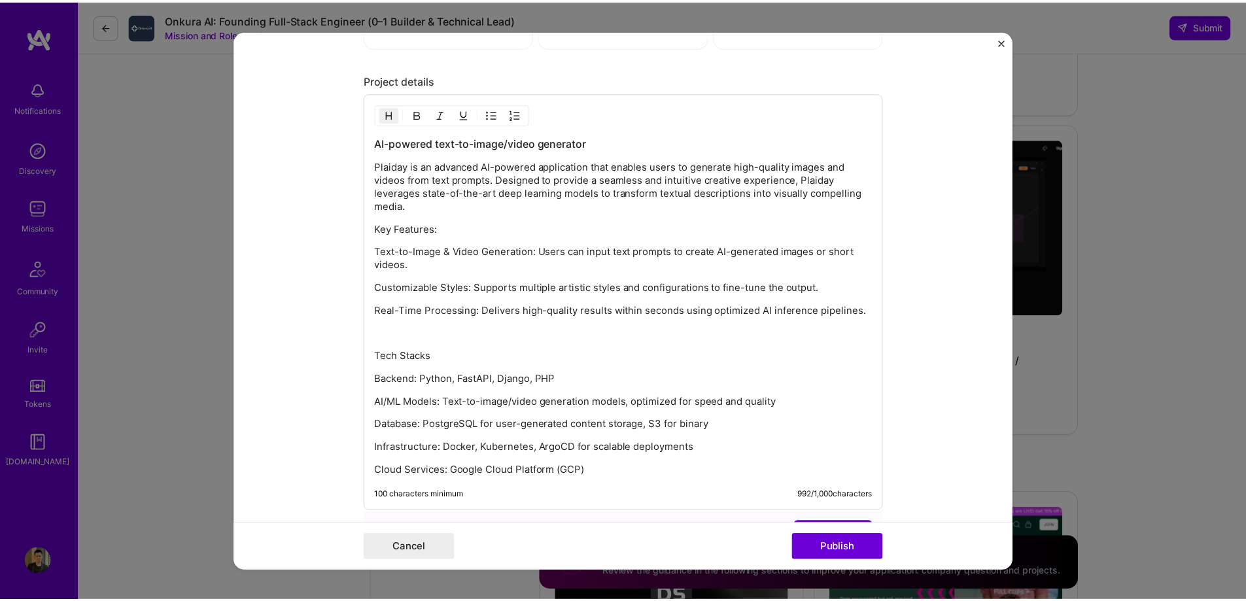
scroll to position [1567, 0]
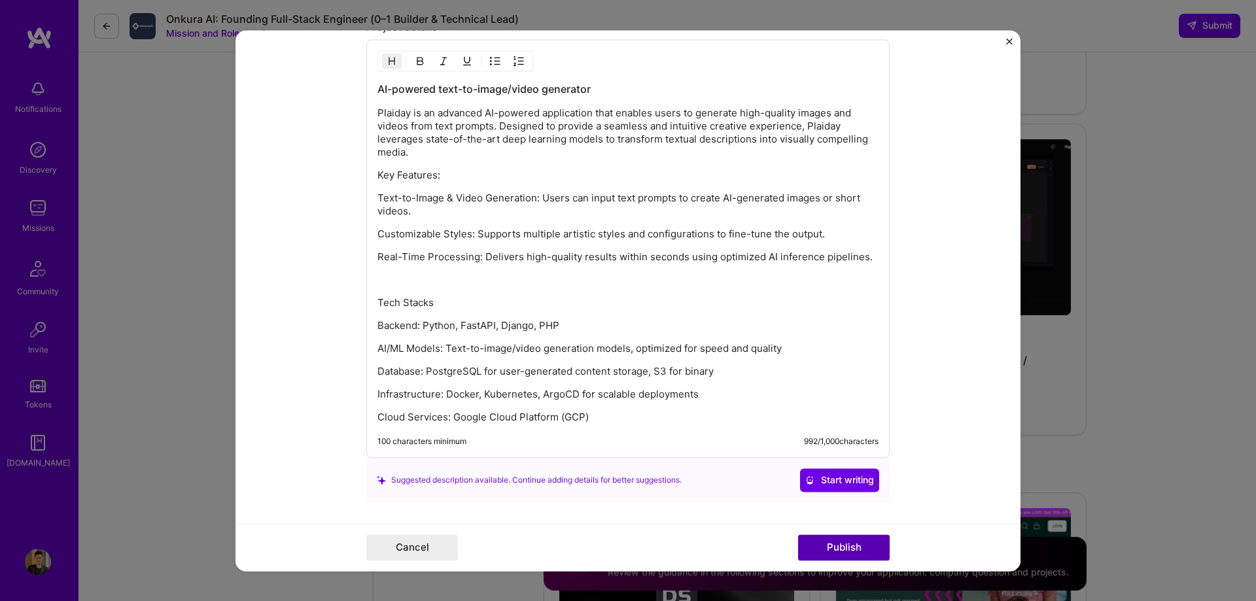
click at [853, 545] on button "Publish" at bounding box center [844, 547] width 92 height 26
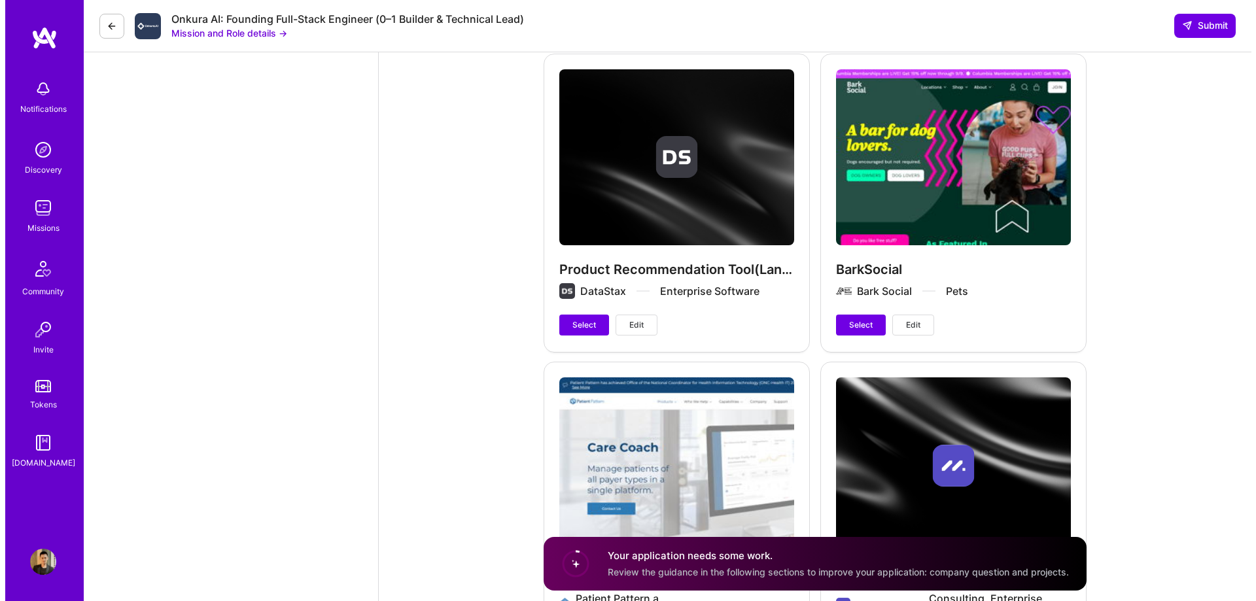
scroll to position [3729, 0]
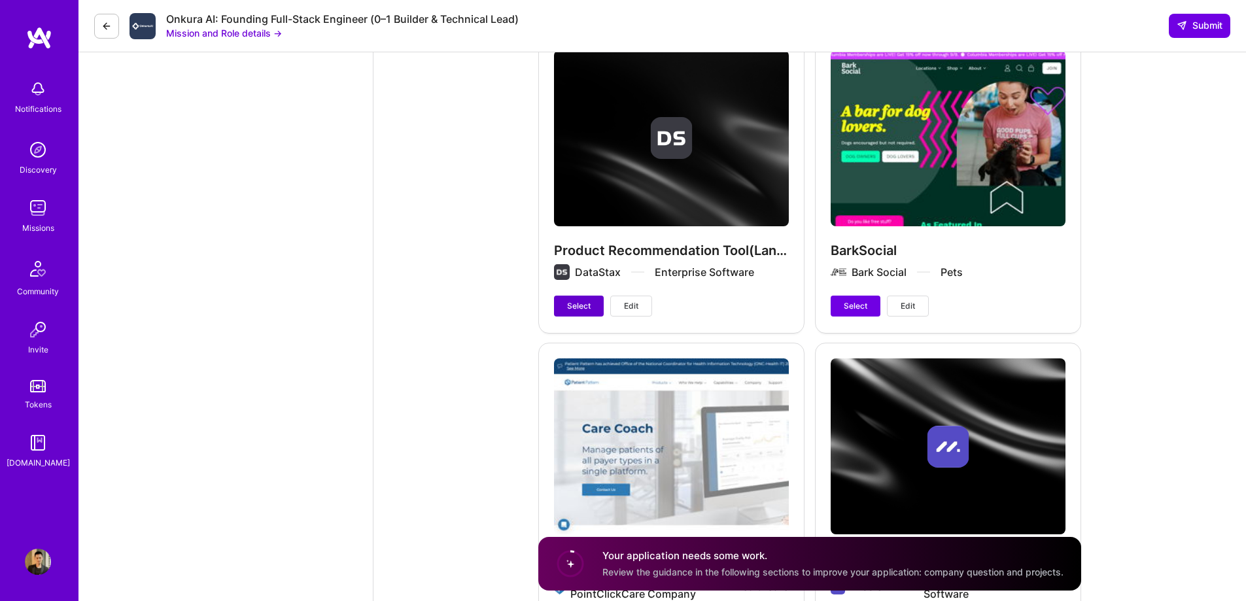
click at [583, 300] on span "Select" at bounding box center [579, 306] width 24 height 12
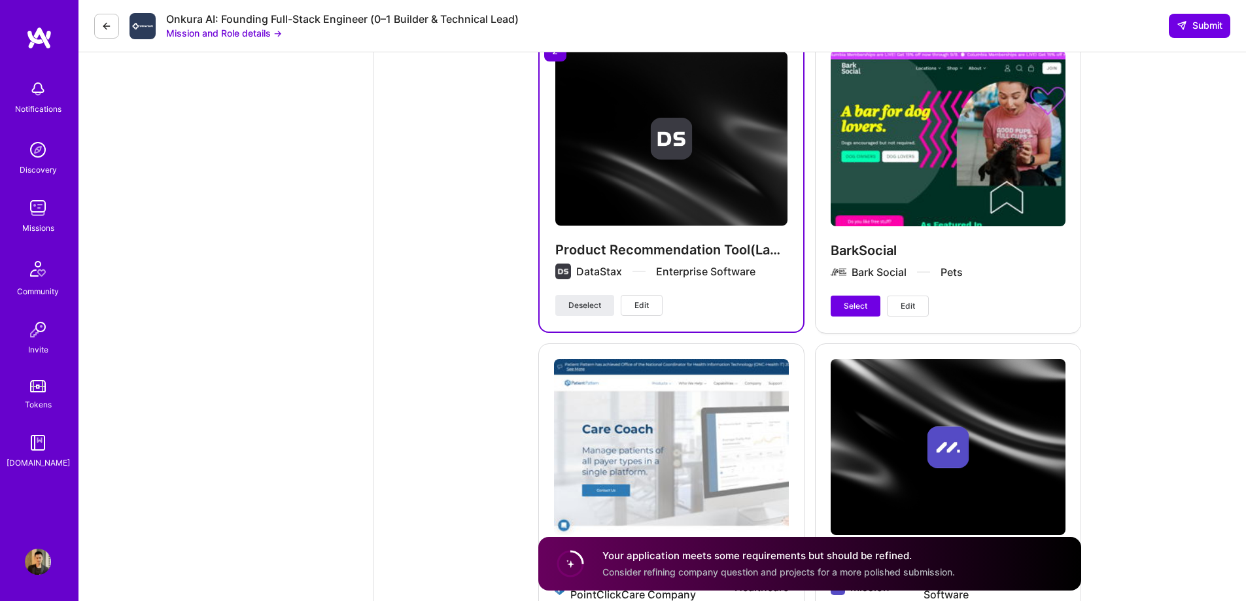
click at [632, 295] on button "Edit" at bounding box center [642, 305] width 42 height 21
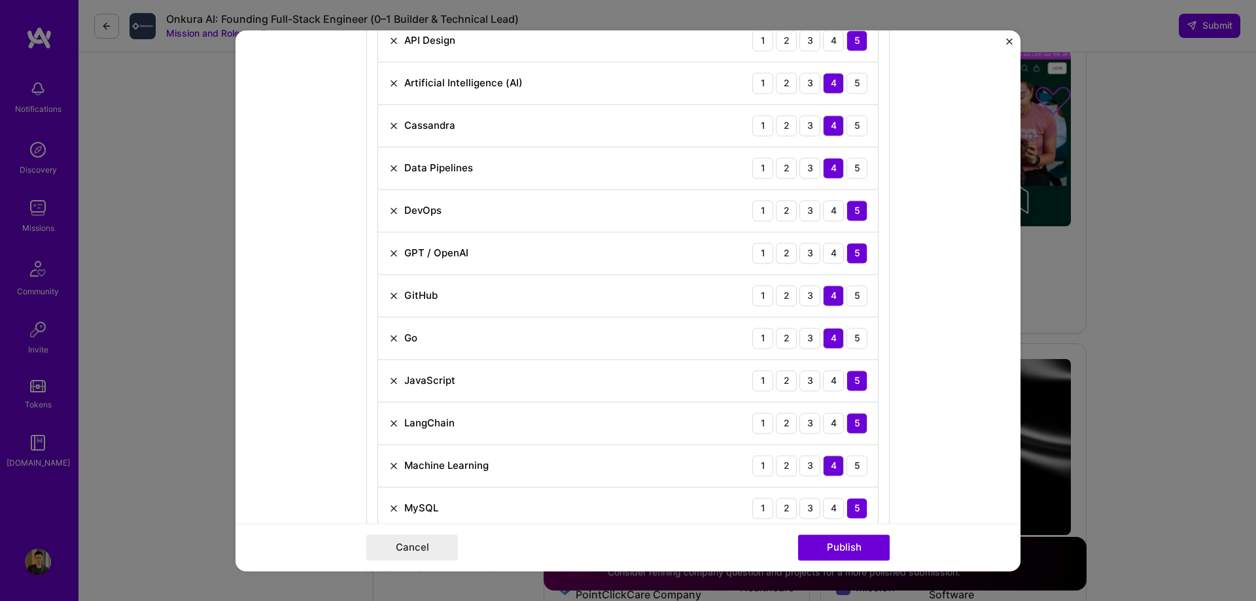
scroll to position [720, 0]
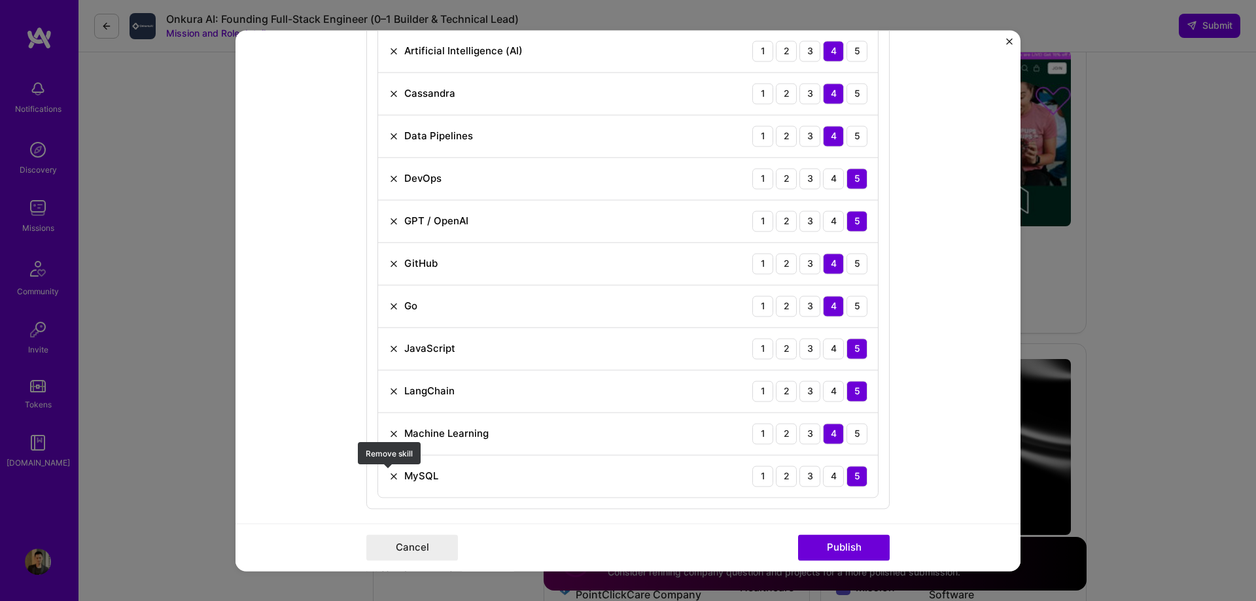
click at [389, 480] on img at bounding box center [394, 476] width 10 height 10
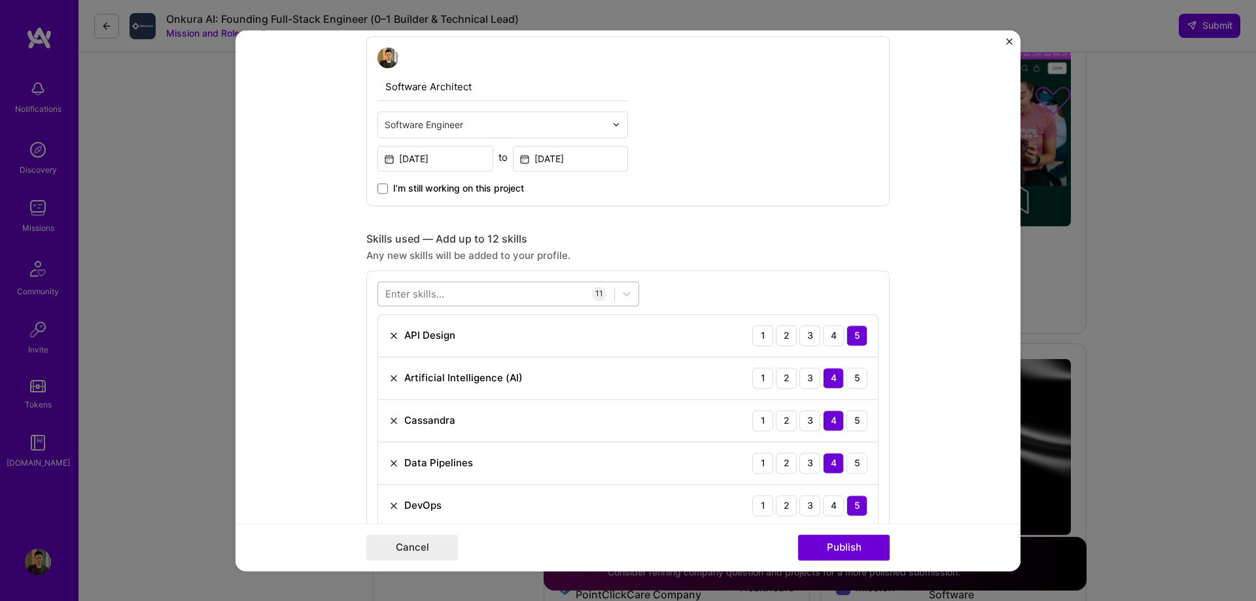
click at [477, 298] on div at bounding box center [496, 294] width 236 height 22
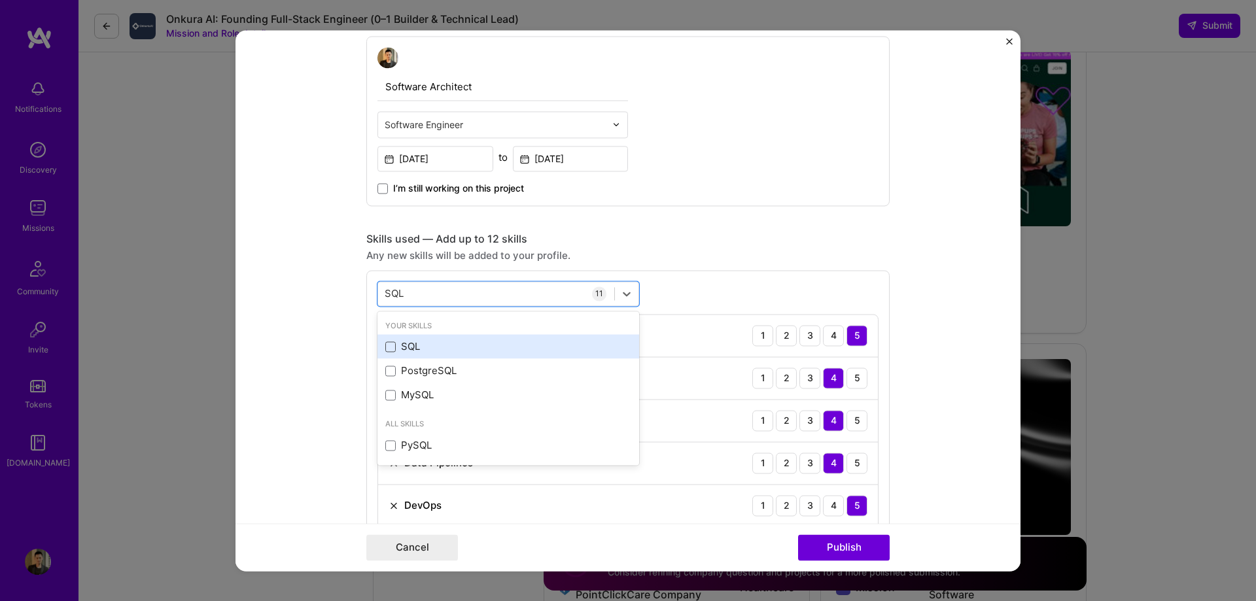
click at [387, 345] on span at bounding box center [390, 346] width 10 height 10
click at [0, 0] on input "checkbox" at bounding box center [0, 0] width 0 height 0
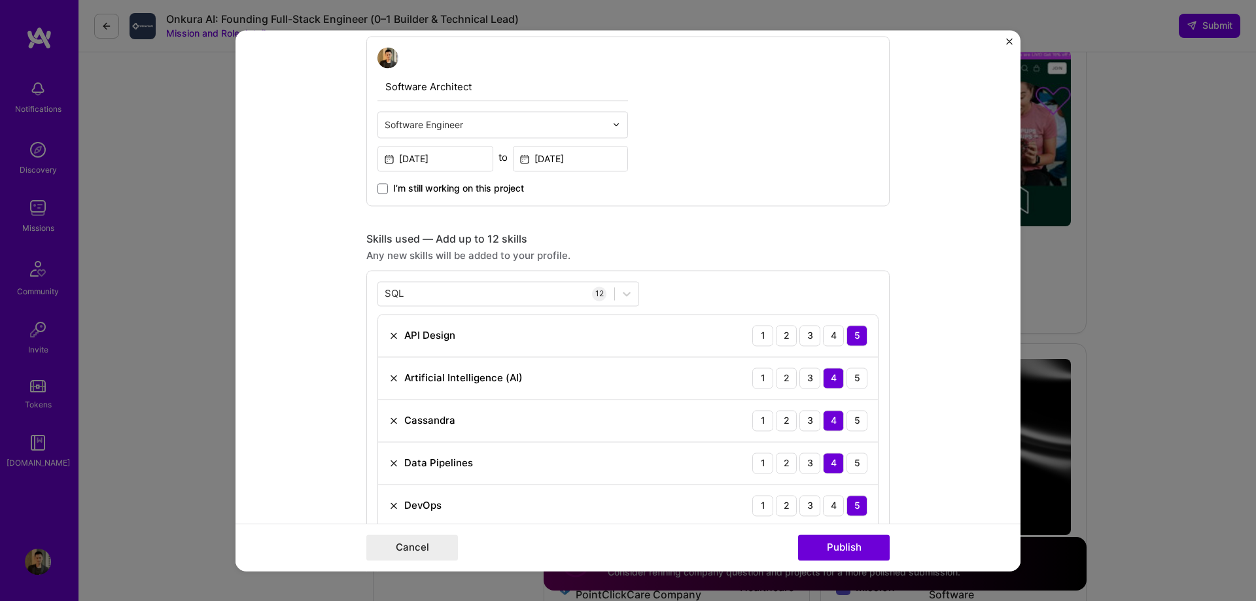
click at [947, 295] on form "Project title Product Recommendation Tool(LangChain, LLM, RAG) Company DataStax…" at bounding box center [628, 300] width 785 height 541
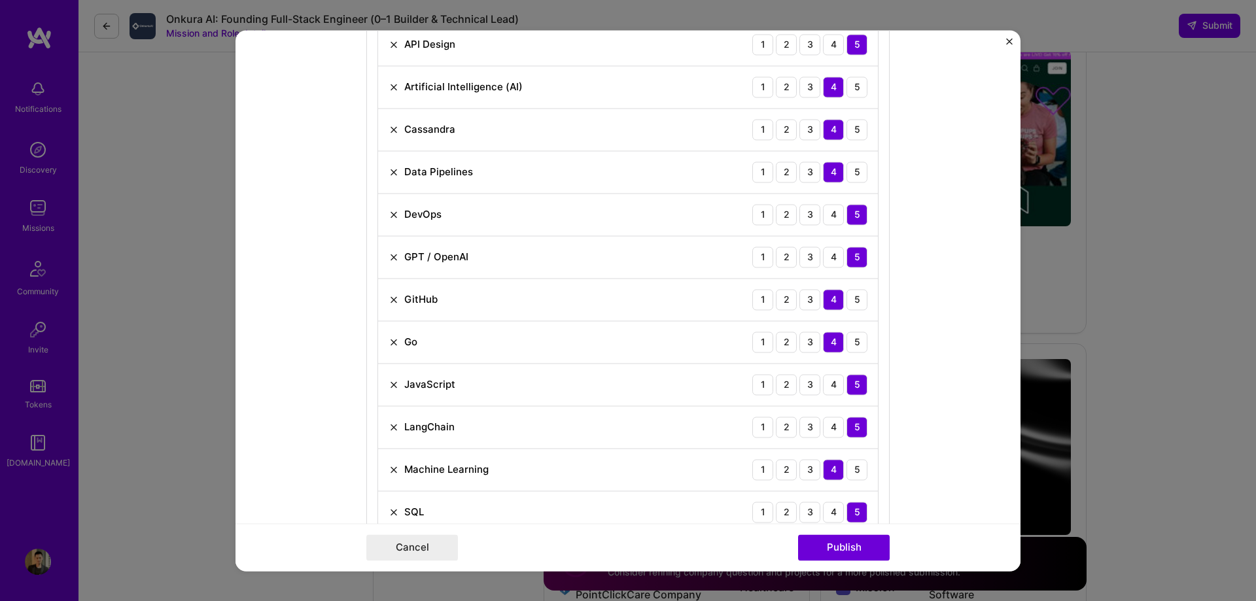
scroll to position [654, 0]
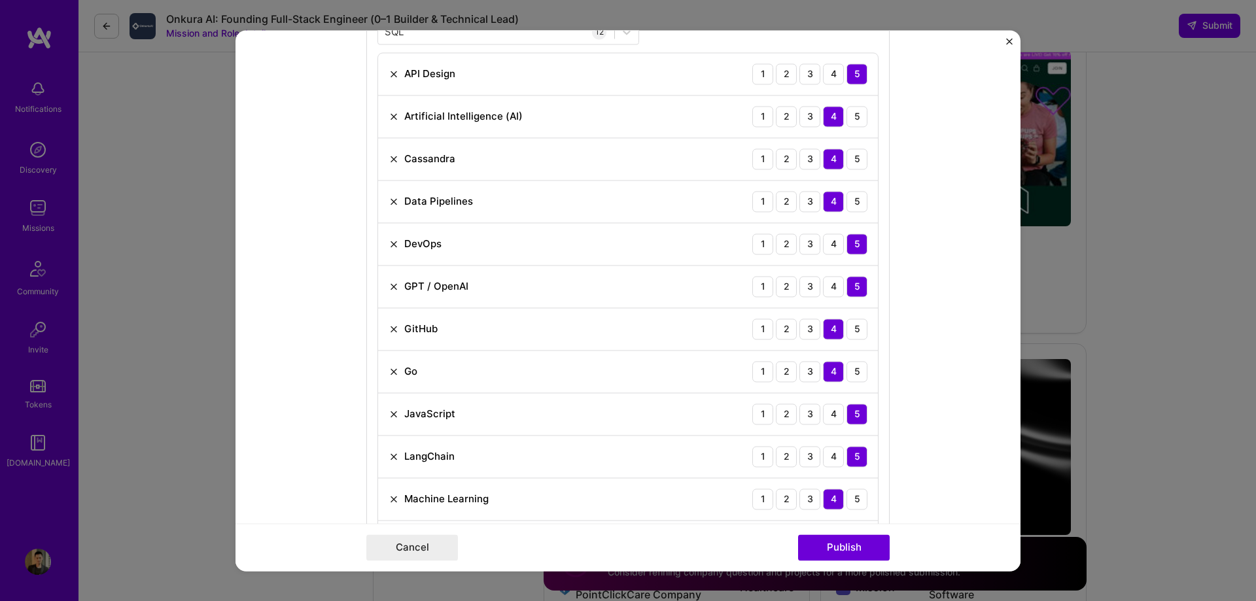
click at [389, 201] on img at bounding box center [394, 201] width 10 height 10
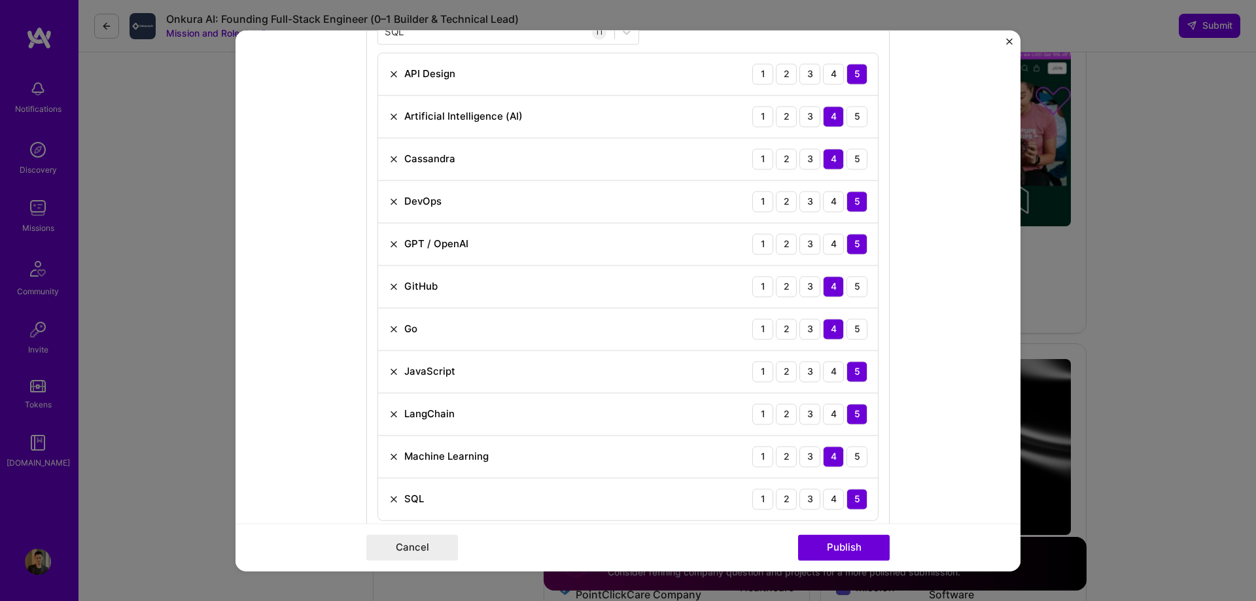
scroll to position [523, 0]
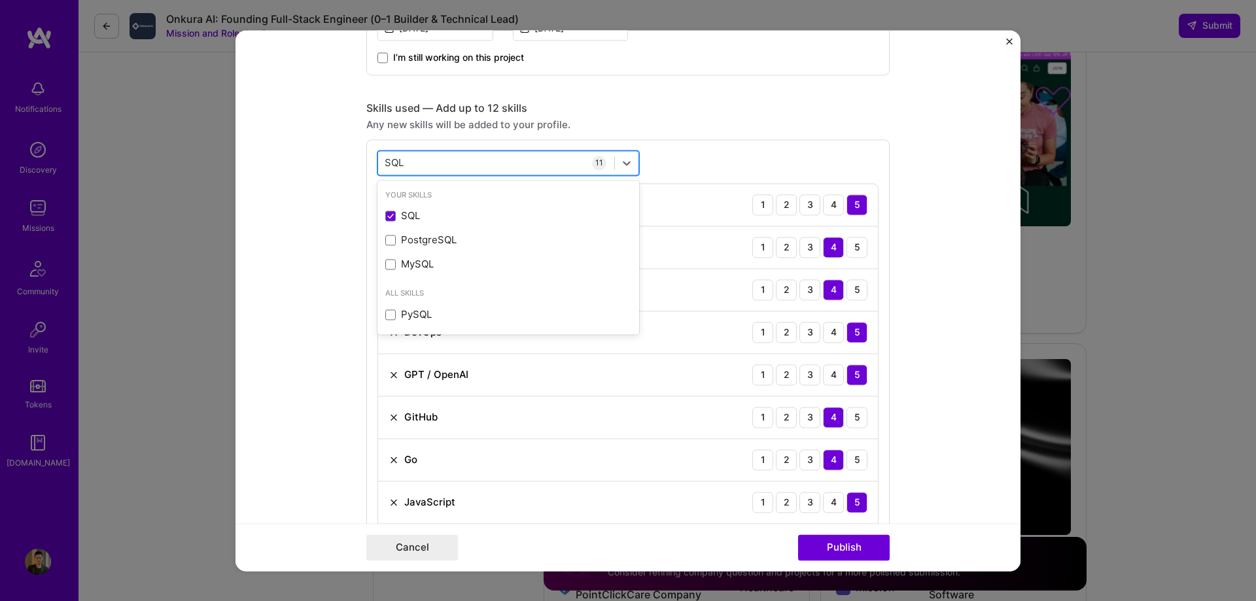
click at [426, 165] on div "SQL SQL" at bounding box center [496, 163] width 236 height 22
type input "S"
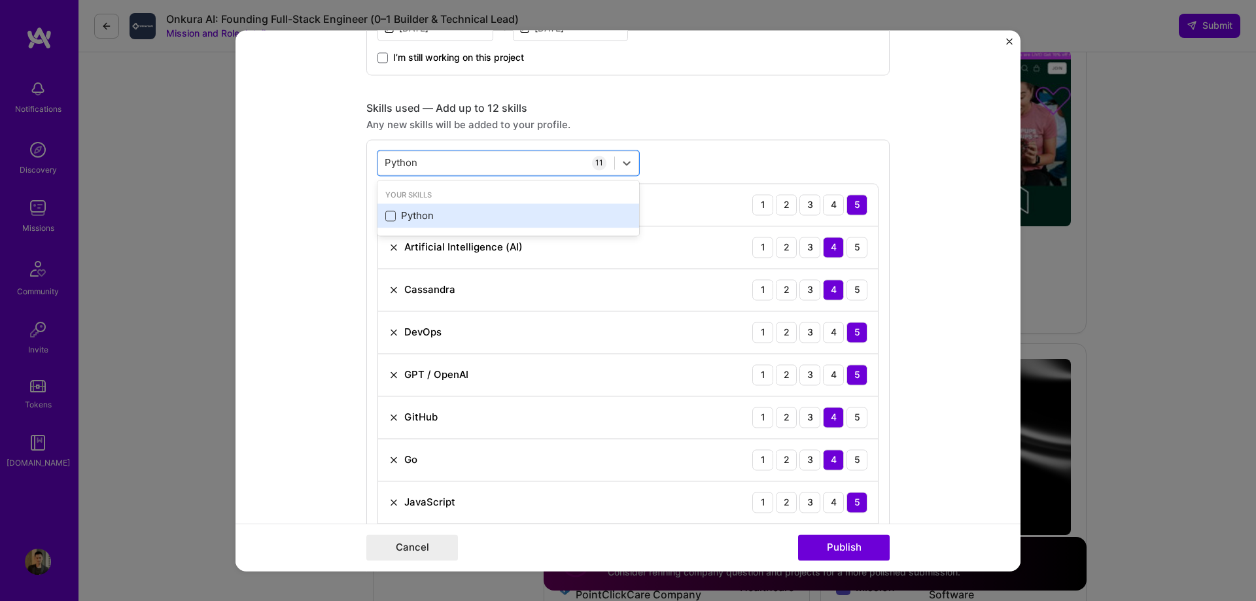
click at [385, 218] on span at bounding box center [390, 216] width 10 height 10
click at [0, 0] on input "checkbox" at bounding box center [0, 0] width 0 height 0
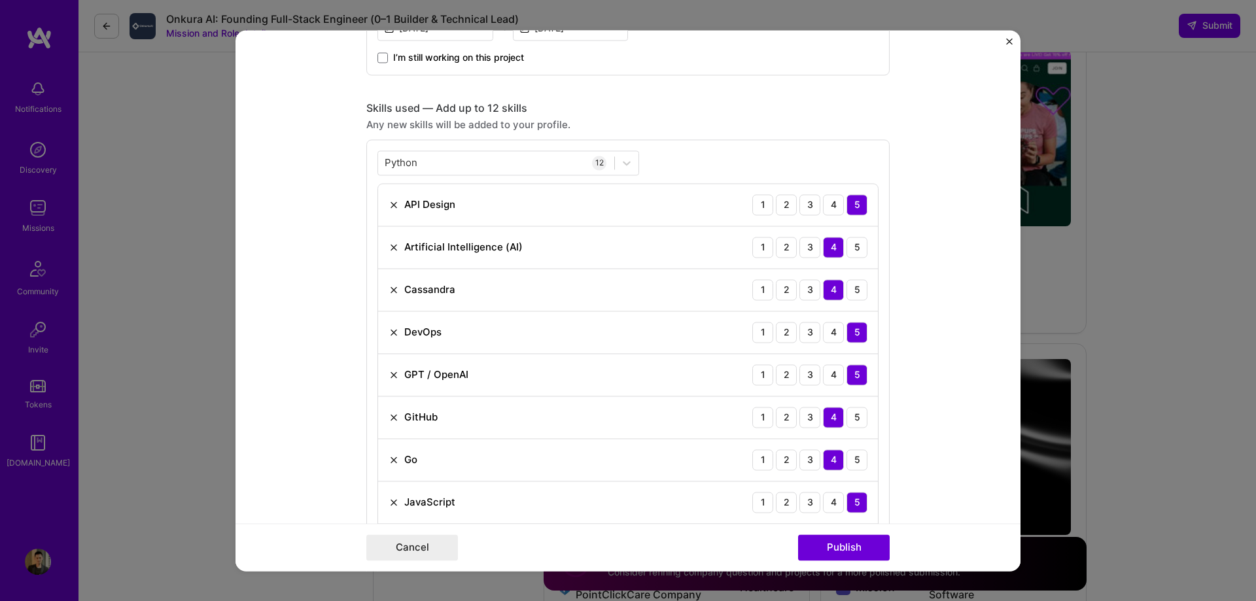
click at [804, 148] on div "Python Python 12 API Design 1 2 3 4 5 Artificial Intelligence (AI) 1 2 3 4 5 Ca…" at bounding box center [627, 422] width 523 height 566
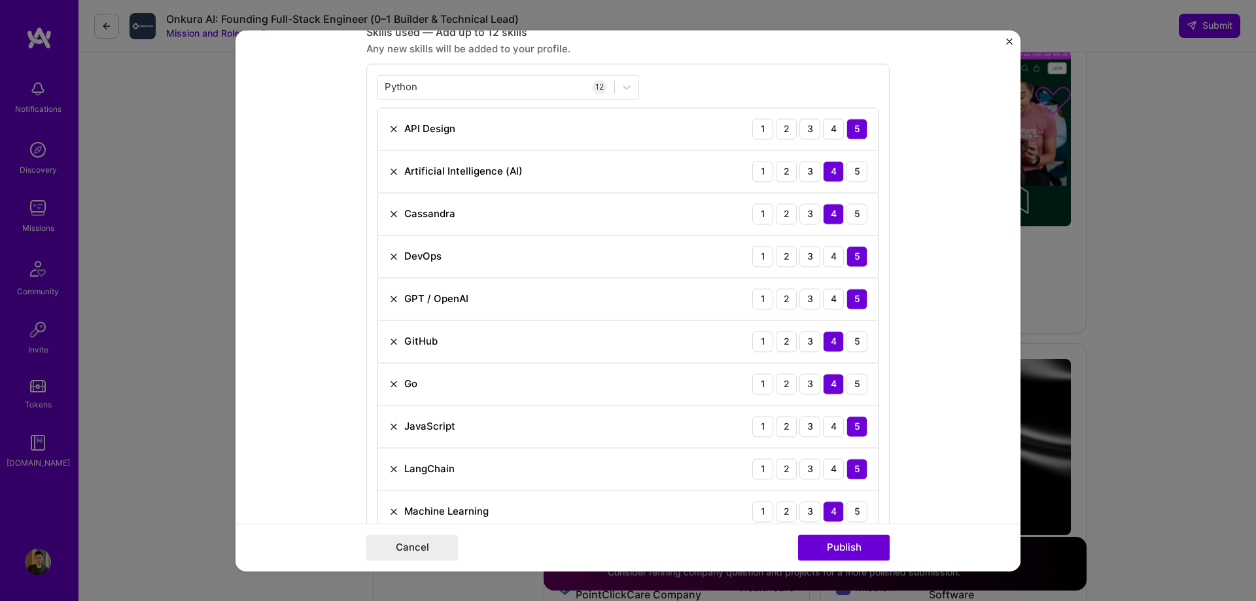
scroll to position [720, 0]
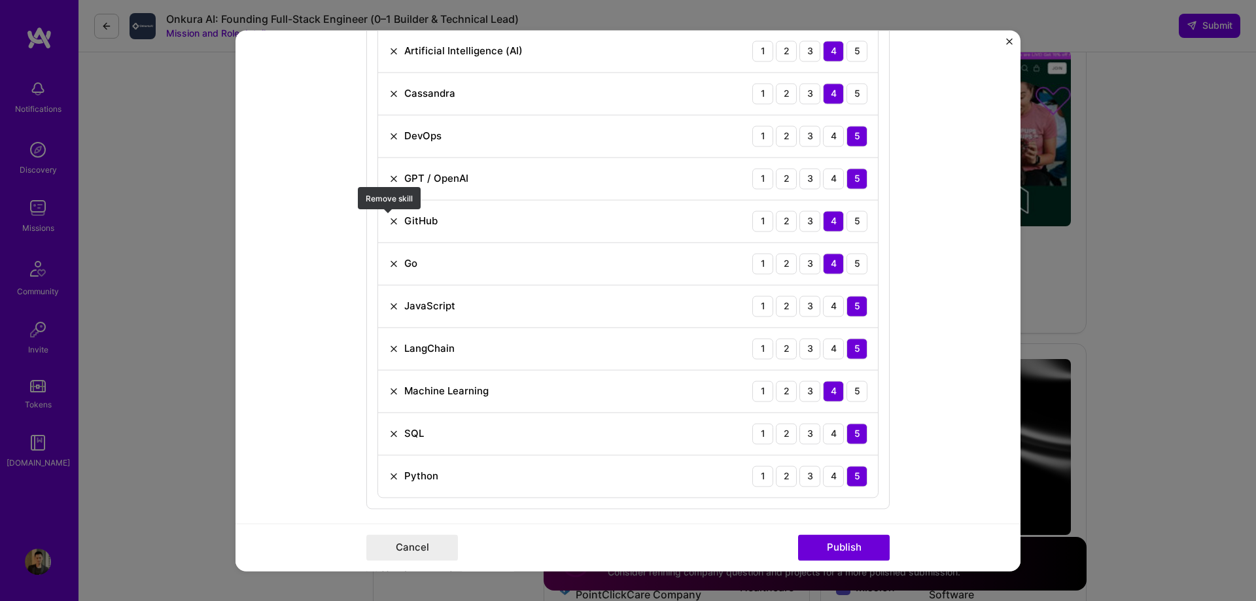
click at [389, 222] on img at bounding box center [394, 221] width 10 height 10
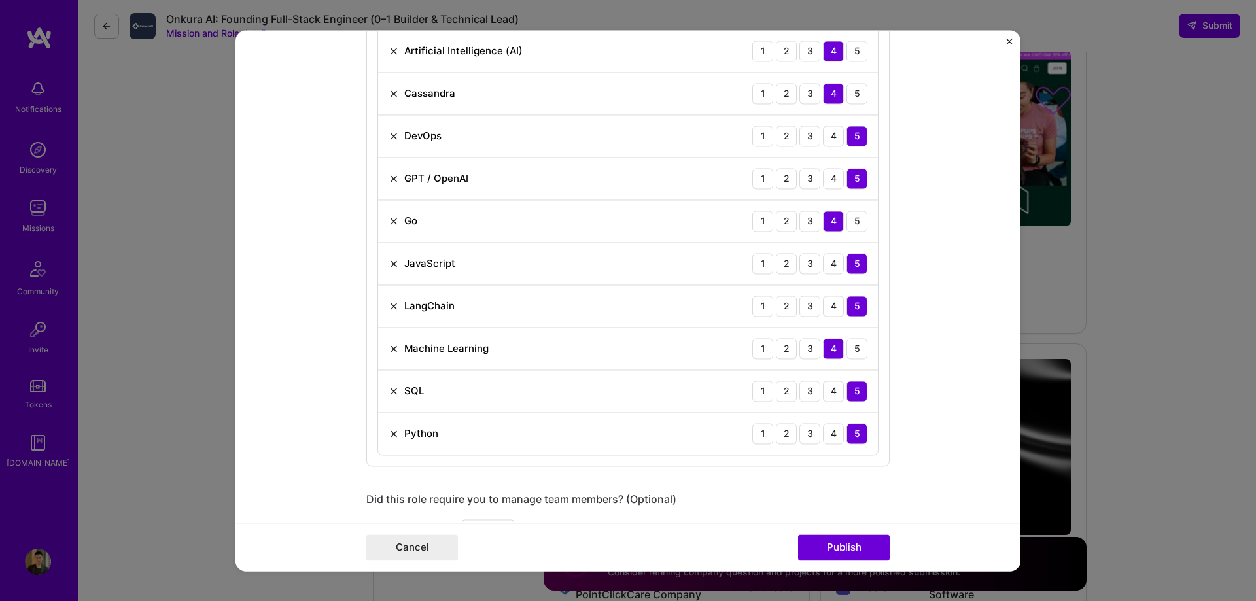
scroll to position [393, 0]
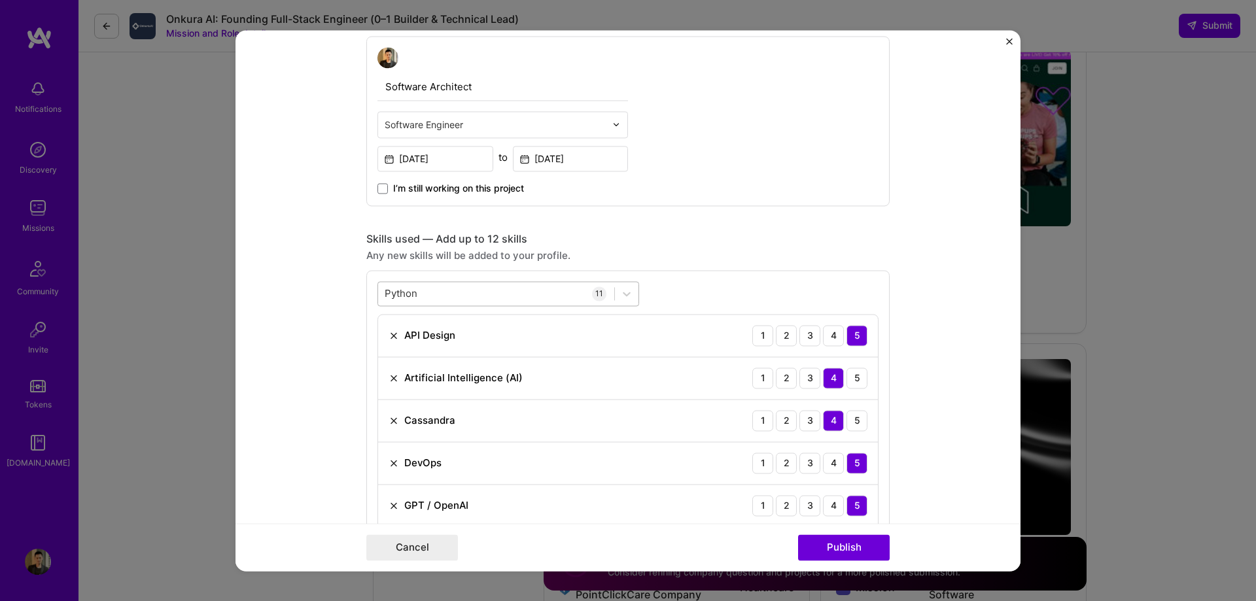
click at [438, 292] on div "Python Python" at bounding box center [496, 294] width 236 height 22
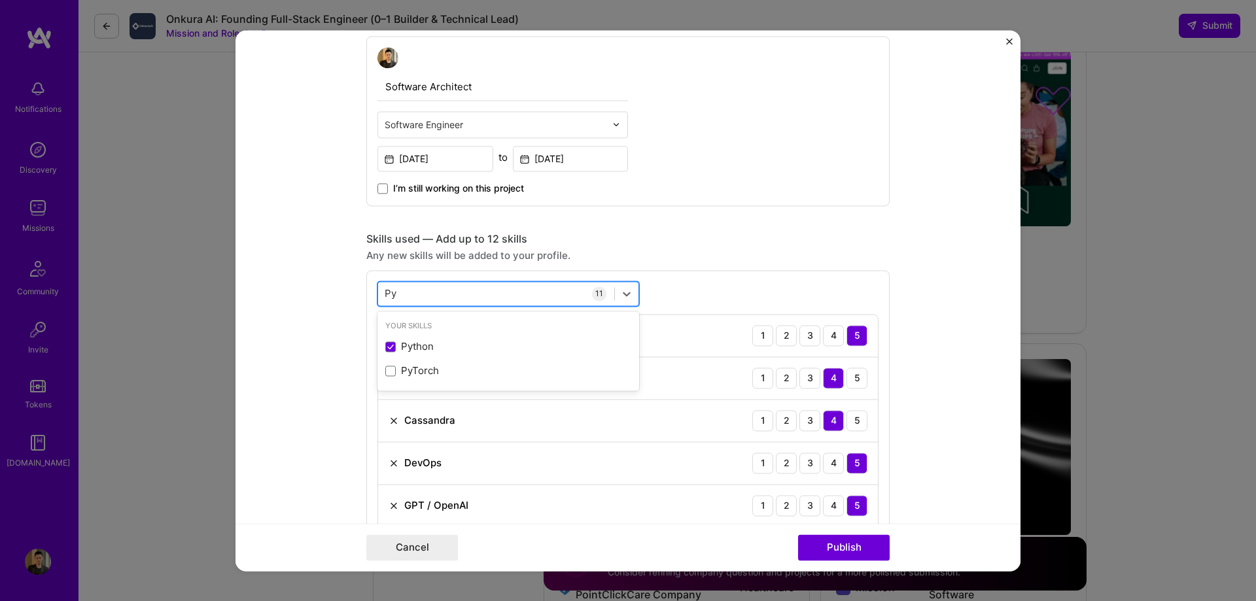
type input "P"
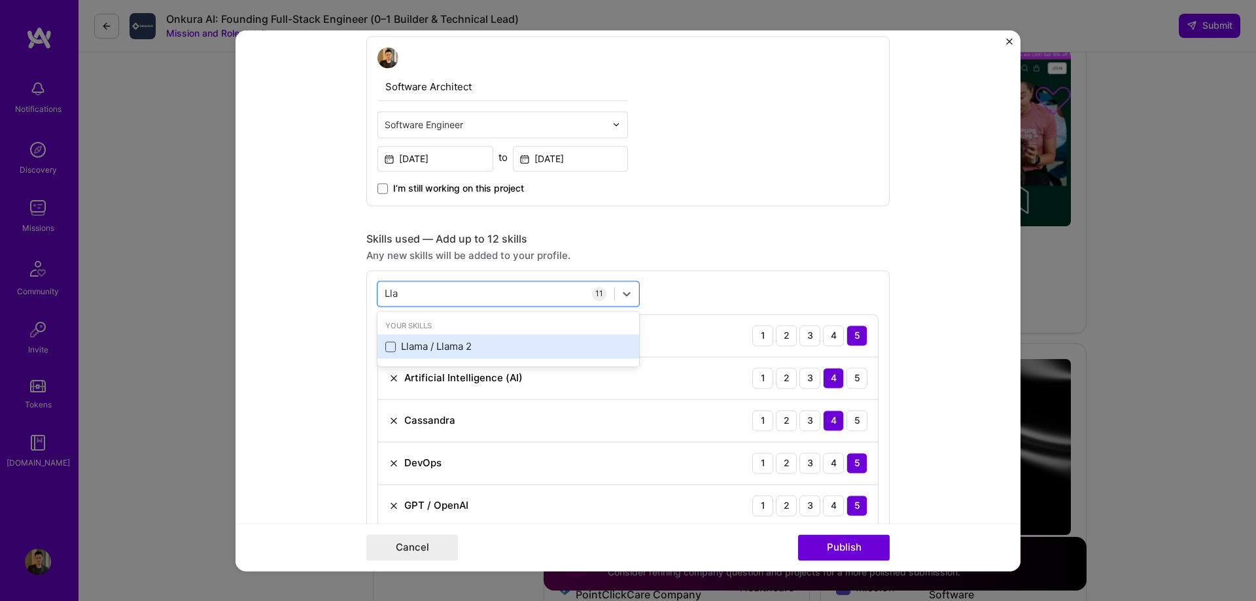
click at [385, 349] on span at bounding box center [390, 346] width 10 height 10
click at [0, 0] on input "checkbox" at bounding box center [0, 0] width 0 height 0
type input "Lla"
click at [928, 354] on form "Project title Product Recommendation Tool(LangChain, LLM, RAG) Company DataStax…" at bounding box center [628, 300] width 785 height 541
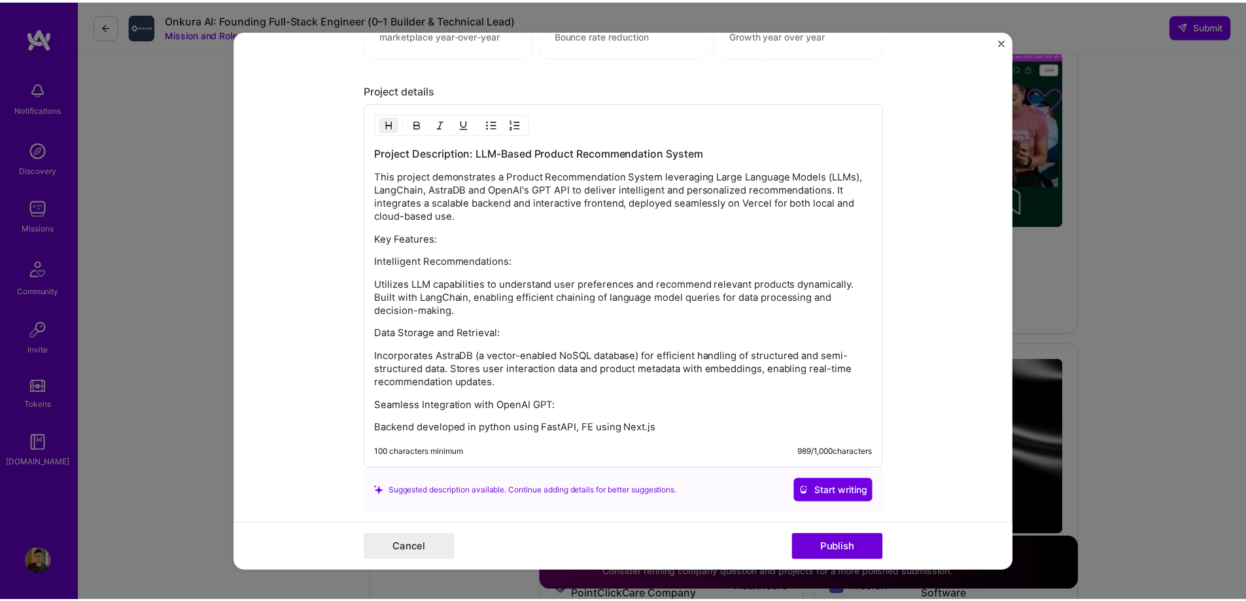
scroll to position [1636, 0]
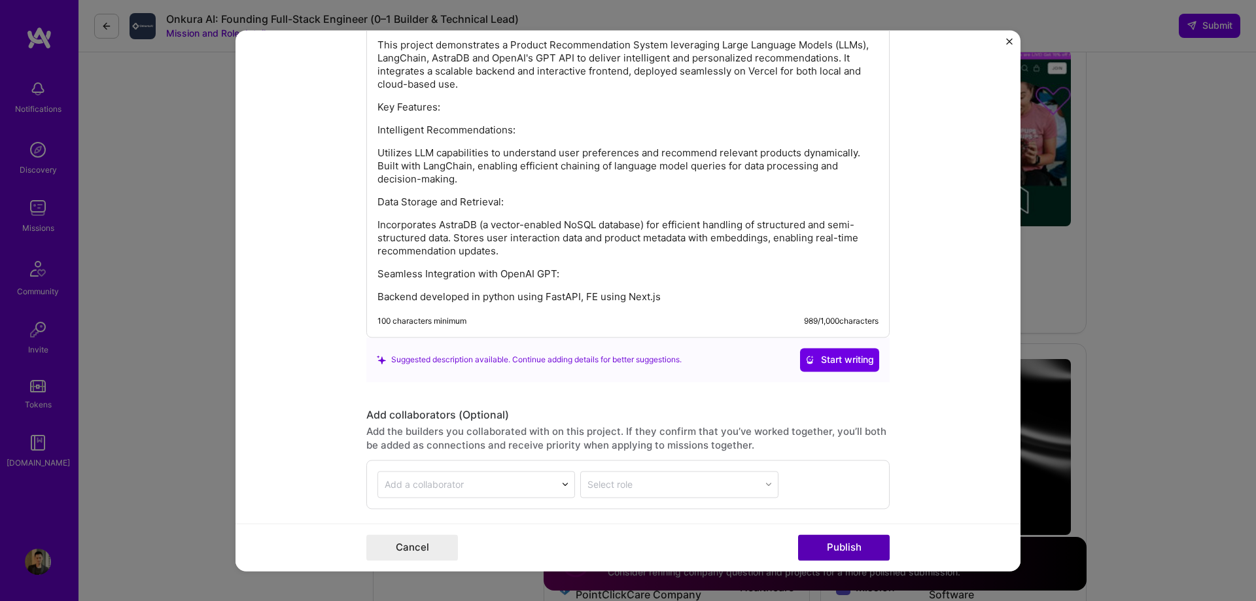
click at [837, 546] on button "Publish" at bounding box center [844, 547] width 92 height 26
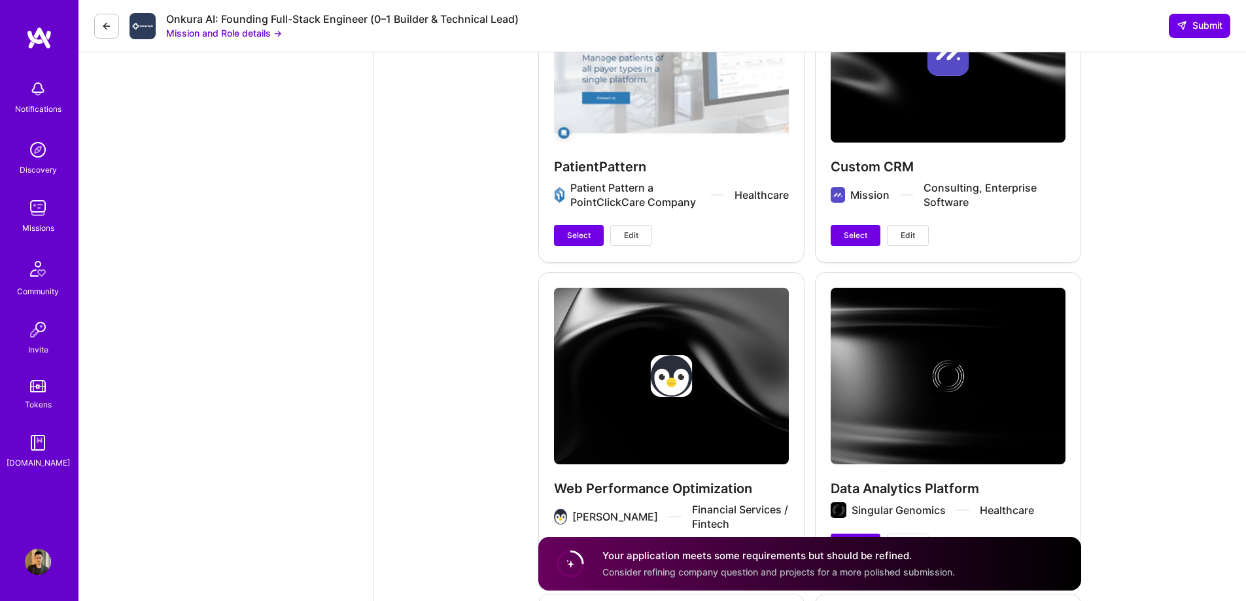
scroll to position [4056, 0]
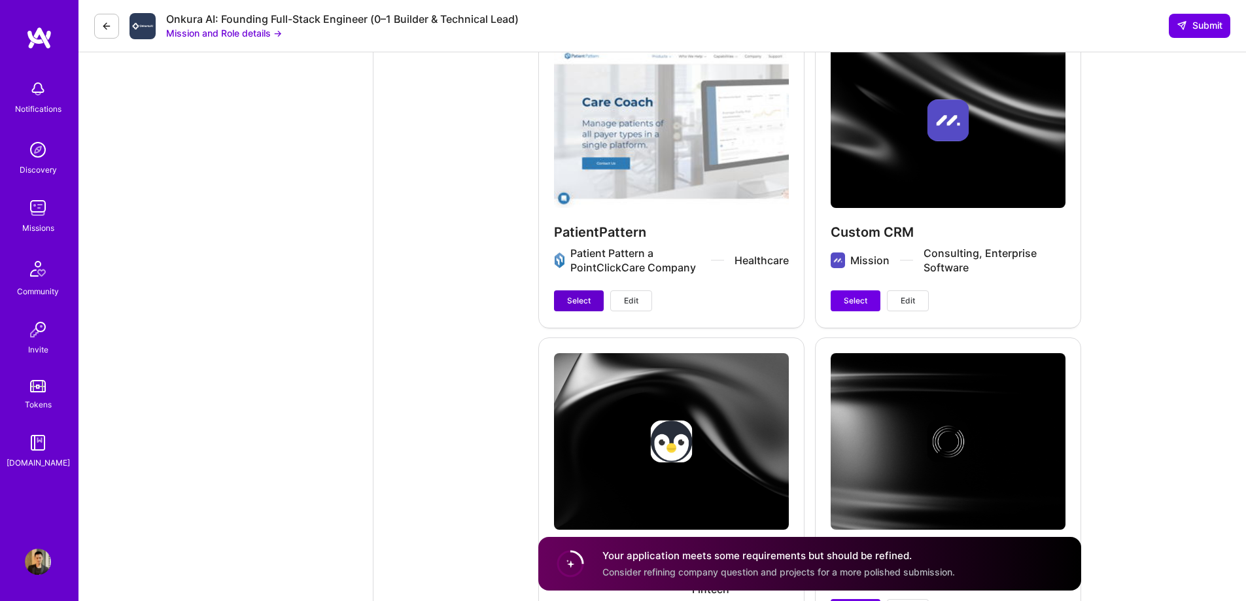
click at [576, 295] on span "Select" at bounding box center [579, 301] width 24 height 12
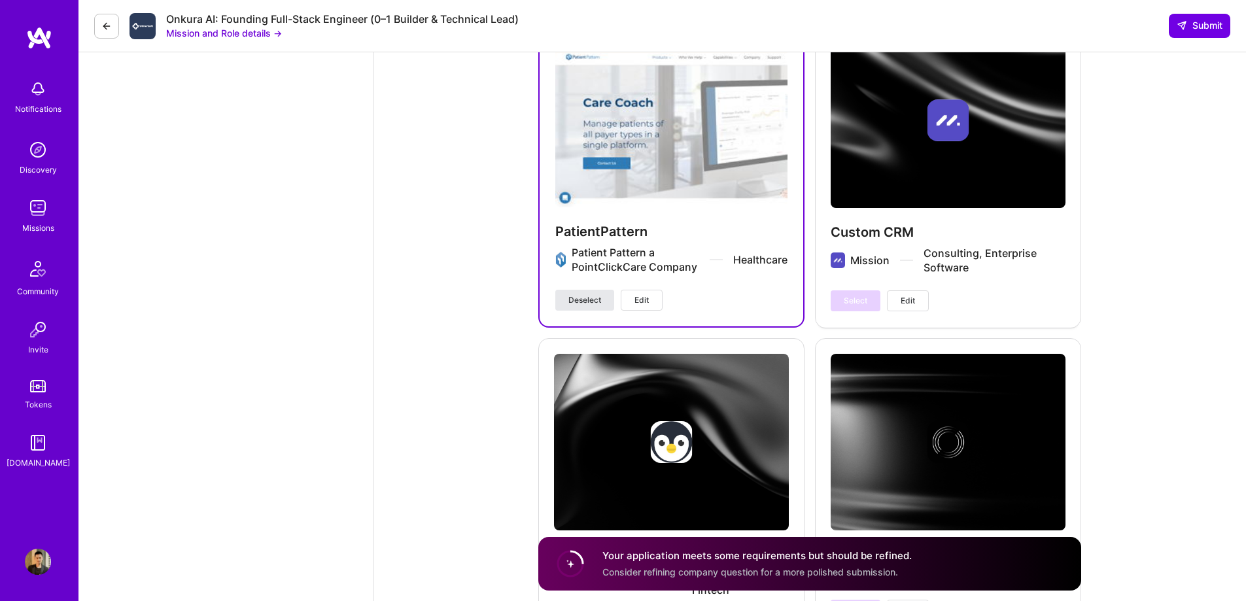
click at [576, 294] on span "Deselect" at bounding box center [585, 300] width 33 height 12
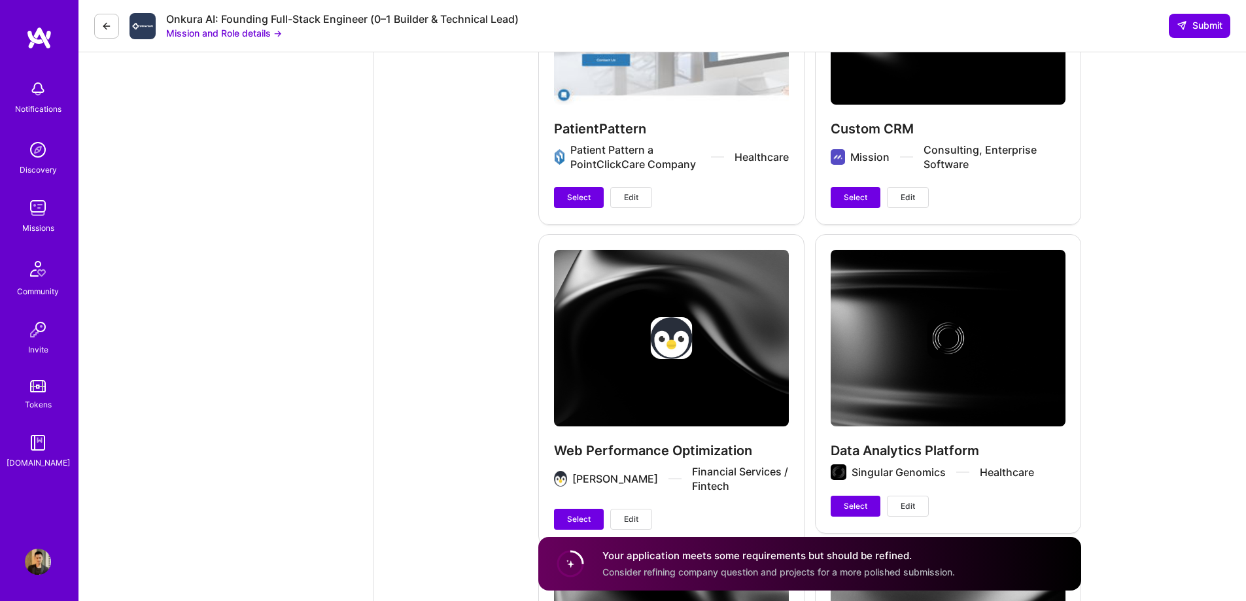
scroll to position [4318, 0]
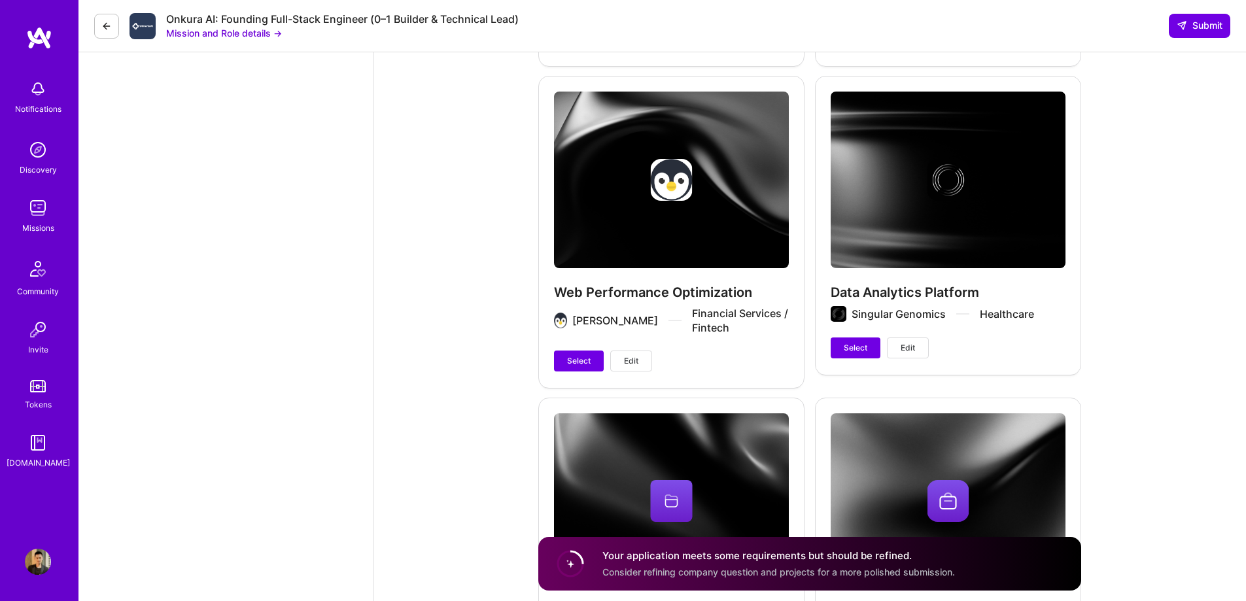
click at [862, 342] on span "Select" at bounding box center [856, 348] width 24 height 12
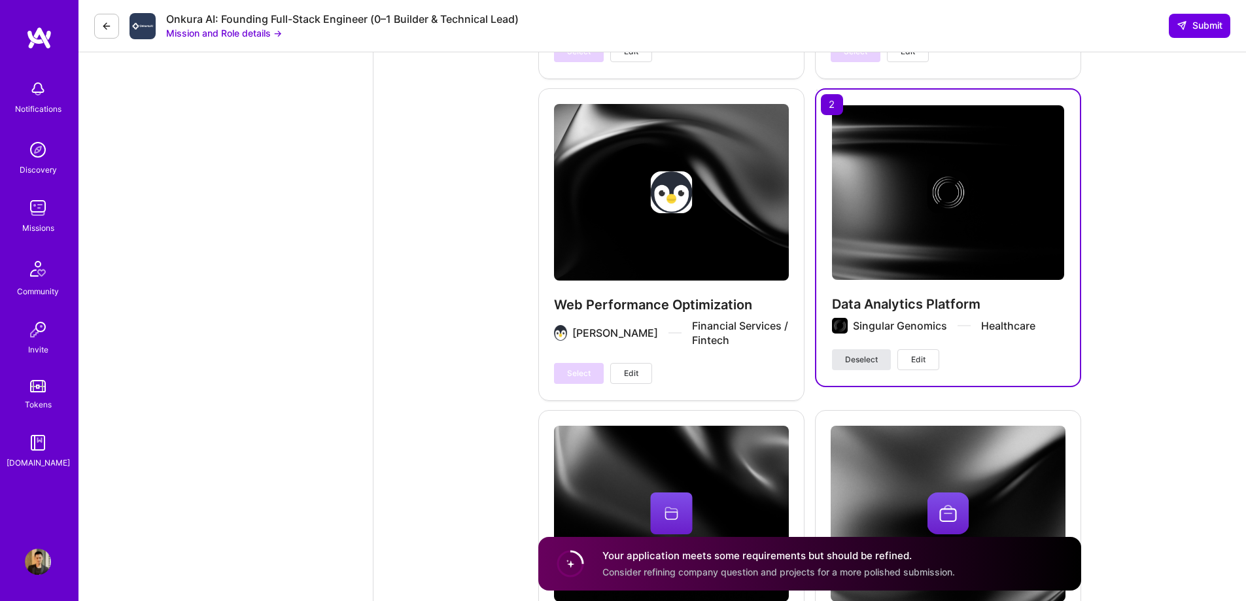
click at [860, 354] on span "Deselect" at bounding box center [861, 360] width 33 height 12
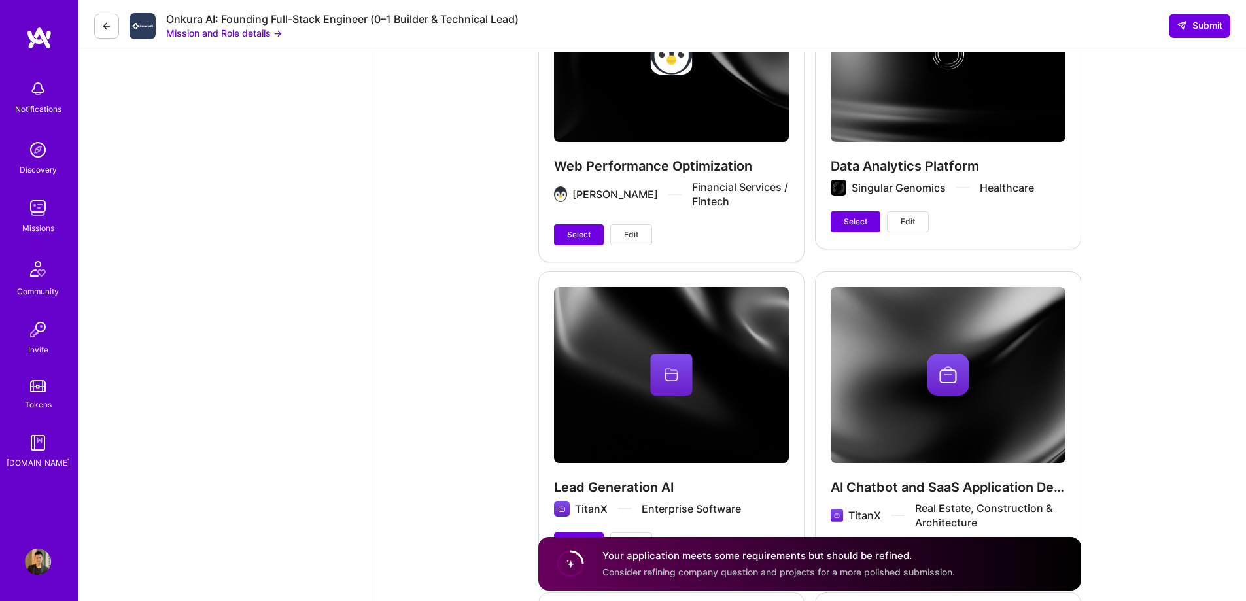
scroll to position [4710, 0]
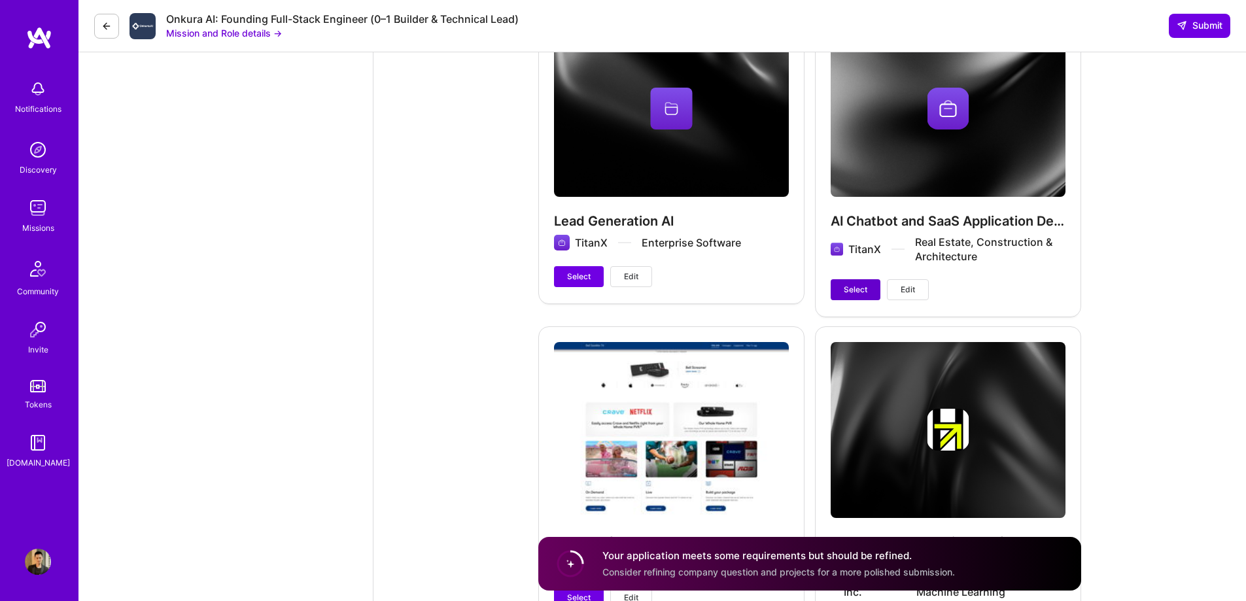
click at [856, 284] on span "Select" at bounding box center [856, 290] width 24 height 12
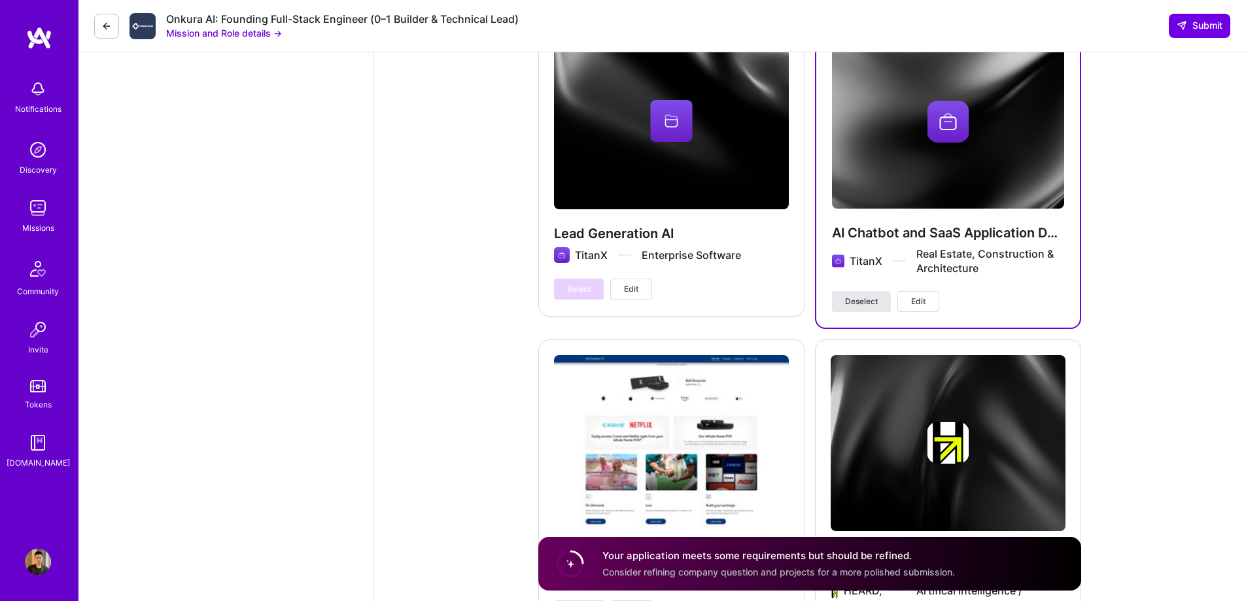
click at [856, 260] on div "AI Chatbot and SaaS Application Development TitanX Real Estate, Construction & …" at bounding box center [948, 257] width 232 height 67
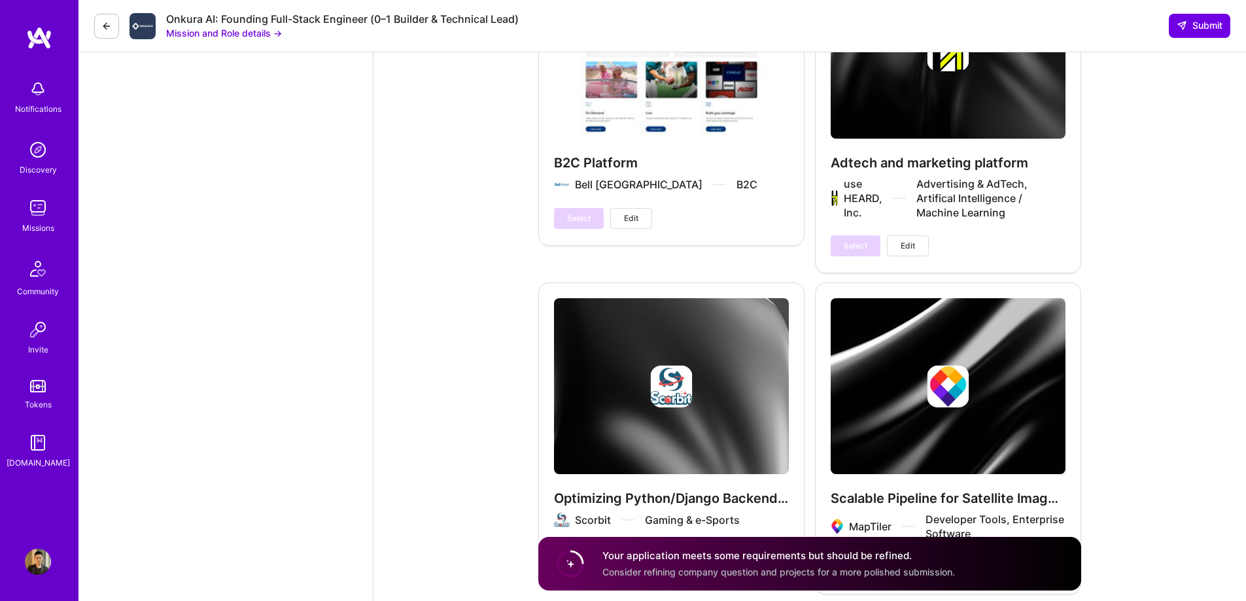
scroll to position [4776, 0]
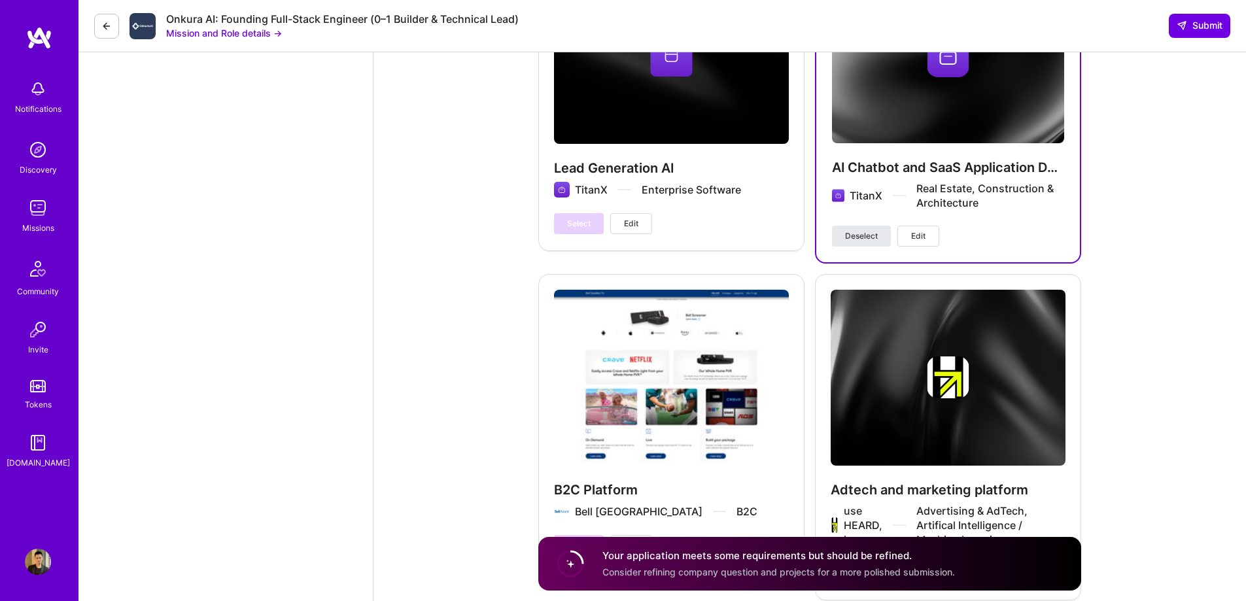
click at [871, 230] on span "Deselect" at bounding box center [861, 236] width 33 height 12
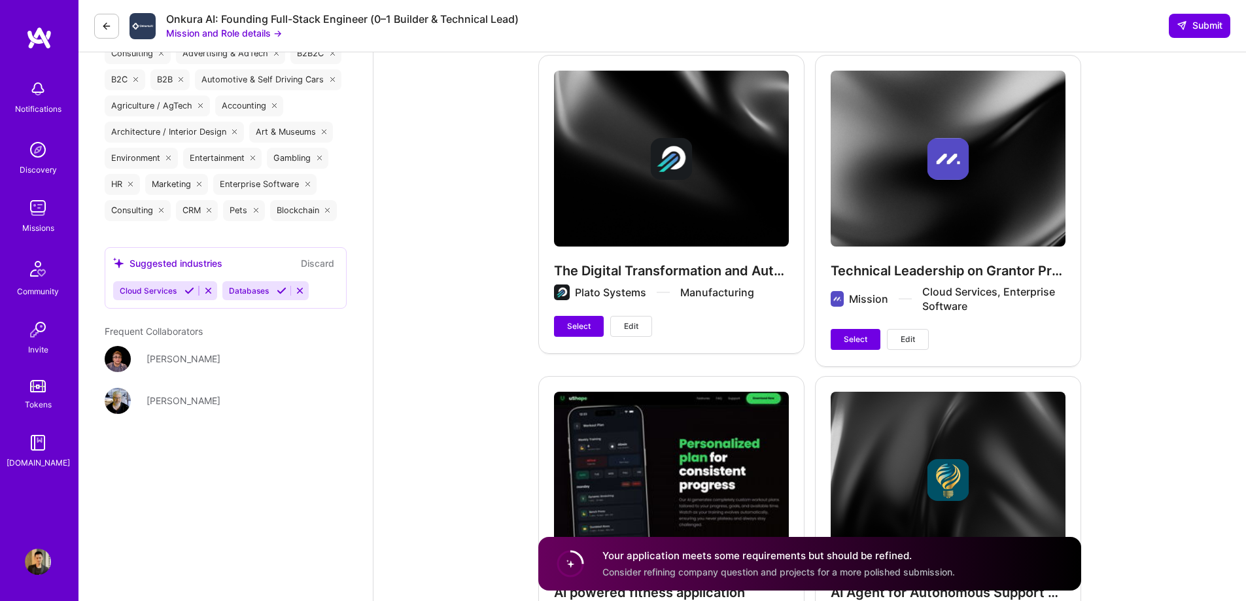
scroll to position [2617, 0]
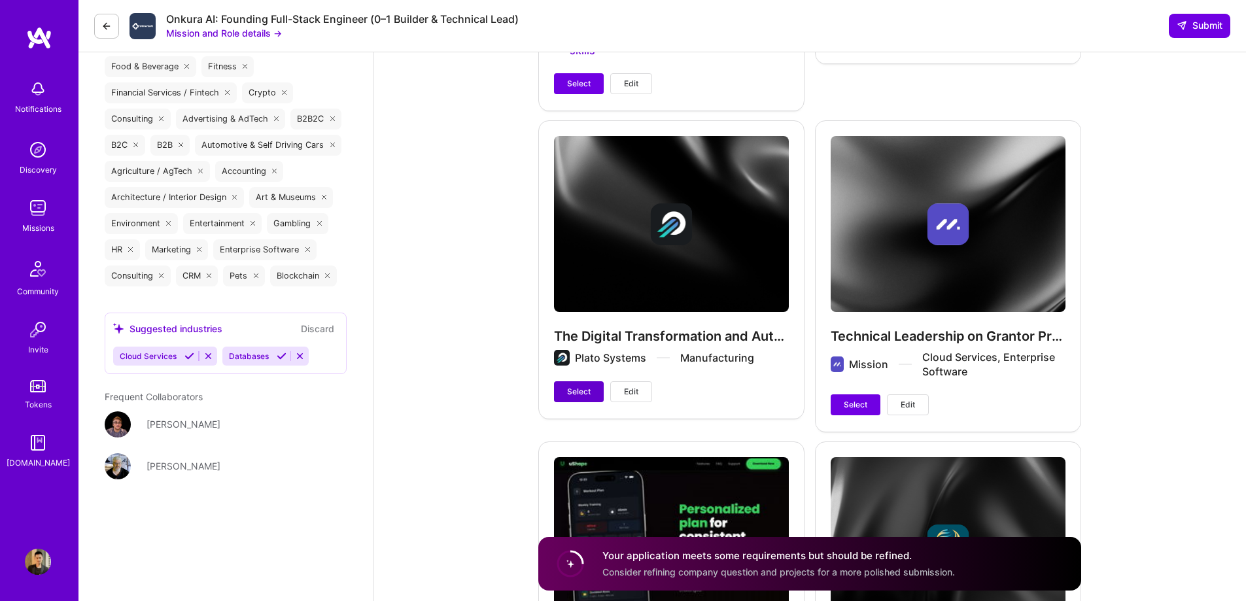
click at [587, 386] on span "Select" at bounding box center [579, 392] width 24 height 12
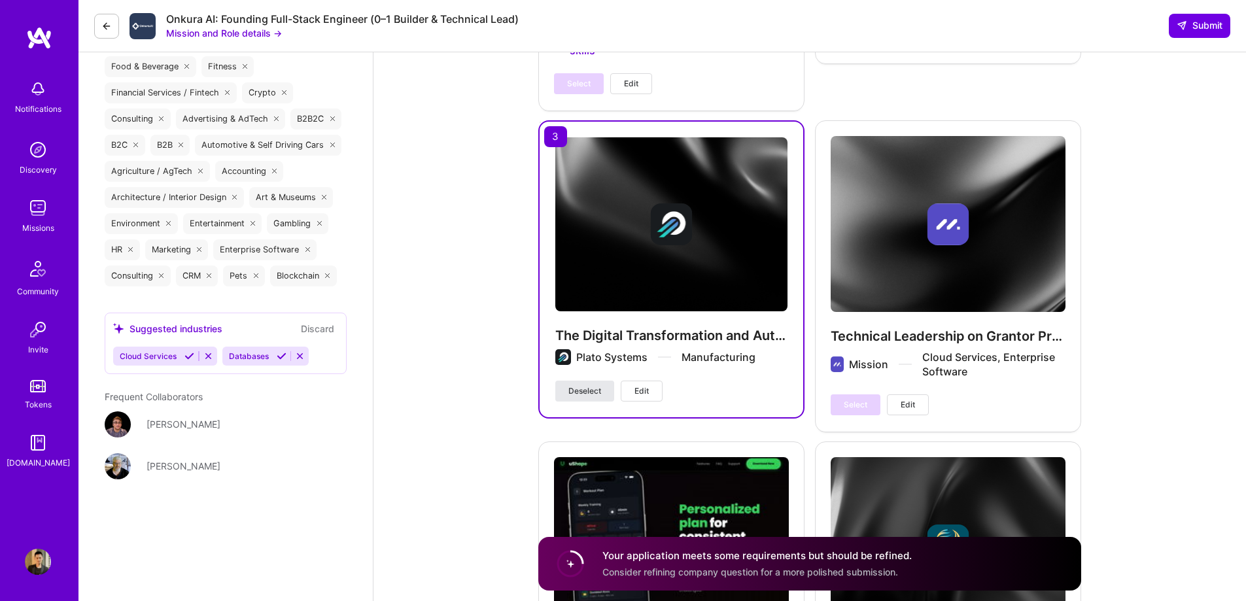
click at [587, 385] on span "Deselect" at bounding box center [585, 391] width 33 height 12
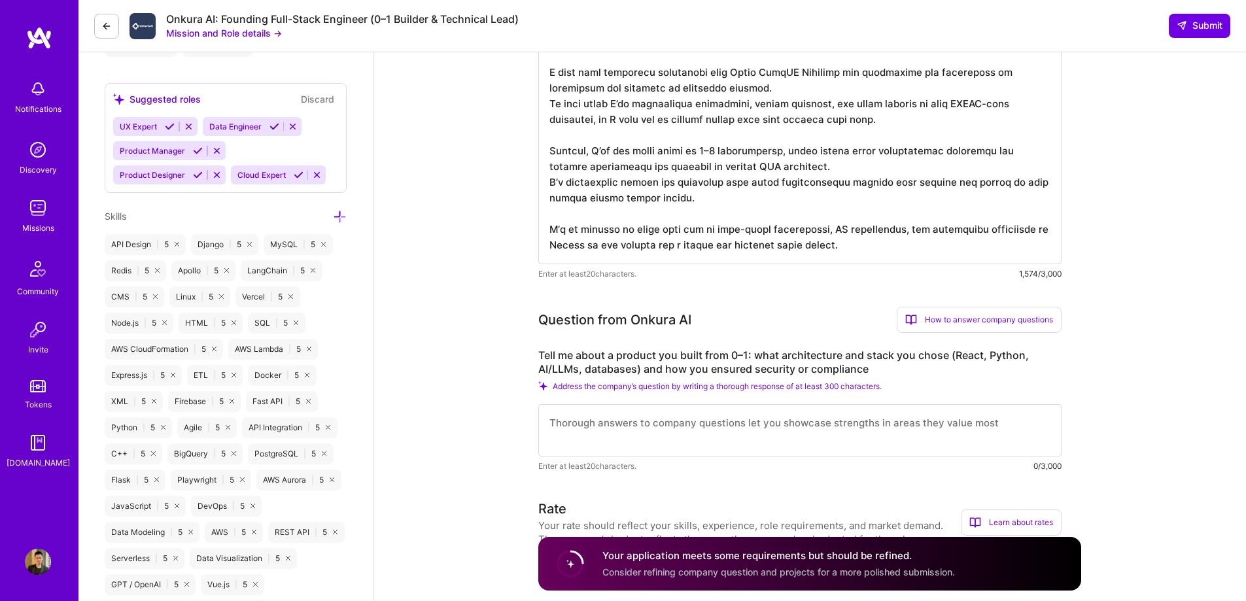
scroll to position [785, 0]
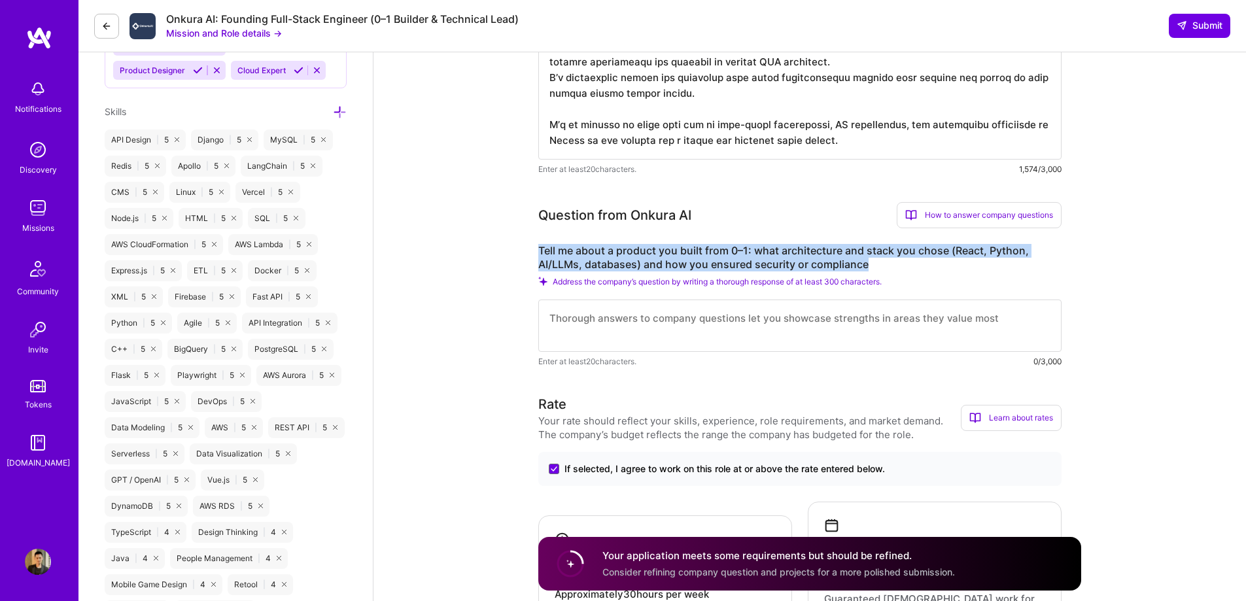
drag, startPoint x: 885, startPoint y: 277, endPoint x: 531, endPoint y: 267, distance: 354.1
copy label "Tell me about a product you built from 0–1: what architecture and stack you cho…"
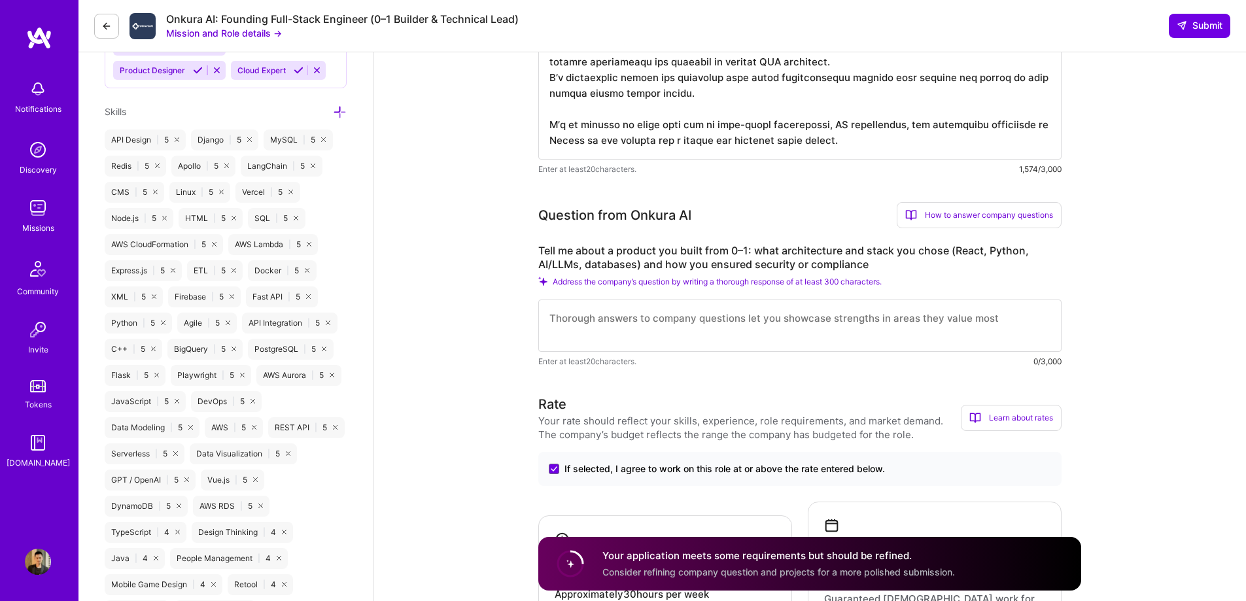
click at [673, 334] on textarea at bounding box center [799, 326] width 523 height 52
paste textarea "One product I built from 0–1 was a Product Recommendation System at DataStax, d…"
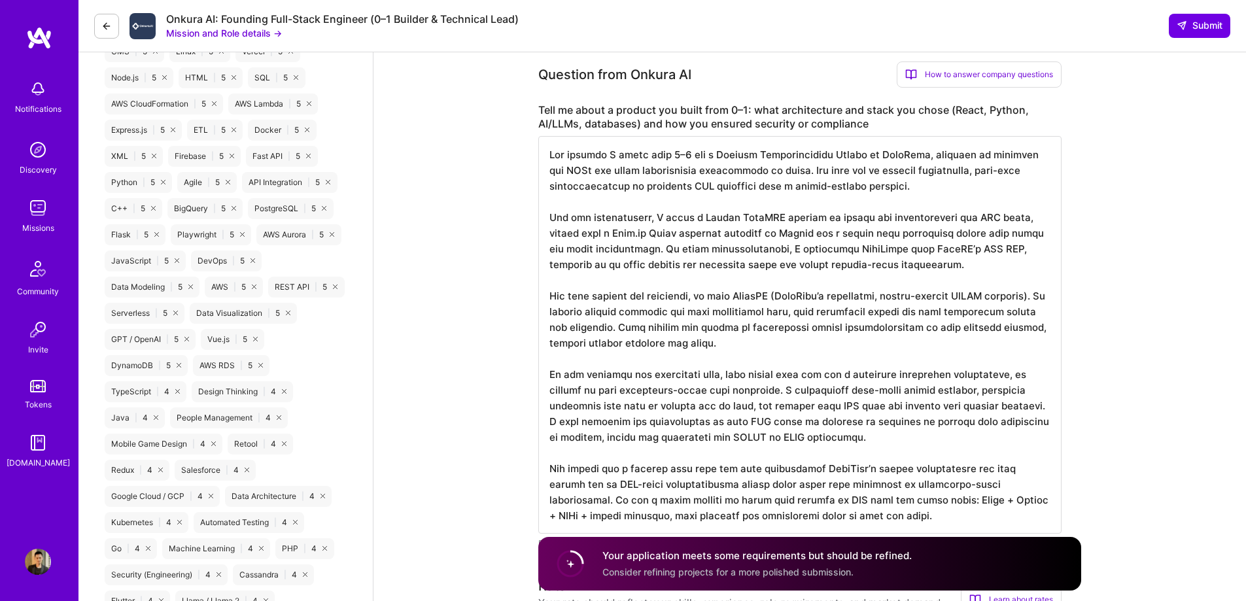
scroll to position [1, 0]
click at [815, 183] on textarea at bounding box center [799, 335] width 523 height 398
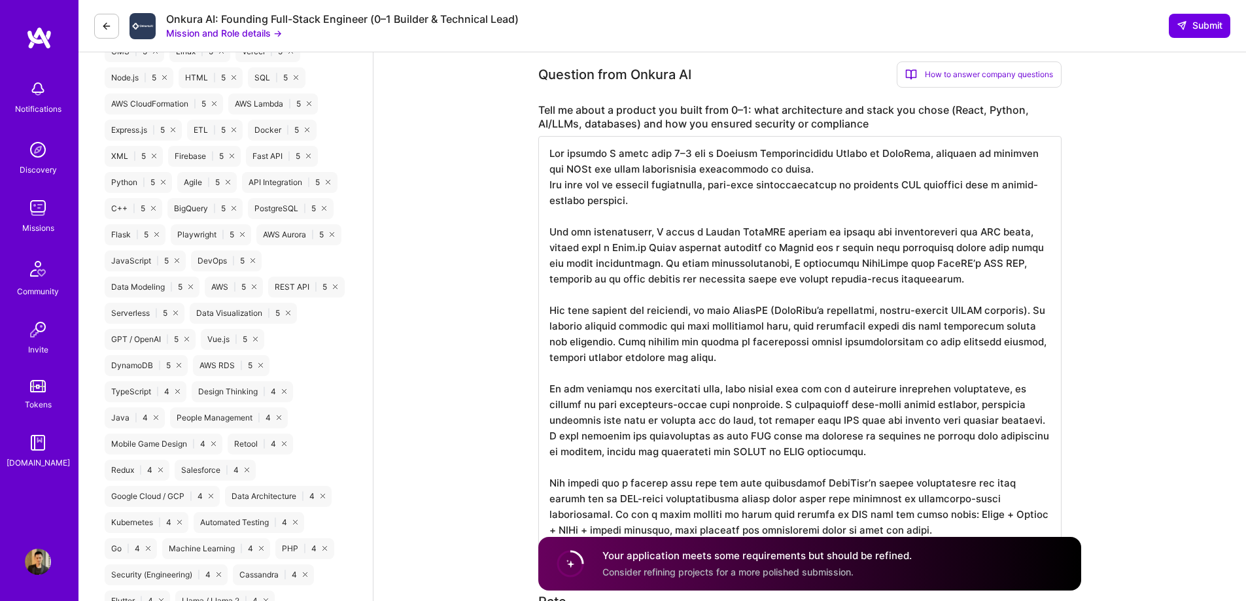
click at [648, 275] on textarea at bounding box center [799, 342] width 523 height 413
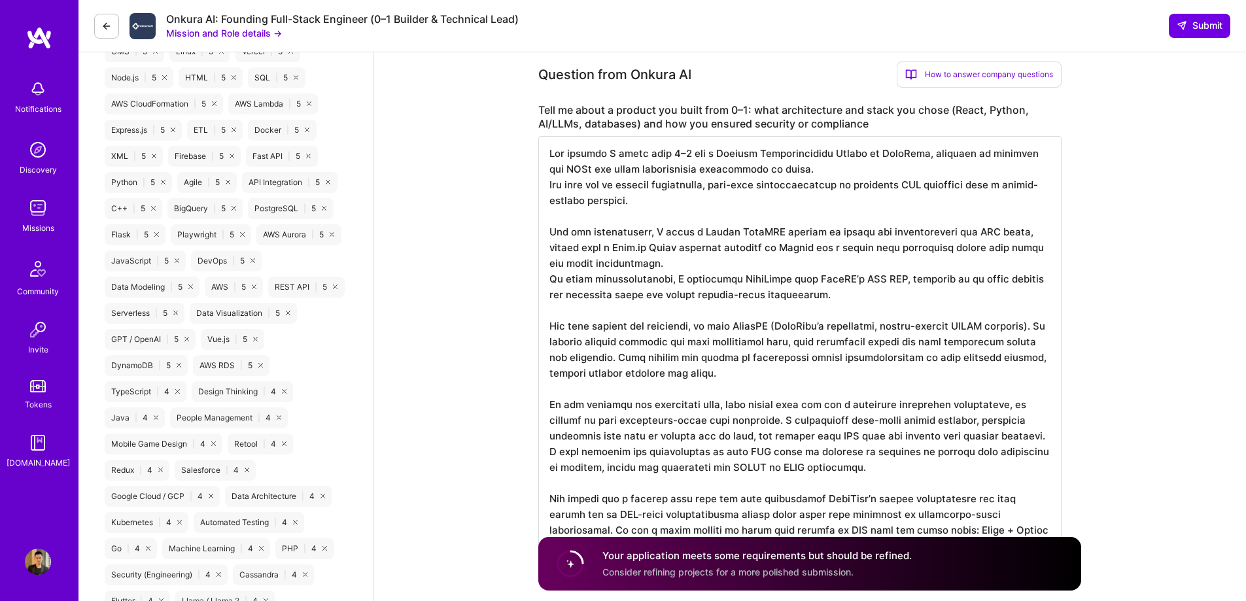
scroll to position [991, 0]
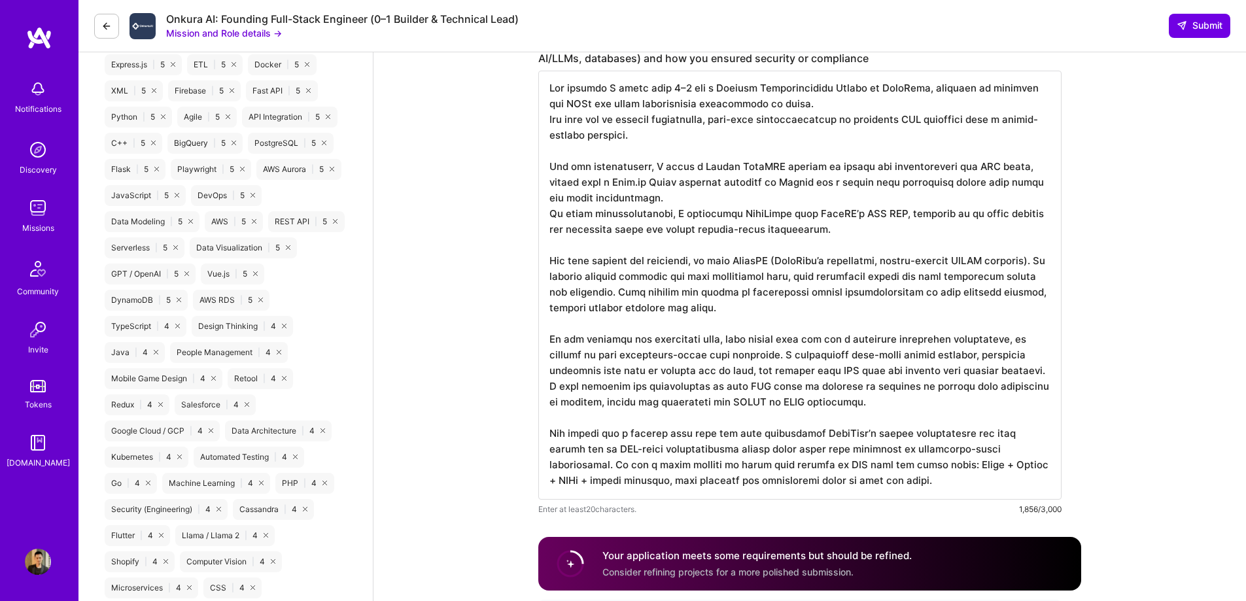
click at [593, 290] on textarea at bounding box center [799, 285] width 523 height 429
click at [720, 290] on textarea at bounding box center [799, 285] width 523 height 429
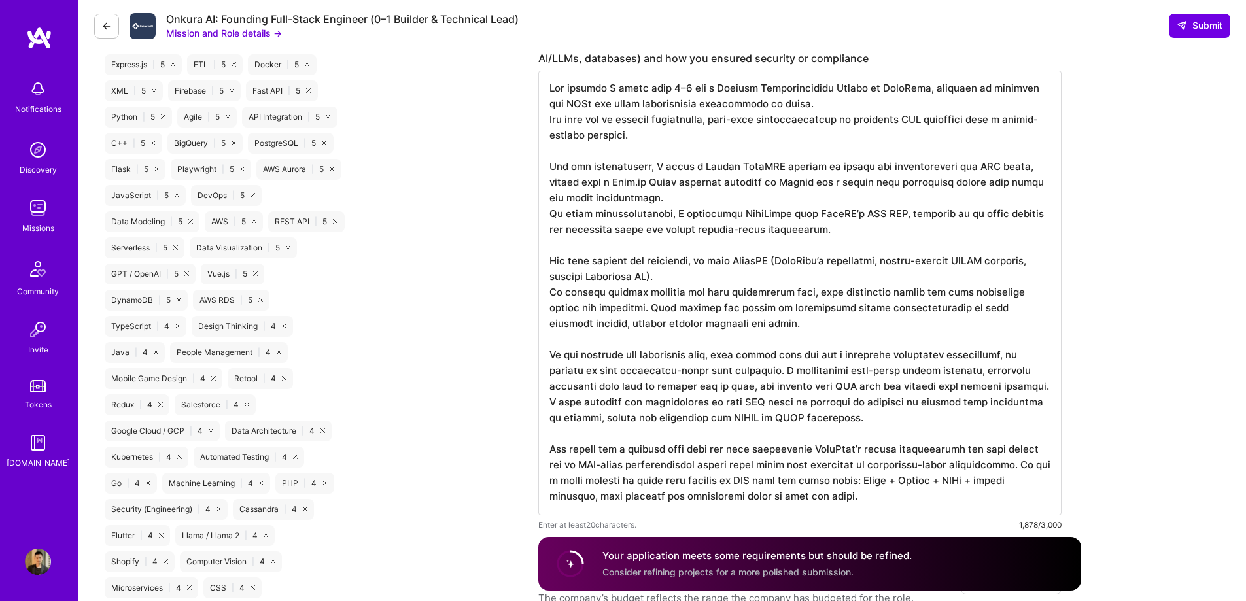
click at [614, 323] on textarea at bounding box center [799, 293] width 523 height 445
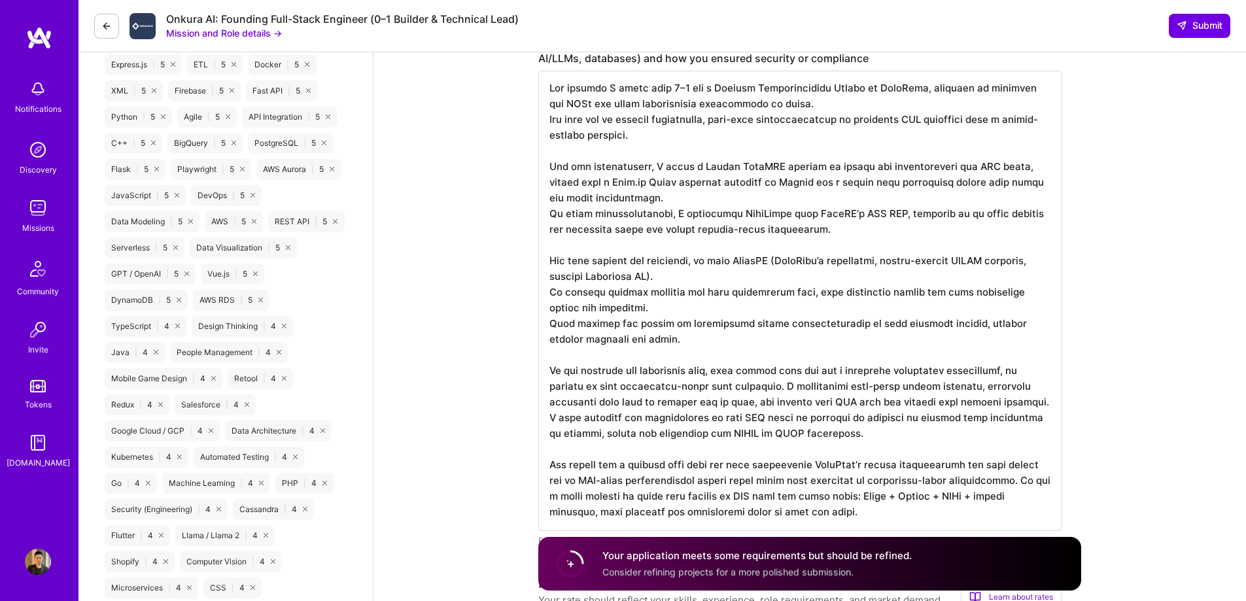
click at [772, 399] on textarea at bounding box center [799, 301] width 523 height 461
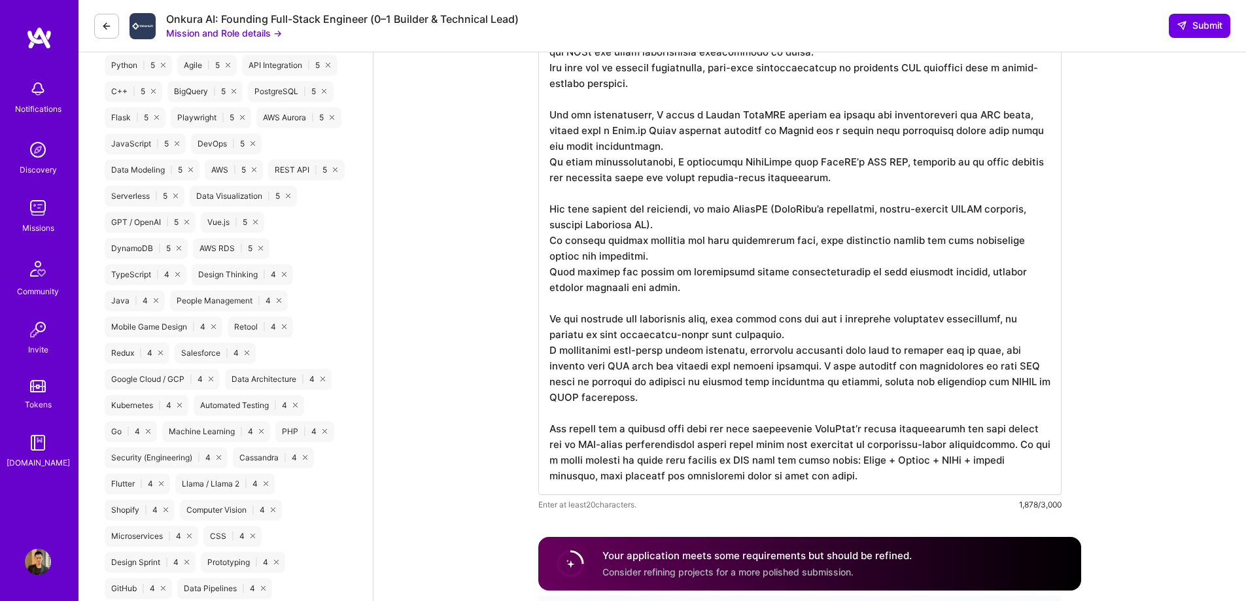
scroll to position [1122, 0]
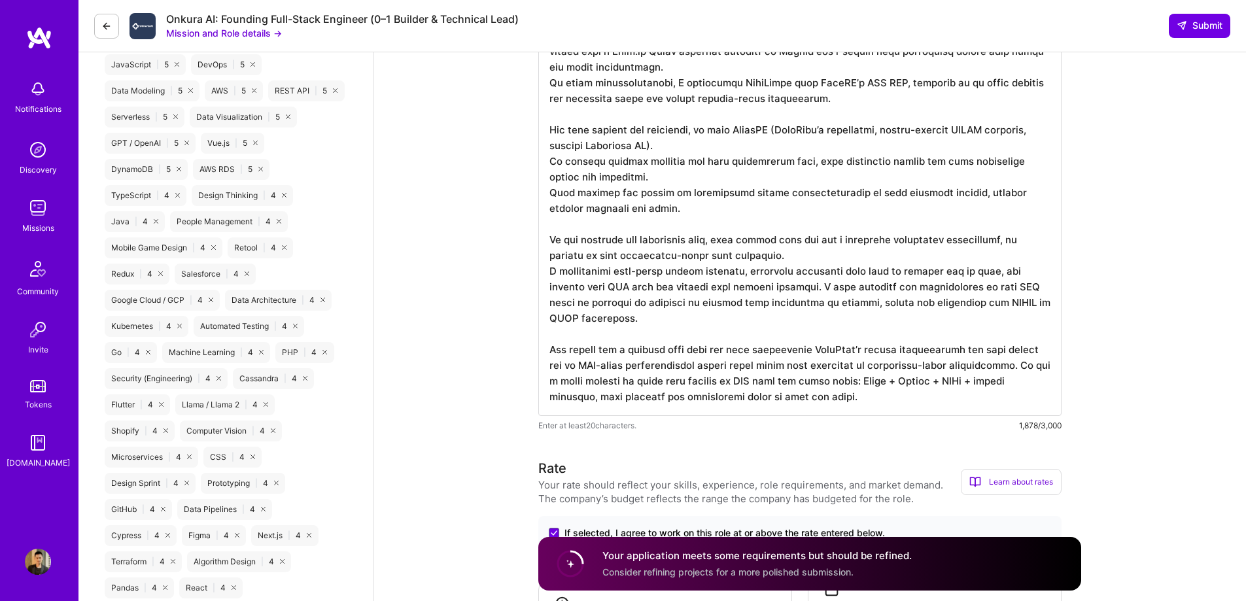
click at [828, 302] on textarea at bounding box center [799, 178] width 523 height 476
click at [611, 395] on textarea at bounding box center [799, 178] width 523 height 476
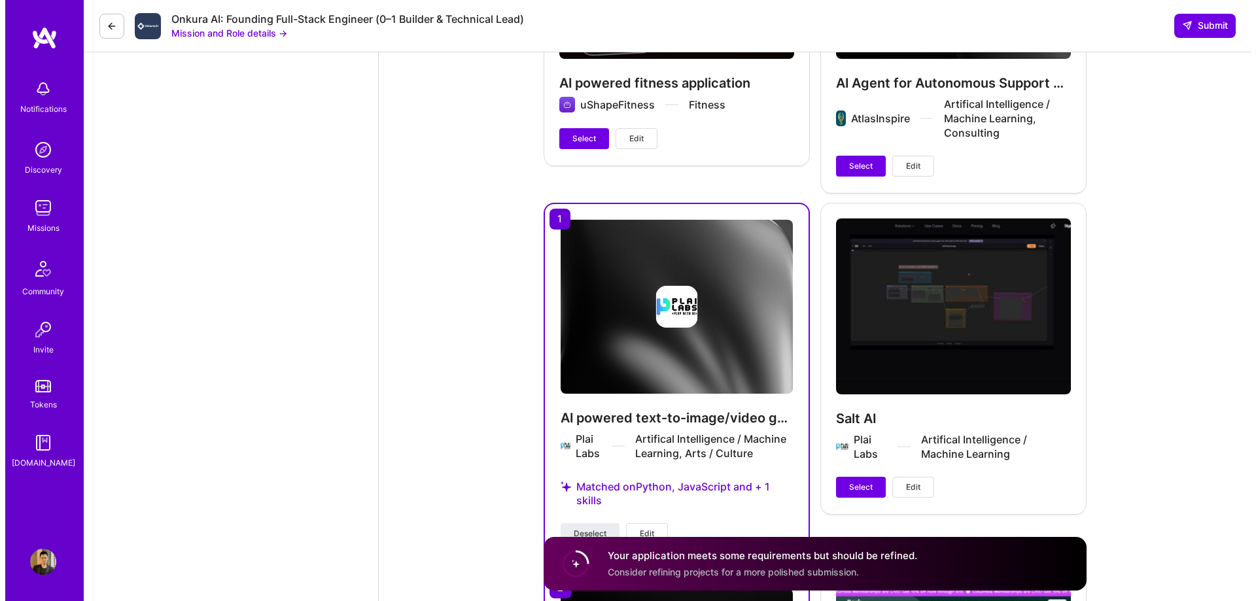
scroll to position [3608, 0]
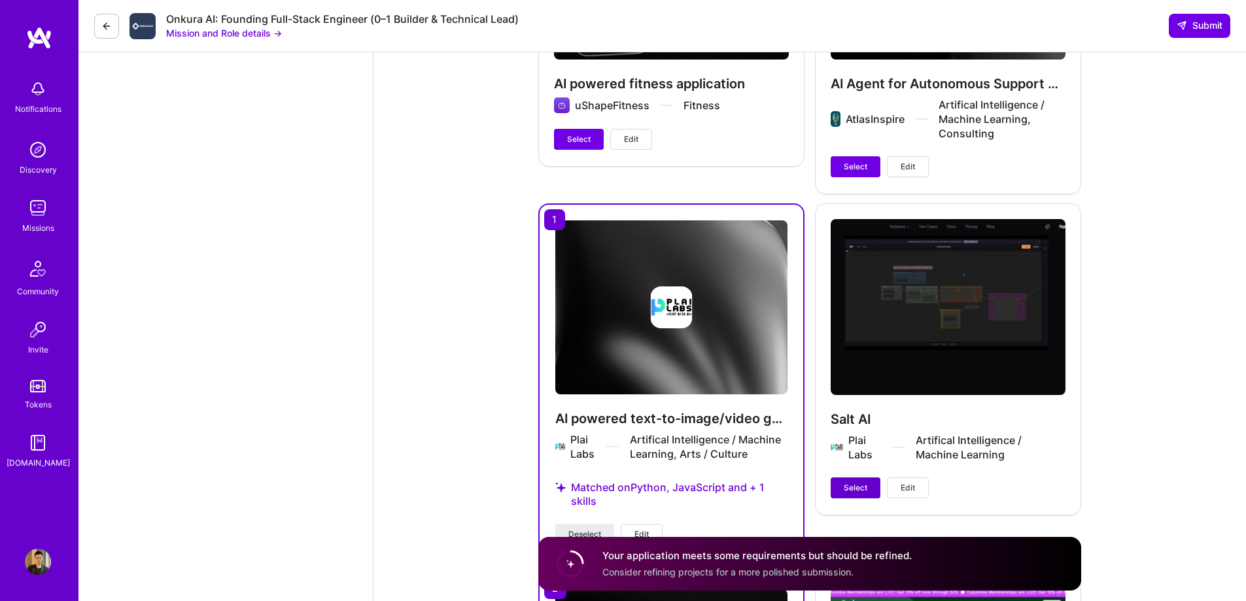
type textarea "One product I built from 0–1 was a Product Recommendation System at DataStax, d…"
click at [858, 478] on button "Select" at bounding box center [856, 488] width 50 height 21
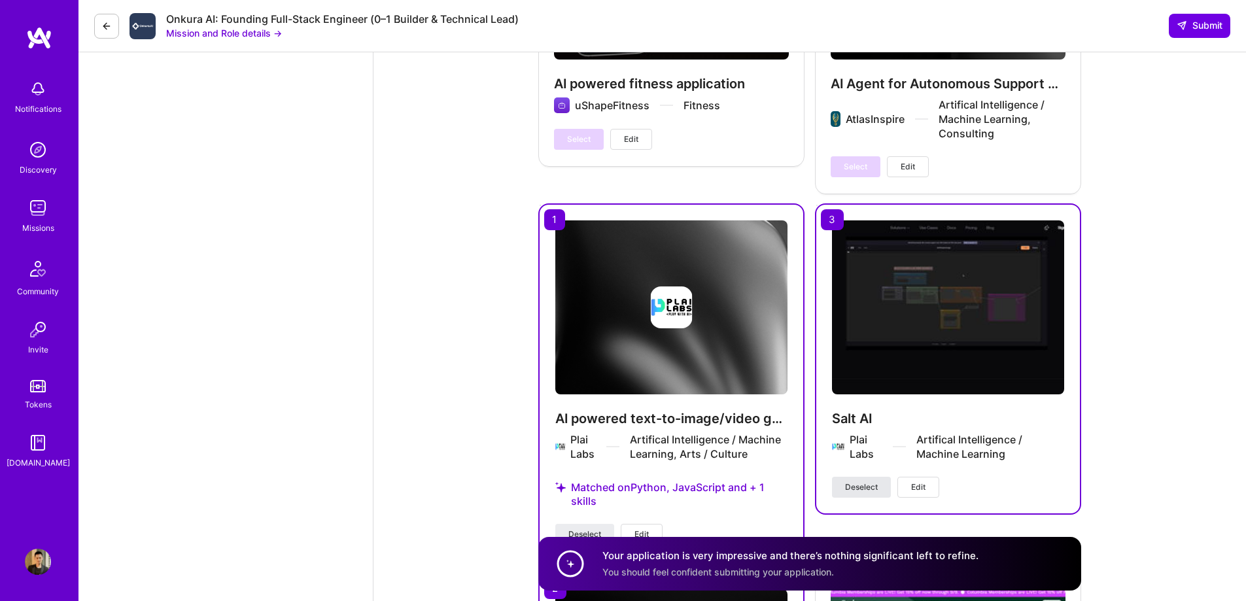
click at [857, 481] on span "Deselect" at bounding box center [861, 487] width 33 height 12
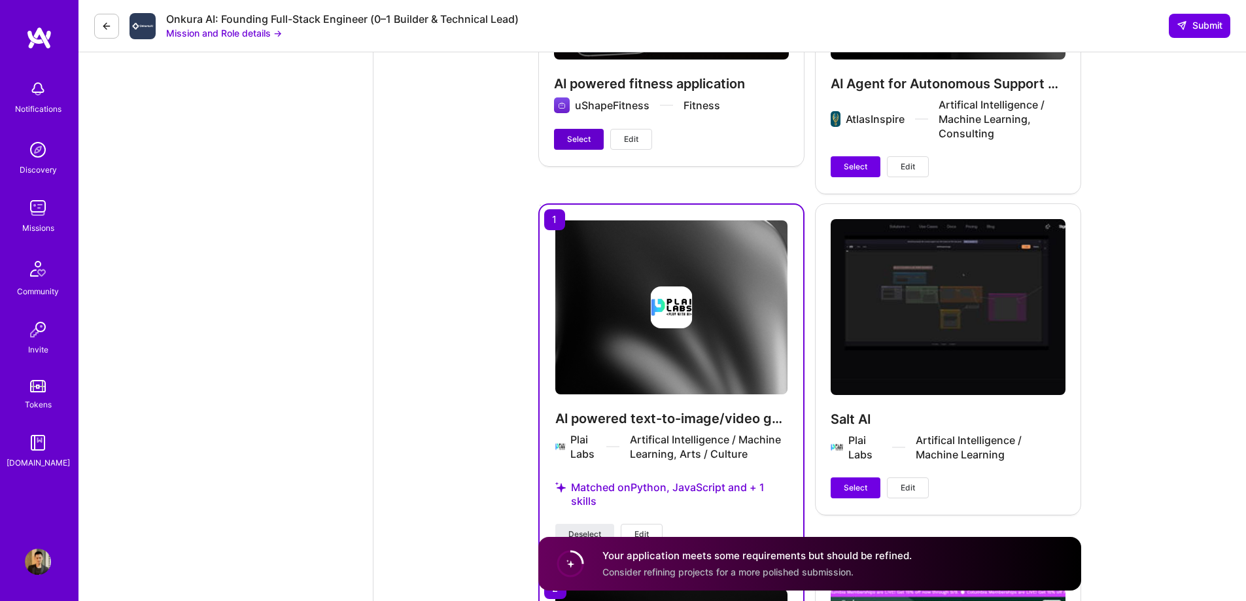
click at [580, 133] on span "Select" at bounding box center [579, 139] width 24 height 12
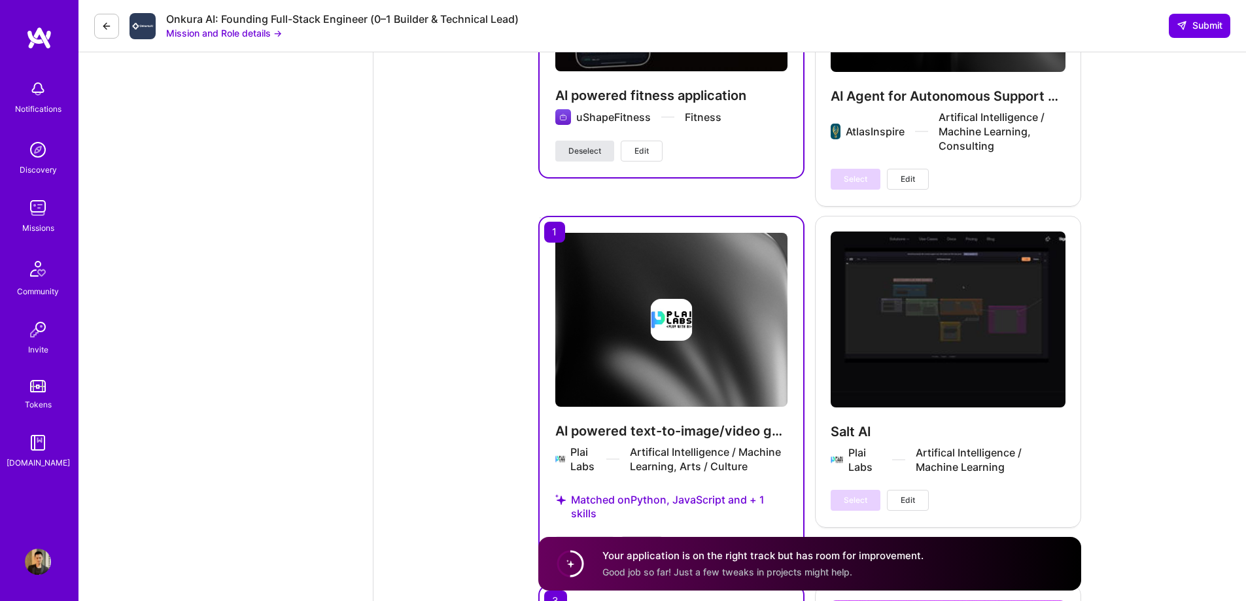
click at [584, 141] on button "Deselect" at bounding box center [584, 151] width 59 height 21
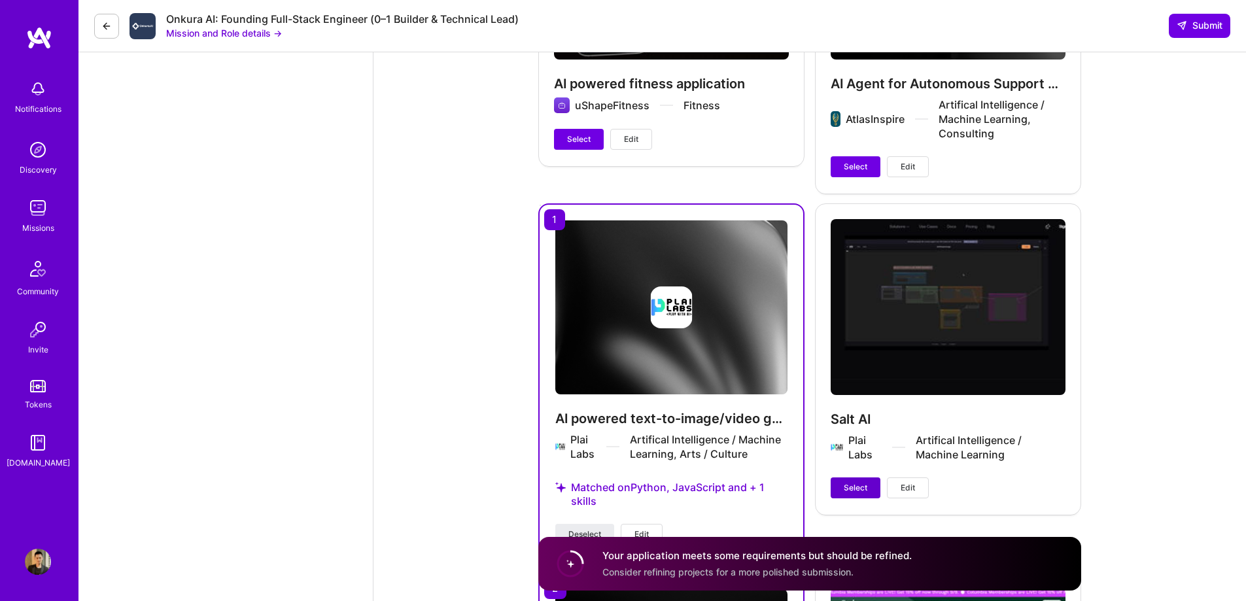
click at [858, 482] on span "Select" at bounding box center [856, 488] width 24 height 12
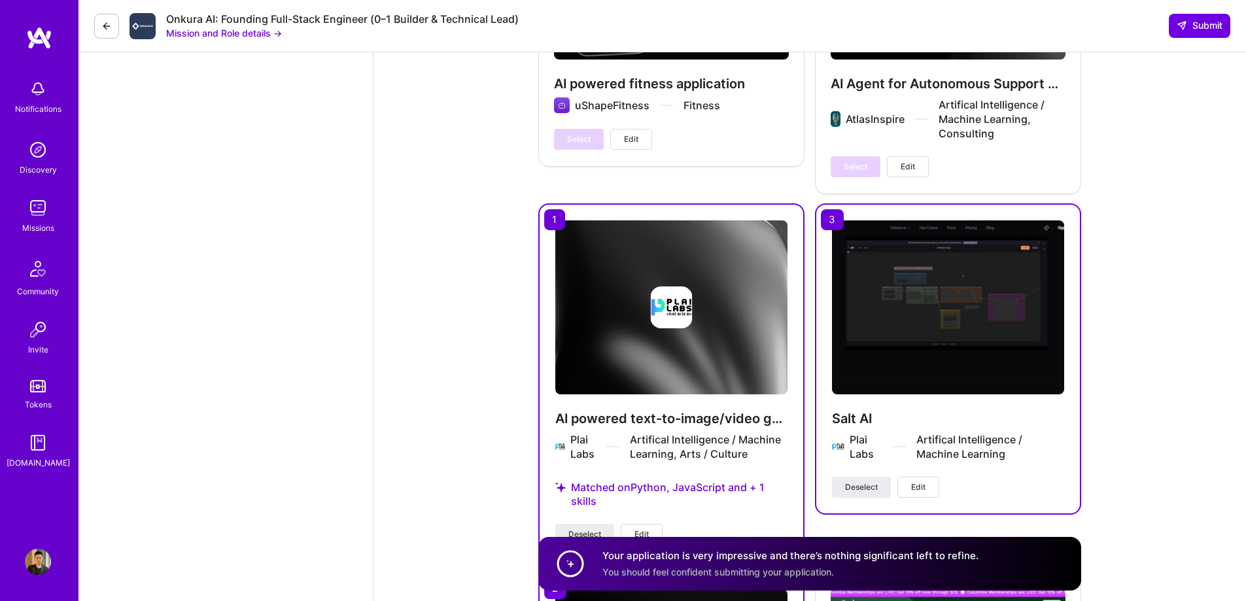
click at [910, 477] on button "Edit" at bounding box center [919, 487] width 42 height 21
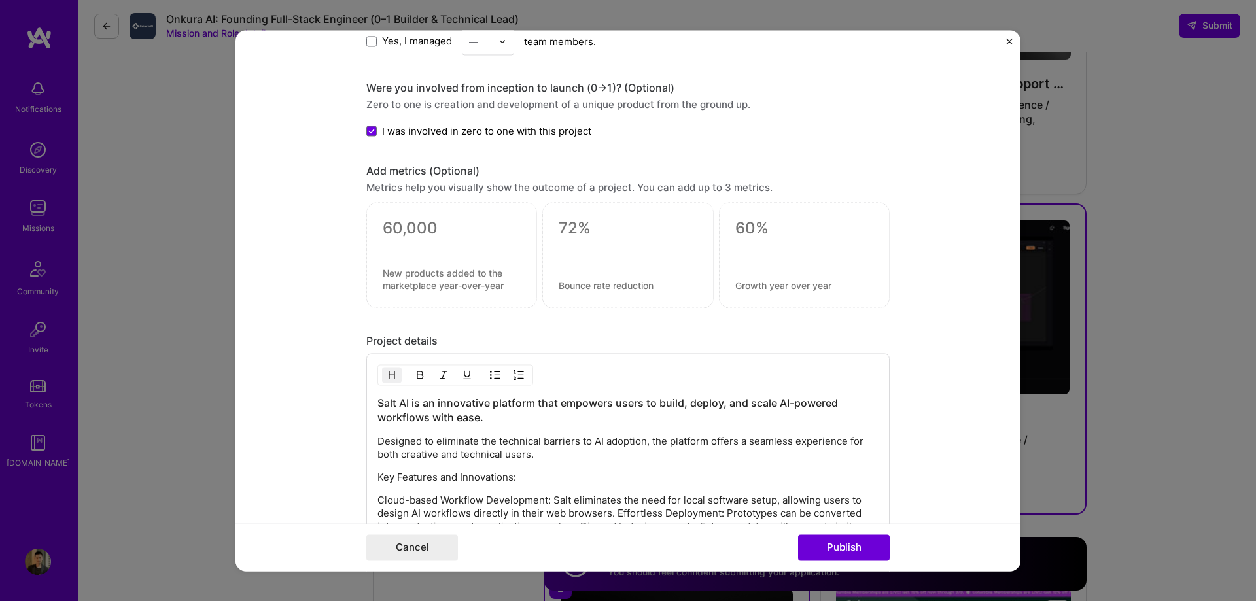
scroll to position [1698, 0]
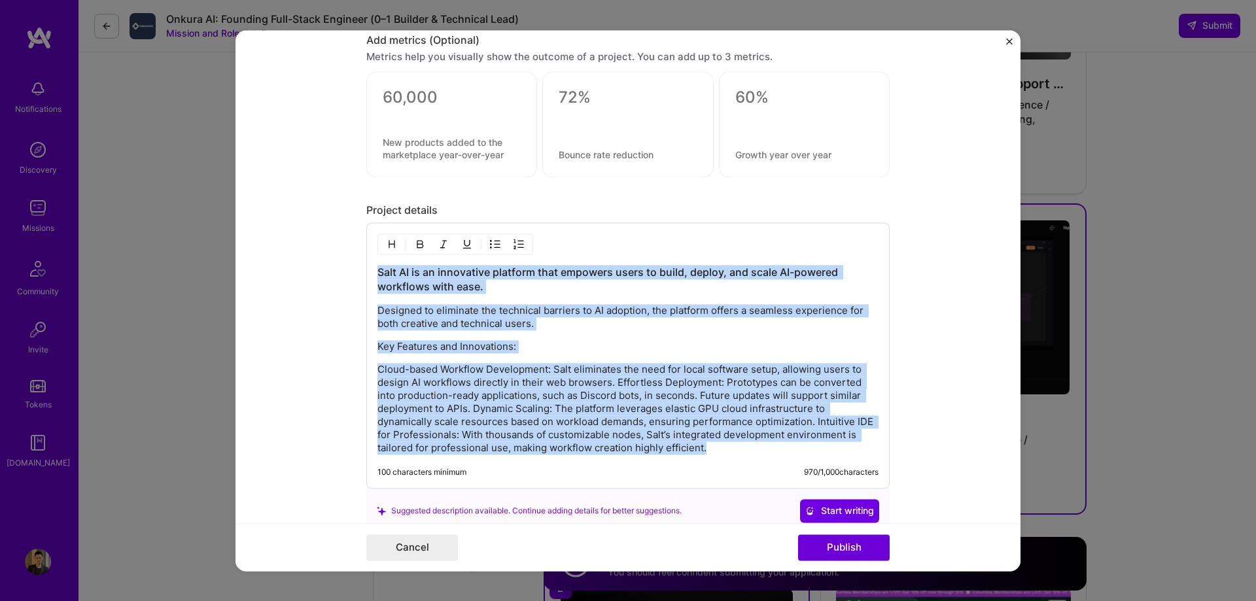
drag, startPoint x: 705, startPoint y: 451, endPoint x: 367, endPoint y: 269, distance: 384.3
click at [367, 269] on div "Salt AI is an innovative platform that empowers users to build, deploy, and sca…" at bounding box center [627, 355] width 523 height 266
copy div "Salt AI is an innovative platform that empowers users to build, deploy, and sca…"
click at [586, 285] on h3 "Salt AI is an innovative platform that empowers users to build, deploy, and sca…" at bounding box center [627, 279] width 501 height 29
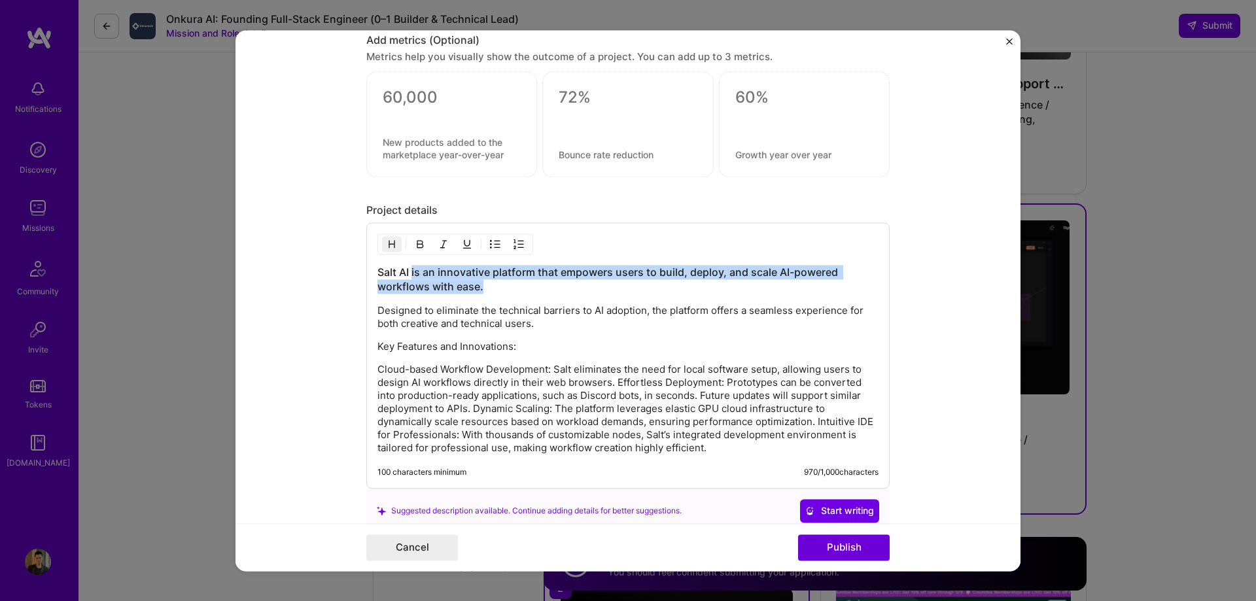
drag, startPoint x: 527, startPoint y: 285, endPoint x: 408, endPoint y: 272, distance: 119.8
click at [408, 272] on h3 "Salt AI is an innovative platform that empowers users to build, deploy, and sca…" at bounding box center [627, 279] width 501 height 29
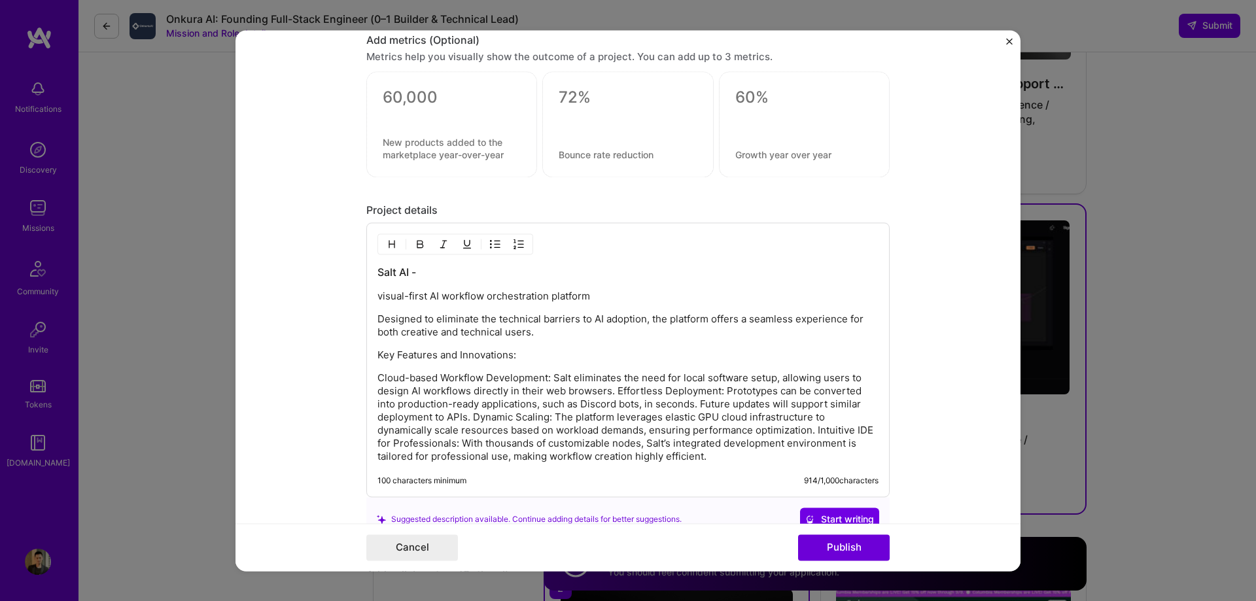
click at [369, 298] on div "Salt AI - visual-first AI workflow orchestration platform Designed to eliminate…" at bounding box center [627, 359] width 523 height 275
click at [372, 297] on div "Salt AI - visual-first AI workflow orchestration platform Designed to eliminate…" at bounding box center [627, 359] width 523 height 275
click at [377, 298] on p "visual-first AI workflow orchestration platform" at bounding box center [627, 296] width 501 height 13
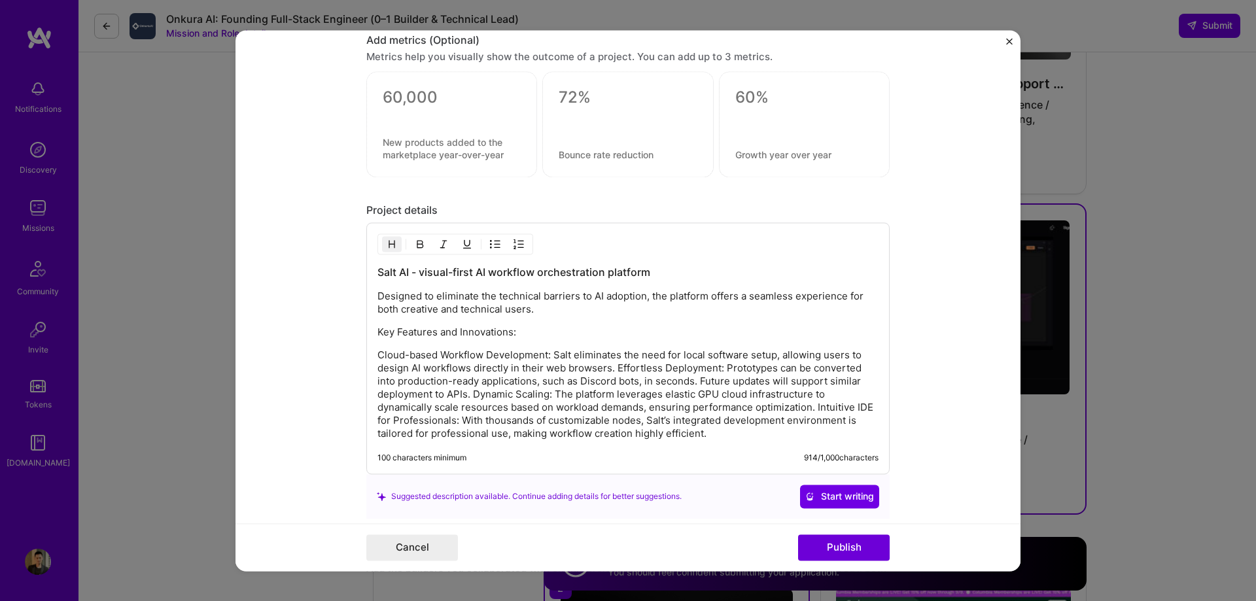
click at [671, 270] on h3 "Salt AI - visual-first AI workflow orchestration platform" at bounding box center [627, 272] width 501 height 14
click at [416, 270] on h3 "Salt AI - visual-first AI workflow orchestration platform" at bounding box center [627, 272] width 501 height 14
click at [676, 275] on h3 "Salt AI - Visual-first AI workflow orchestration platform" at bounding box center [627, 272] width 501 height 14
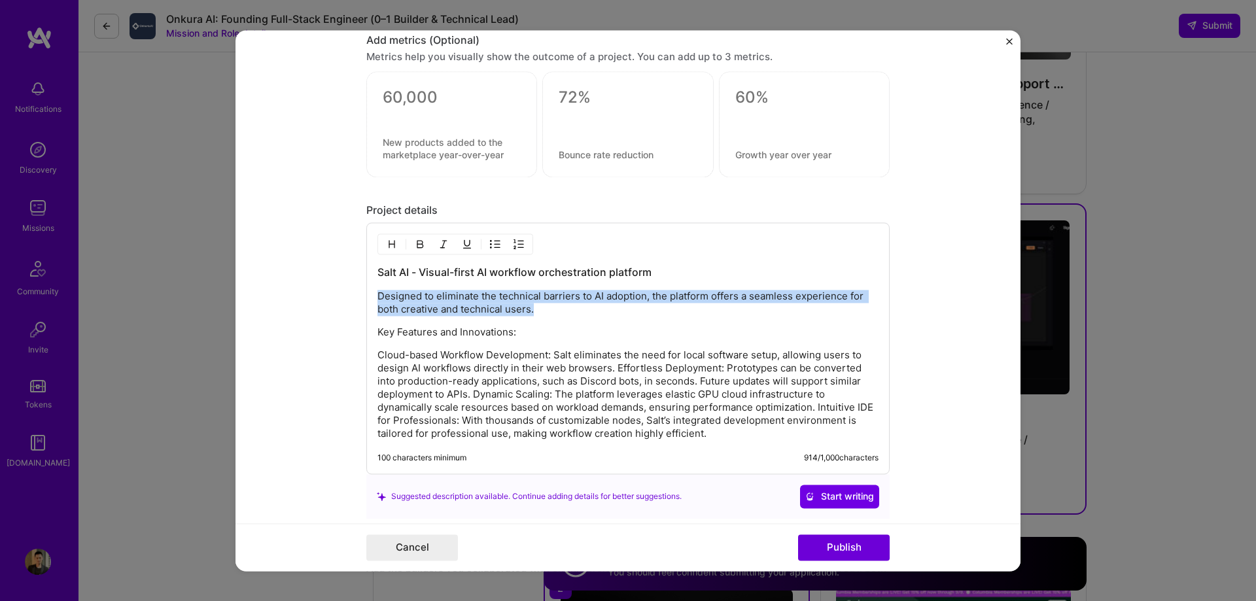
drag, startPoint x: 570, startPoint y: 306, endPoint x: 353, endPoint y: 295, distance: 216.8
click at [353, 295] on form "Project title Salt AI Company Plai Labs Project industry Industry 1 Project Lin…" at bounding box center [628, 300] width 785 height 541
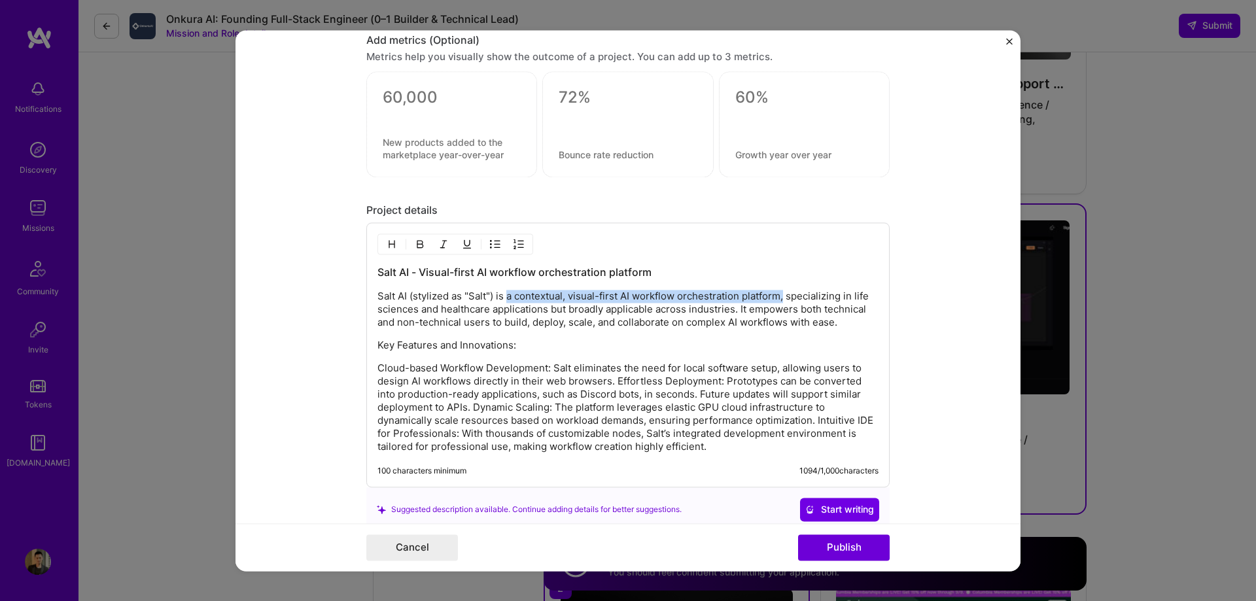
drag, startPoint x: 780, startPoint y: 298, endPoint x: 504, endPoint y: 297, distance: 275.4
click at [504, 297] on p "Salt AI (stylized as "Salt") is a contextual, visual-first AI workflow orchestr…" at bounding box center [627, 309] width 501 height 39
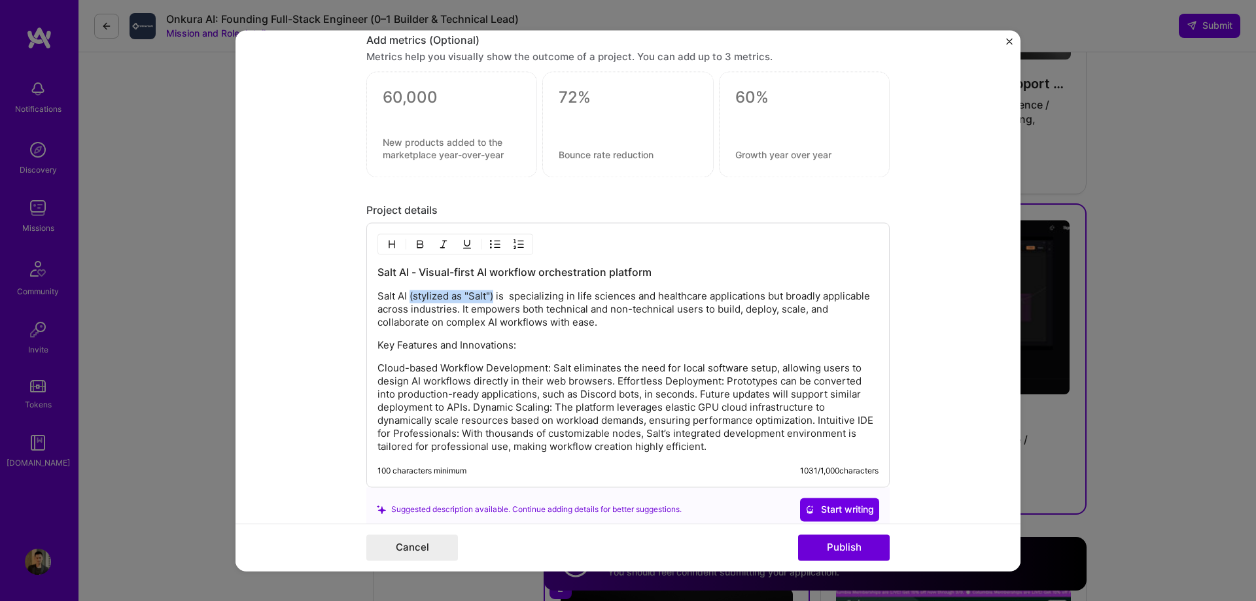
drag, startPoint x: 490, startPoint y: 296, endPoint x: 404, endPoint y: 296, distance: 85.7
click at [404, 296] on p "Salt AI (stylized as "Salt") is specializing in life sciences and healthcare ap…" at bounding box center [627, 309] width 501 height 39
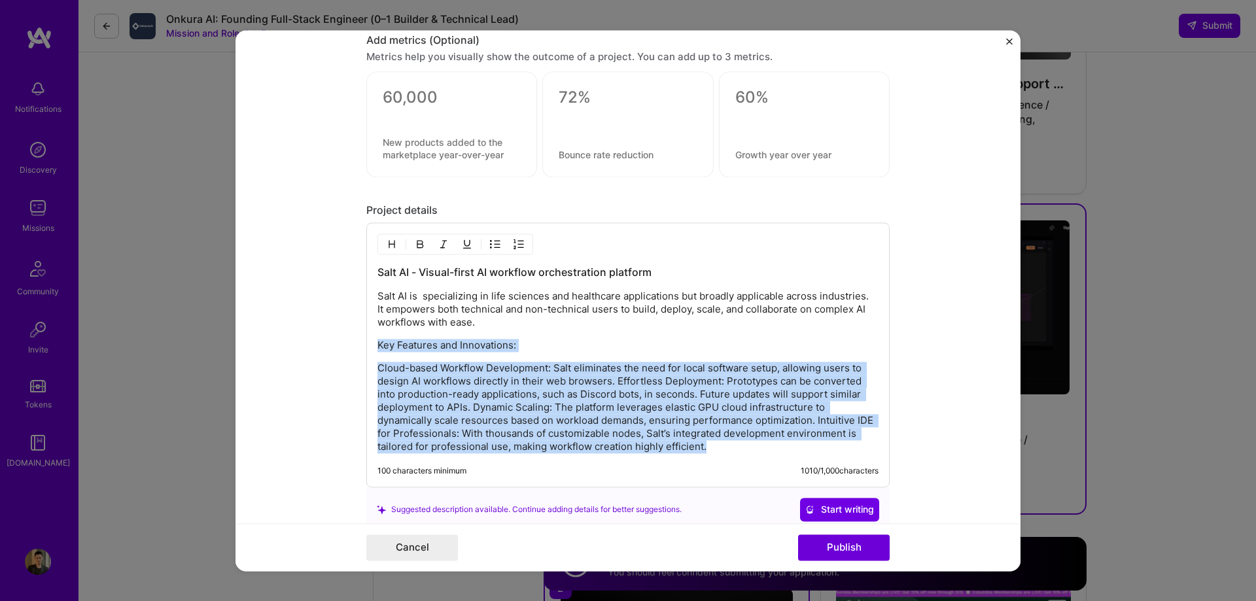
drag, startPoint x: 710, startPoint y: 447, endPoint x: 372, endPoint y: 346, distance: 353.7
click at [372, 346] on div "Salt AI - Visual-first AI workflow orchestration platform Salt AI is specializi…" at bounding box center [627, 354] width 523 height 265
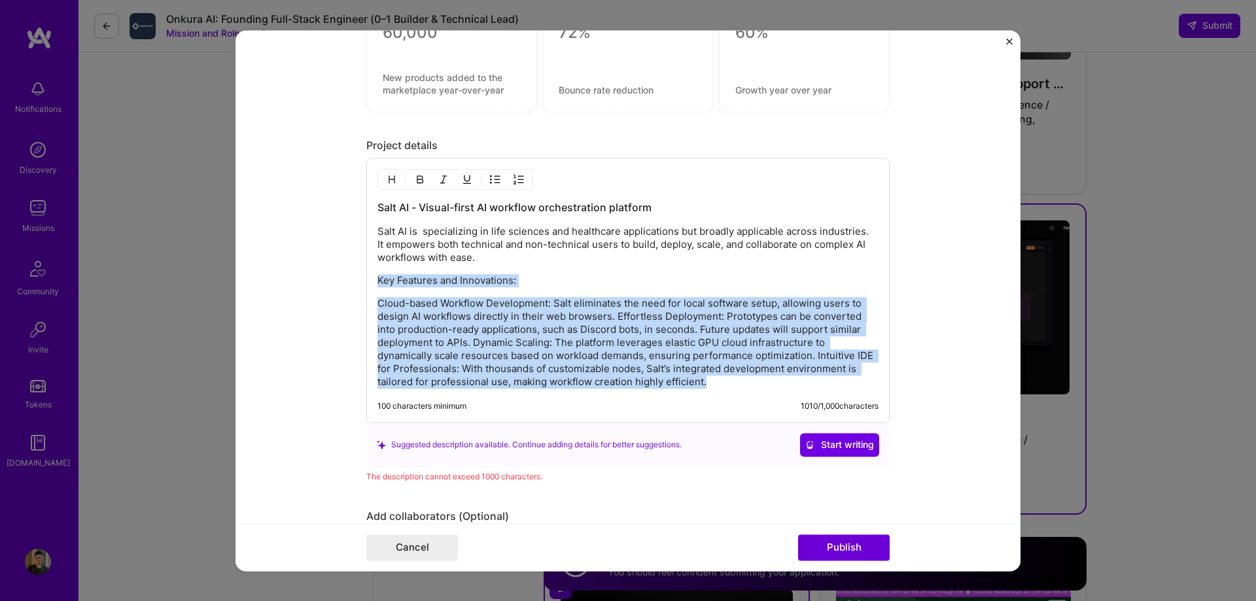
scroll to position [1764, 0]
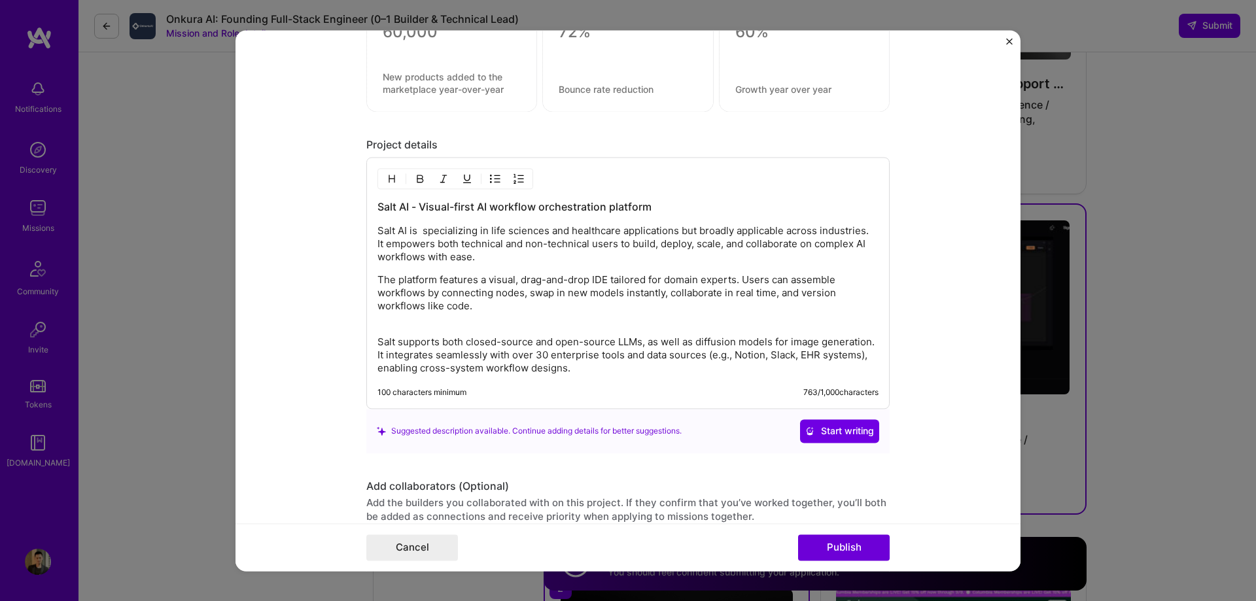
click at [482, 322] on p "The platform features a visual, drag-and-drop IDE tailored for domain experts. …" at bounding box center [627, 299] width 501 height 52
click at [593, 375] on p "Salt supports both closed-source and open-source LLMs, as well as diffusion mod…" at bounding box center [627, 355] width 501 height 39
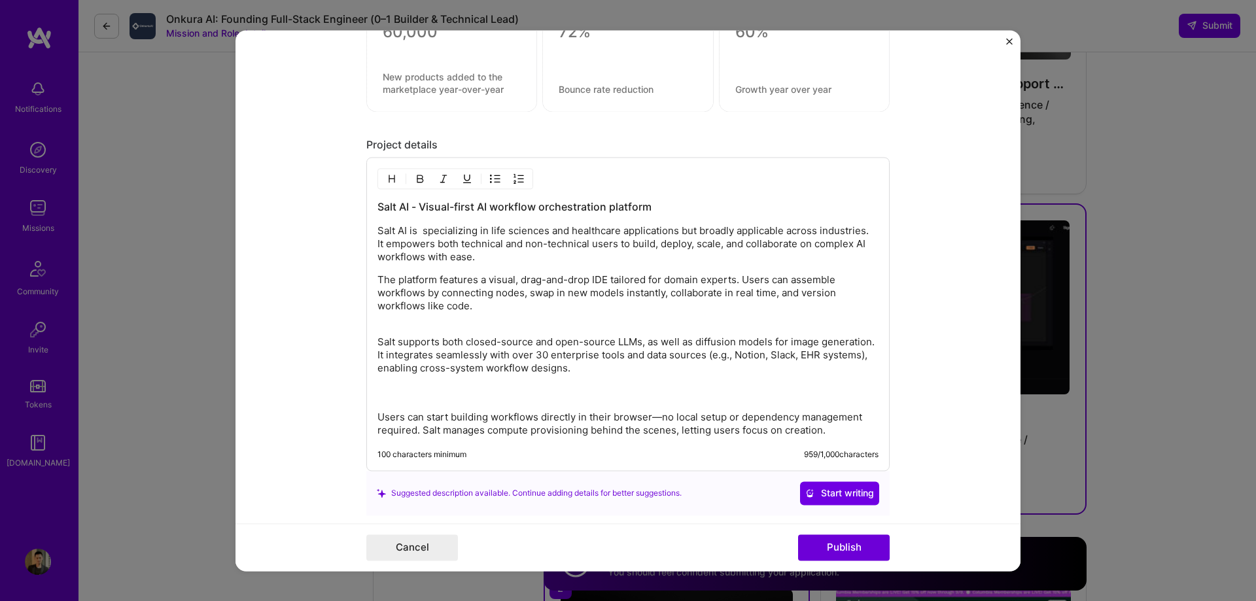
click at [696, 397] on p "Salt supports both closed-source and open-source LLMs, as well as diffusion mod…" at bounding box center [627, 368] width 501 height 65
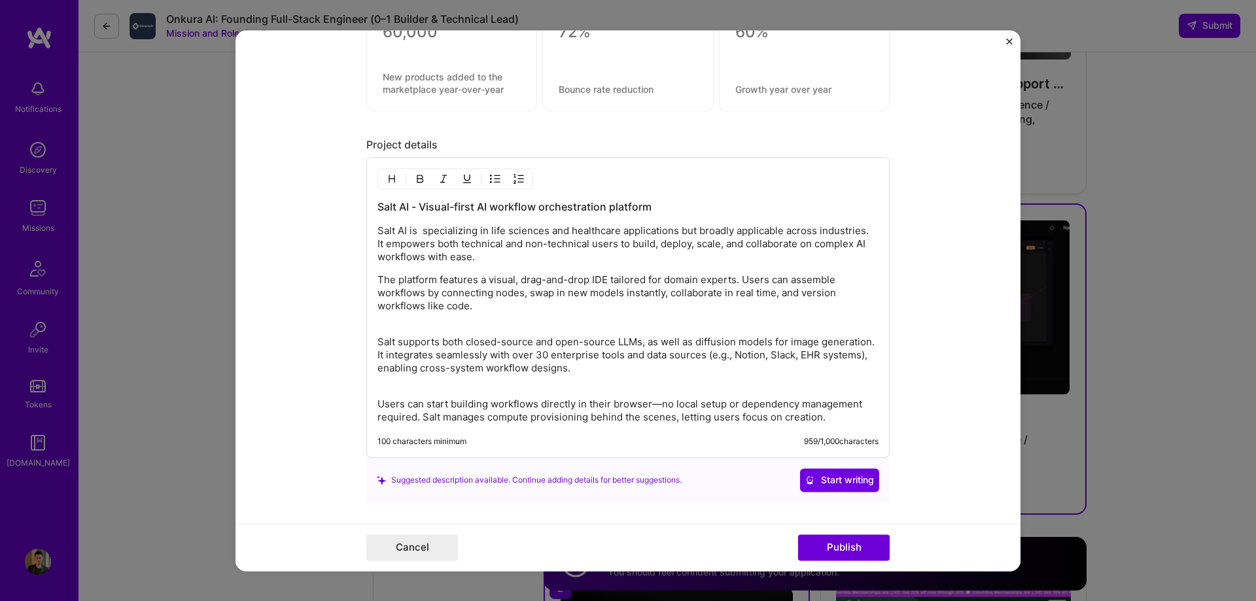
click at [855, 419] on p "Users can start building workflows directly in their browser—no local setup or …" at bounding box center [627, 411] width 501 height 26
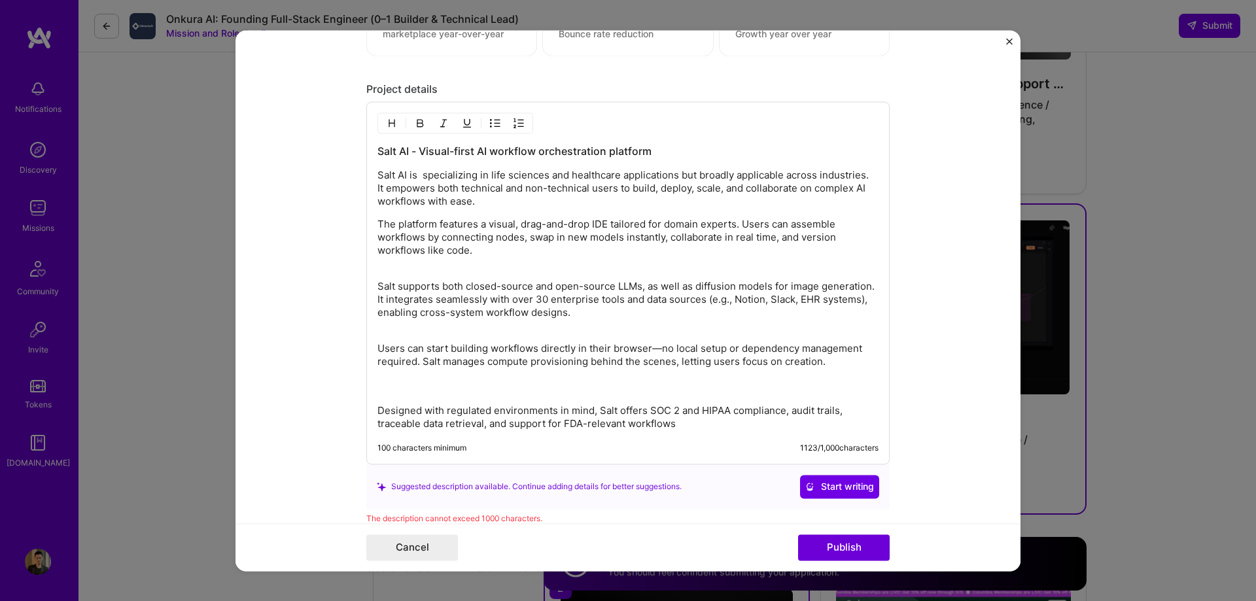
scroll to position [1895, 0]
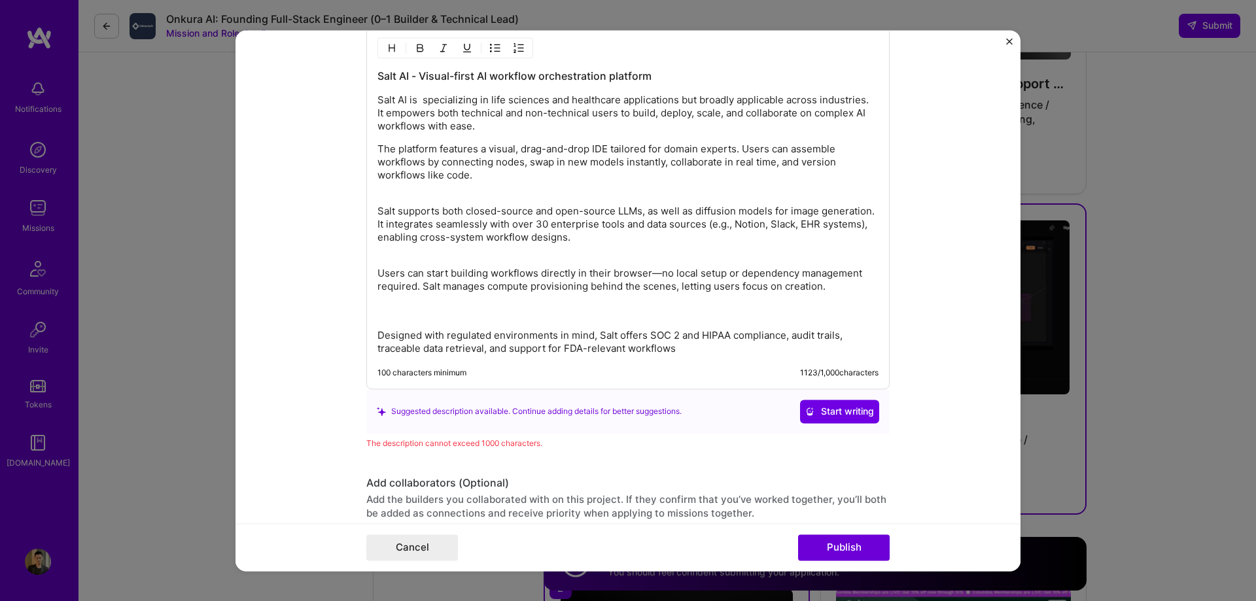
click at [621, 307] on p "Users can start building workflows directly in their browser—no local setup or …" at bounding box center [627, 293] width 501 height 52
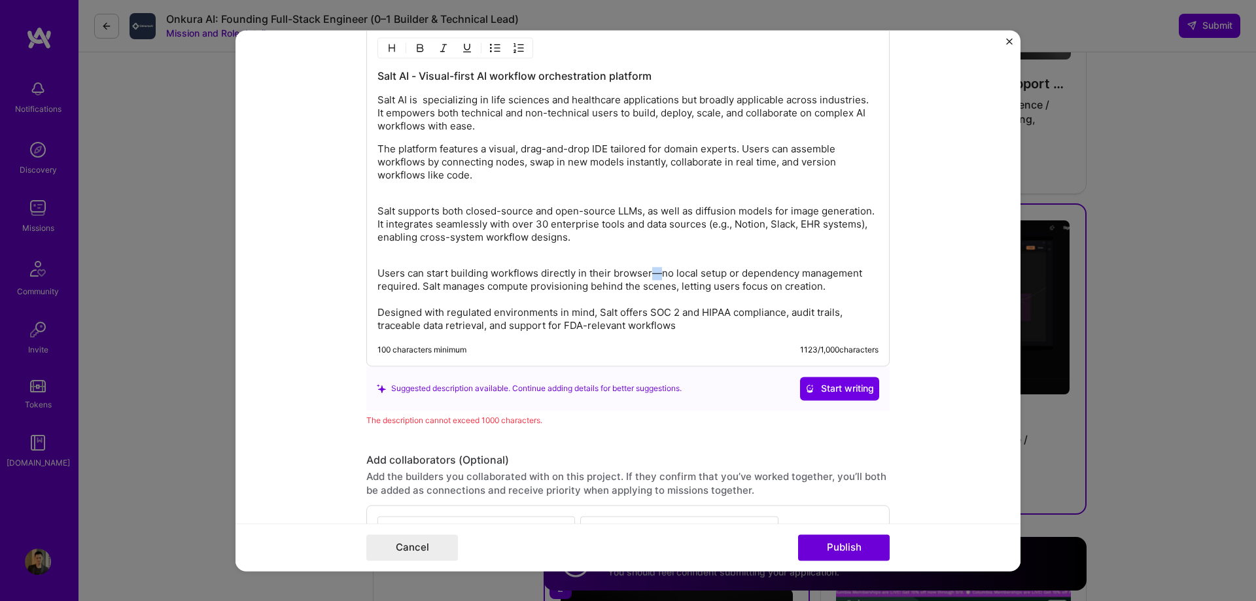
click at [649, 274] on p "Users can start building workflows directly in their browser—no local setup or …" at bounding box center [627, 299] width 501 height 65
click at [450, 193] on p "The platform features a visual, drag-and-drop IDE tailored for domain experts. …" at bounding box center [627, 169] width 501 height 52
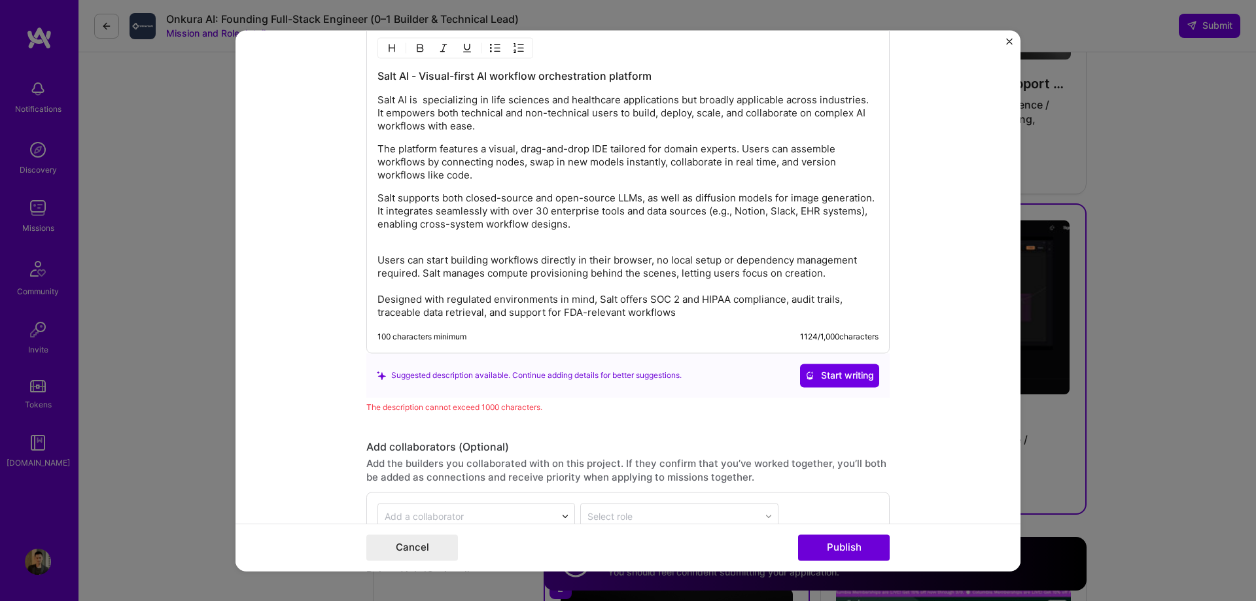
click at [601, 237] on p "Salt supports both closed-source and open-source LLMs, as well as diffusion mod…" at bounding box center [627, 218] width 501 height 52
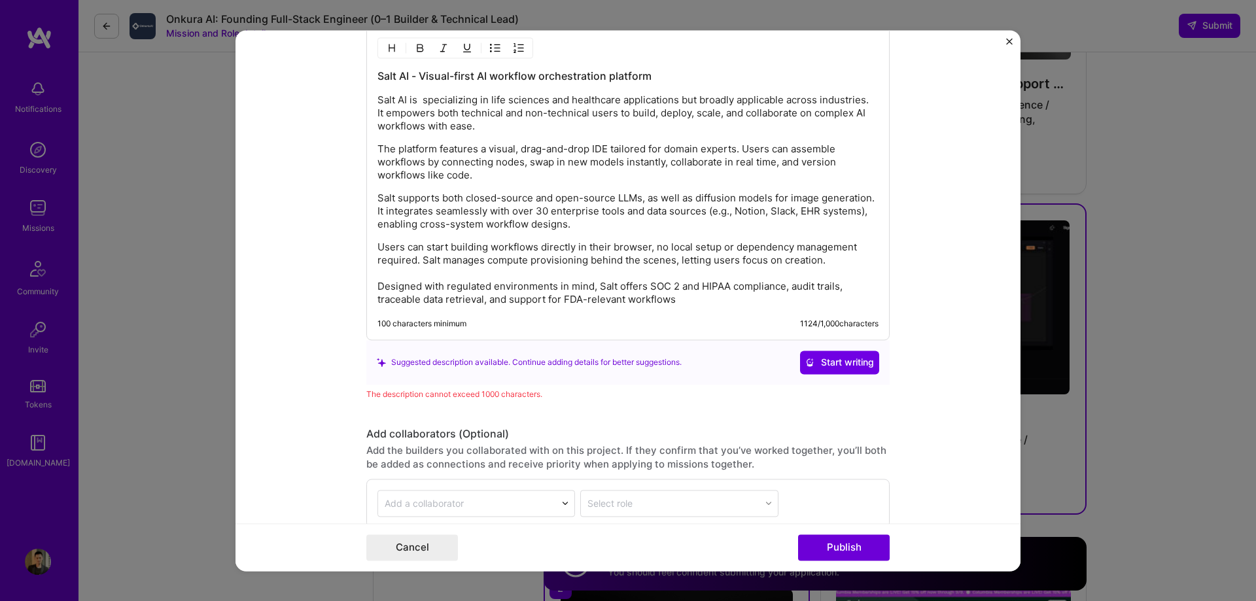
click at [759, 295] on p "Users can start building workflows directly in their browser, no local setup or…" at bounding box center [627, 273] width 501 height 65
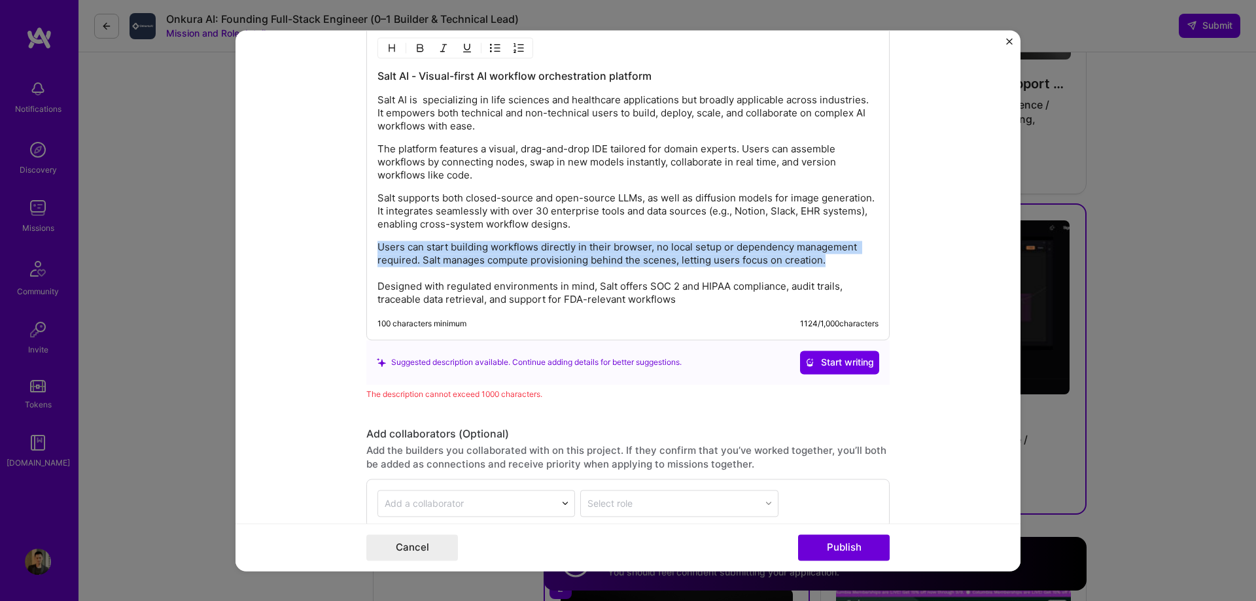
drag, startPoint x: 826, startPoint y: 264, endPoint x: 353, endPoint y: 245, distance: 473.3
click at [353, 245] on form "Project title Salt AI Company Plai Labs Project industry Industry 1 Project Lin…" at bounding box center [628, 300] width 785 height 541
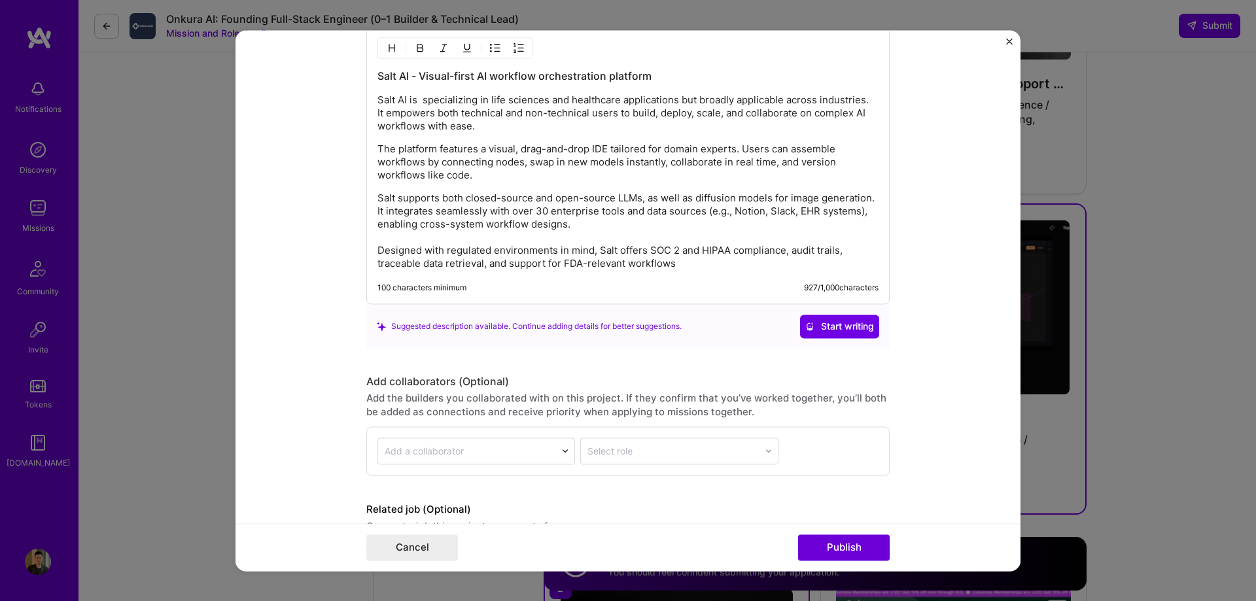
click at [702, 268] on p "Salt supports both closed-source and open-source LLMs, as well as diffusion mod…" at bounding box center [627, 231] width 501 height 79
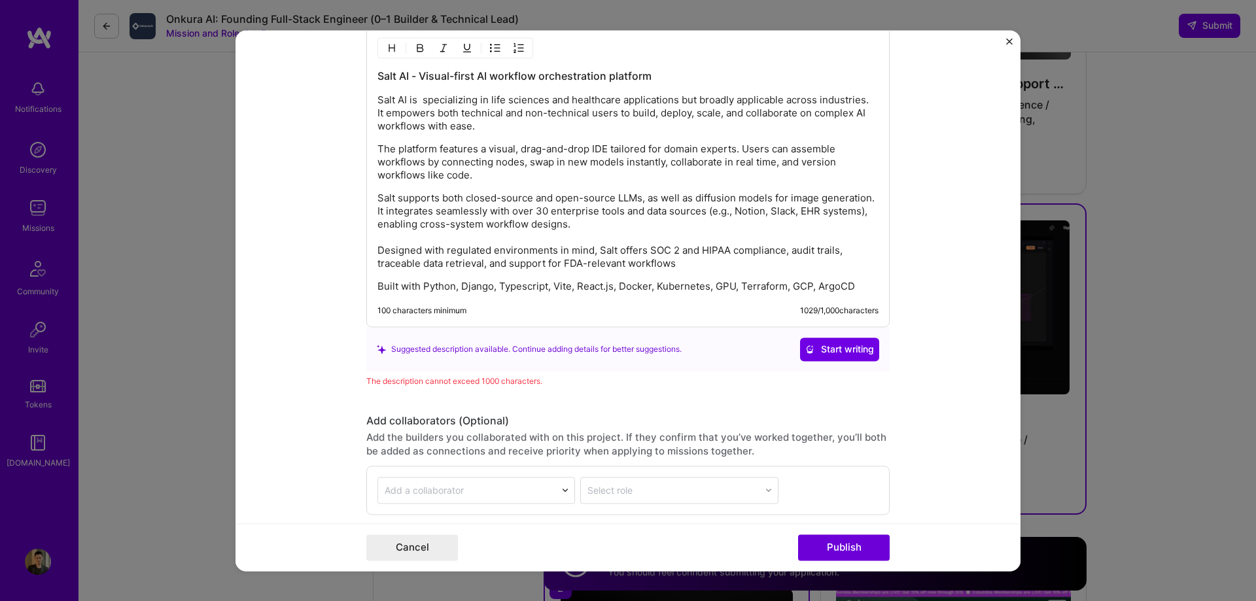
click at [473, 286] on p "Built with Python, Django, Typescript, Vite, React.js, Docker, Kubernetes, GPU,…" at bounding box center [627, 286] width 501 height 13
click at [553, 289] on p "Built with Python, Typescript, Vite, React.js, Docker, Kubernetes, GPU, Terrafo…" at bounding box center [627, 286] width 501 height 13
click at [761, 284] on p "Built with Python, Typescript, Vite, Docker, Kubernetes, GPU, Terraform, GCP, A…" at bounding box center [627, 286] width 501 height 13
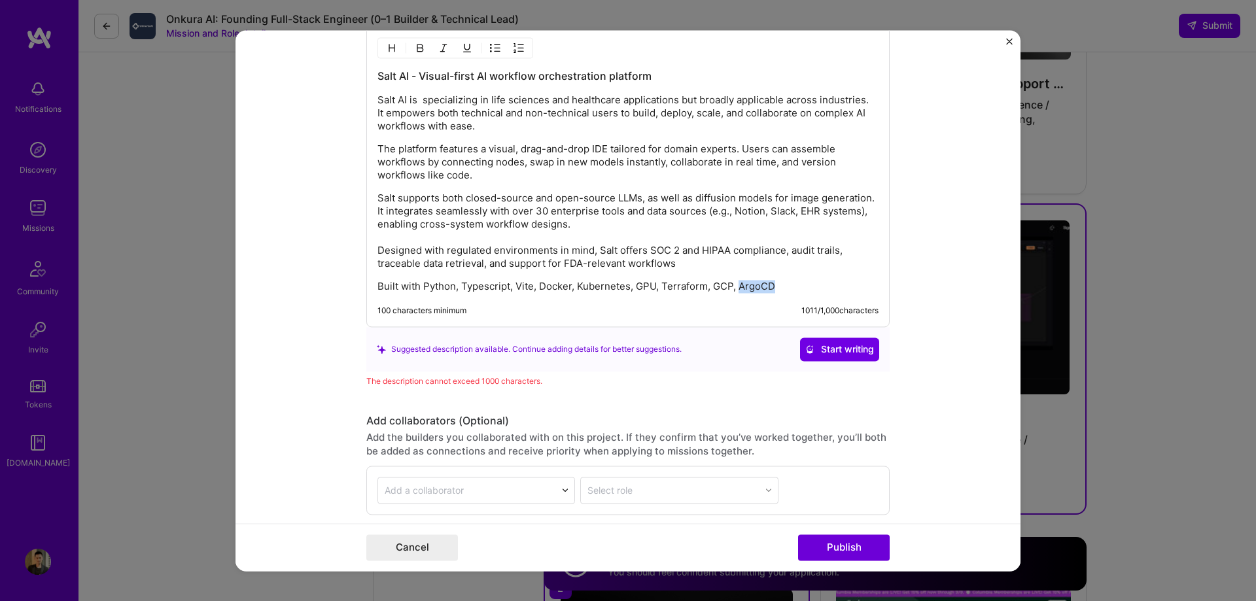
click at [761, 284] on p "Built with Python, Typescript, Vite, Docker, Kubernetes, GPU, Terraform, GCP, A…" at bounding box center [627, 286] width 501 height 13
click at [591, 219] on p "Salt supports both closed-source and open-source LLMs, as well as diffusion mod…" at bounding box center [627, 231] width 501 height 79
click at [516, 178] on p "The platform features a visual, drag-and-drop IDE tailored for domain experts. …" at bounding box center [627, 162] width 501 height 39
click at [507, 127] on p "Salt AI is specializing in life sciences and healthcare applications but broadl…" at bounding box center [627, 113] width 501 height 39
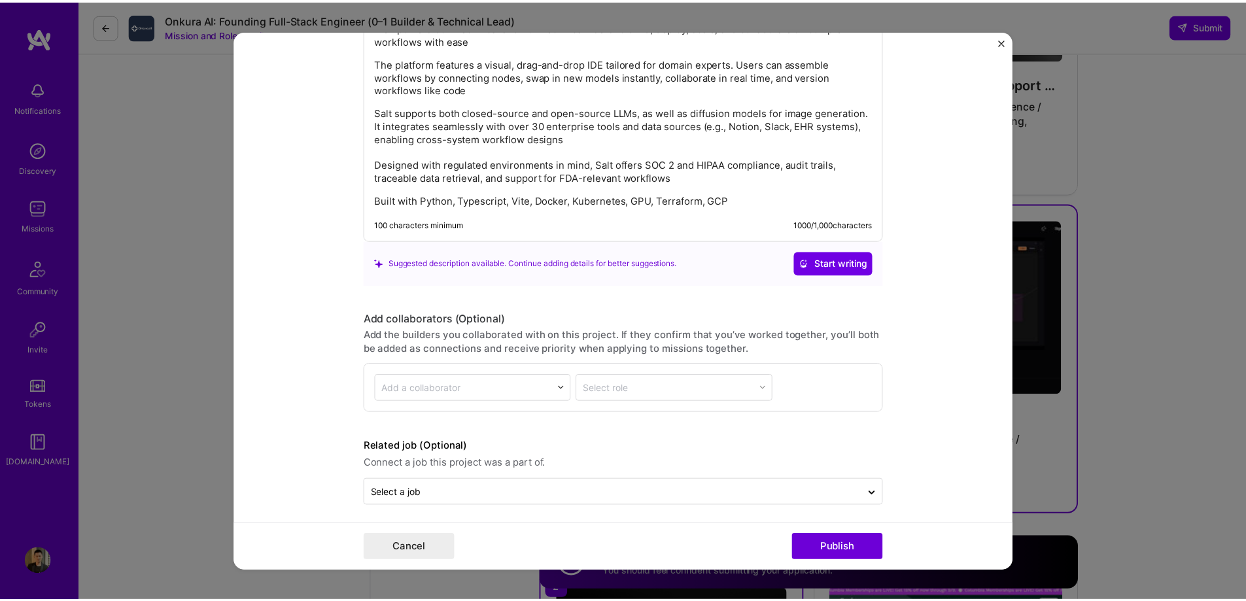
scroll to position [1987, 0]
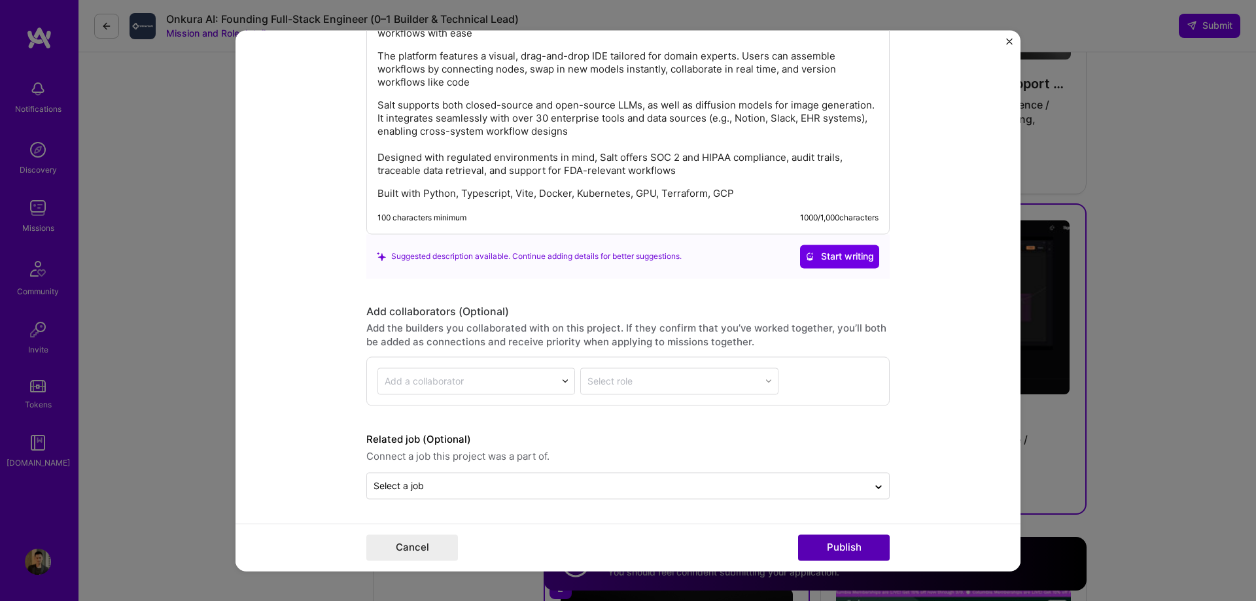
click at [847, 548] on button "Publish" at bounding box center [844, 547] width 92 height 26
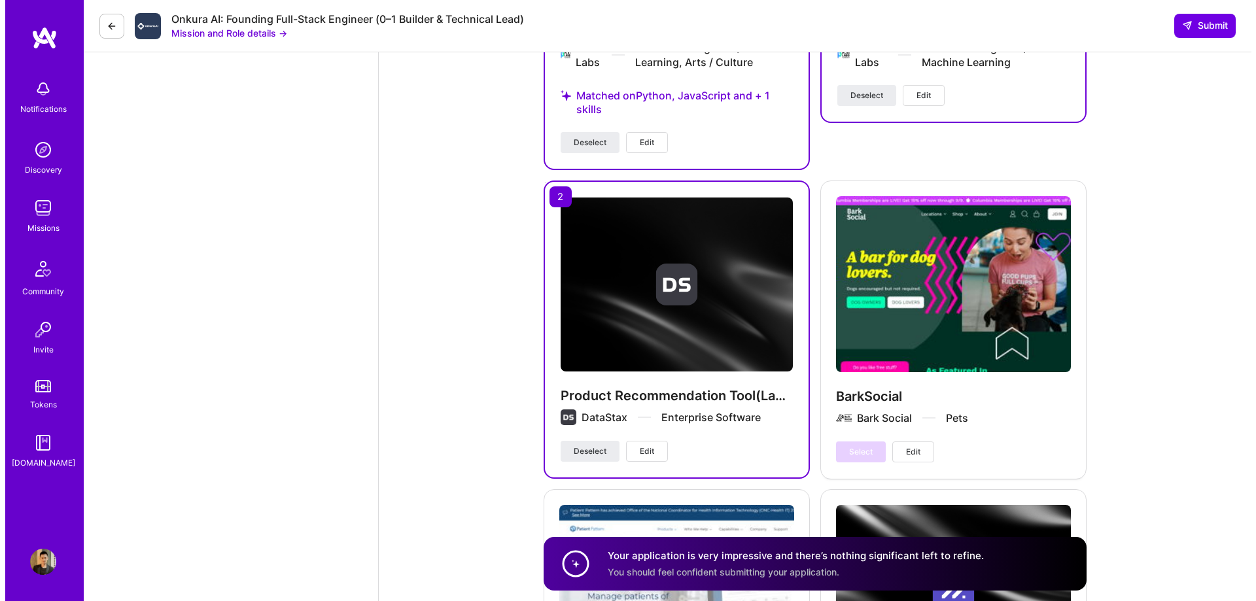
scroll to position [4000, 0]
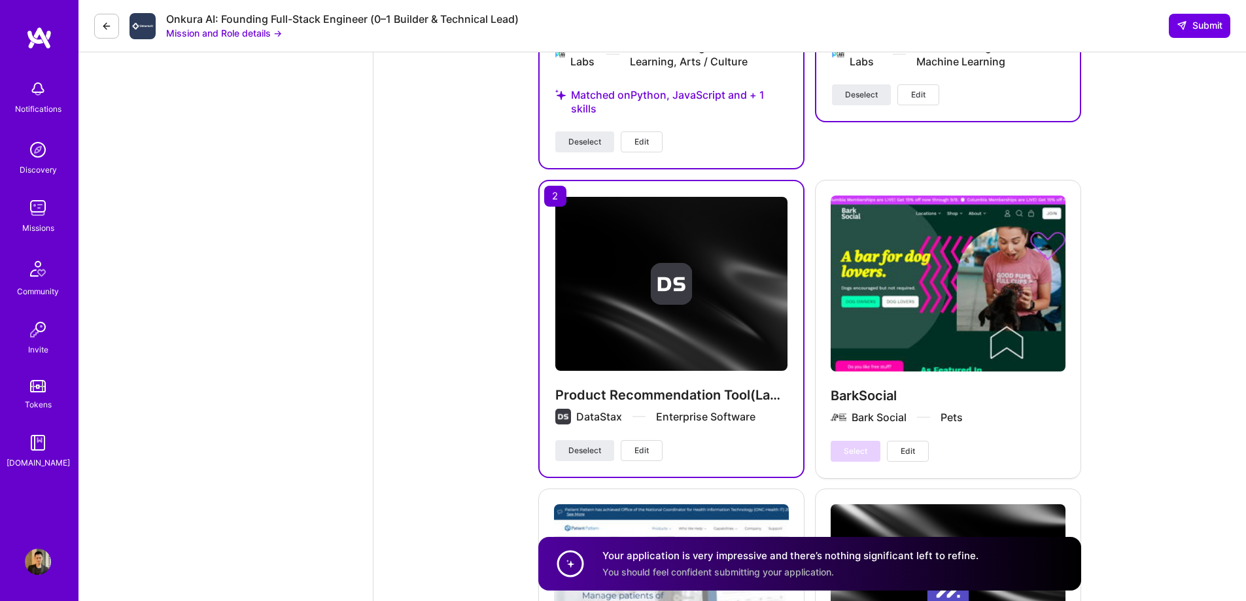
click at [647, 445] on span "Edit" at bounding box center [642, 451] width 14 height 12
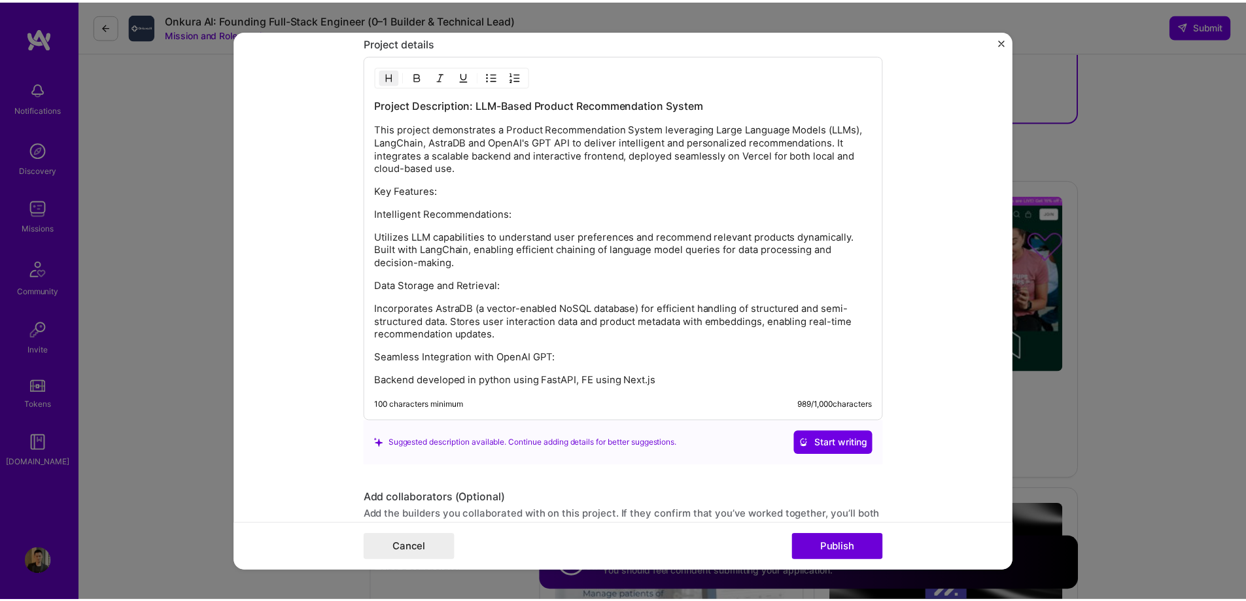
scroll to position [1552, 0]
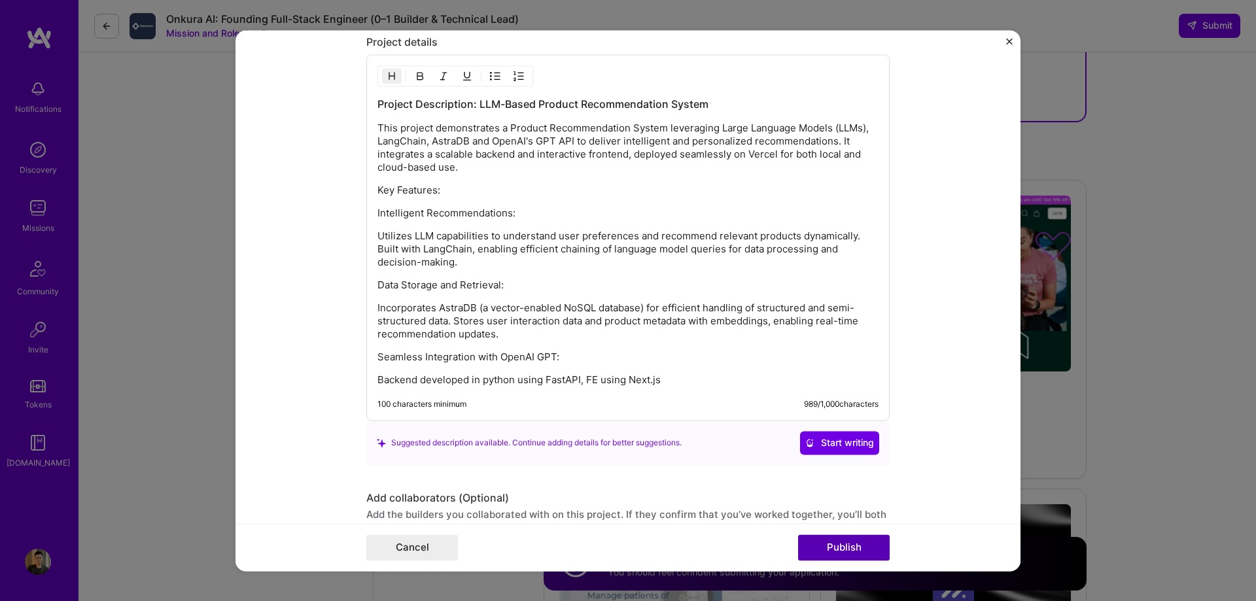
click at [833, 548] on button "Publish" at bounding box center [844, 547] width 92 height 26
click at [1181, 280] on div "Project title Product Recommendation Tool(LangChain, LLM, RAG) Company DataStax…" at bounding box center [628, 300] width 1256 height 601
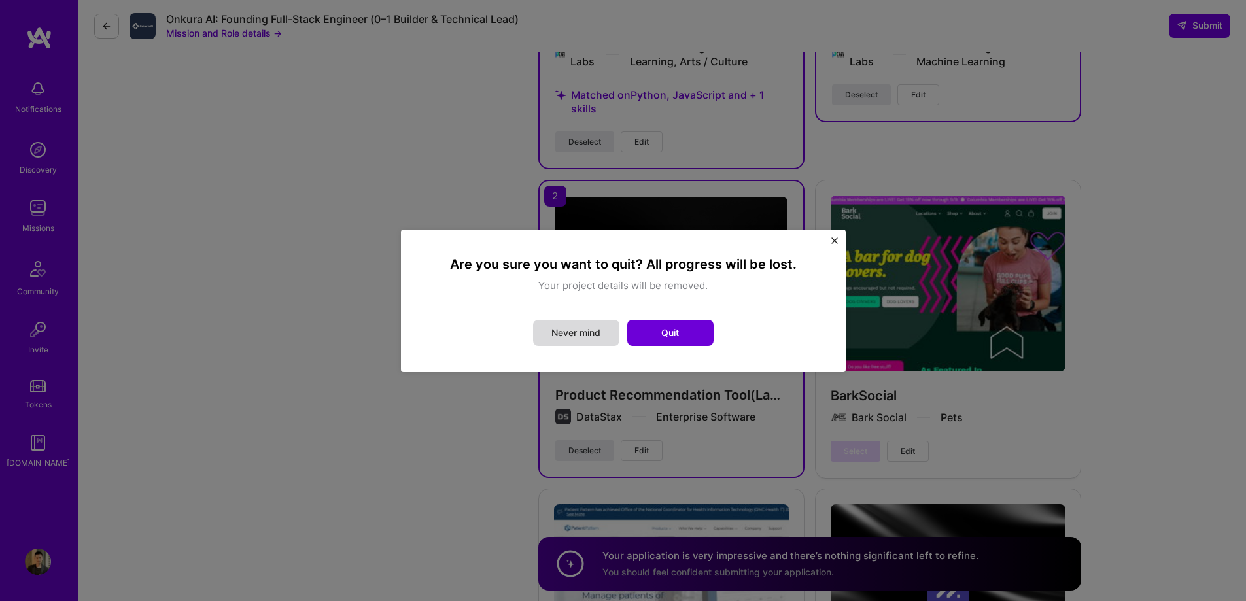
click at [580, 331] on button "Never mind" at bounding box center [576, 333] width 86 height 26
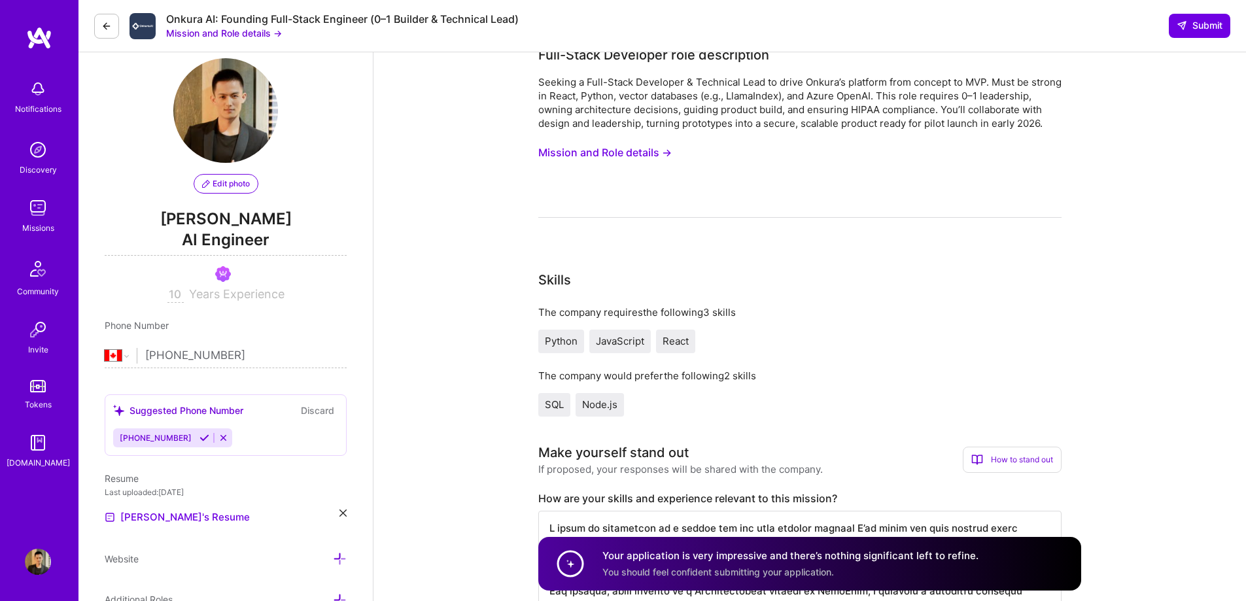
scroll to position [10, 0]
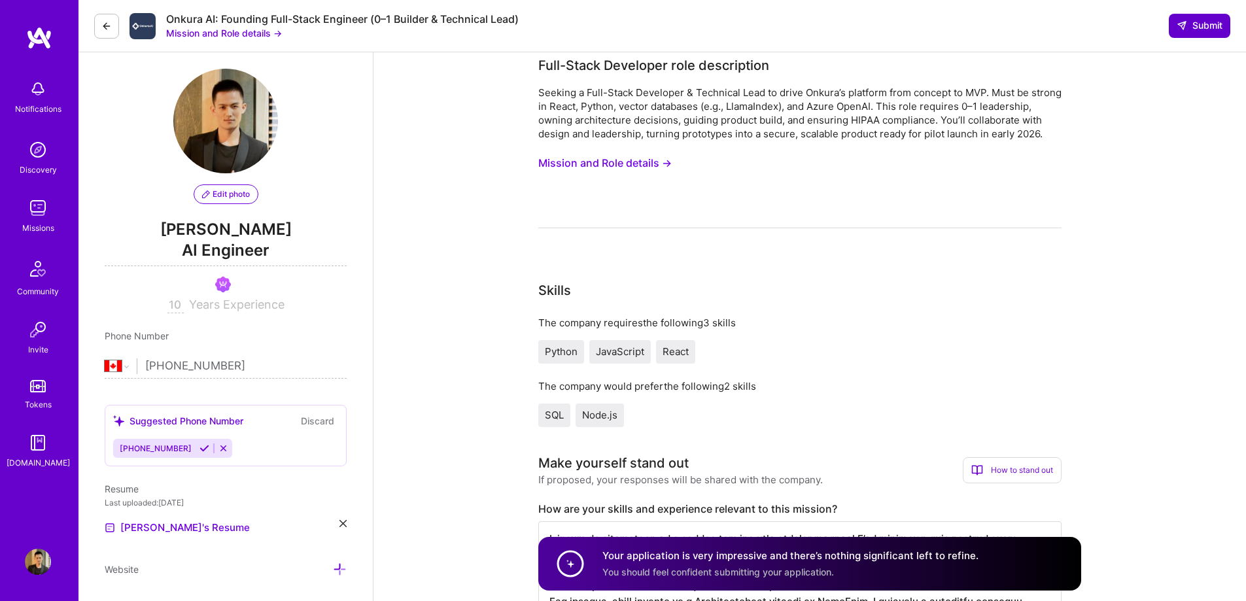
click at [1198, 27] on span "Submit" at bounding box center [1200, 25] width 46 height 13
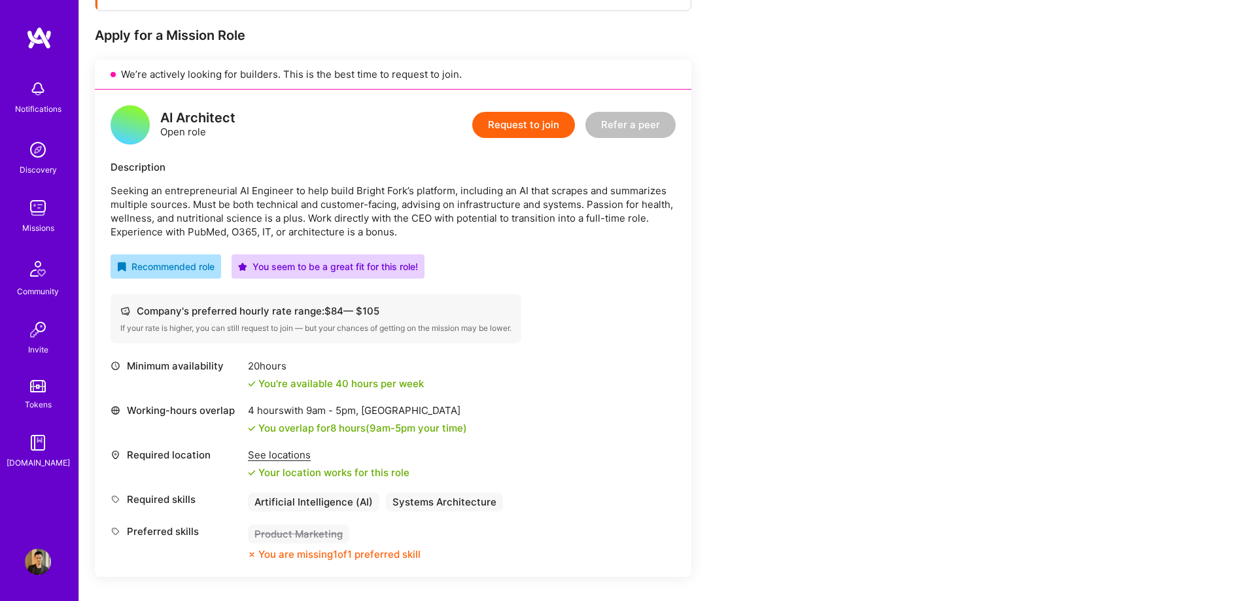
scroll to position [247, 0]
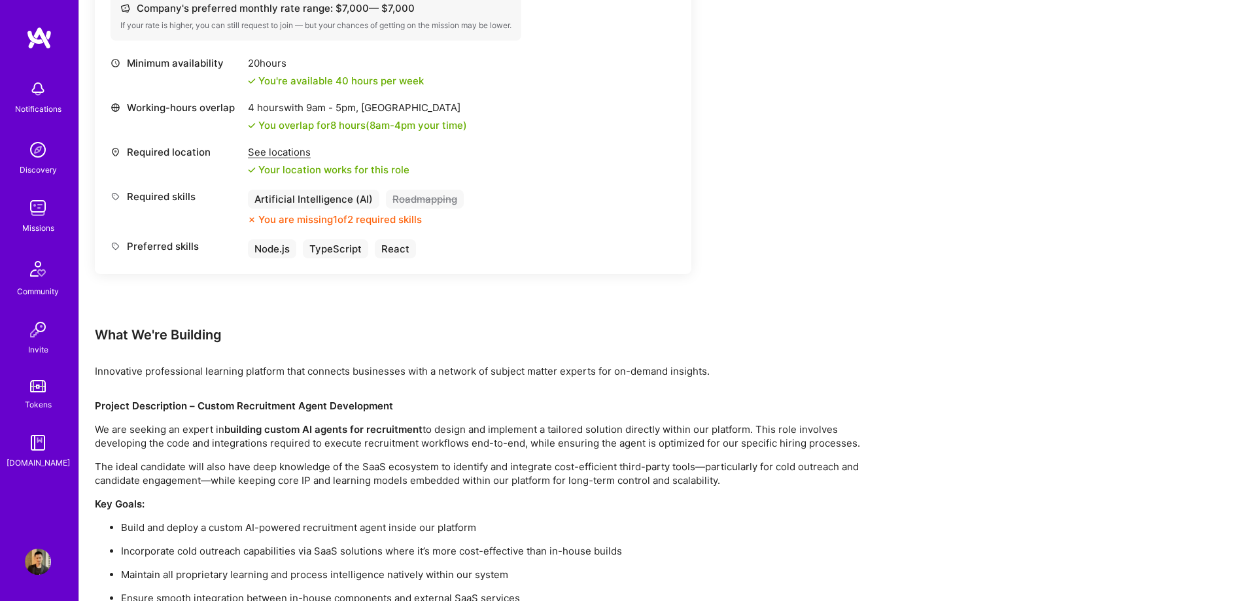
scroll to position [569, 0]
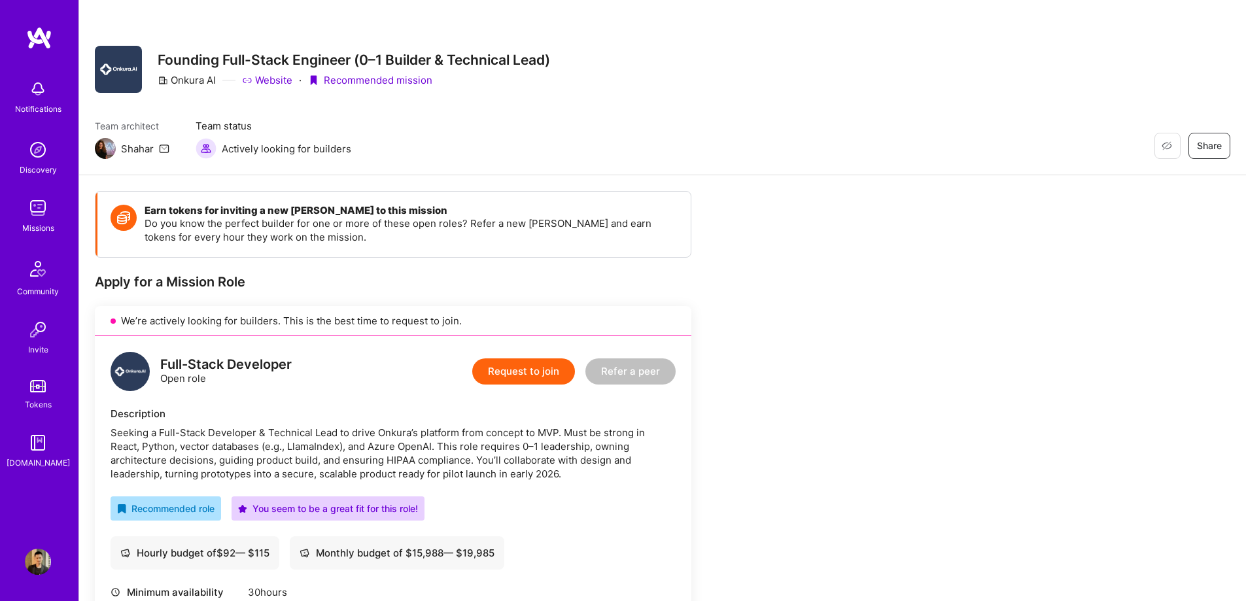
scroll to position [196, 0]
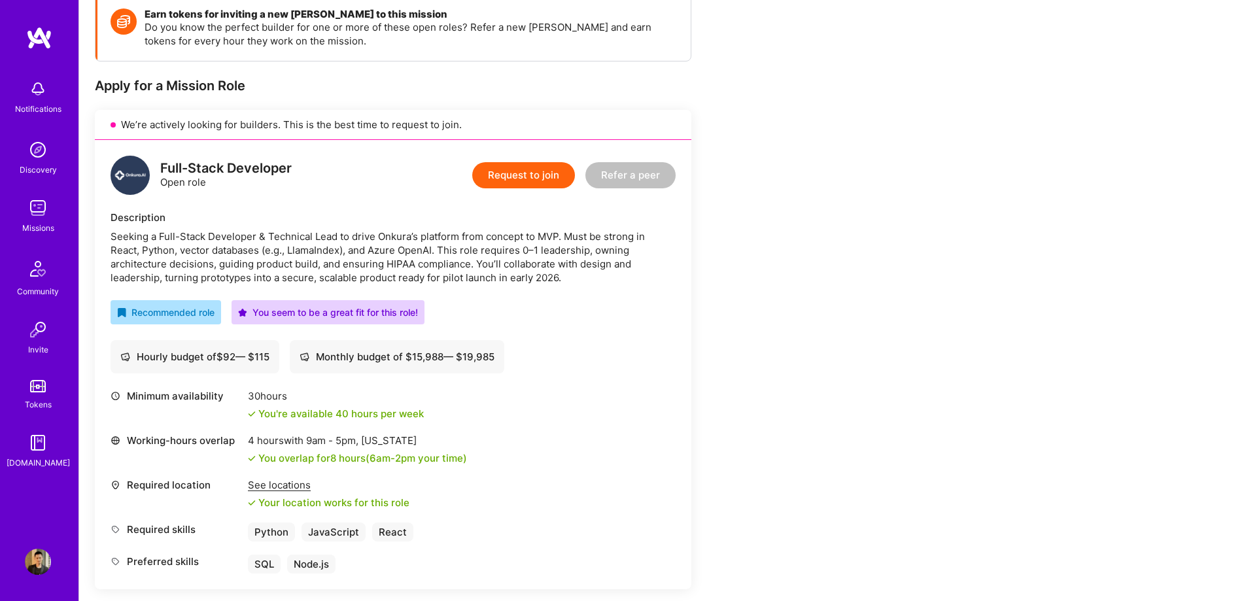
click at [44, 225] on div "Missions" at bounding box center [38, 228] width 32 height 14
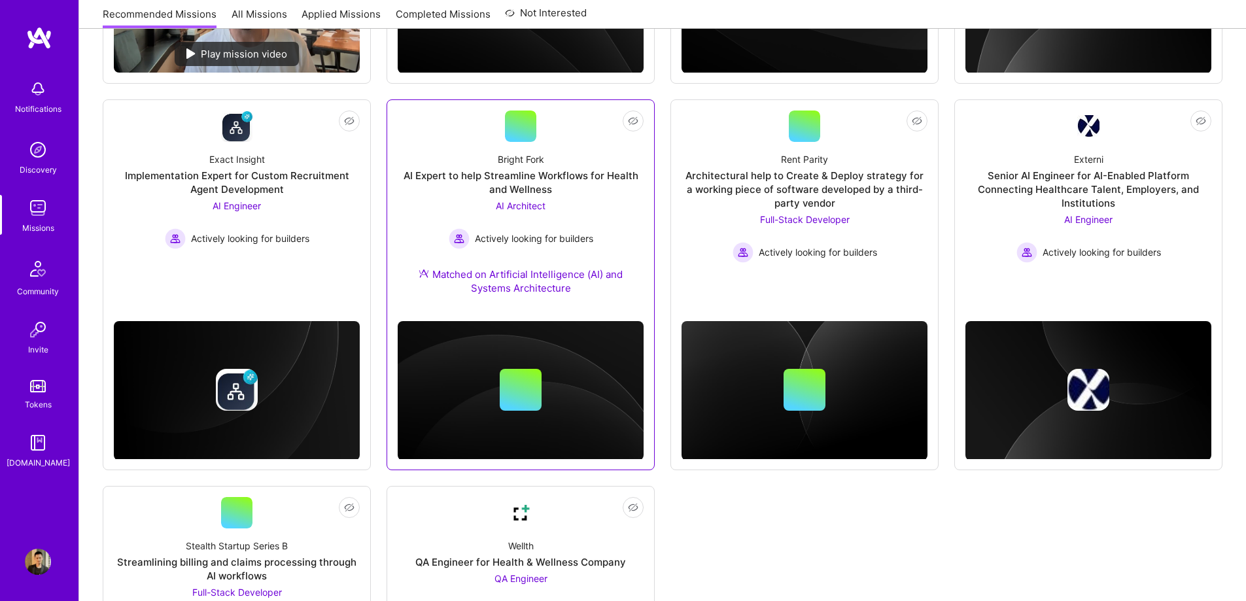
scroll to position [721, 0]
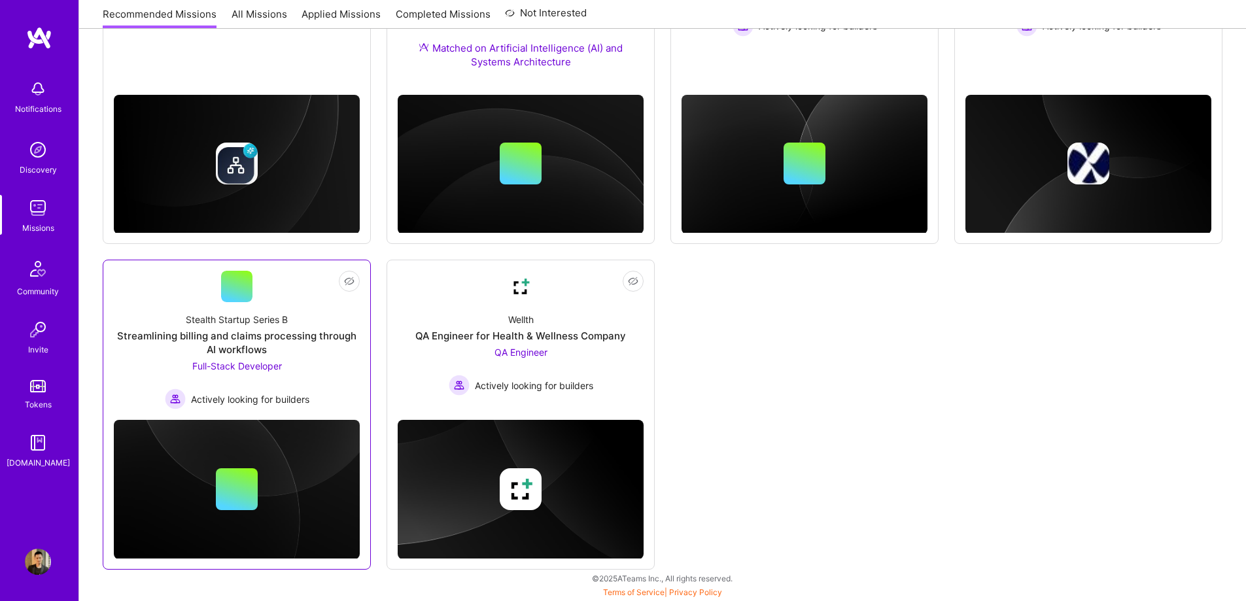
click at [258, 361] on span "Full-Stack Developer" at bounding box center [237, 365] width 90 height 11
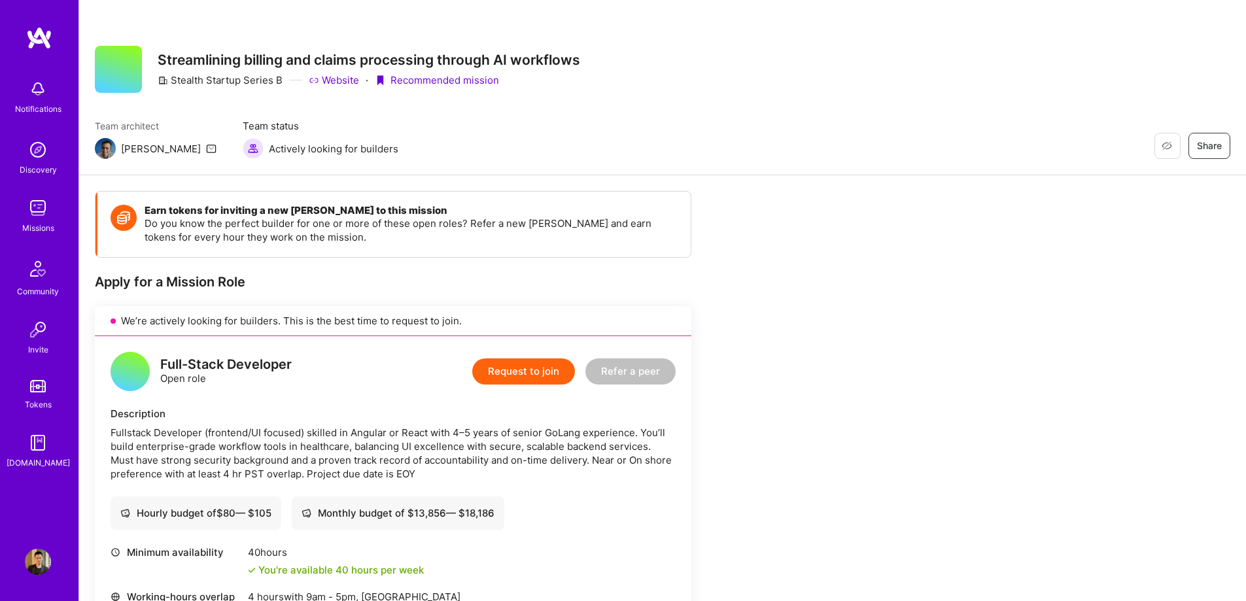
scroll to position [393, 0]
